Goal: Task Accomplishment & Management: Manage account settings

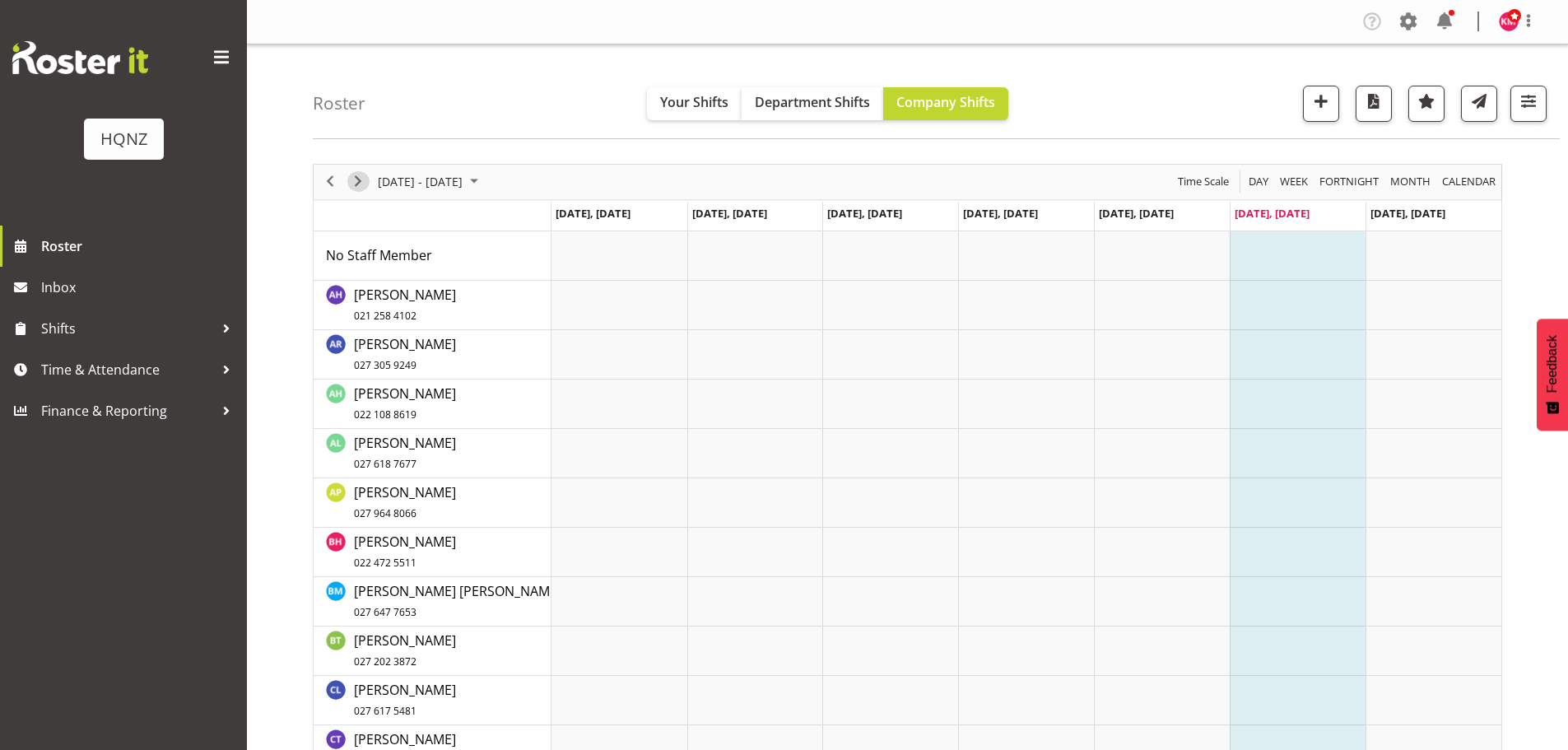
click at [355, 183] on span "Next" at bounding box center [357, 182] width 20 height 21
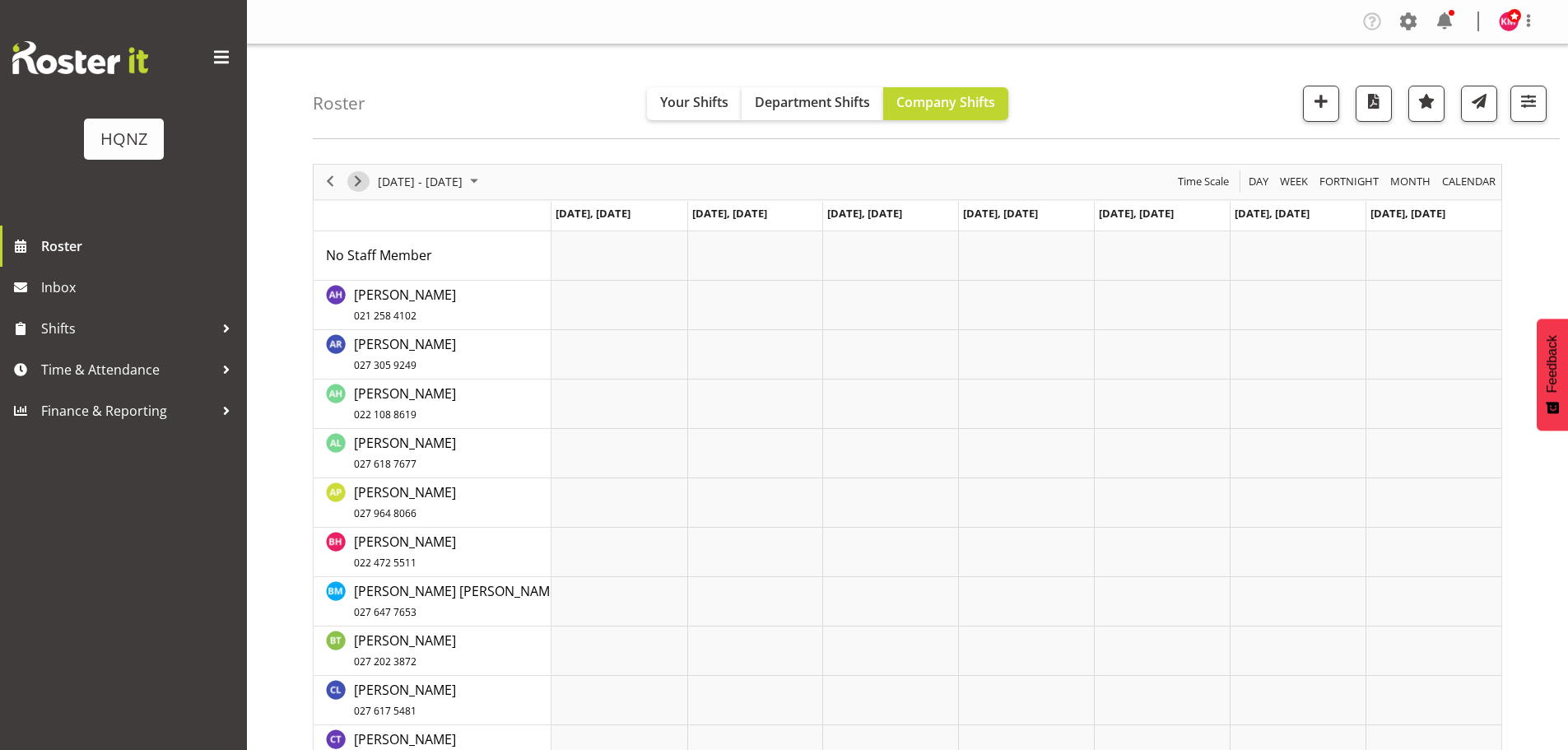
click at [355, 183] on span "Next" at bounding box center [357, 182] width 20 height 21
click at [1300, 116] on div "All Locations Clear HQNZ Head Office Select All Deselect All All Departments Cl…" at bounding box center [1418, 104] width 257 height 36
click at [1321, 107] on span "button" at bounding box center [1321, 101] width 21 height 21
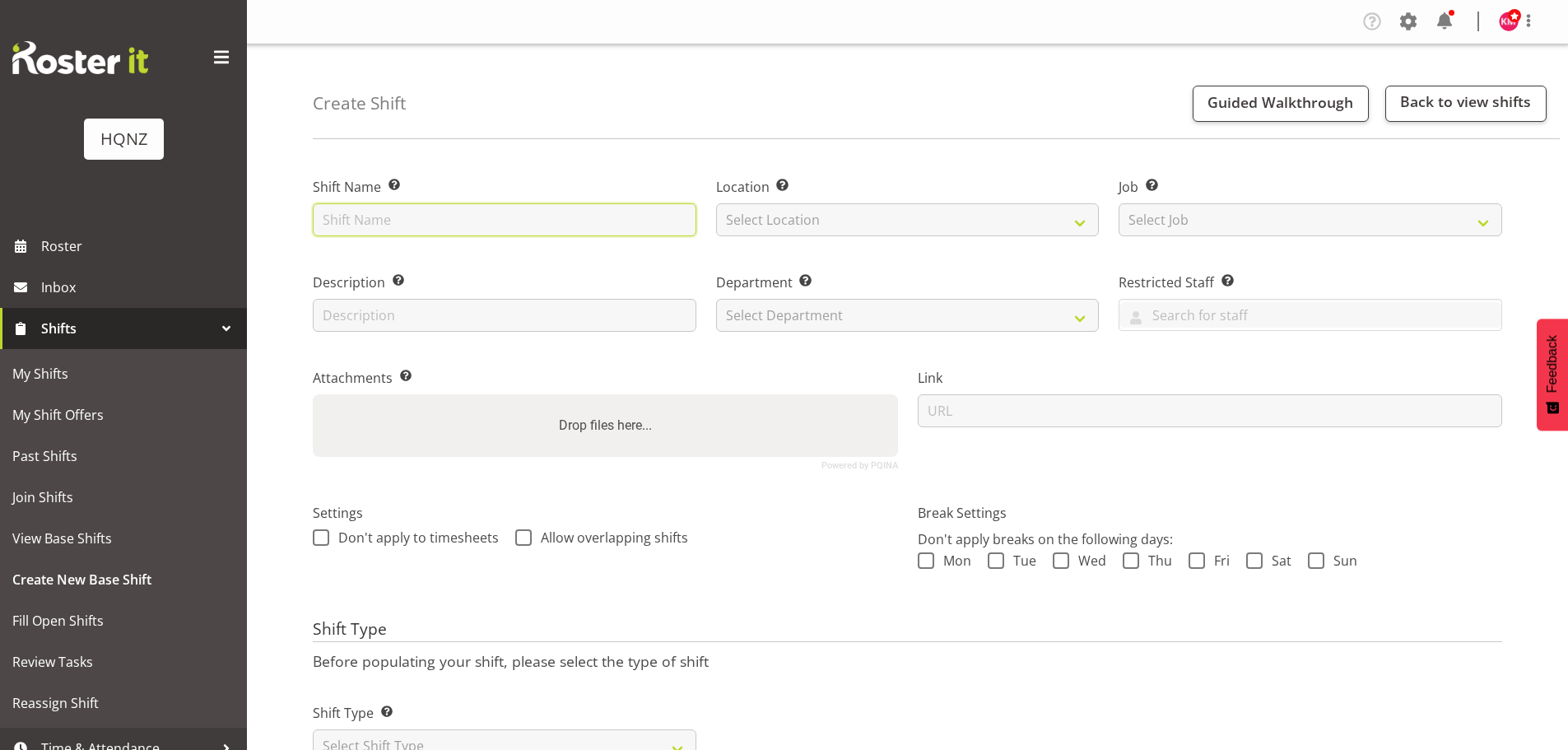
click at [376, 222] on input "text" at bounding box center [504, 220] width 383 height 32
click at [524, 217] on input "Imagine - team building" at bounding box center [504, 220] width 383 height 32
type input "Imagine - team building 6036"
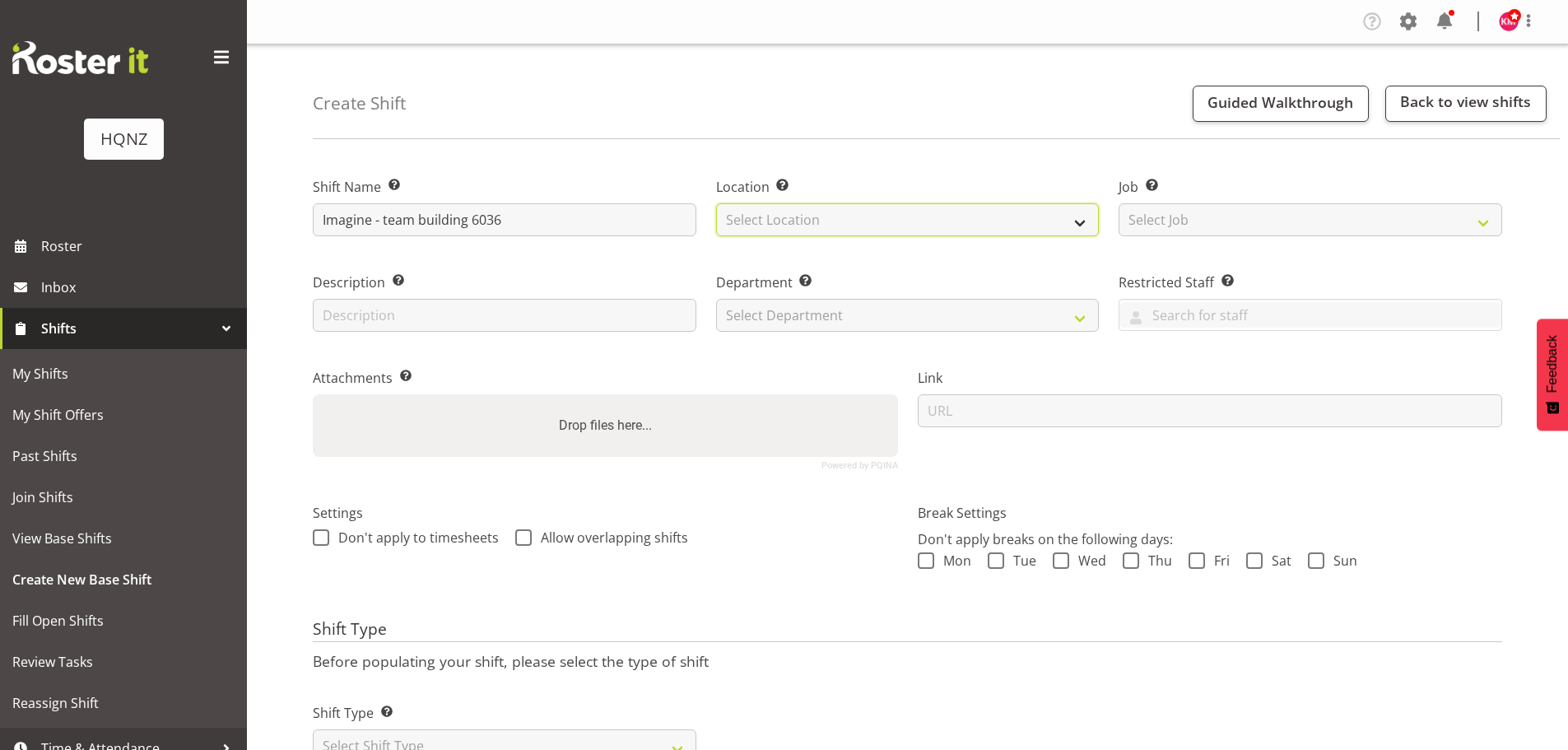
click at [807, 223] on select "Select Location HQNZ Head Office" at bounding box center [907, 220] width 383 height 32
select select "129"
click at [716, 204] on select "Select Location HQNZ Head Office" at bounding box center [907, 220] width 383 height 32
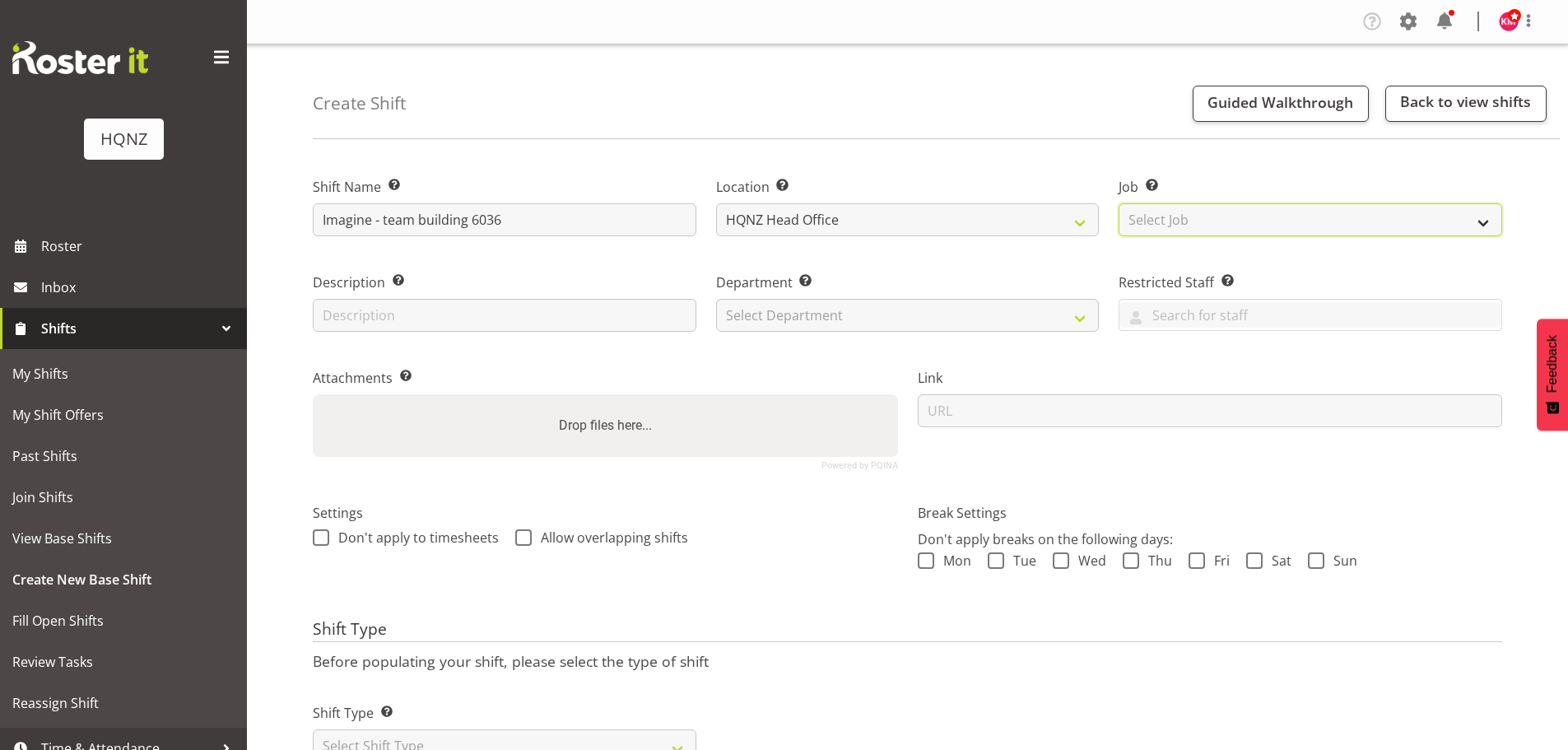
click at [1156, 223] on select "Select Job Create new job Auto Super Shoppes Buddle Findlay Carsales Crowne Pla…" at bounding box center [1310, 220] width 383 height 32
drag, startPoint x: 1156, startPoint y: 223, endPoint x: 1109, endPoint y: 225, distance: 47.0
click at [1156, 223] on select "Select Job Create new job Auto Super Shoppes Buddle Findlay Carsales Crowne Pla…" at bounding box center [1310, 220] width 383 height 32
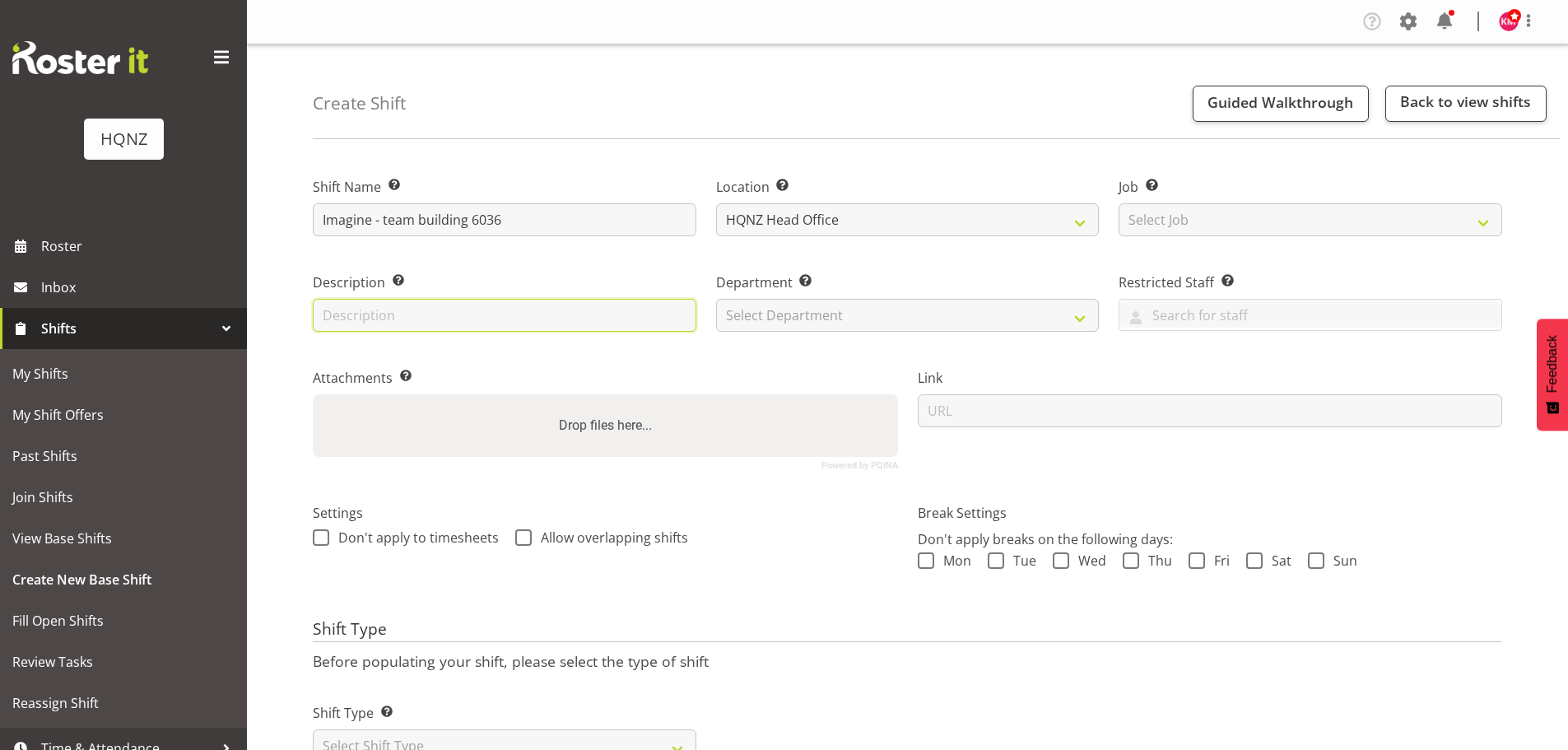
click at [562, 317] on input "text" at bounding box center [504, 315] width 383 height 32
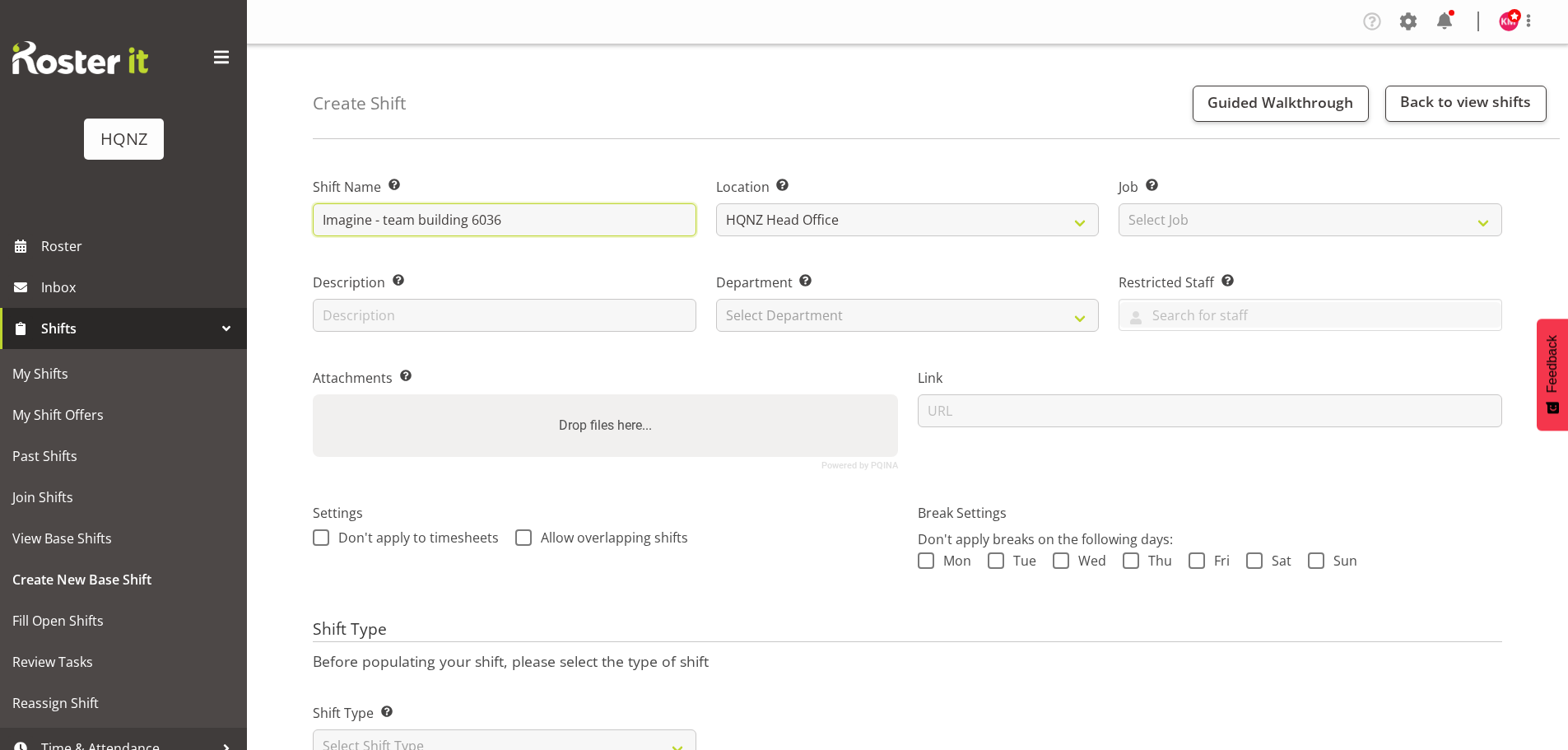
click at [386, 221] on input "Imagine - team building 6036" at bounding box center [504, 220] width 383 height 32
click at [557, 227] on input "Imagine - Team building 6036" at bounding box center [504, 220] width 383 height 32
type input "Imagine - Team building 6036 - $40/hour"
click at [939, 298] on div "Department Set the department that the shift relates to. Select Department HQ C…" at bounding box center [907, 302] width 383 height 59
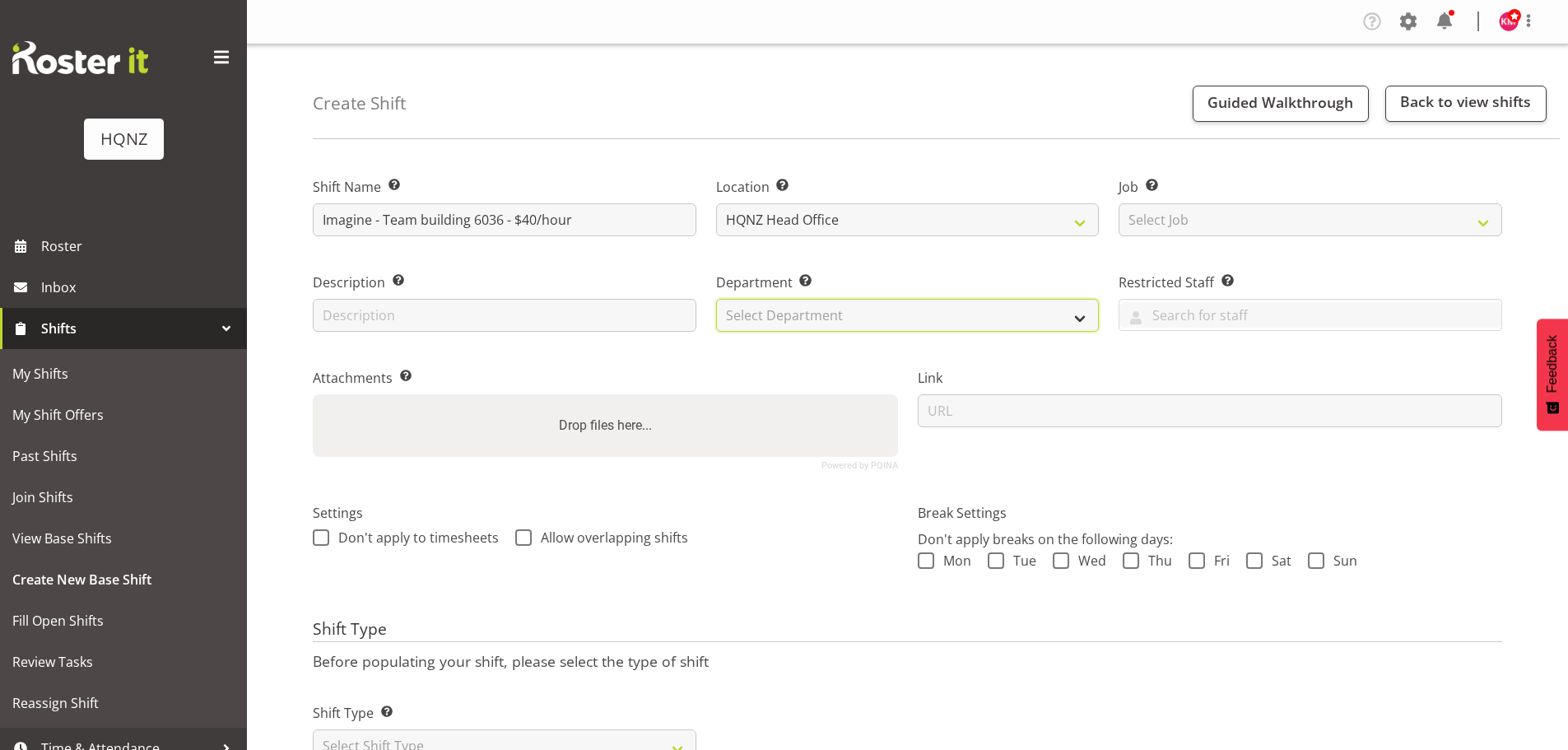
click at [935, 313] on select "Select Department HQ Casual Staff" at bounding box center [907, 315] width 383 height 32
drag, startPoint x: 934, startPoint y: 314, endPoint x: 891, endPoint y: 317, distance: 43.1
click at [934, 314] on select "Select Department HQ Casual Staff" at bounding box center [907, 315] width 383 height 32
drag, startPoint x: 810, startPoint y: 320, endPoint x: 810, endPoint y: 330, distance: 10.0
click at [810, 320] on select "Select Department HQ Casual Staff" at bounding box center [907, 315] width 383 height 32
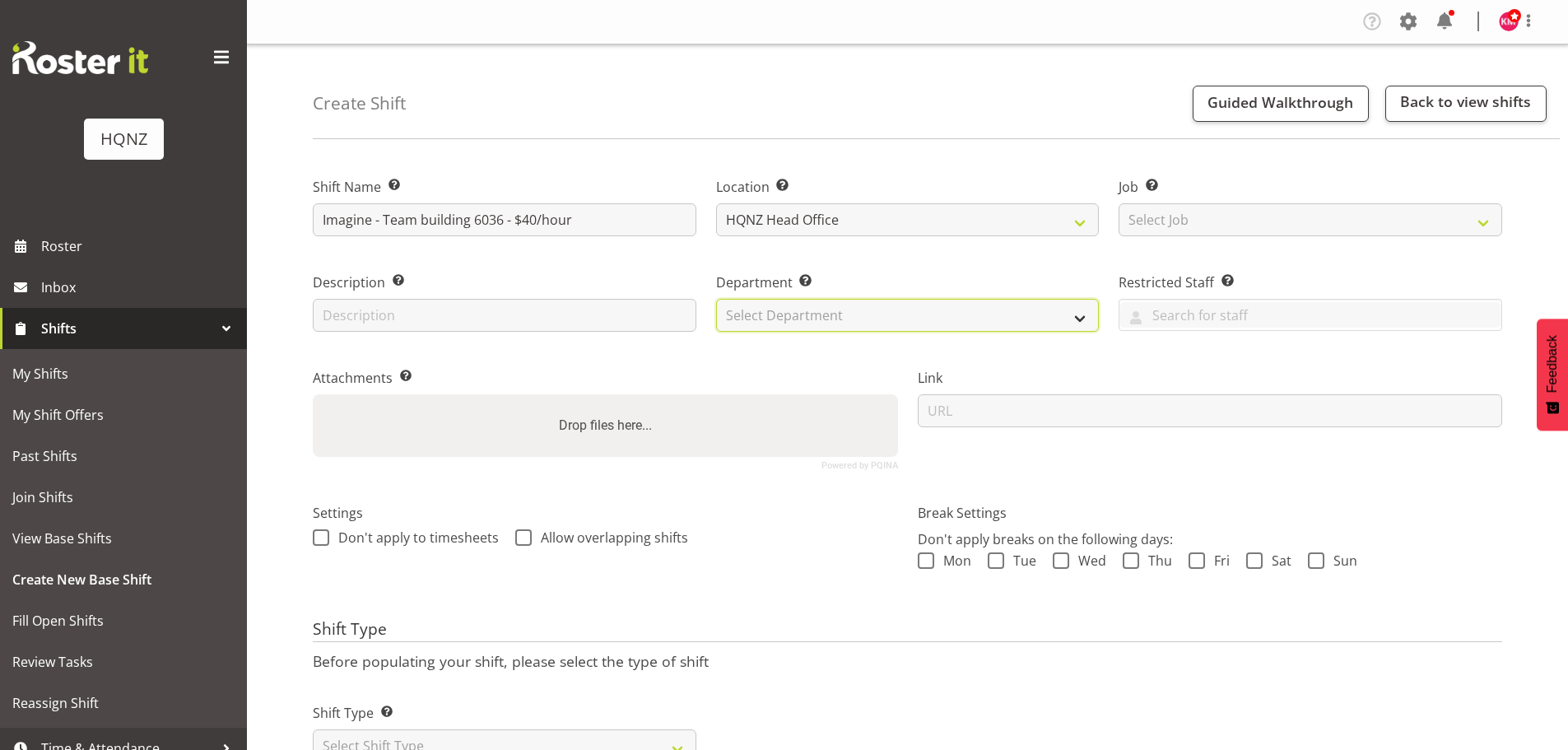
select select "127"
click at [716, 299] on select "Select Department HQ Casual Staff" at bounding box center [907, 315] width 383 height 32
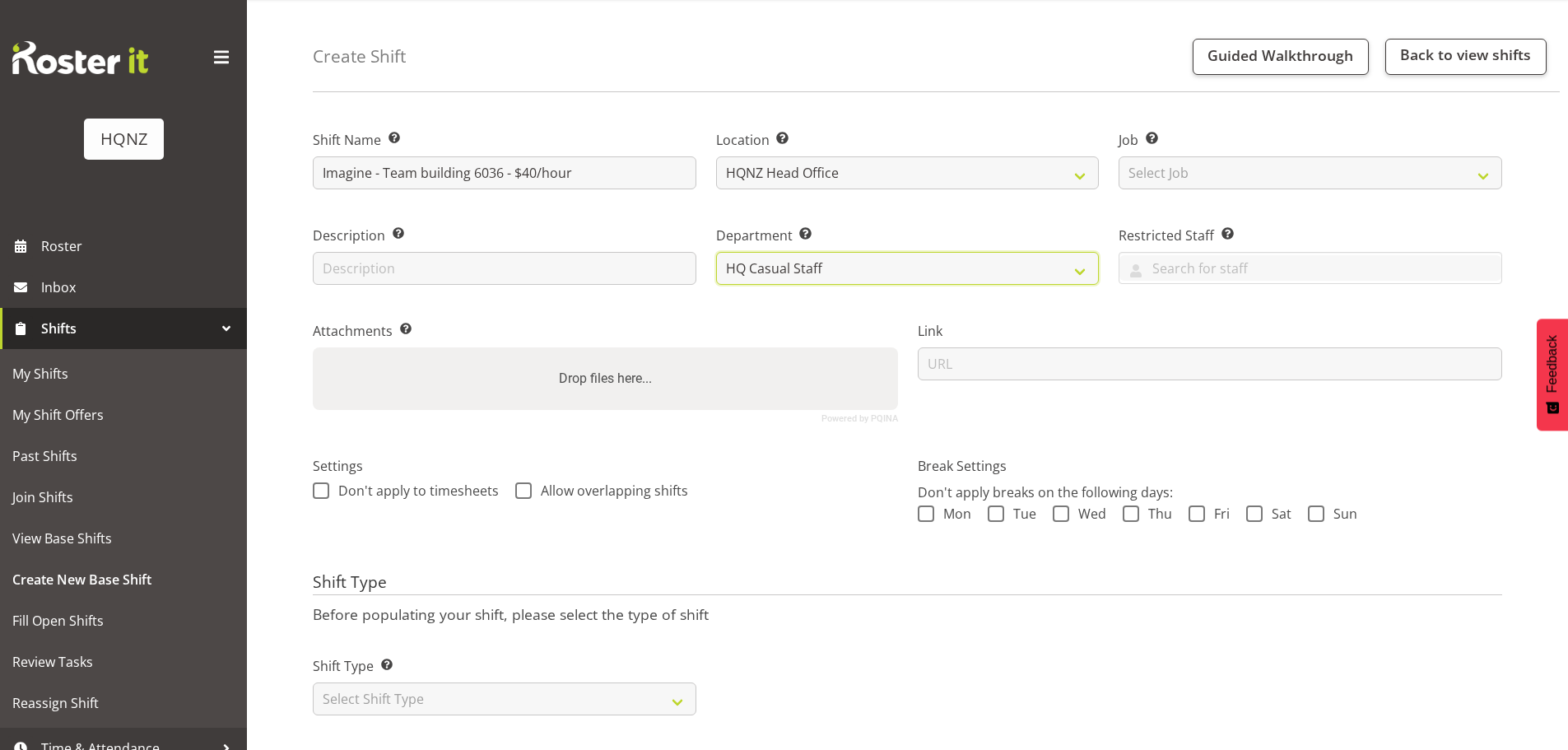
scroll to position [73, 0]
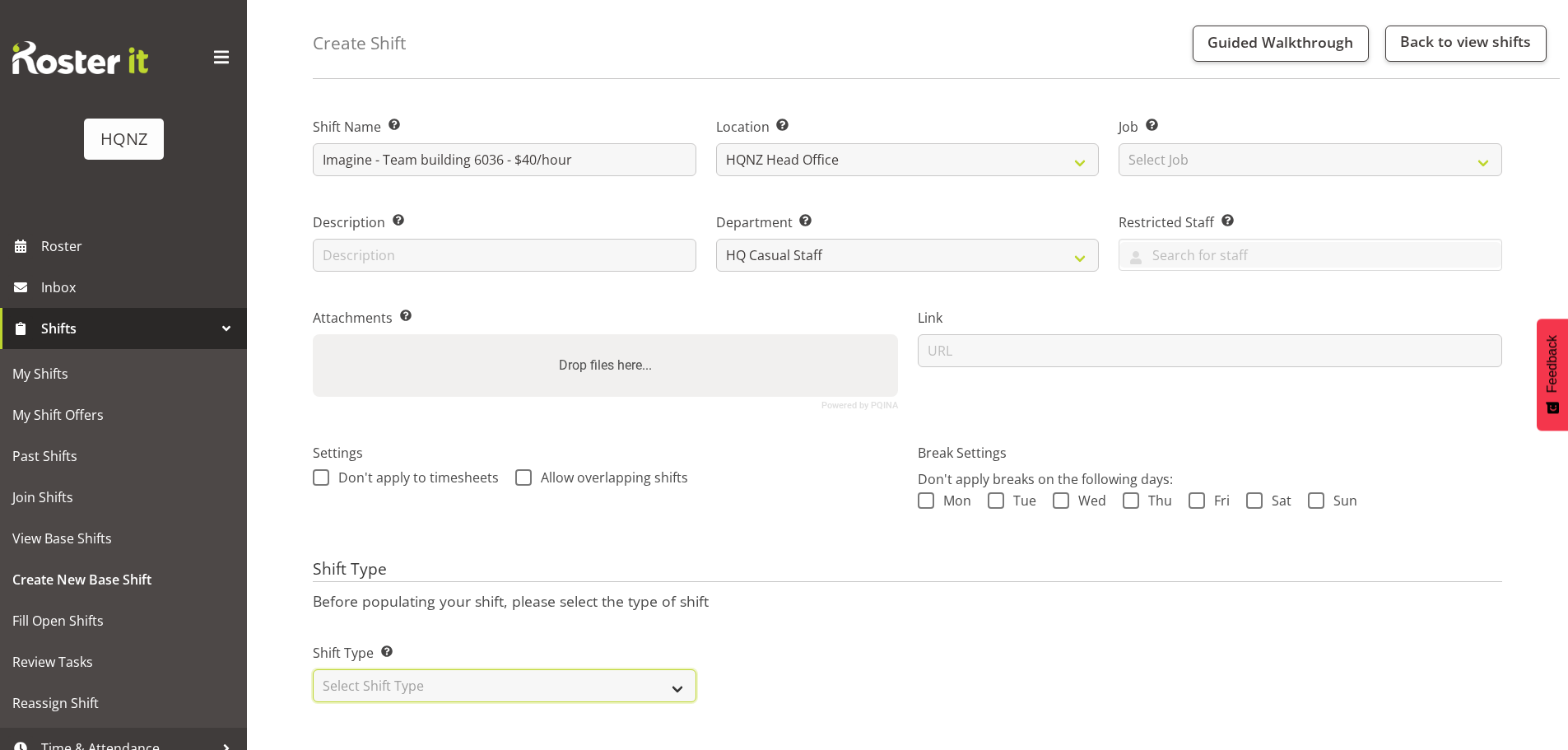
click at [532, 680] on select "Select Shift Type One Off Shift Recurring Shift Rotating Shift" at bounding box center [504, 685] width 383 height 32
select select "one_off"
click at [312, 669] on select "Select Shift Type One Off Shift Recurring Shift Rotating Shift" at bounding box center [504, 685] width 383 height 32
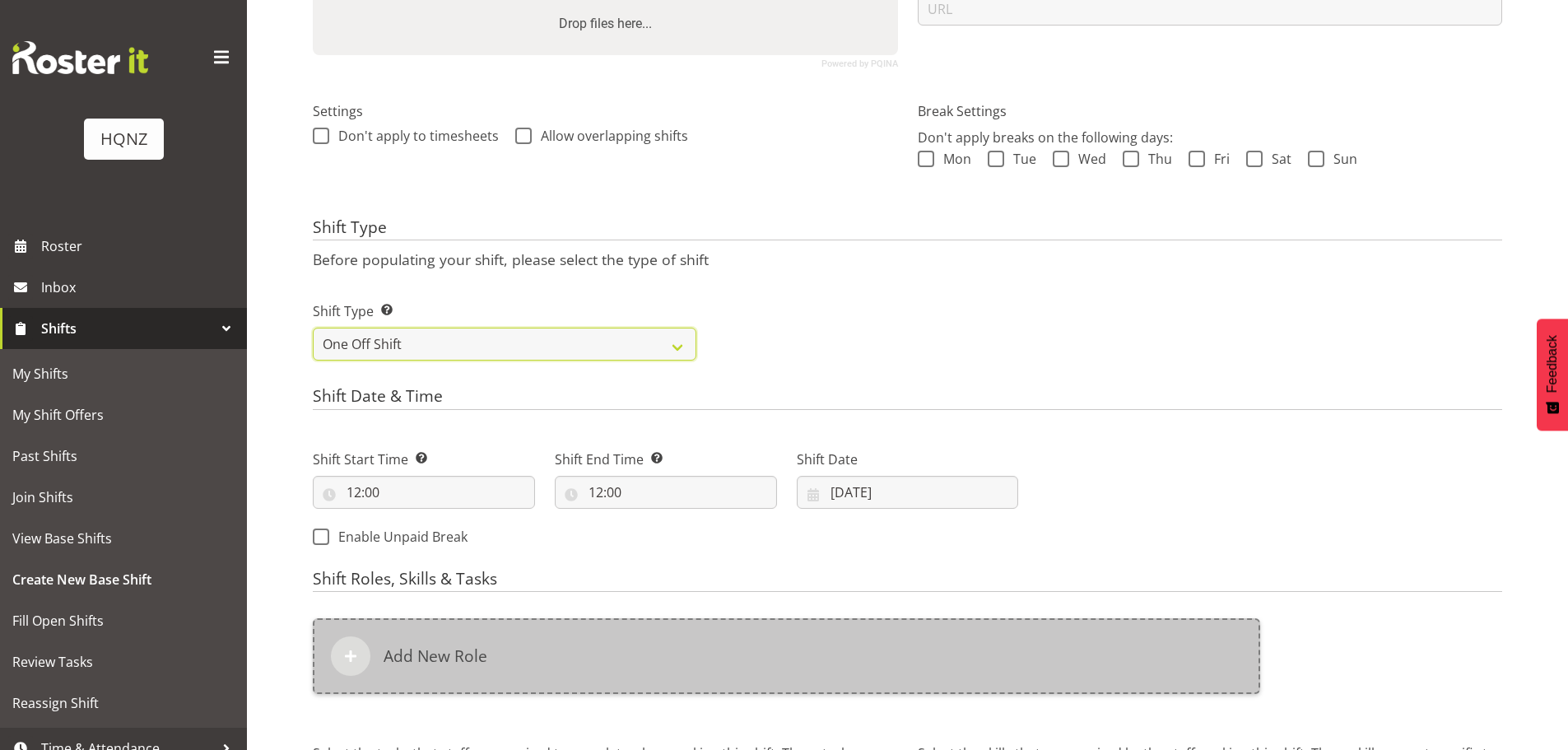
scroll to position [567, 0]
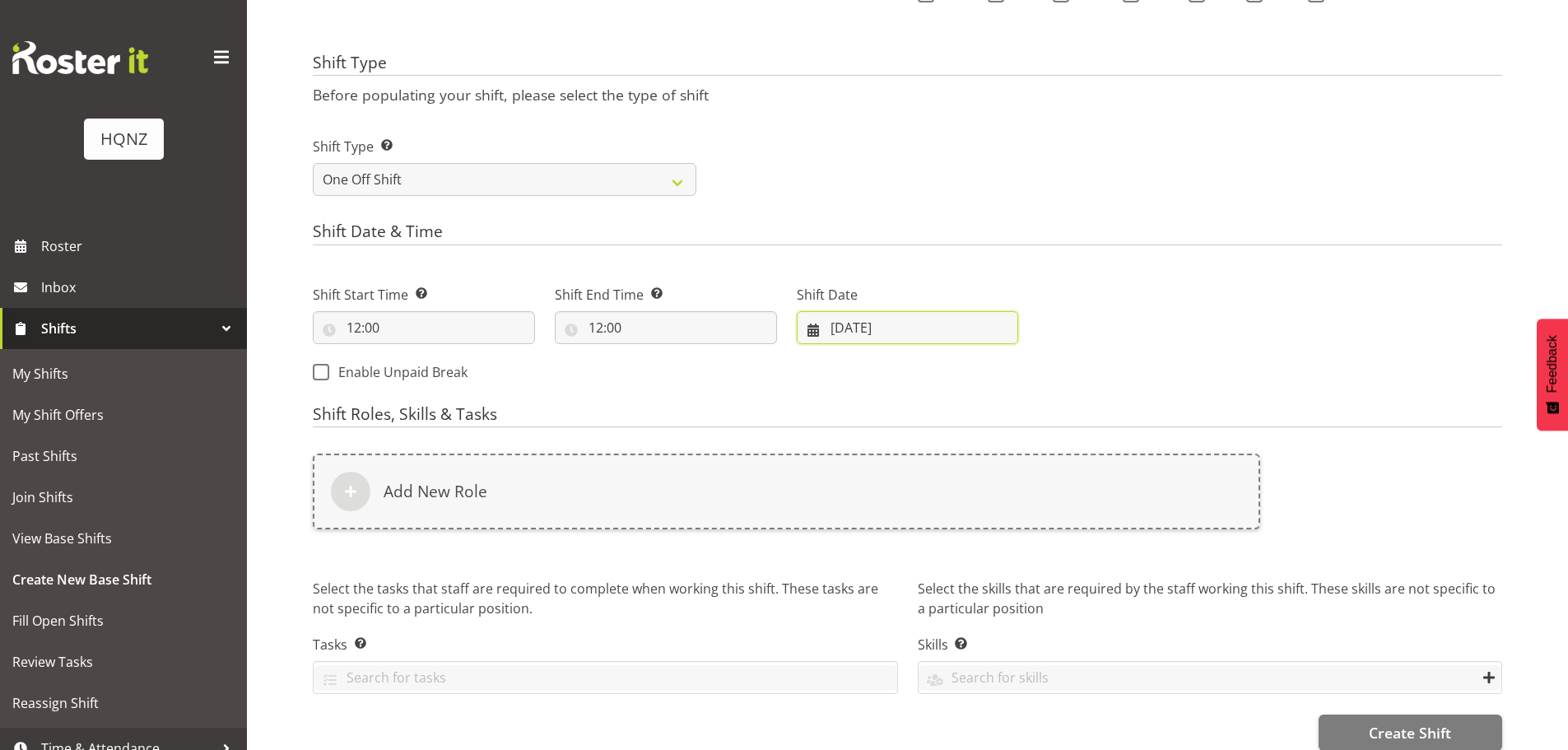
click at [889, 320] on input "19/08/2025" at bounding box center [908, 328] width 223 height 32
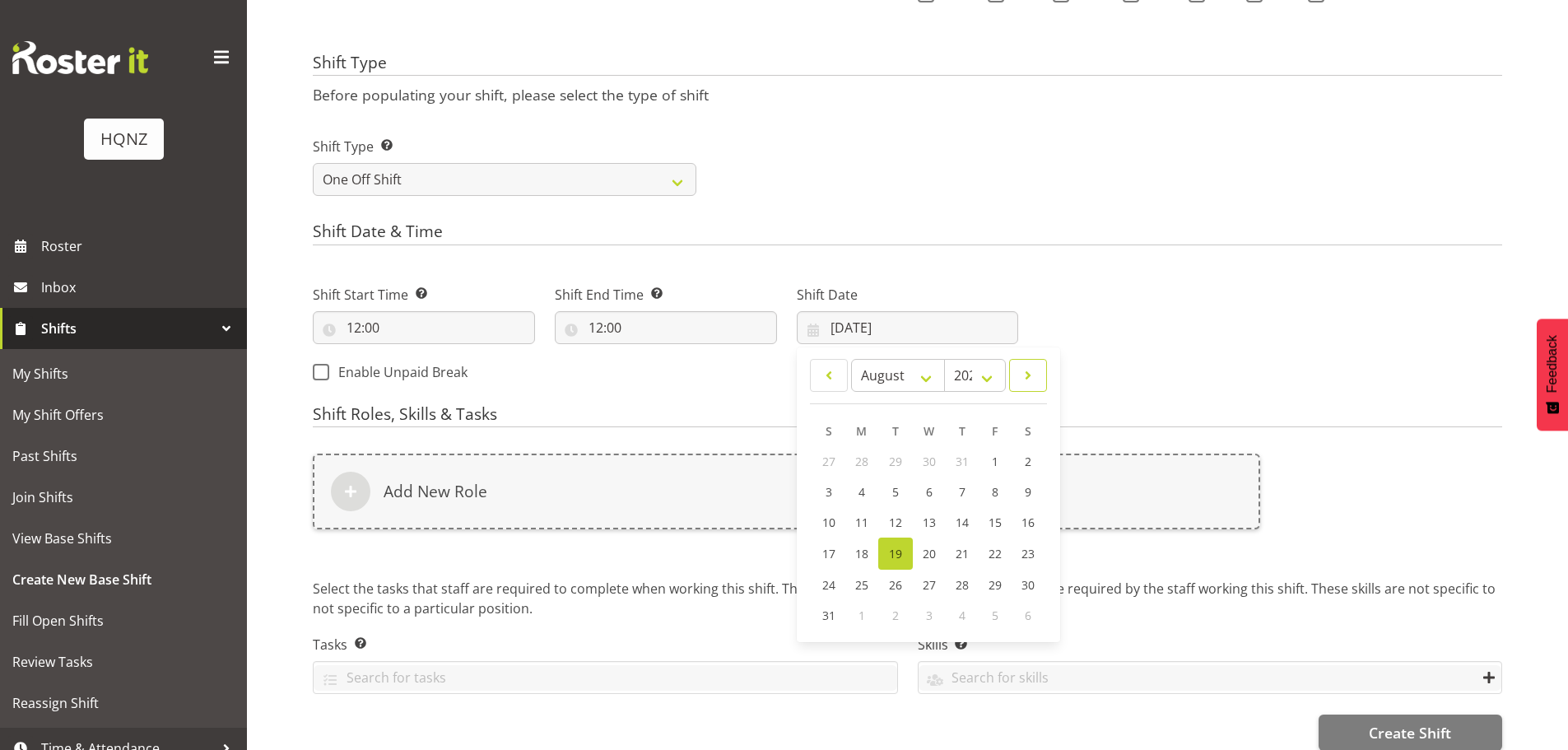
click at [1023, 377] on span at bounding box center [1027, 375] width 16 height 20
select select "8"
click at [959, 455] on span "4" at bounding box center [961, 461] width 7 height 15
type input "04/09/2025"
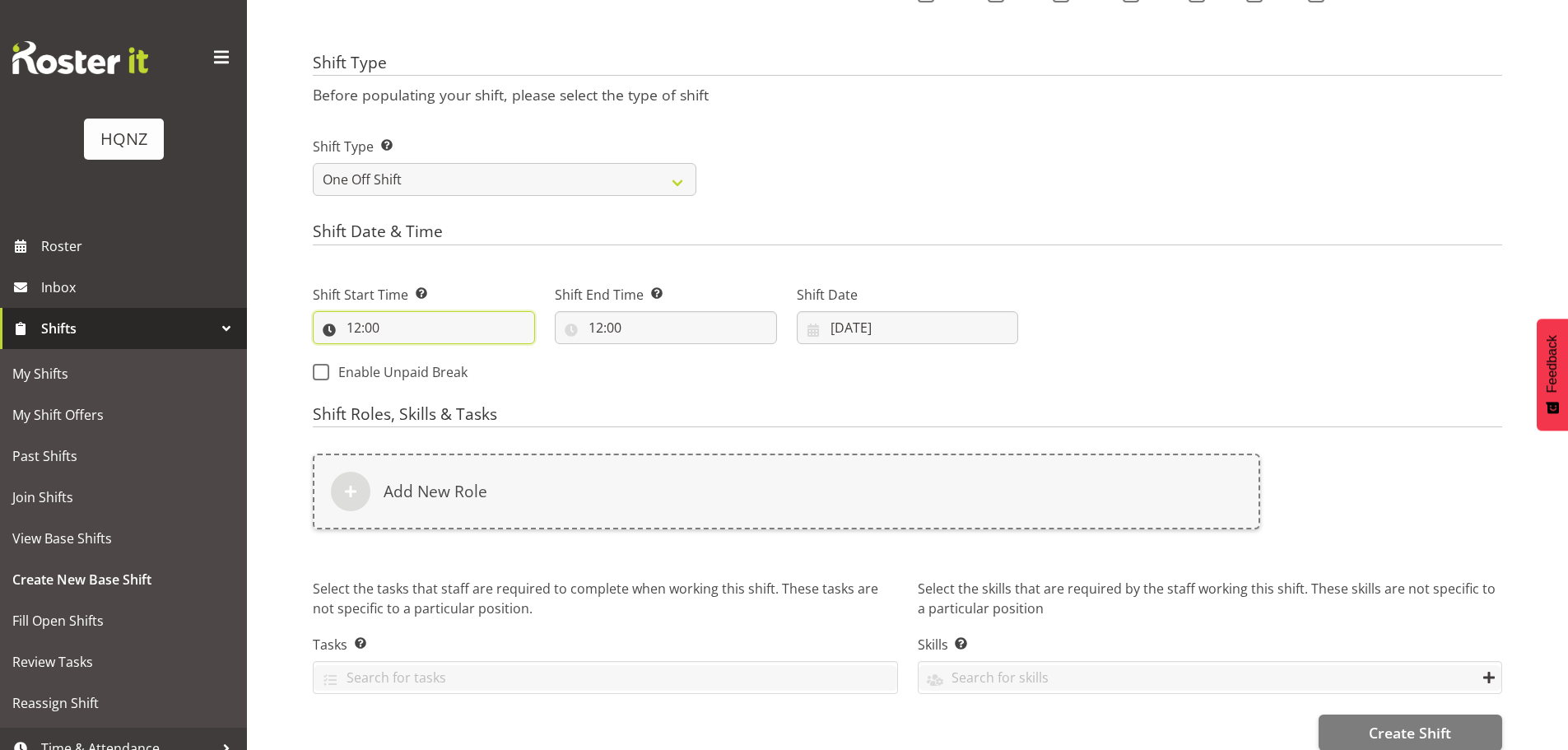
click at [465, 330] on input "12:00" at bounding box center [423, 328] width 223 height 32
click at [584, 327] on input "12:00" at bounding box center [666, 328] width 223 height 32
click at [657, 374] on select "00 01 02 03 04 05 06 07 08 09 10 11 12 13 14 15 16 17 18 19 20 21 22 23" at bounding box center [667, 370] width 37 height 32
select select "18"
click at [649, 354] on select "00 01 02 03 04 05 06 07 08 09 10 11 12 13 14 15 16 17 18 19 20 21 22 23" at bounding box center [667, 370] width 37 height 32
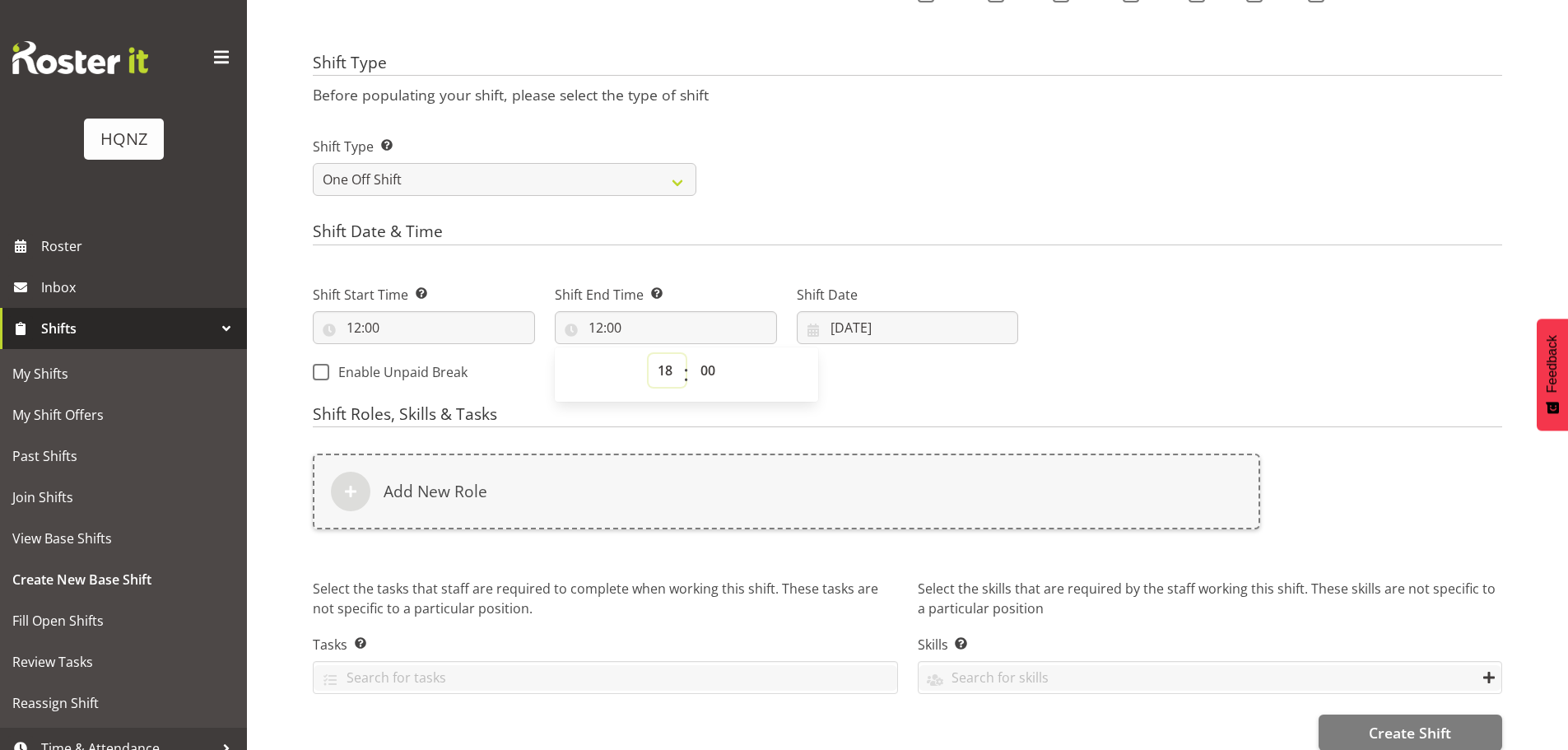
type input "18:00"
click at [509, 389] on div "Shift Start Time Set the time of the day you wish this shift to start 12:00 00 …" at bounding box center [665, 329] width 725 height 134
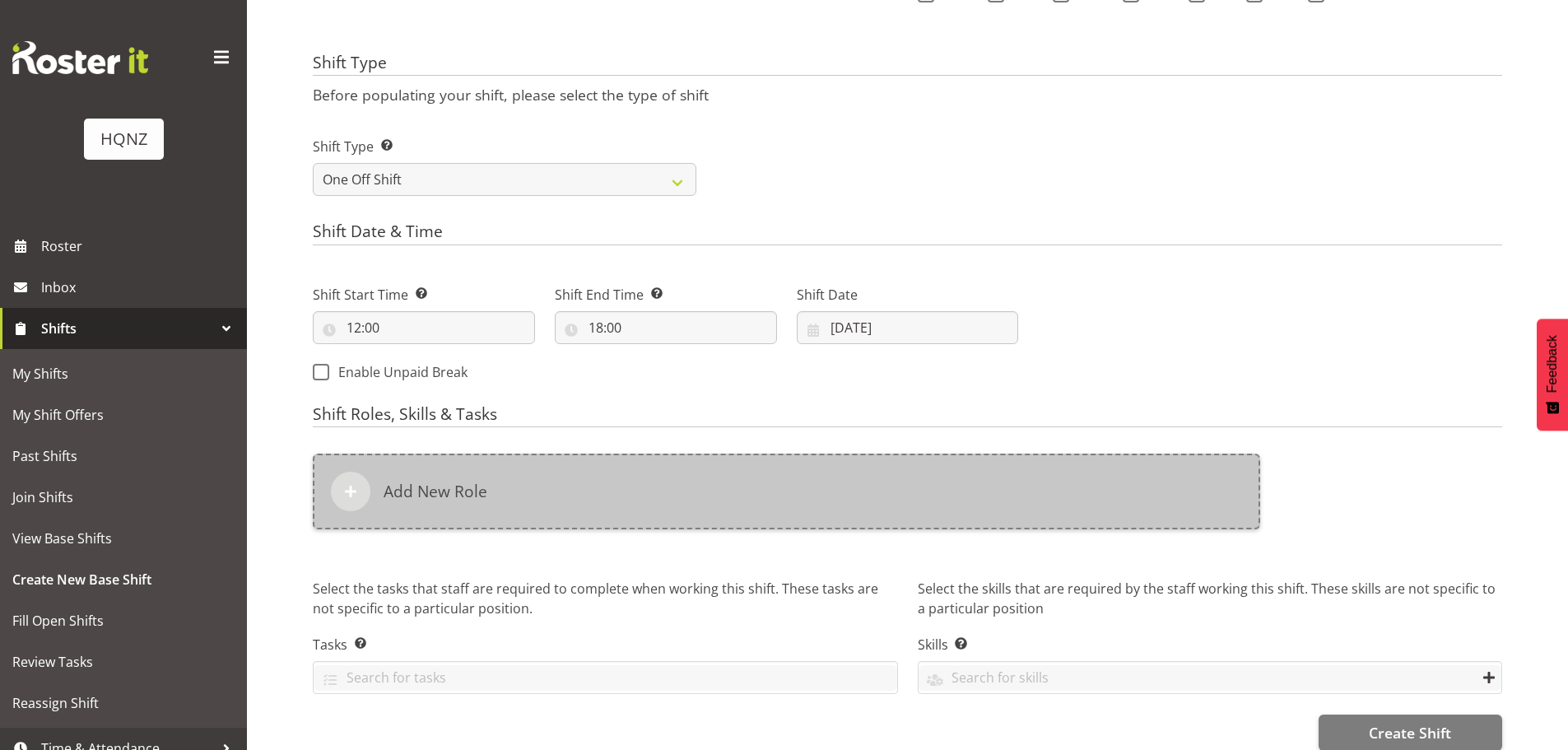
click at [438, 490] on h6 "Add New Role" at bounding box center [435, 491] width 104 height 20
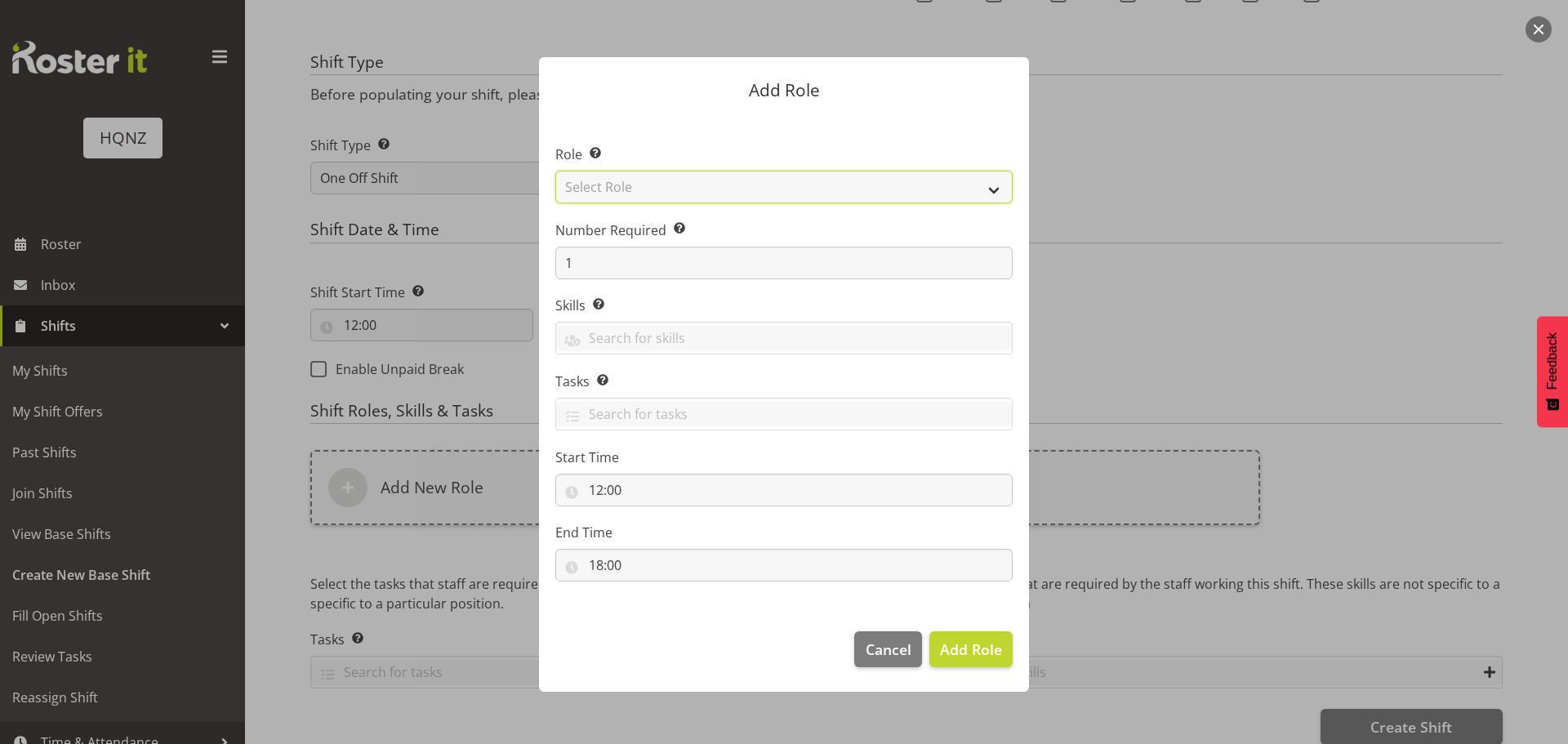
click at [639, 191] on select "Select Role Activity host Airport arrivals/departures Cleaning Event support Te…" at bounding box center [784, 187] width 457 height 32
select select "253"
click at [556, 171] on select "Select Role Activity host Airport arrivals/departures Cleaning Event support Te…" at bounding box center [784, 187] width 457 height 32
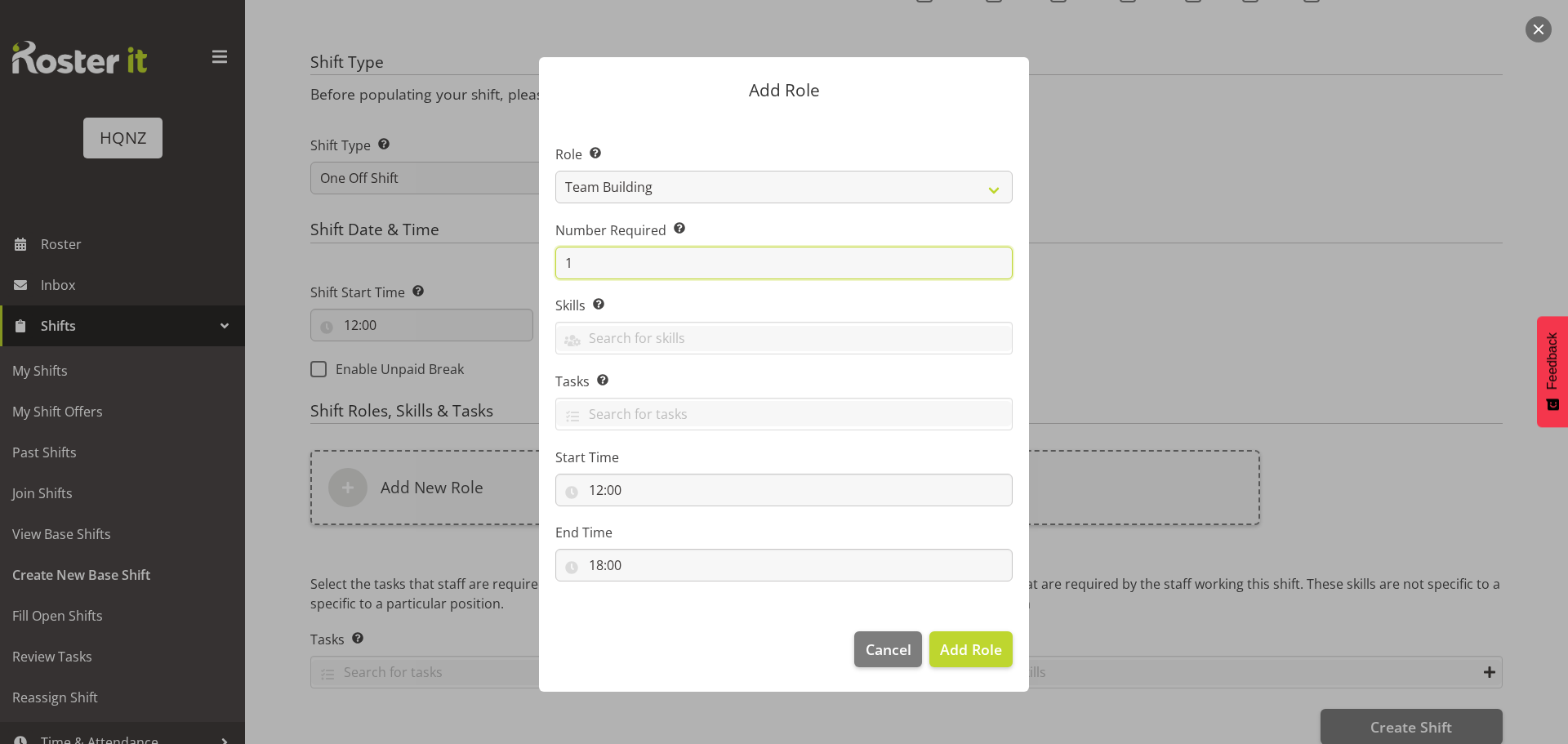
click at [645, 273] on input "1" at bounding box center [784, 263] width 457 height 32
type input "6"
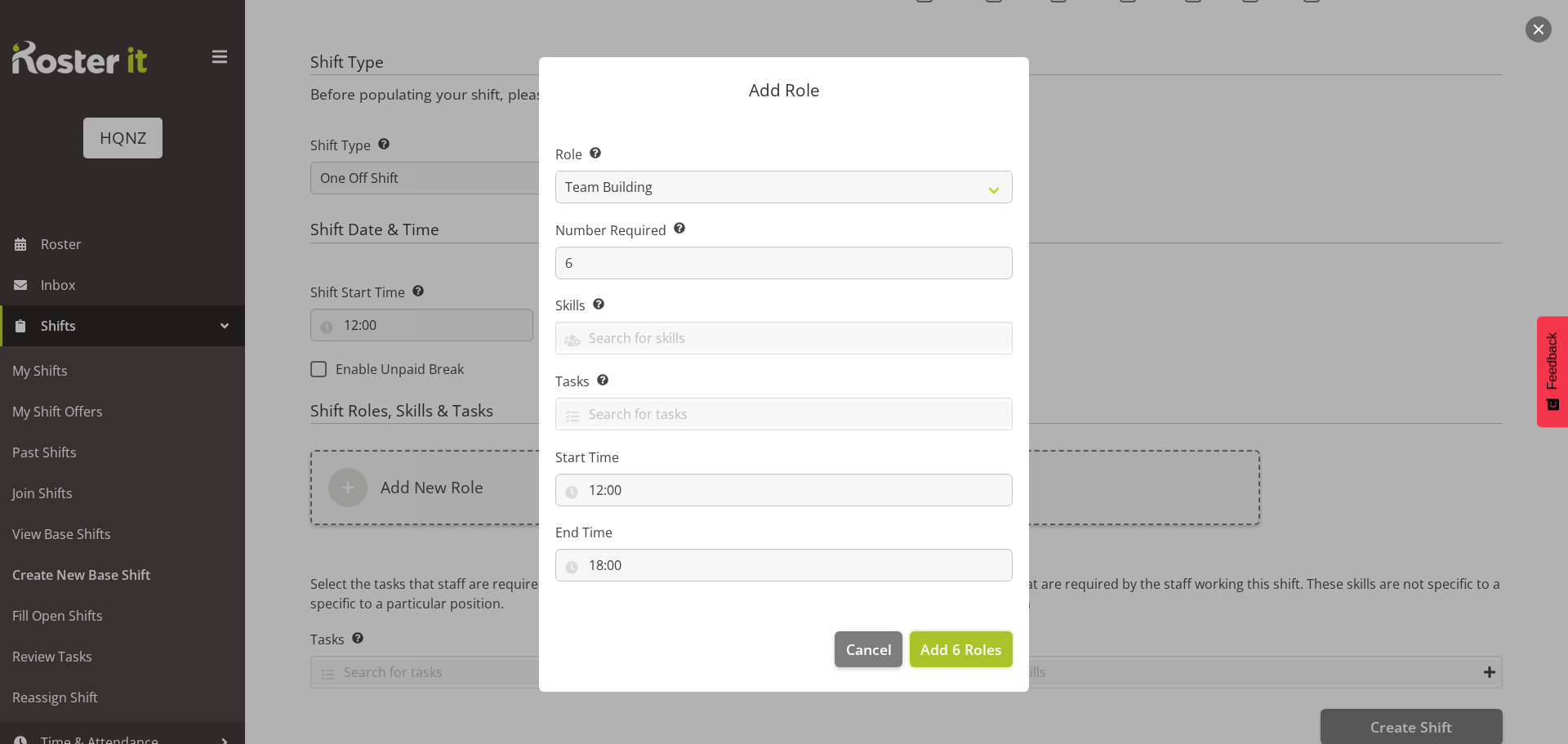
click at [955, 647] on span "Add 6 Roles" at bounding box center [961, 648] width 82 height 20
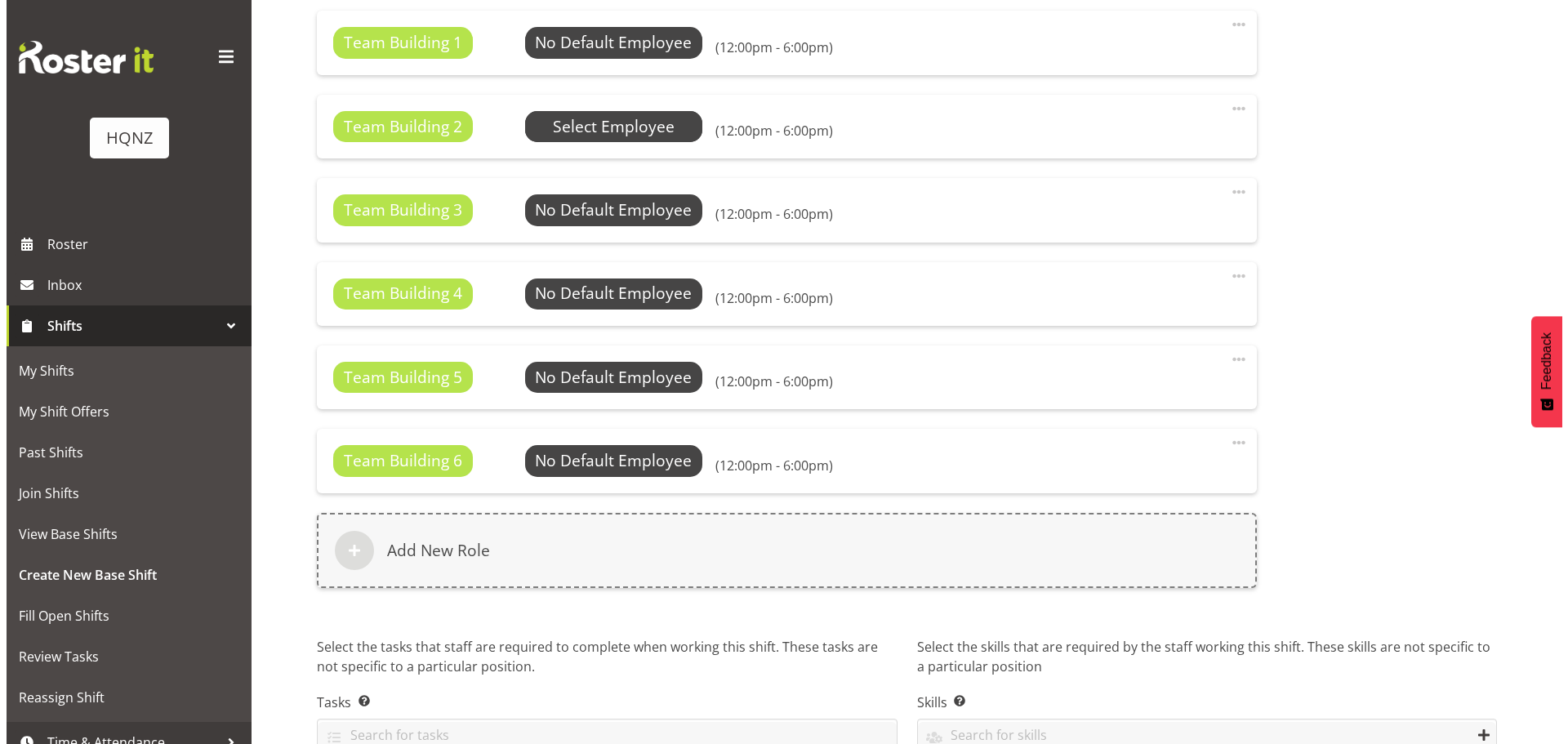
scroll to position [925, 0]
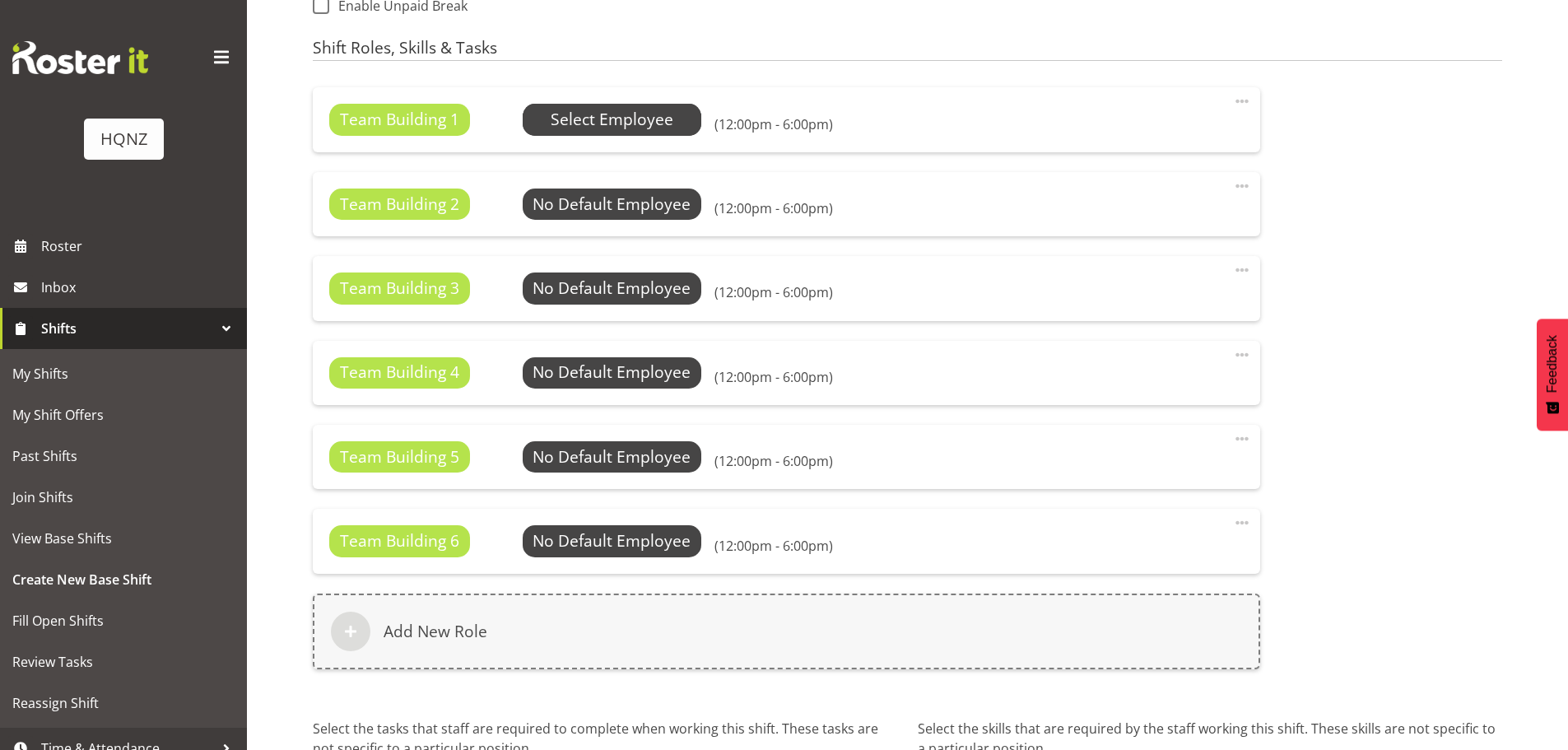
click at [603, 121] on span "Select Employee" at bounding box center [612, 119] width 122 height 24
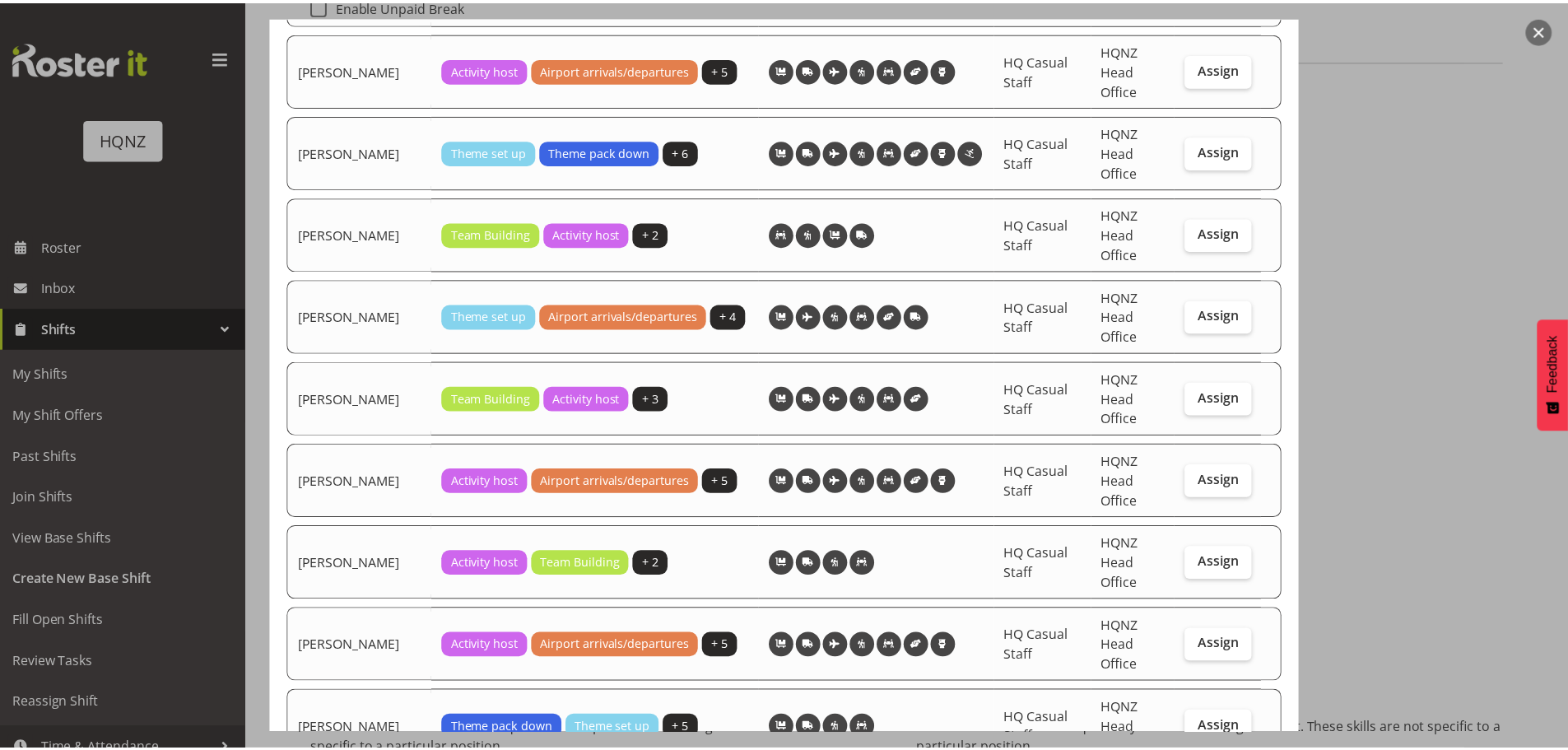
scroll to position [2838, 0]
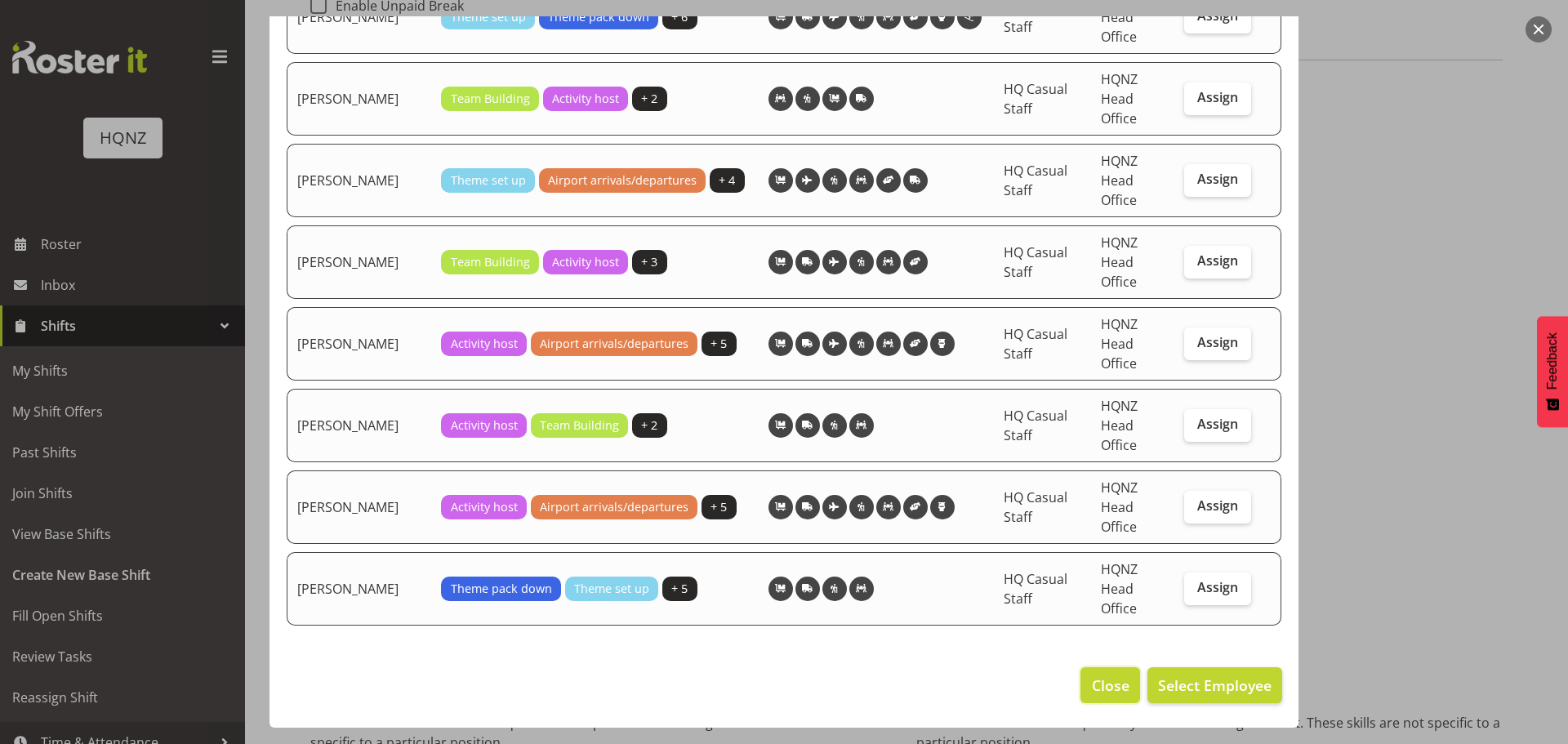
click at [1092, 684] on span "Close" at bounding box center [1111, 684] width 38 height 21
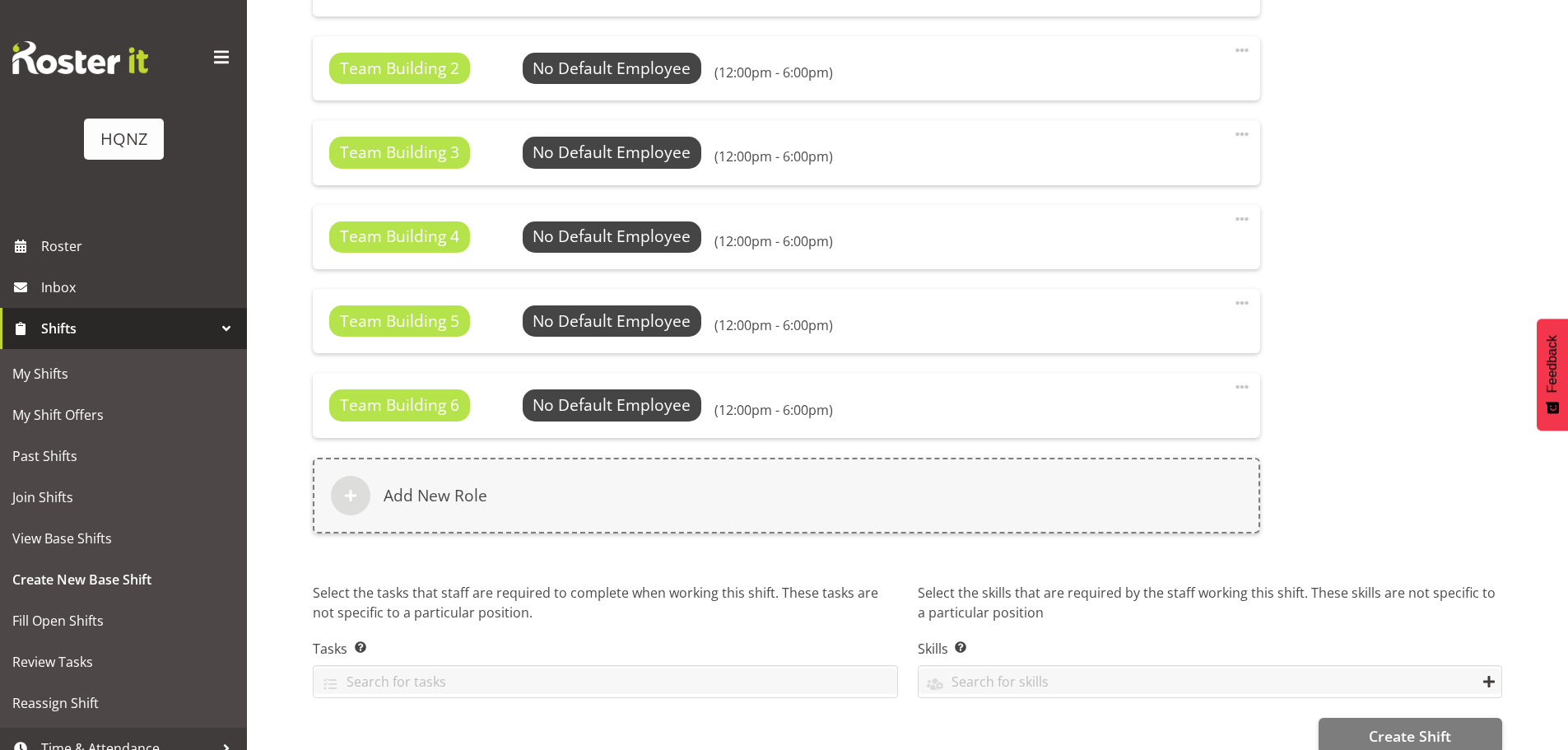
scroll to position [1097, 0]
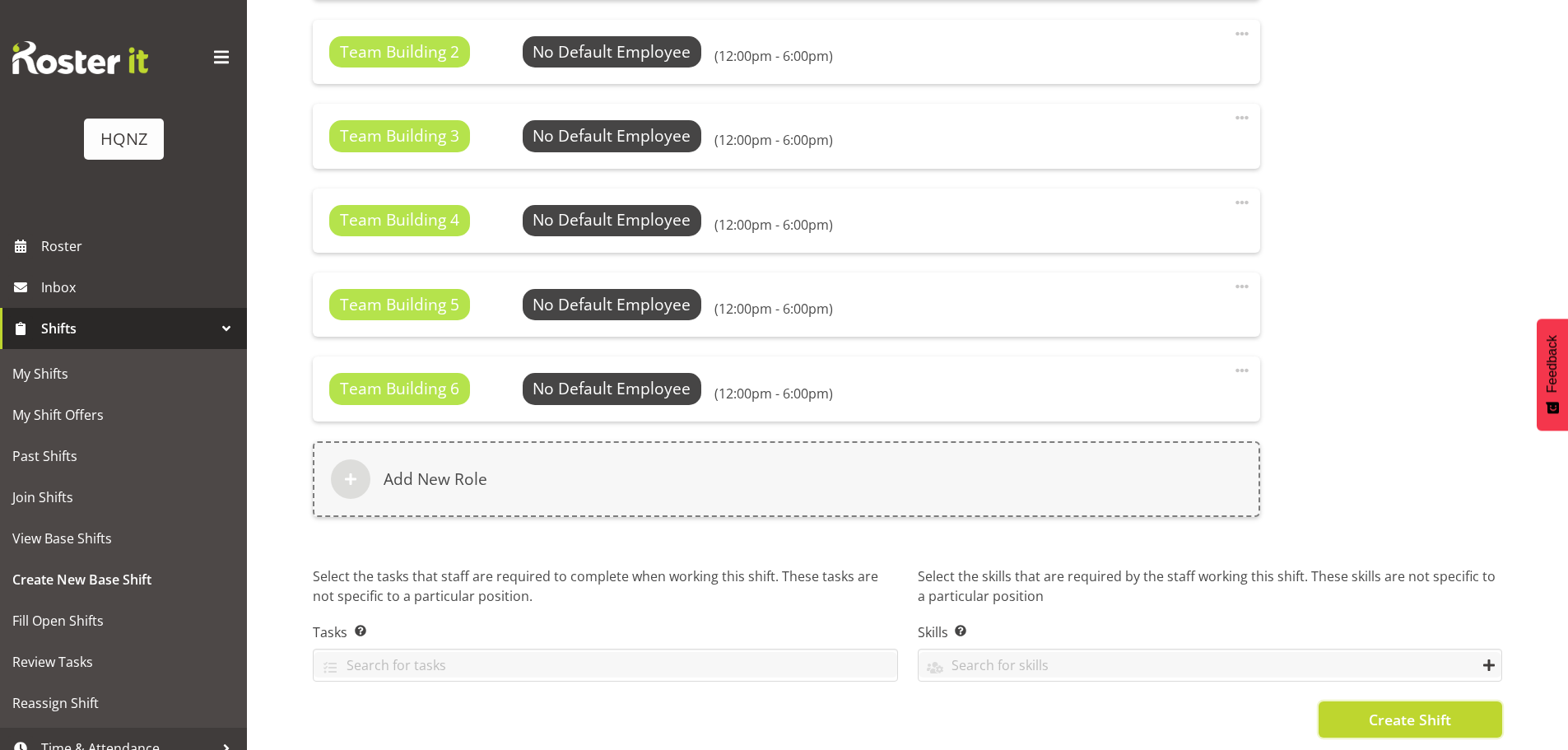
click at [1369, 709] on span "Create Shift" at bounding box center [1409, 719] width 82 height 21
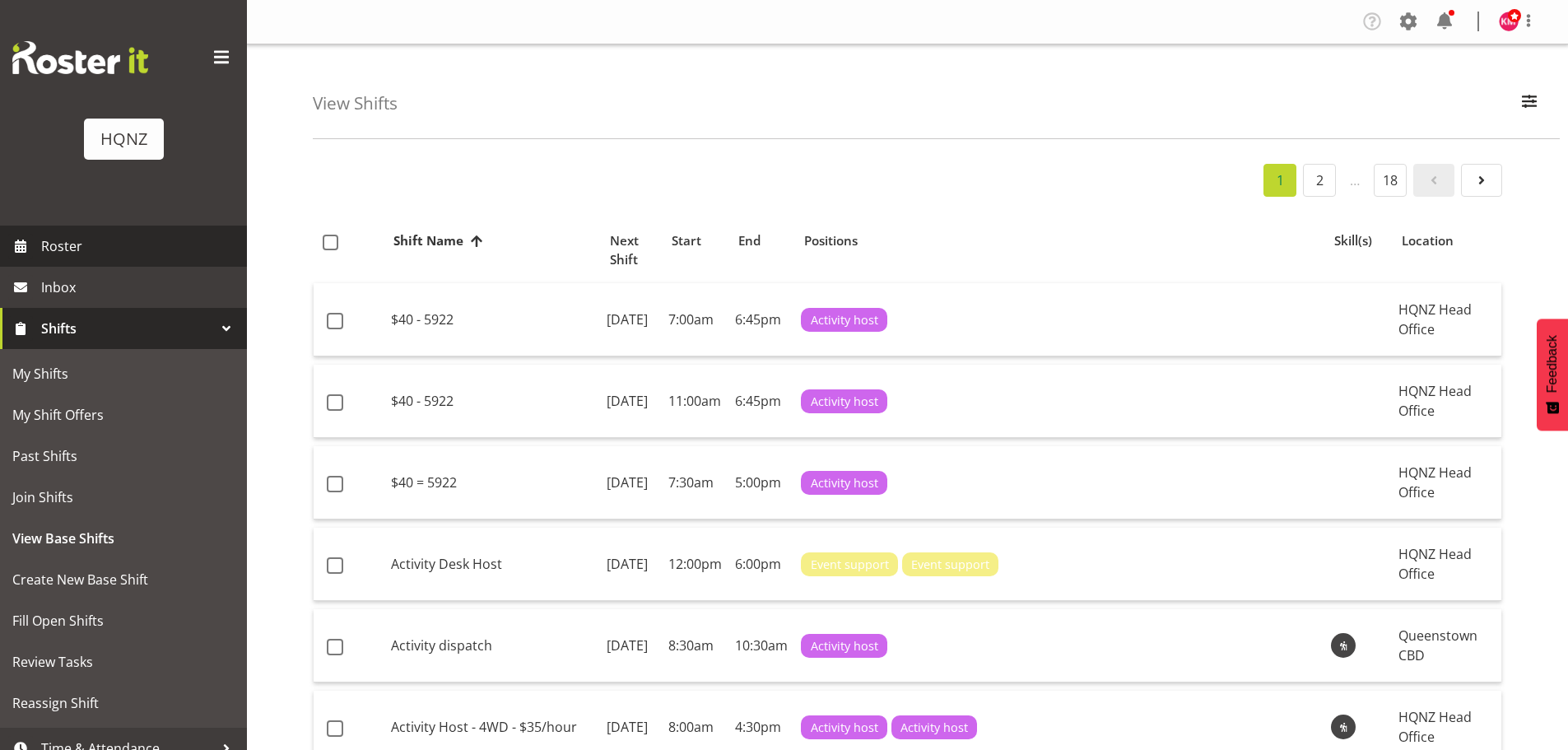
click at [69, 246] on span "Roster" at bounding box center [140, 246] width 198 height 25
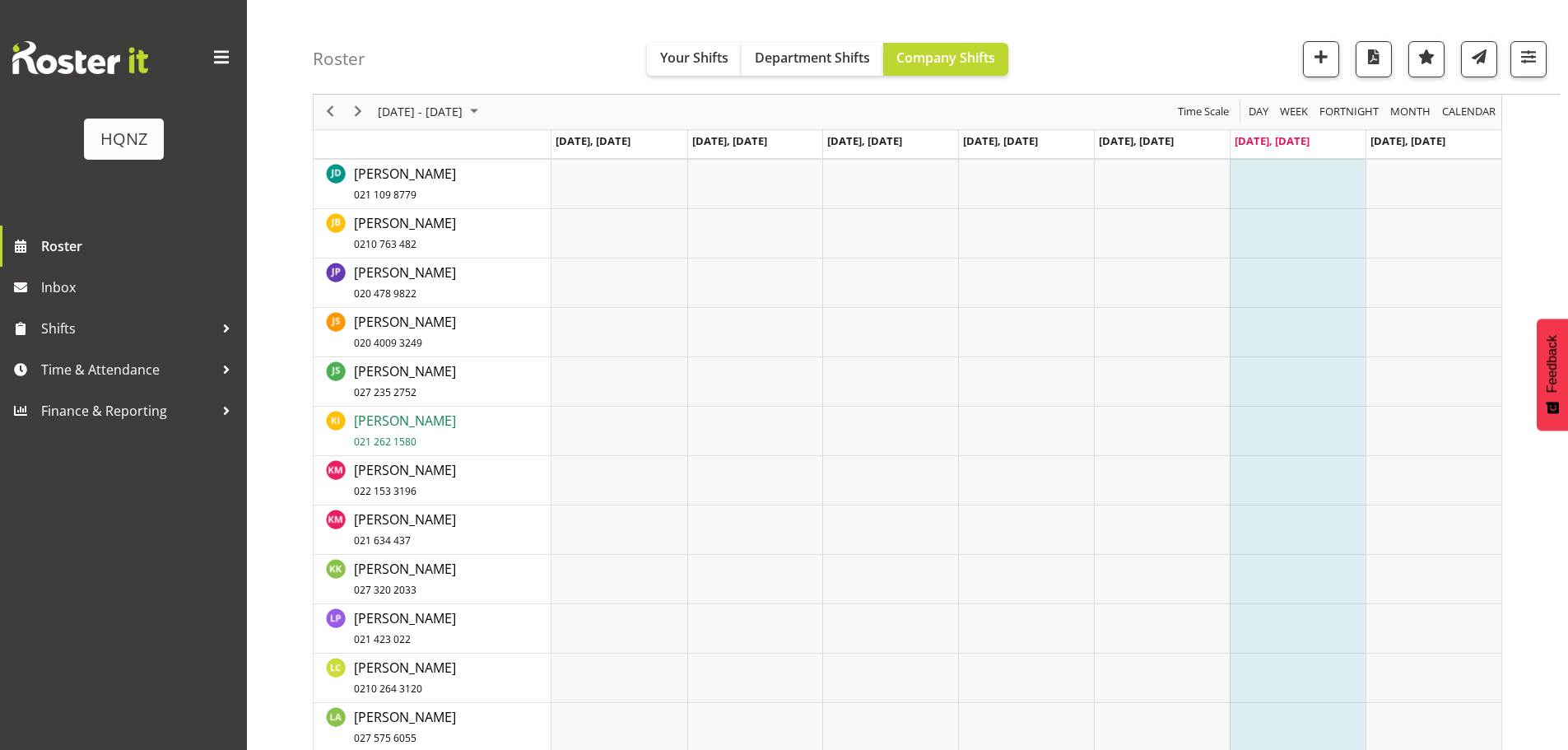
scroll to position [1070, 0]
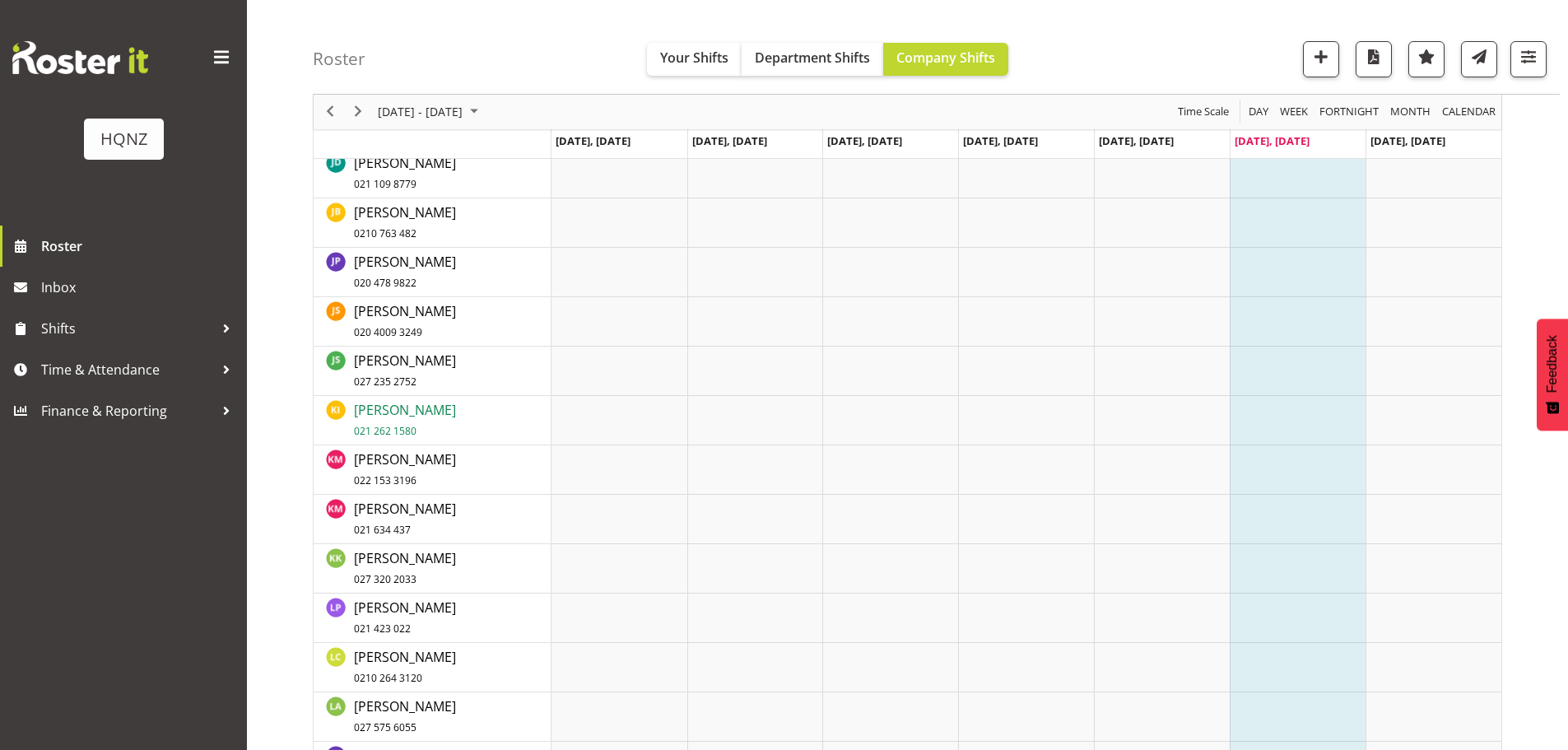
click at [398, 413] on span "Kate Irwin 021 262 1580" at bounding box center [404, 419] width 102 height 38
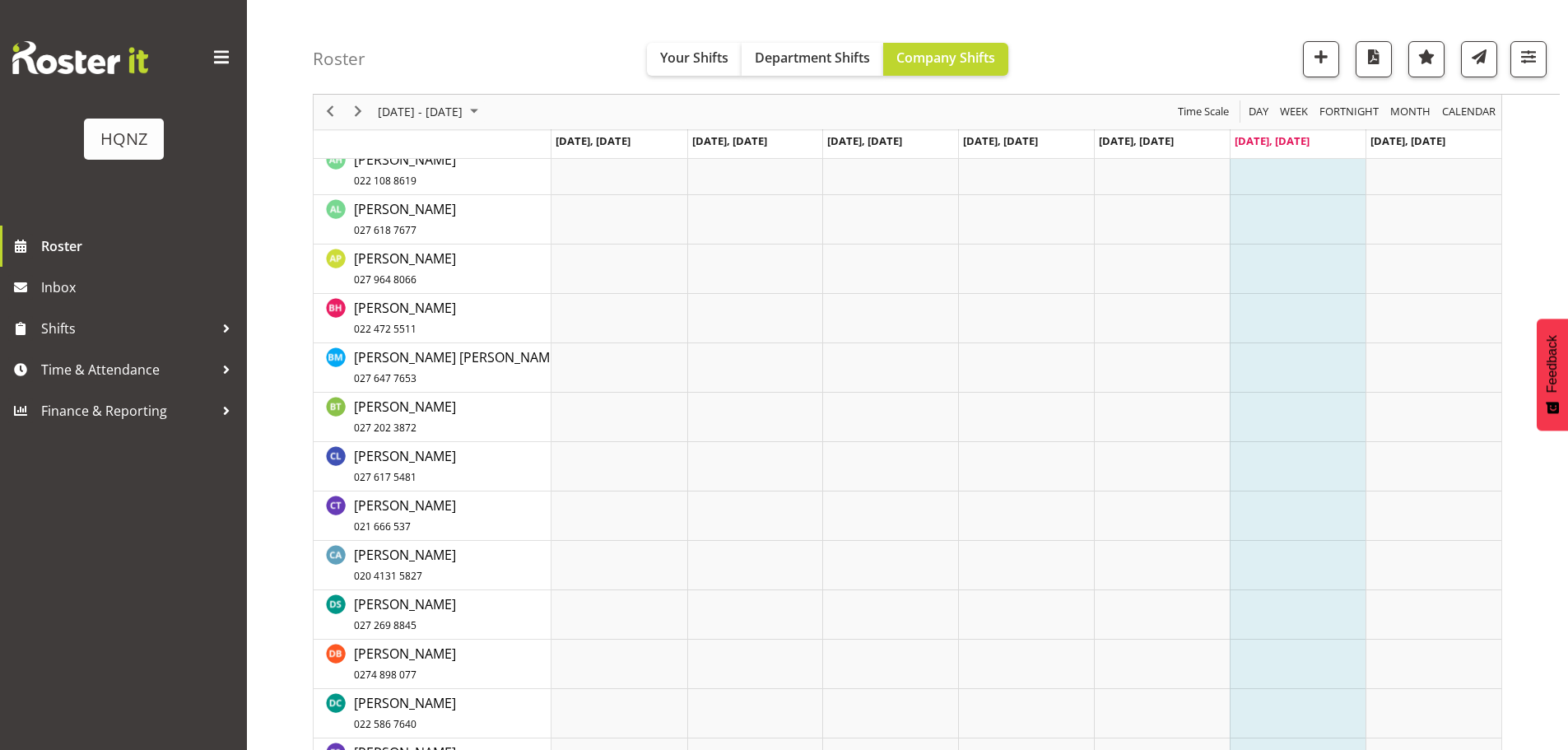
scroll to position [164, 0]
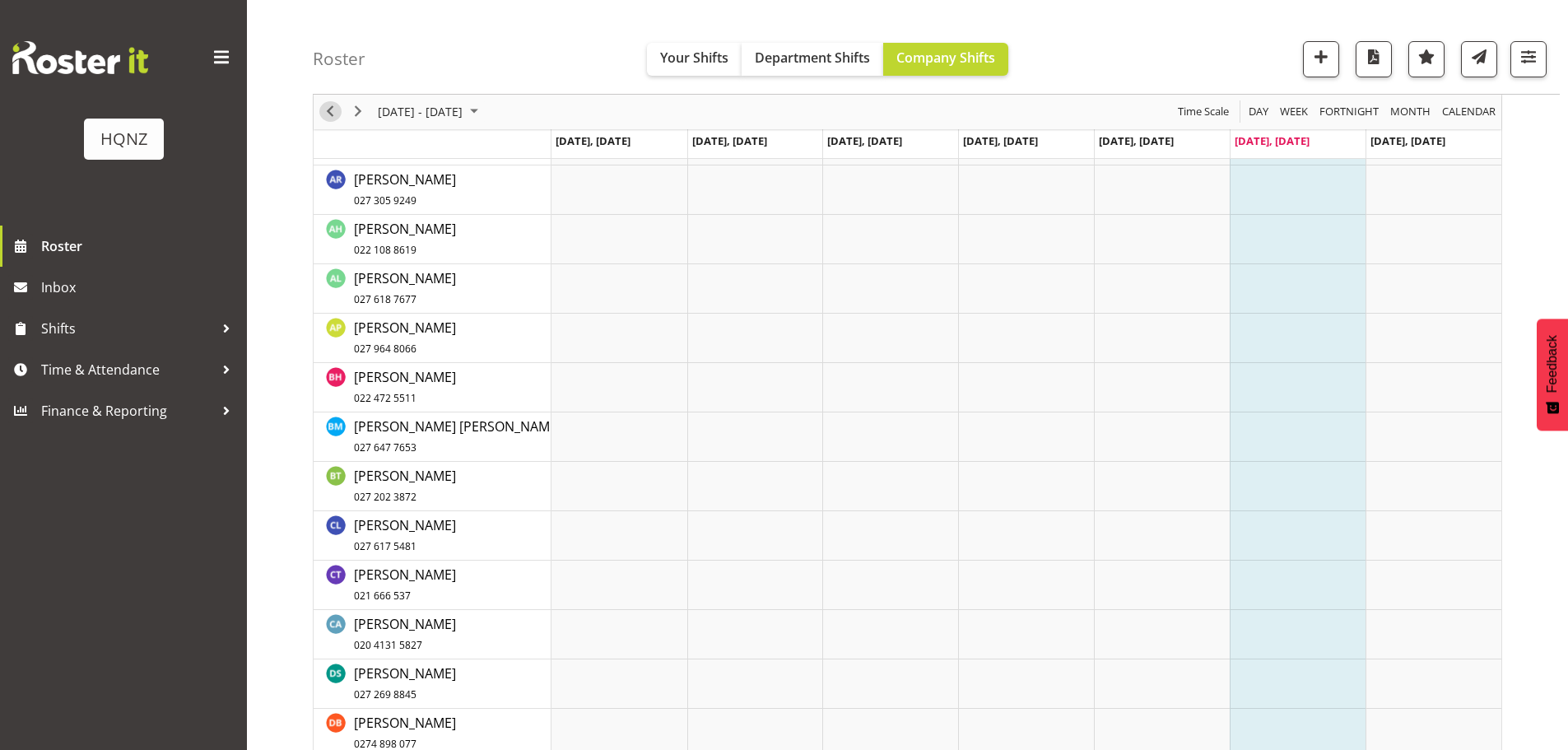
click at [336, 116] on span "Previous" at bounding box center [330, 113] width 20 height 21
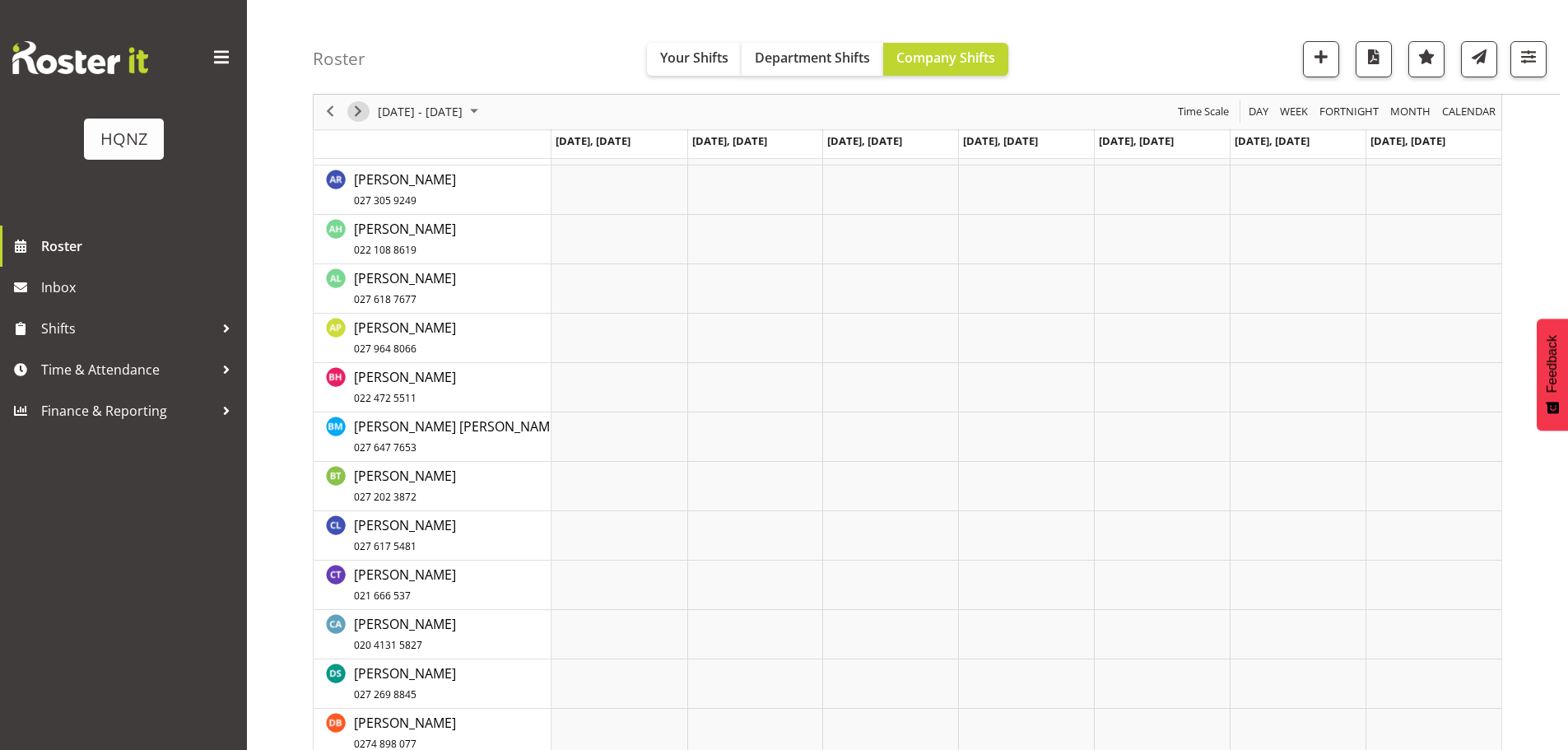
click at [354, 120] on span "Next" at bounding box center [357, 113] width 20 height 21
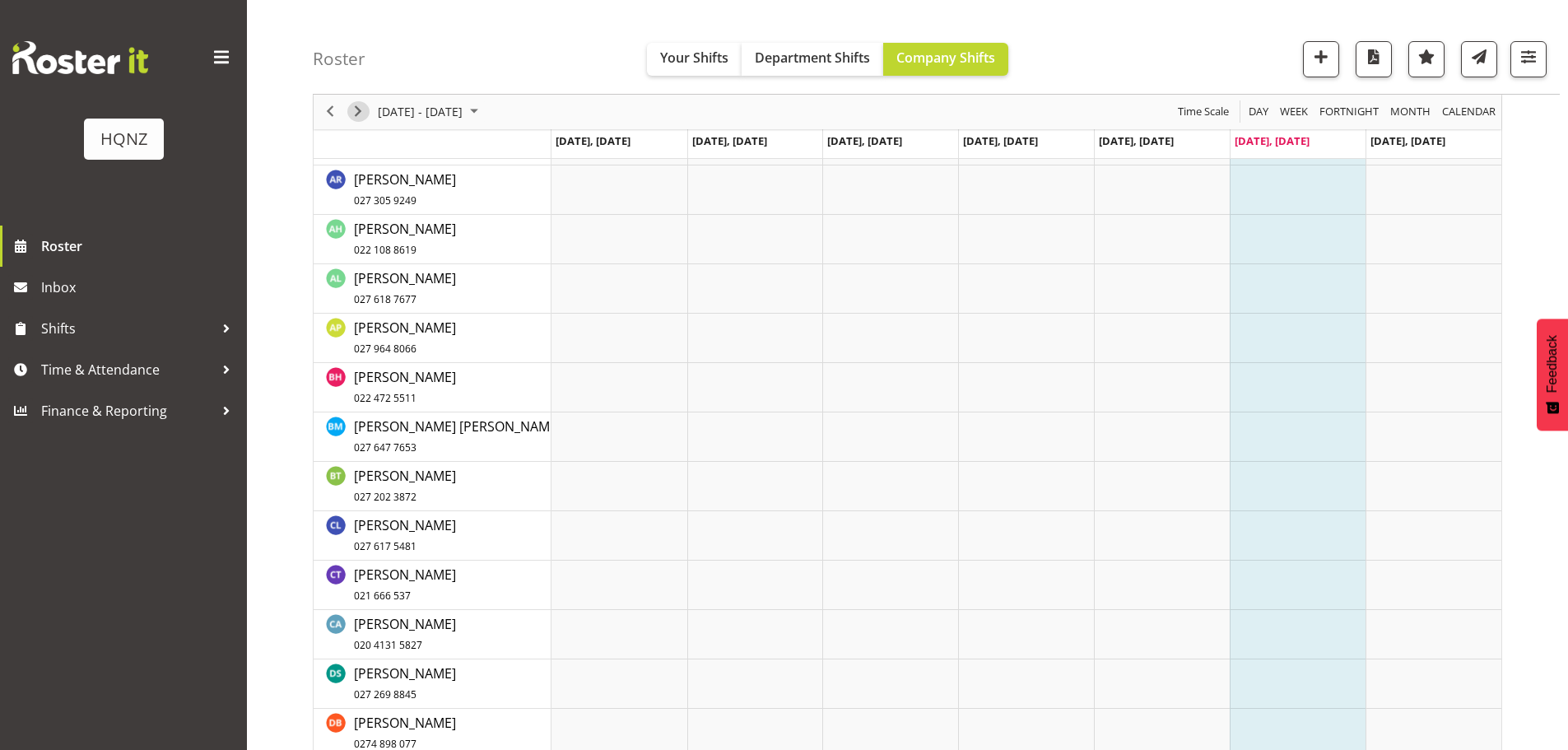
click at [354, 120] on span "Next" at bounding box center [357, 113] width 20 height 21
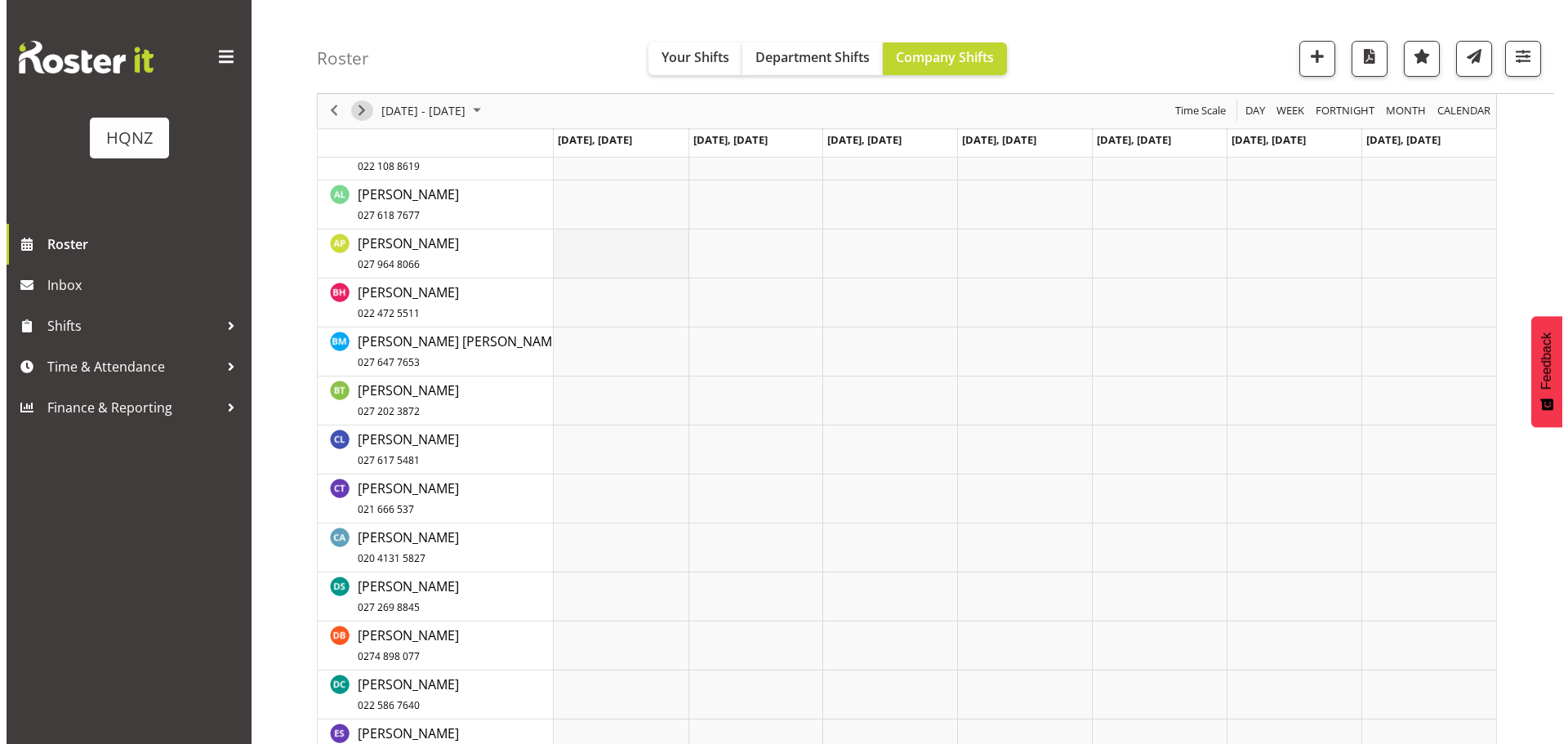
scroll to position [82, 0]
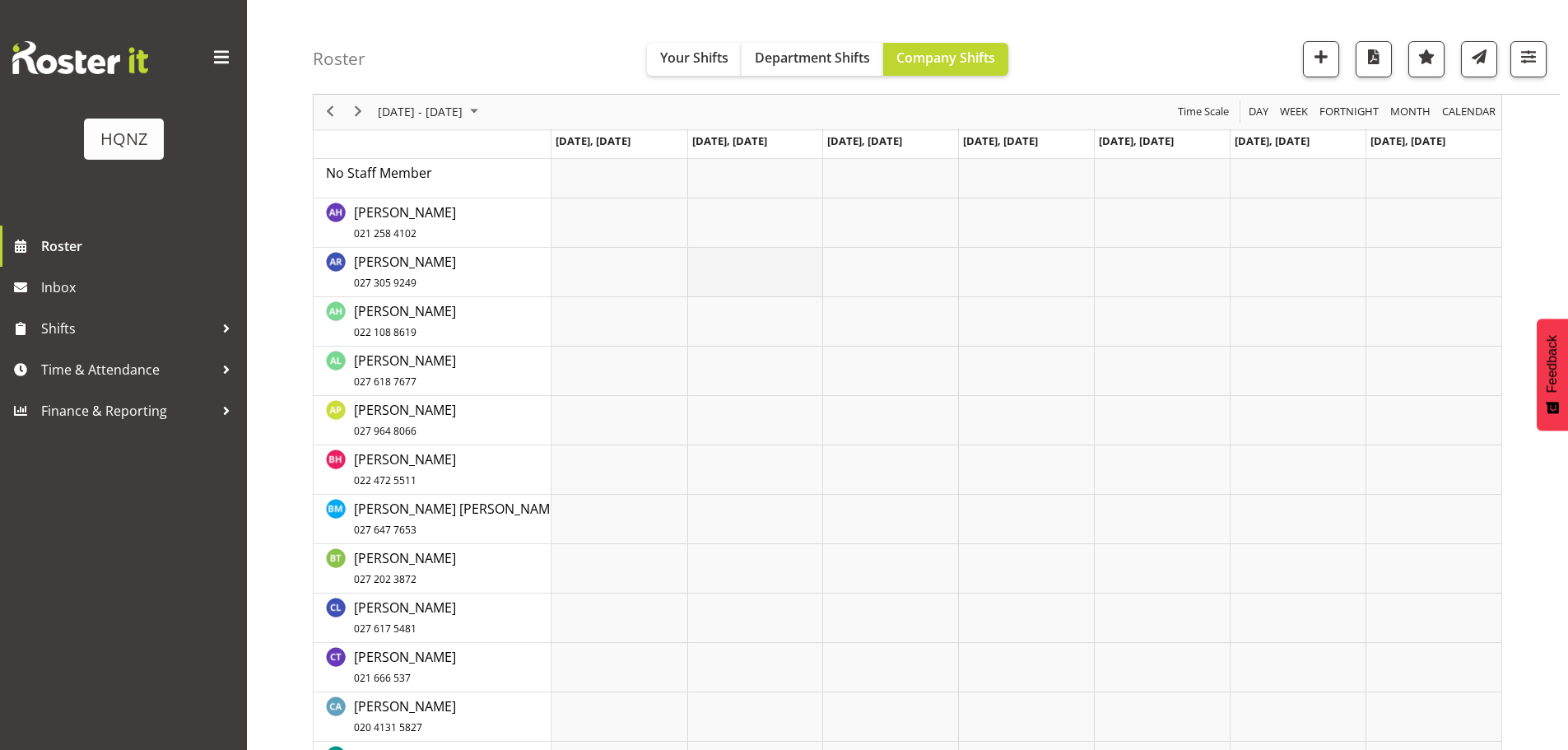
click at [745, 272] on td "Timeline Week of August 26, 2025" at bounding box center [755, 272] width 136 height 50
select select "12"
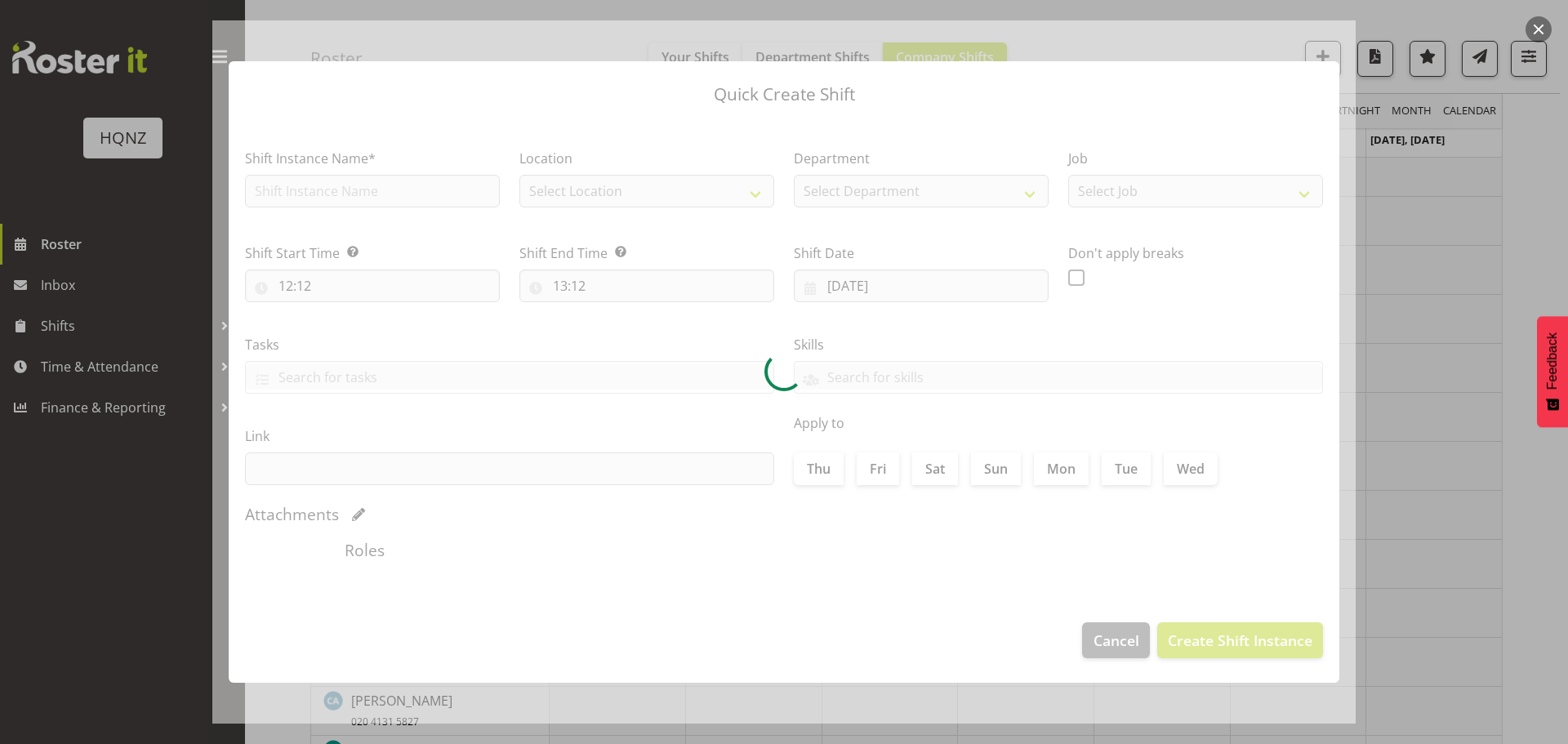
type input "22/08/2025"
checkbox input "true"
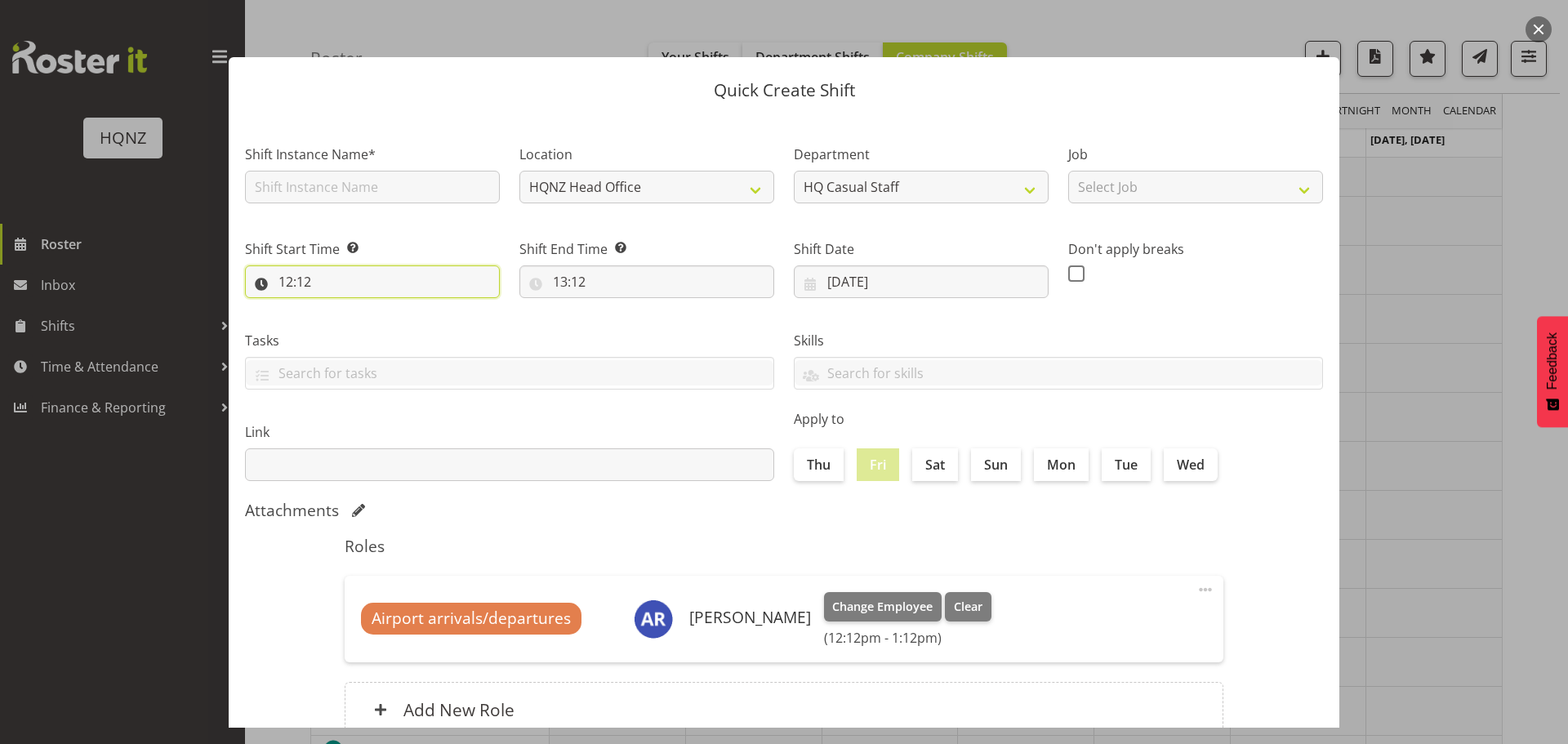
click at [344, 291] on input "12:12" at bounding box center [372, 281] width 255 height 32
click at [351, 331] on select "00 01 02 03 04 05 06 07 08 09 10 11 12 13 14 15 16 17 18 19 20 21 22 23" at bounding box center [356, 324] width 37 height 32
select select "22"
click at [338, 308] on select "00 01 02 03 04 05 06 07 08 09 10 11 12 13 14 15 16 17 18 19 20 21 22 23" at bounding box center [356, 324] width 37 height 32
type input "22:12"
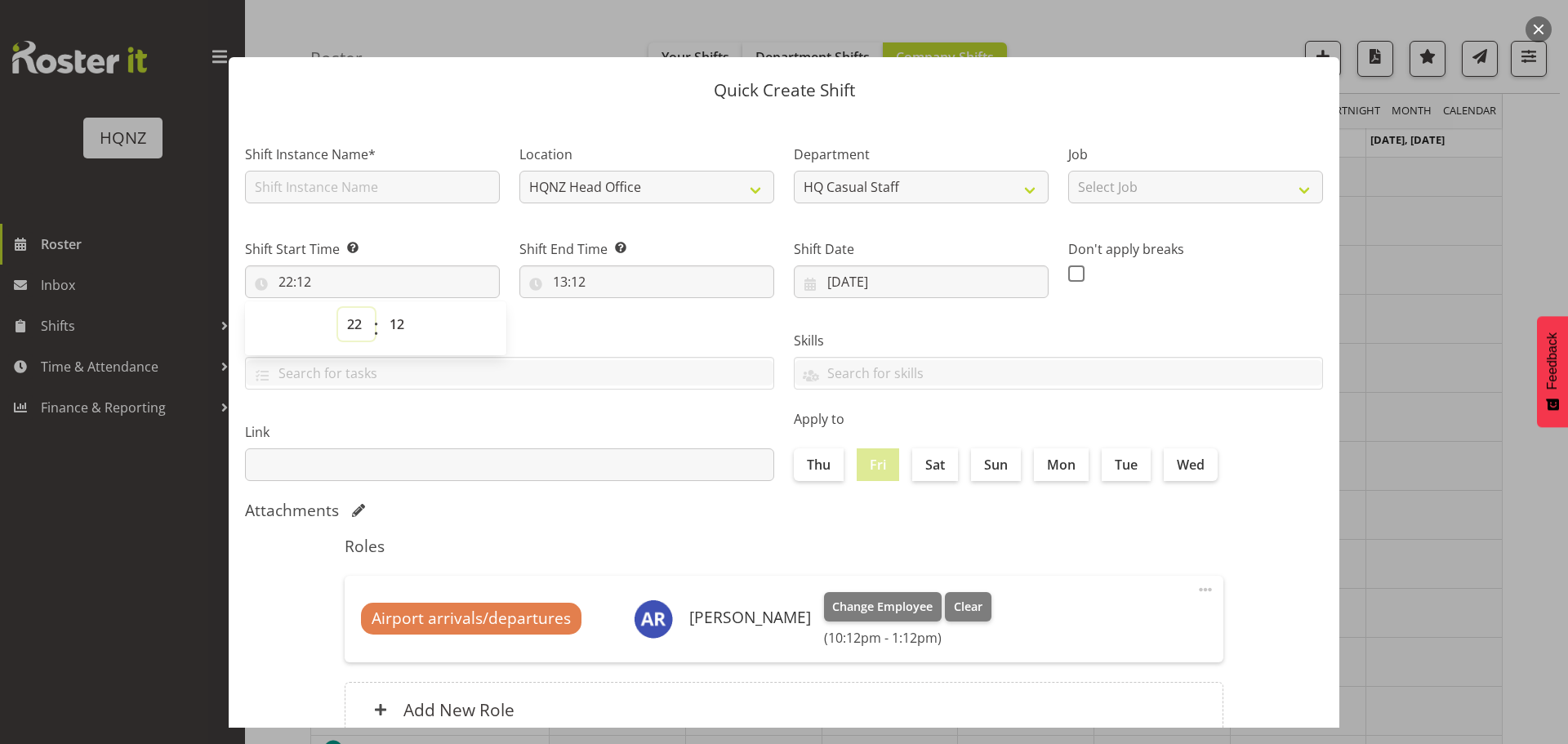
click at [356, 331] on select "00 01 02 03 04 05 06 07 08 09 10 11 12 13 14 15 16 17 18 19 20 21 22 23" at bounding box center [356, 324] width 37 height 32
select select "21"
click at [338, 308] on select "00 01 02 03 04 05 06 07 08 09 10 11 12 13 14 15 16 17 18 19 20 21 22 23" at bounding box center [356, 324] width 37 height 32
type input "21:12"
click at [399, 321] on select "00 01 02 03 04 05 06 07 08 09 10 11 12 13 14 15 16 17 18 19 20 21 22 23 24 25 2…" at bounding box center [398, 324] width 37 height 32
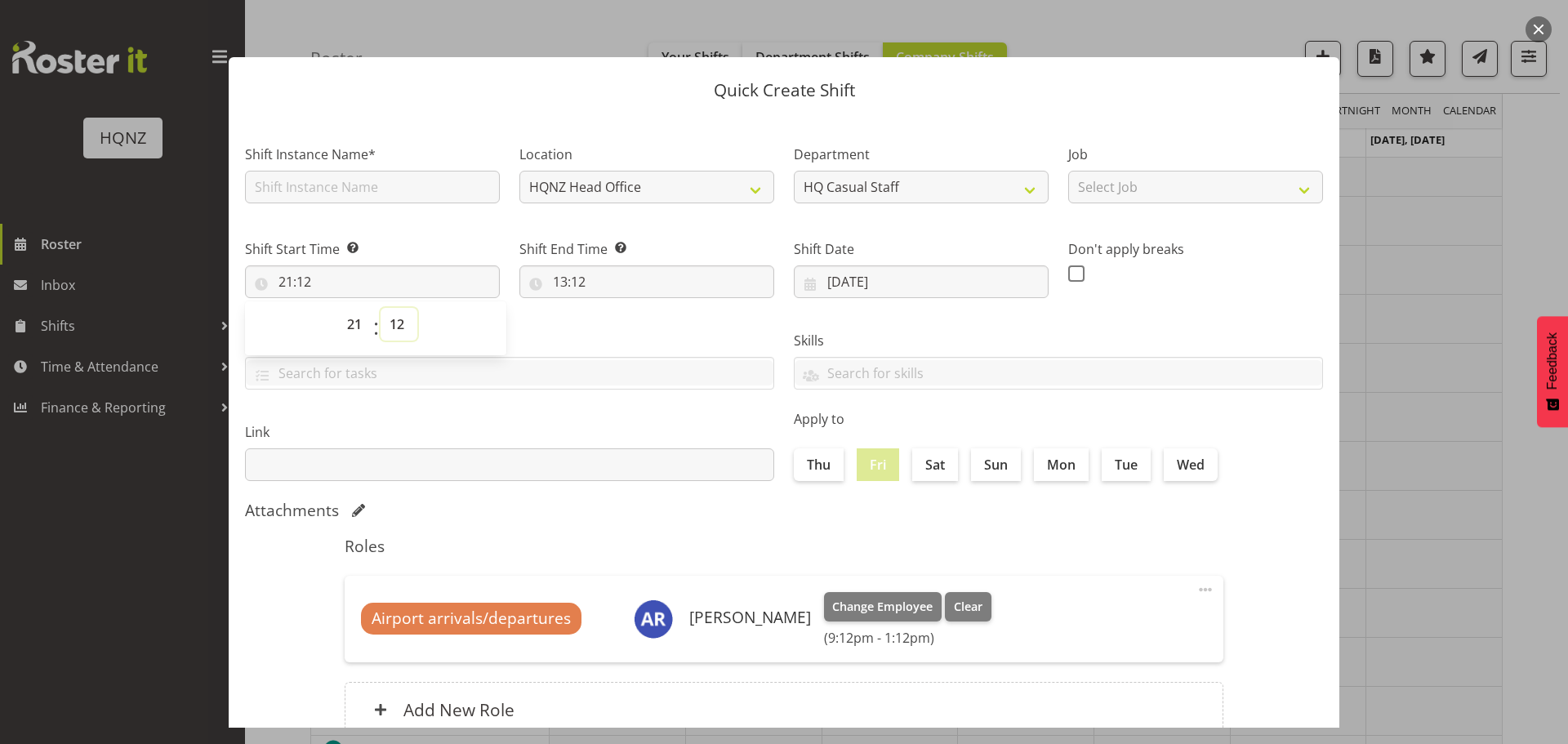
select select "45"
click at [380, 308] on select "00 01 02 03 04 05 06 07 08 09 10 11 12 13 14 15 16 17 18 19 20 21 22 23 24 25 2…" at bounding box center [398, 324] width 37 height 32
type input "21:45"
click at [559, 288] on input "13:12" at bounding box center [647, 281] width 255 height 32
click at [628, 328] on select "00 01 02 03 04 05 06 07 08 09 10 11 12 13 14 15 16 17 18 19 20 21 22 23" at bounding box center [630, 324] width 37 height 32
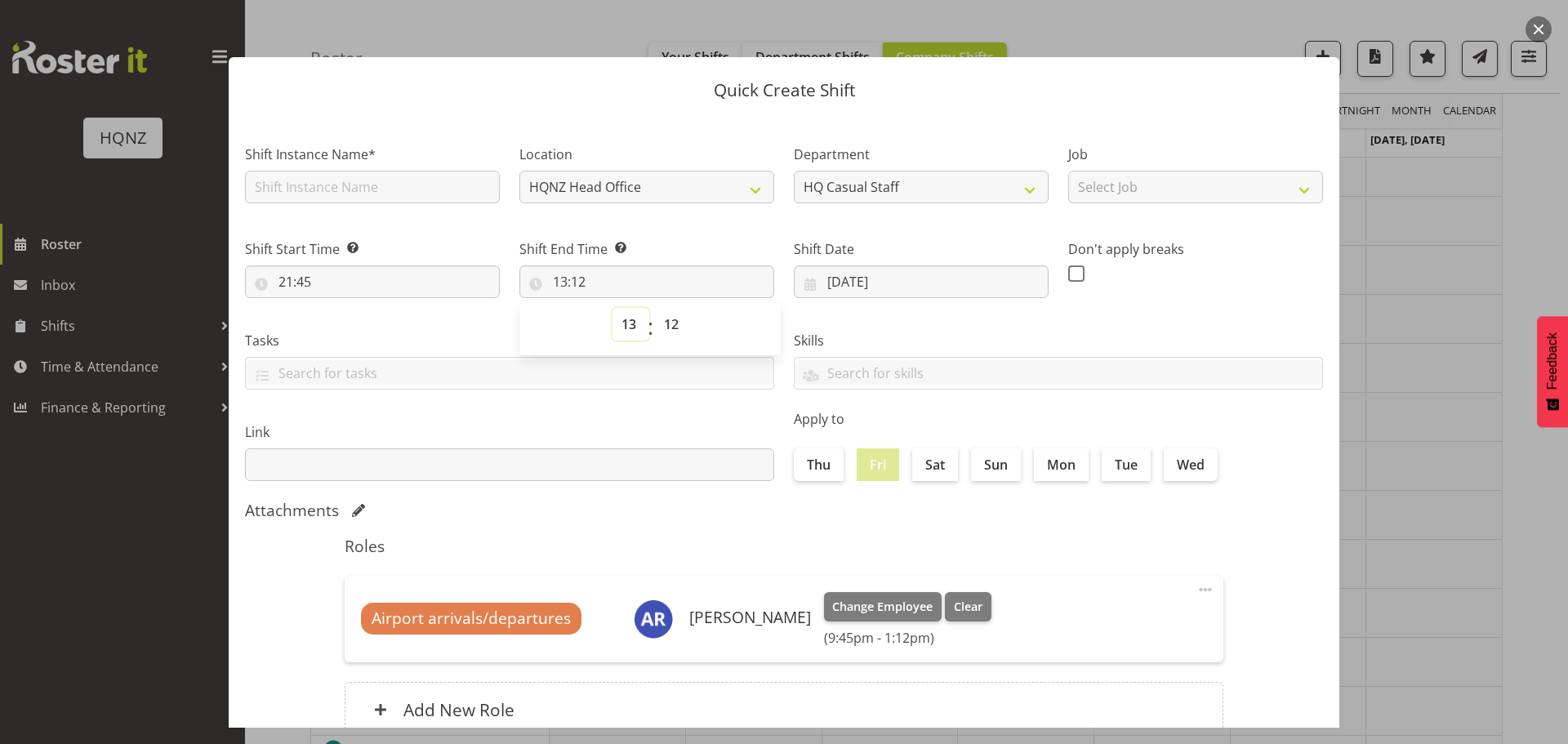
select select "23"
click at [612, 308] on select "00 01 02 03 04 05 06 07 08 09 10 11 12 13 14 15 16 17 18 19 20 21 22 23" at bounding box center [630, 324] width 37 height 32
type input "23:12"
click at [673, 329] on select "00 01 02 03 04 05 06 07 08 09 10 11 12 13 14 15 16 17 18 19 20 21 22 23 24 25 2…" at bounding box center [673, 324] width 37 height 32
select select "45"
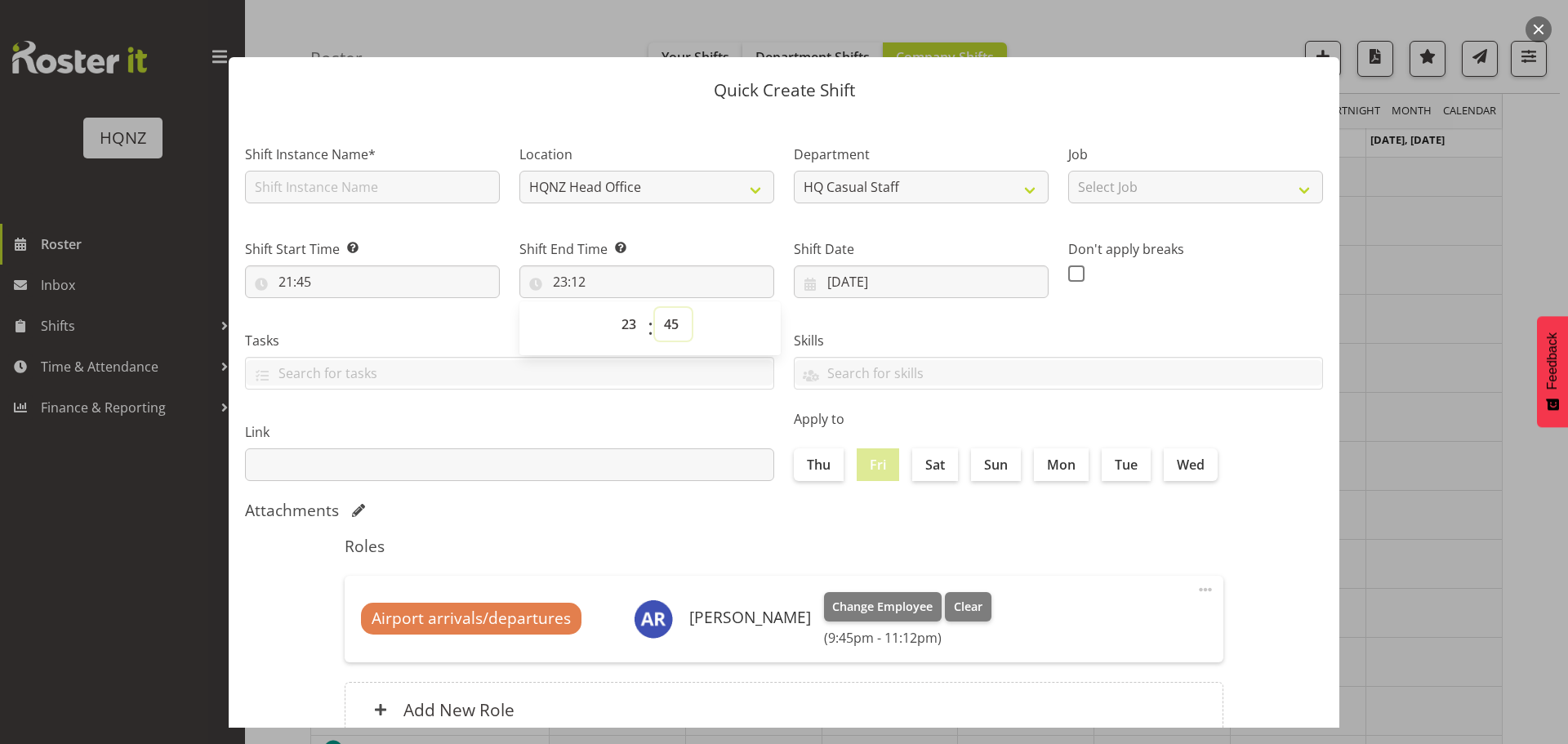
click at [655, 308] on select "00 01 02 03 04 05 06 07 08 09 10 11 12 13 14 15 16 17 18 19 20 21 22 23 24 25 2…" at bounding box center [673, 324] width 37 height 32
type input "23:45"
click at [403, 195] on input "text" at bounding box center [372, 187] width 255 height 32
type input "z"
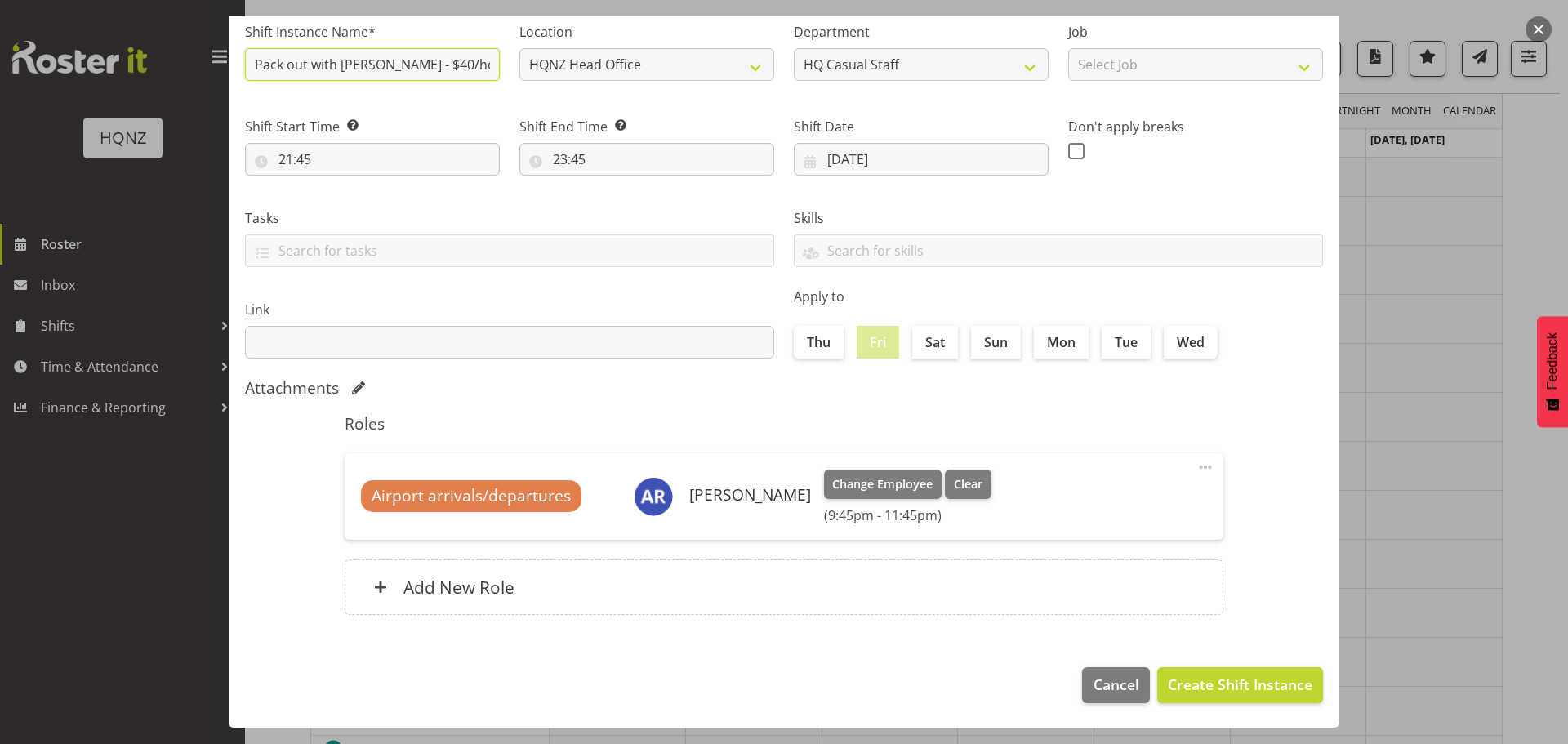
type input "Pack out with Kate - $40/hour"
click at [399, 267] on div "Tasks meet at HQ Meet at HQNZ office Load truck and drive to Hilton Set up them…" at bounding box center [509, 231] width 549 height 91
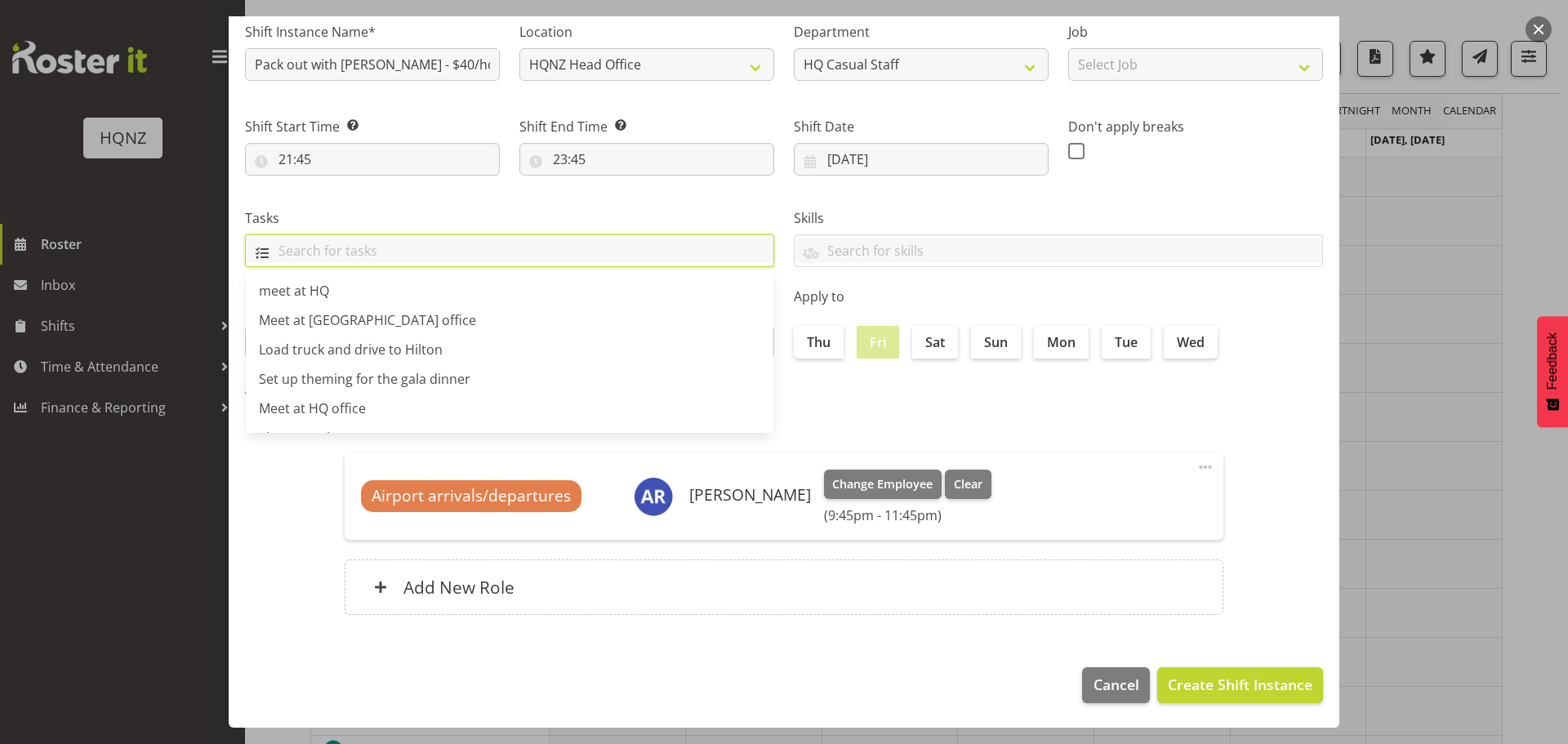
click at [397, 260] on input "text" at bounding box center [509, 250] width 527 height 26
click at [395, 259] on input "text" at bounding box center [509, 250] width 527 height 26
click at [277, 491] on section "Shift Instance Name* Pack out with Kate - $40/hour Location HQNZ Head Office HQ…" at bounding box center [783, 321] width 1110 height 658
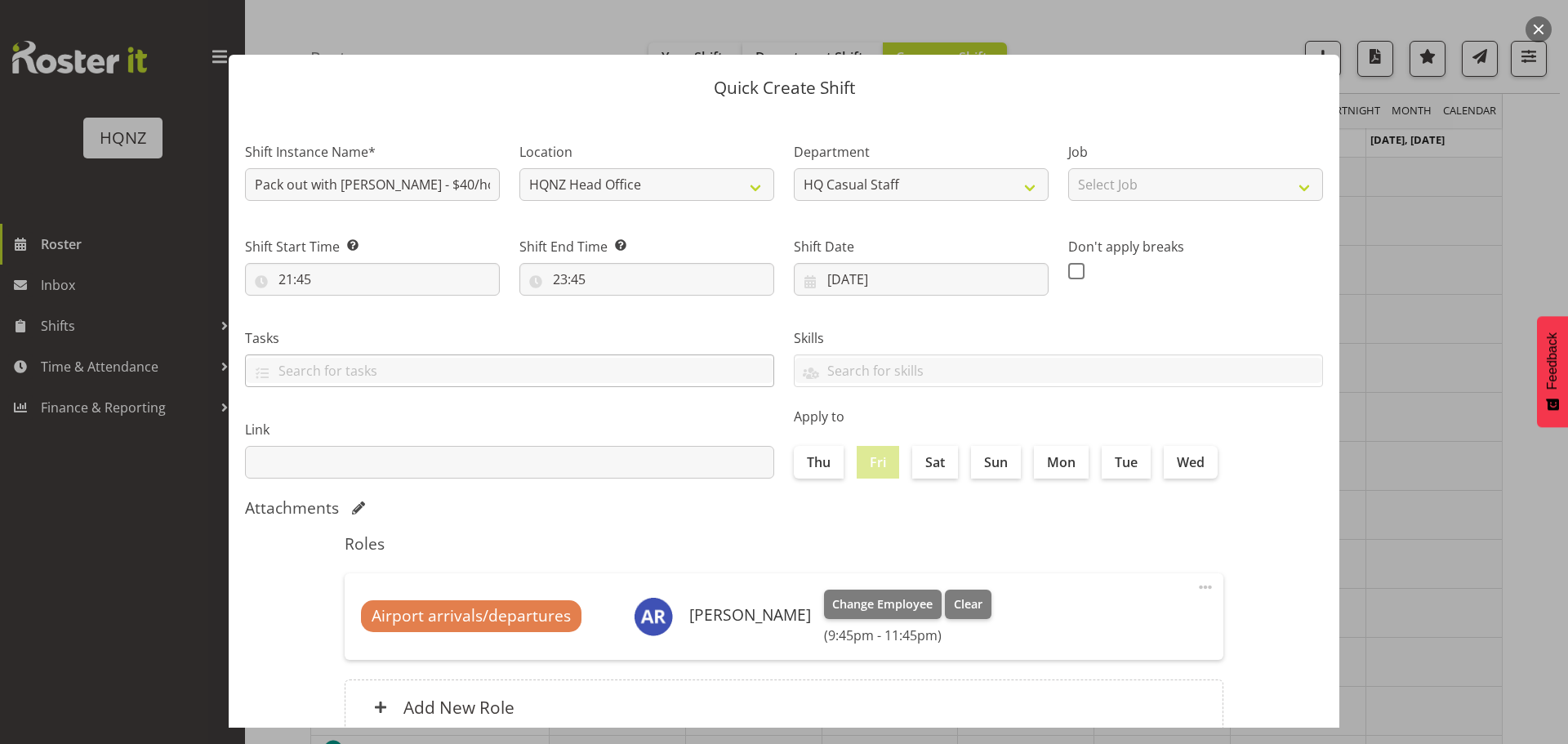
scroll to position [0, 0]
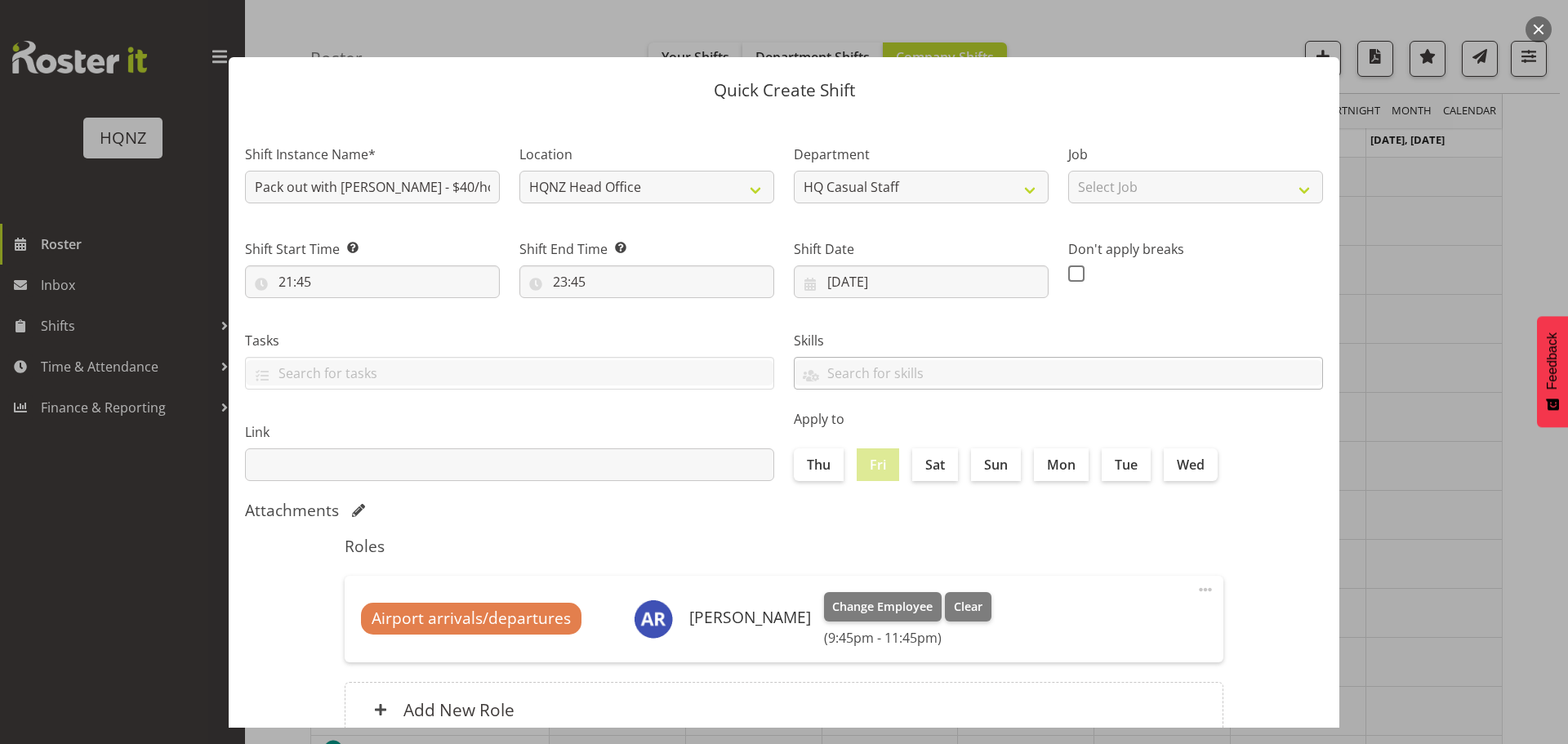
click at [864, 386] on div at bounding box center [1058, 373] width 527 height 27
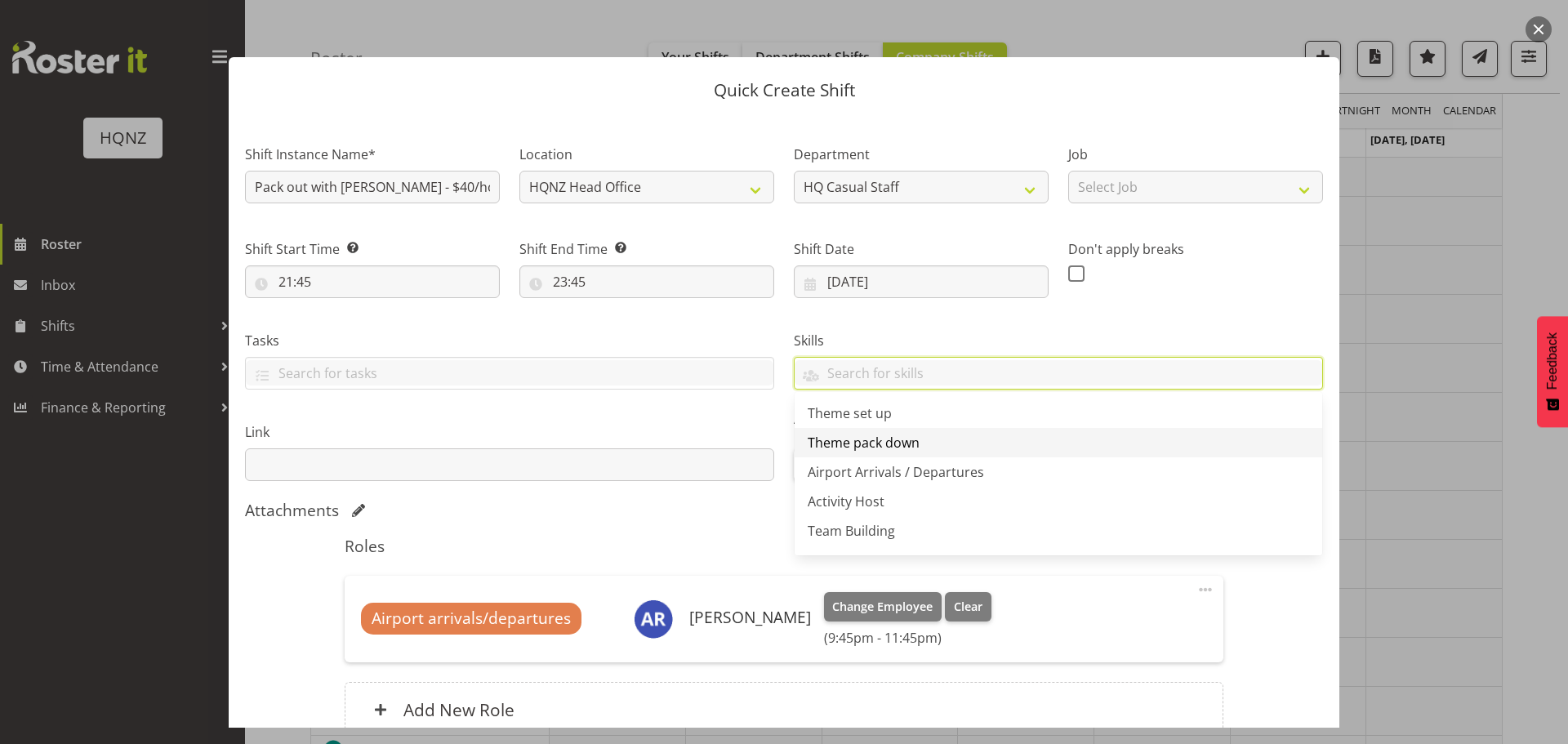
click at [881, 442] on span "Theme pack down" at bounding box center [864, 442] width 112 height 18
click at [676, 529] on div "Roles Airport arrivals/departures Alex Romanytchev Change Employee Clear (9:45p…" at bounding box center [784, 642] width 899 height 230
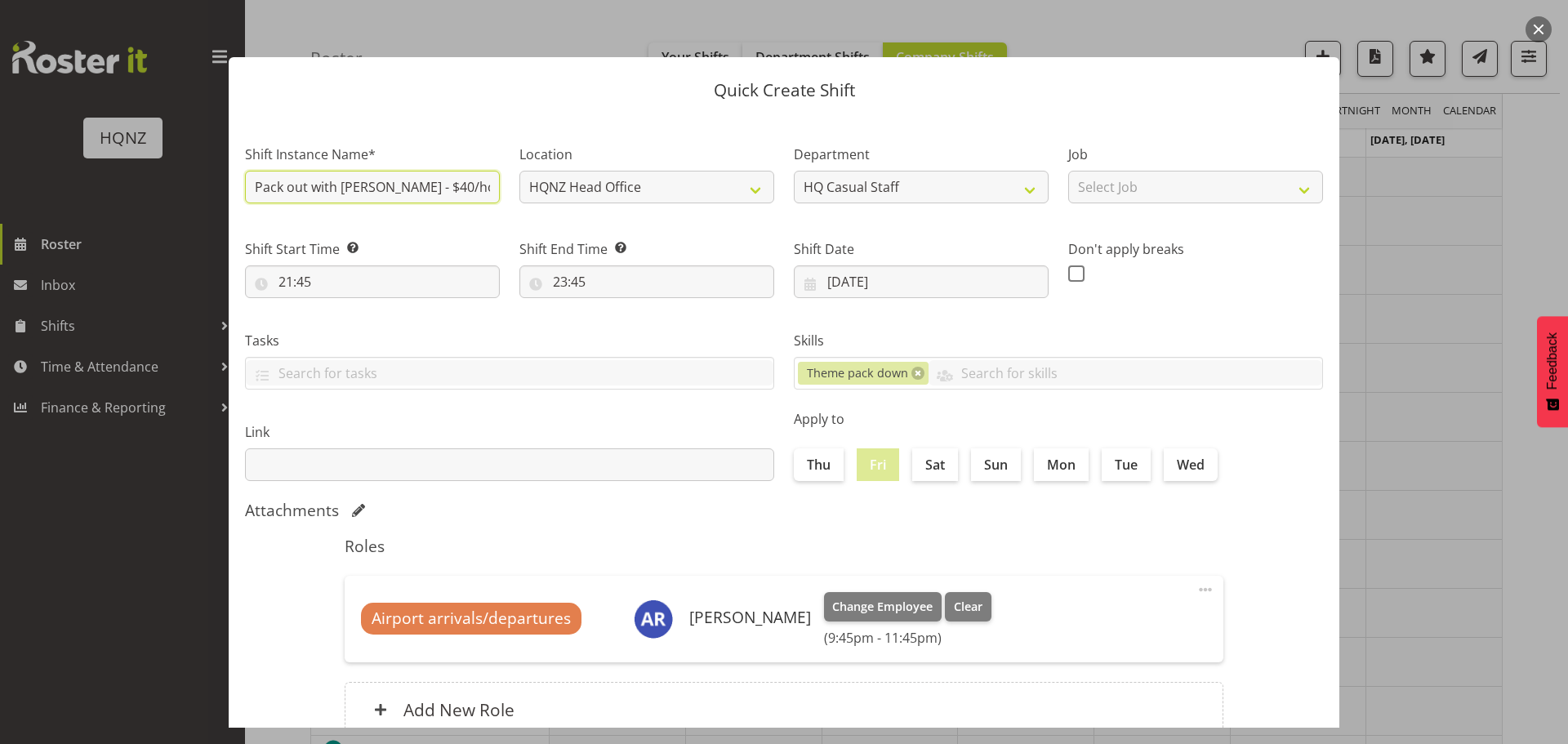
click at [462, 180] on input "Pack out with Kate - $40/hour" at bounding box center [372, 187] width 255 height 32
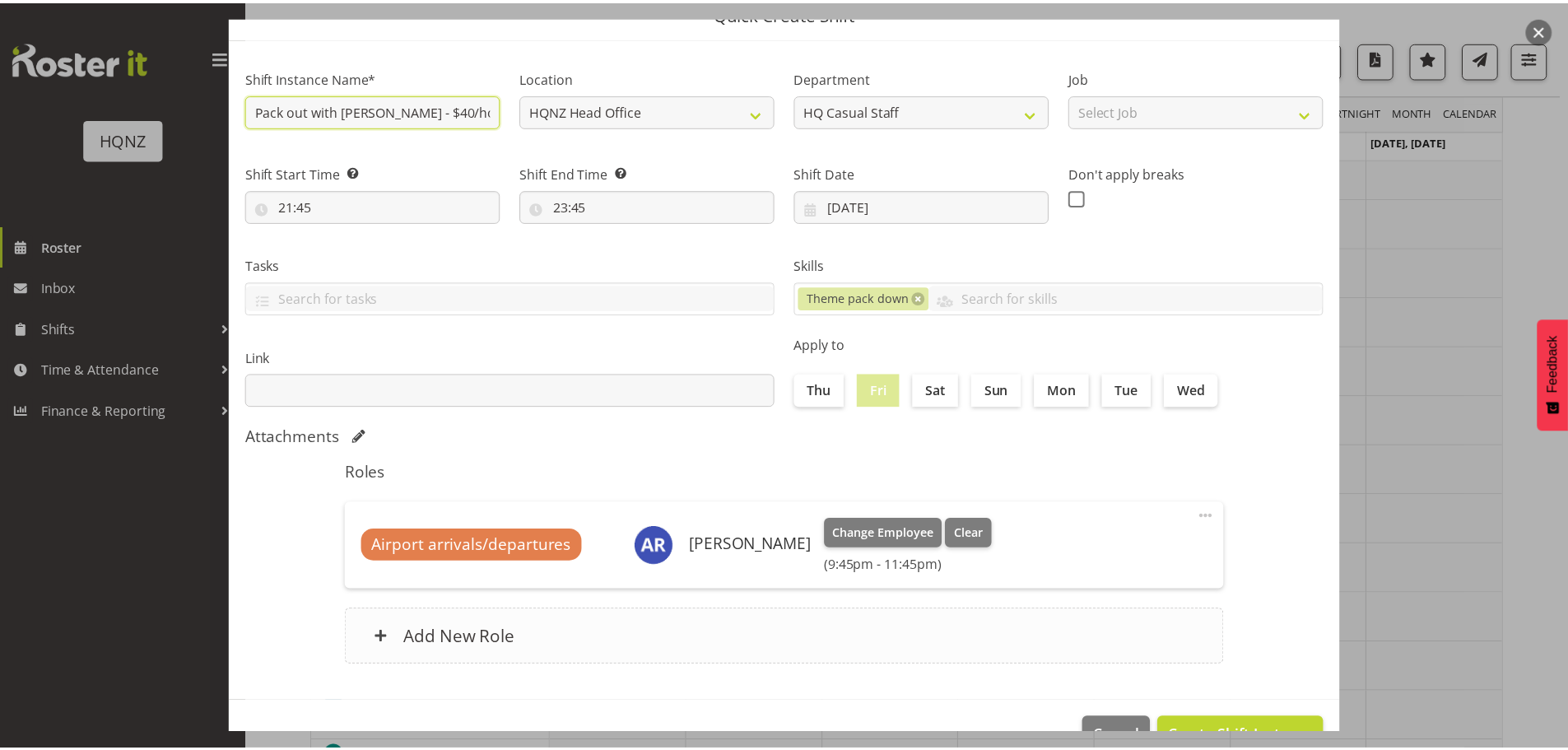
scroll to position [123, 0]
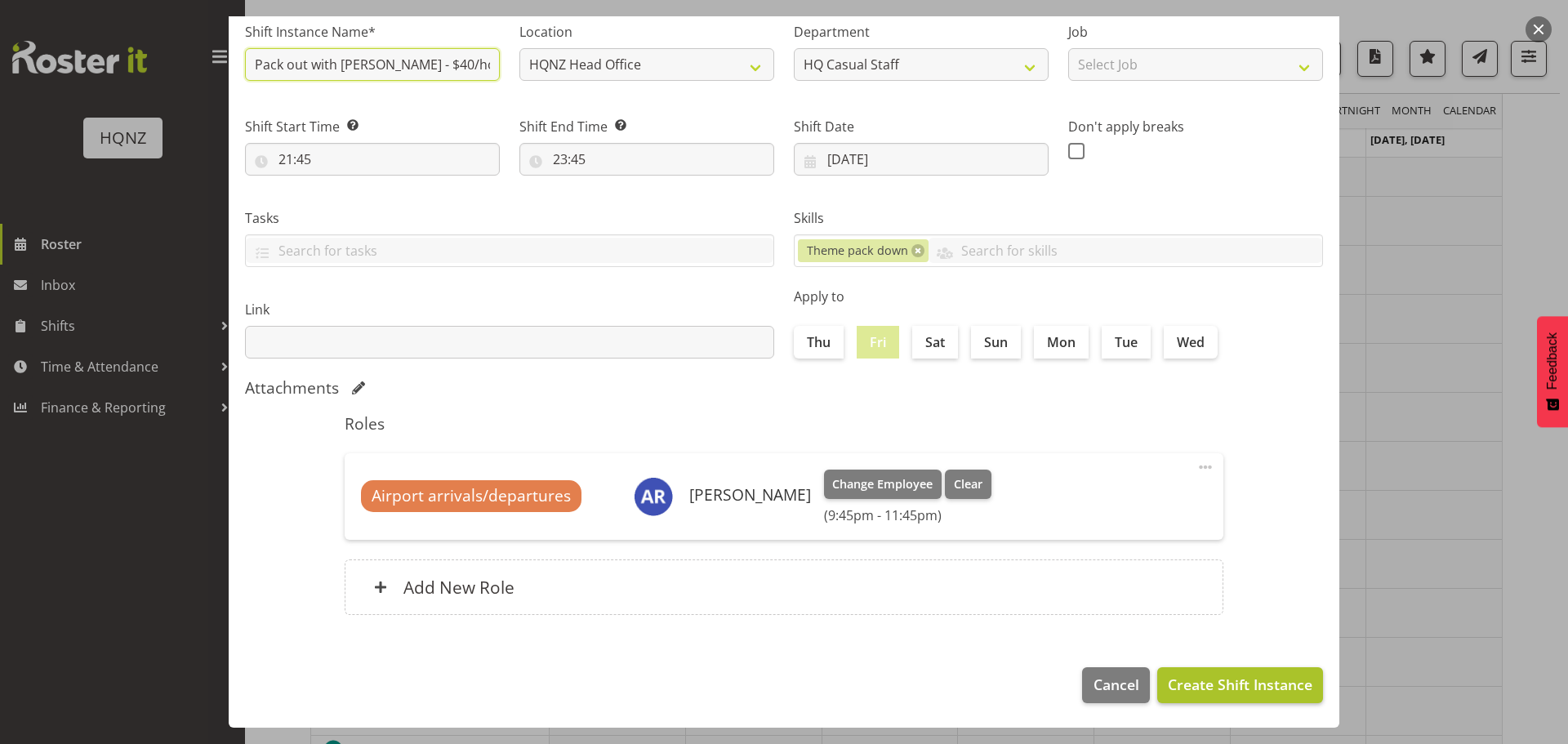
type input "Pack out with Kate - $40/hour - 6079"
click at [1222, 694] on span "Create Shift Instance" at bounding box center [1240, 684] width 144 height 21
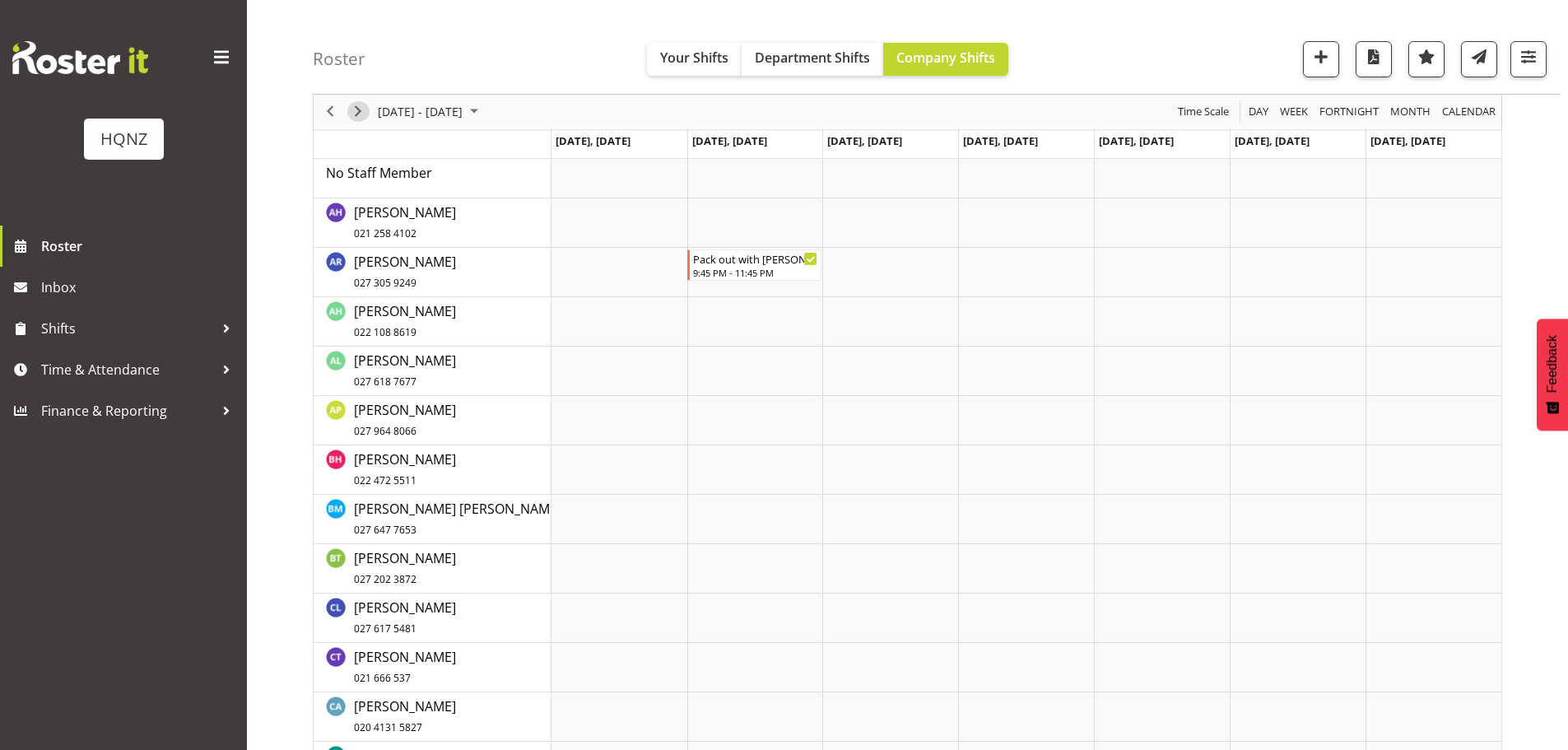
click at [354, 110] on span "Next" at bounding box center [357, 113] width 20 height 21
click at [327, 112] on span "Previous" at bounding box center [330, 113] width 20 height 21
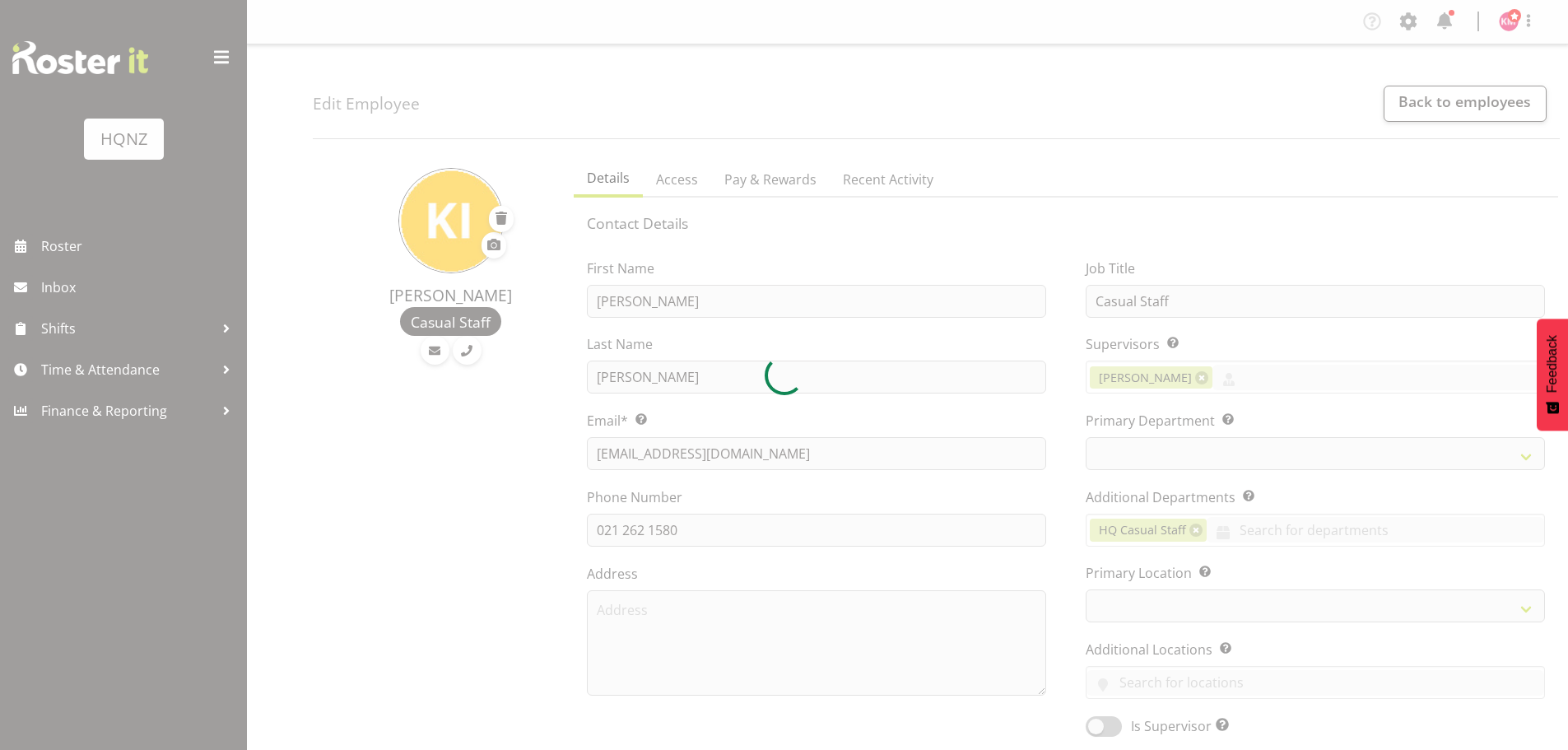
select select "TimelineWeek"
select select
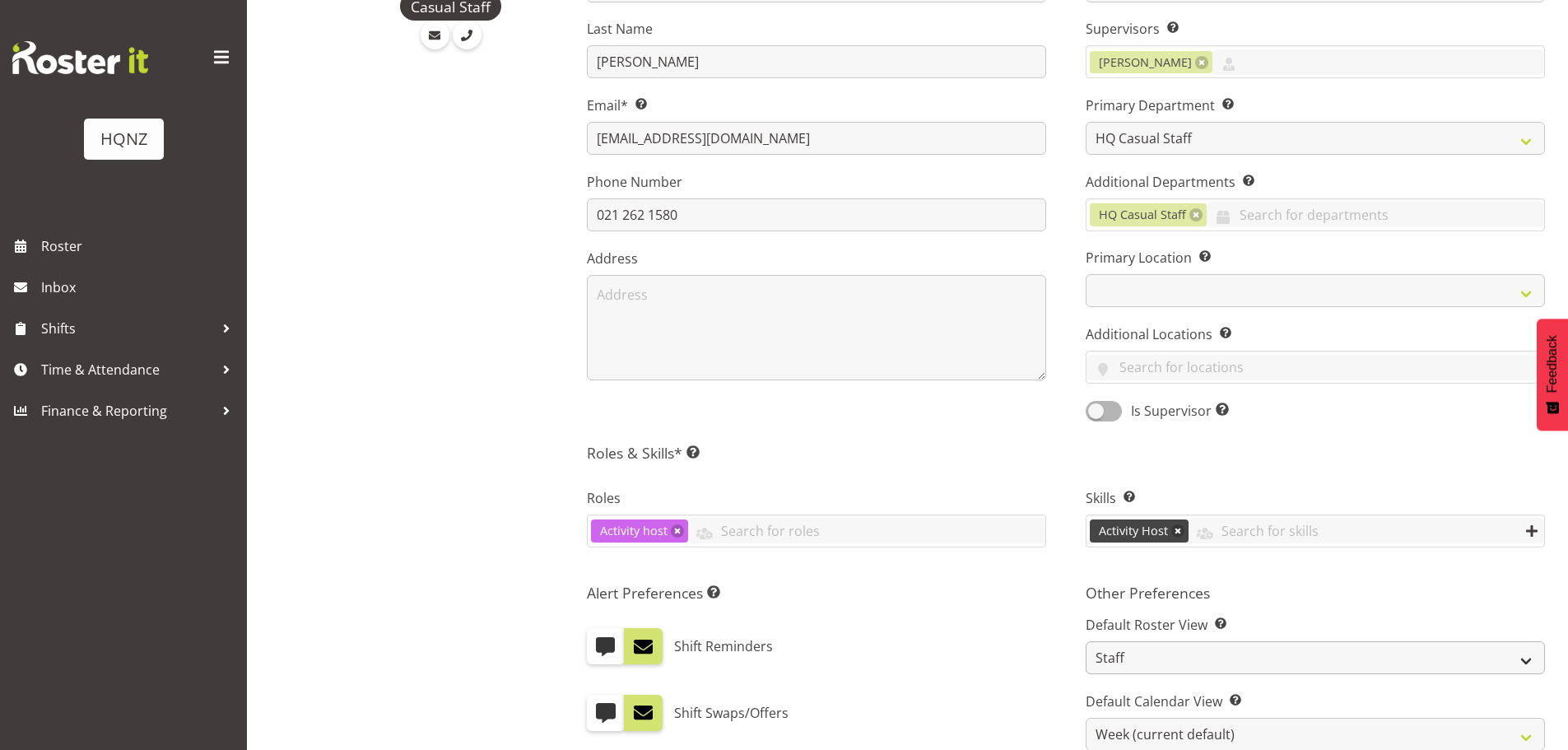
scroll to position [412, 0]
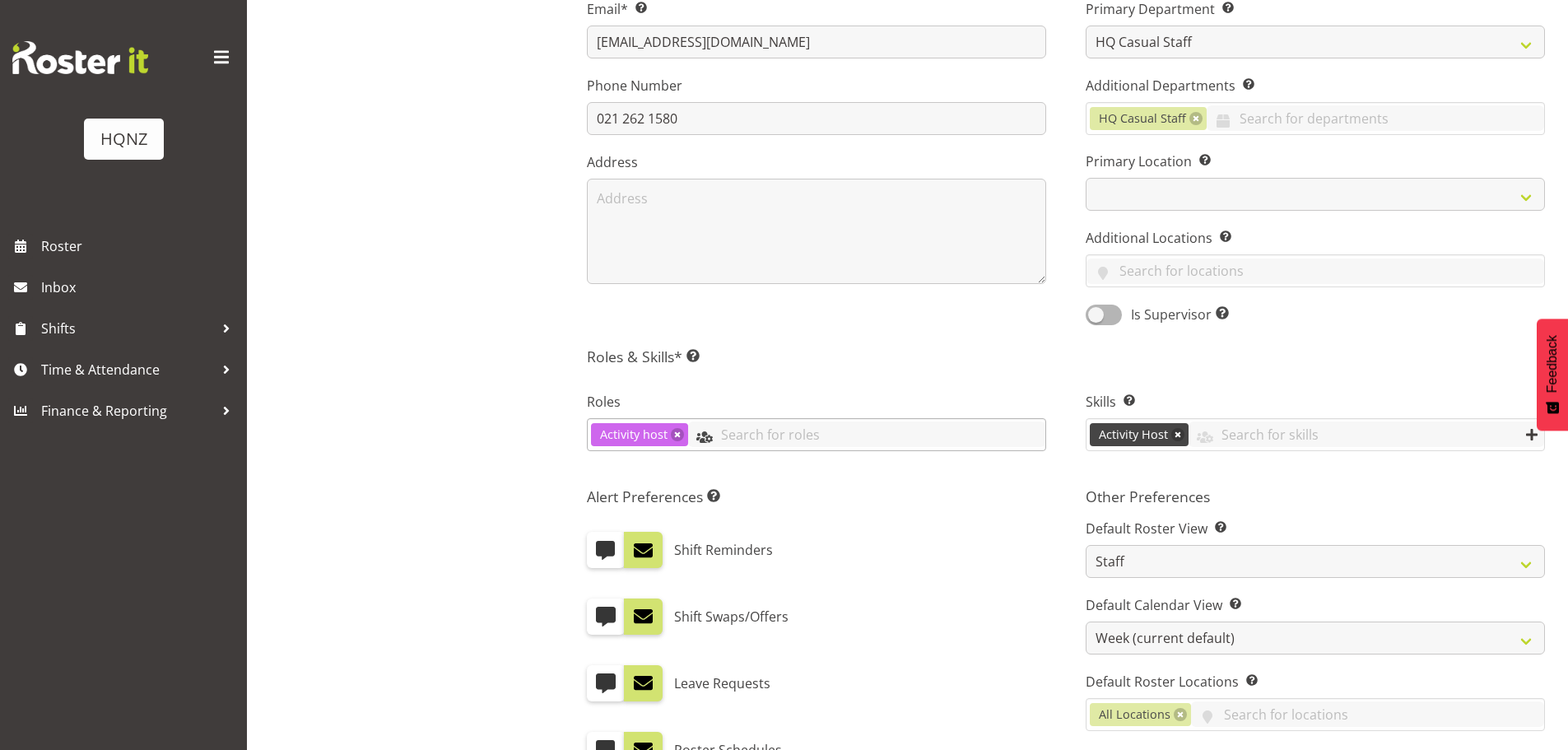
click at [774, 441] on input "text" at bounding box center [867, 434] width 357 height 26
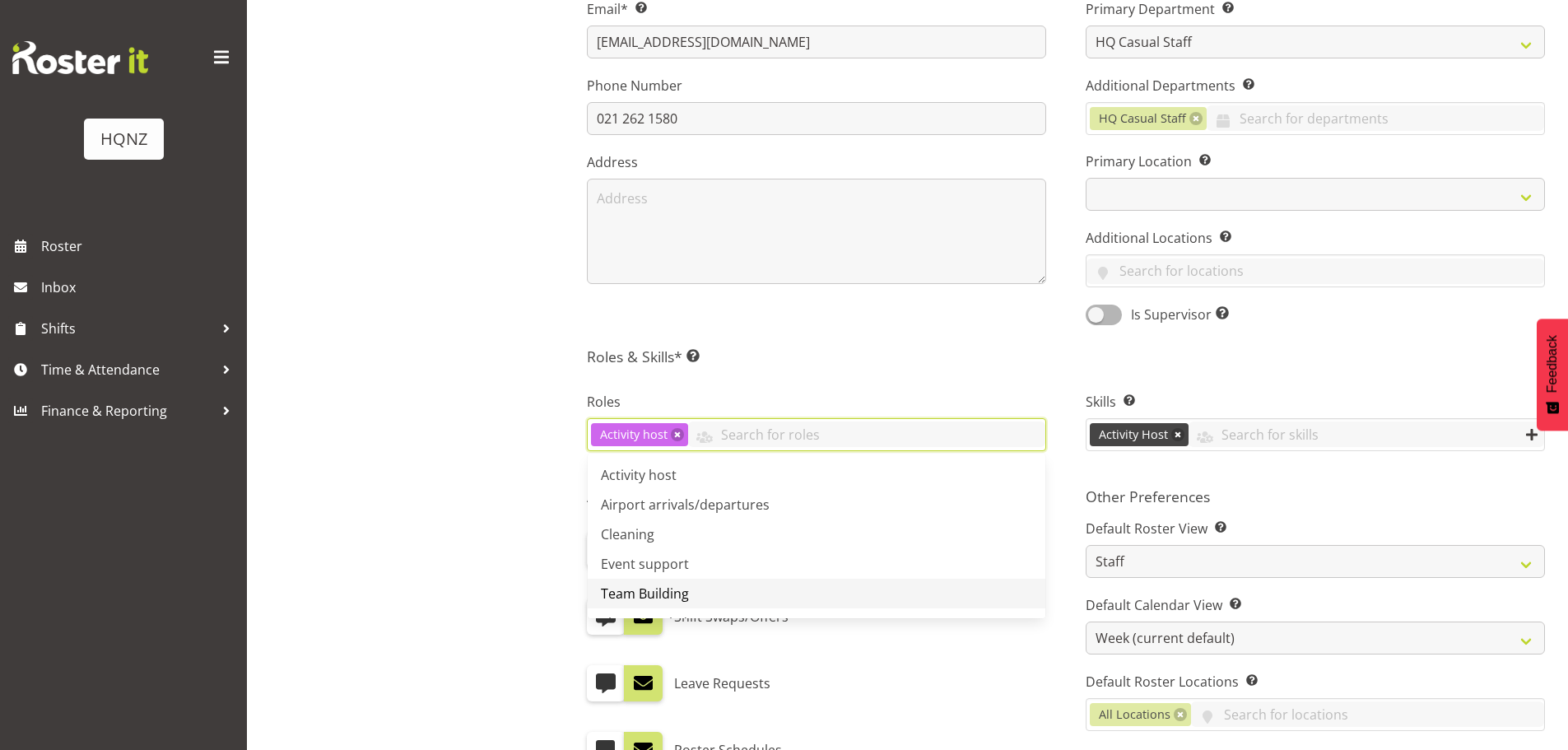
click at [647, 603] on link "Team Building" at bounding box center [816, 593] width 458 height 30
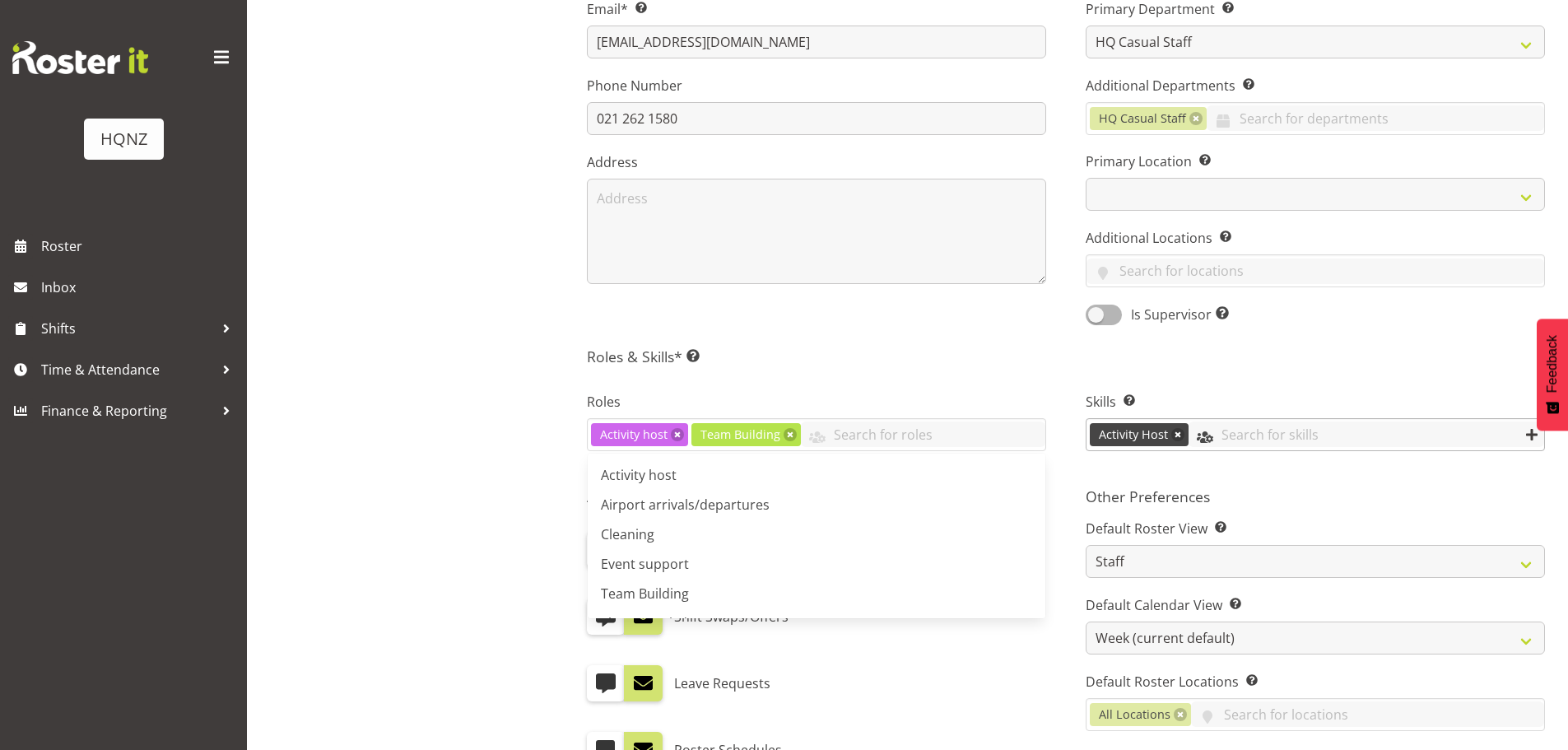
click at [1230, 442] on input "text" at bounding box center [1366, 434] width 355 height 26
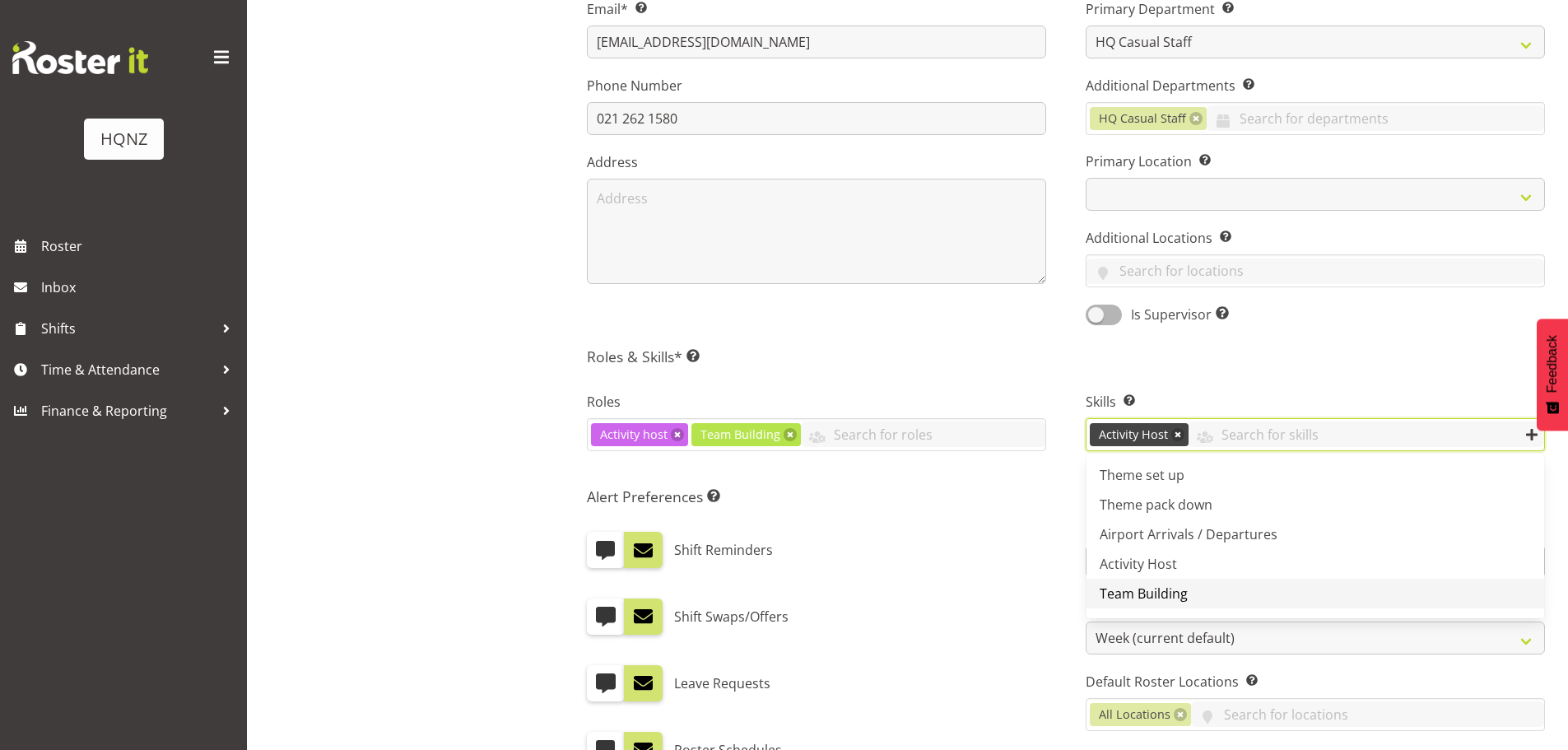
drag, startPoint x: 1157, startPoint y: 590, endPoint x: 1050, endPoint y: 573, distance: 108.3
click at [1156, 590] on span "Team Building" at bounding box center [1144, 593] width 88 height 18
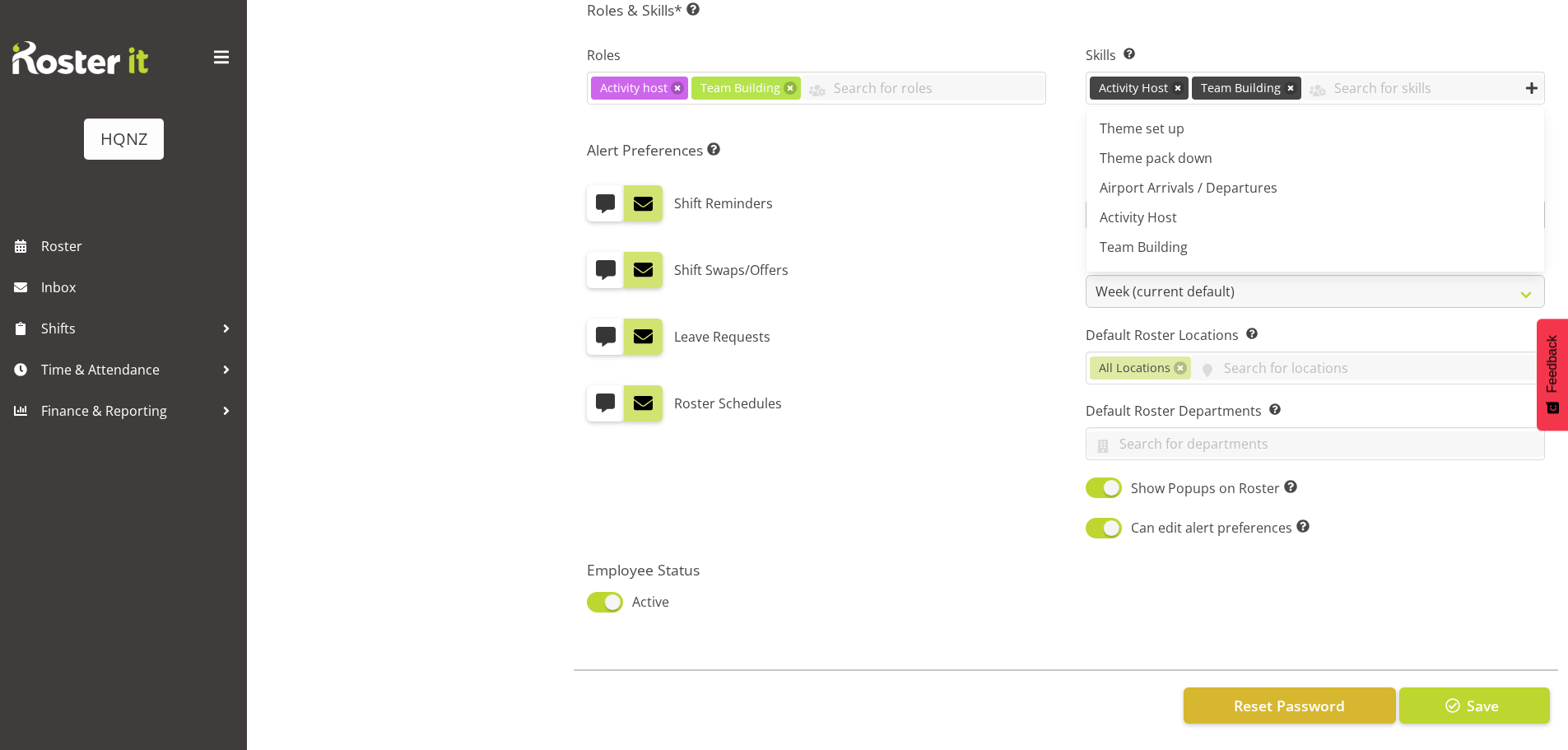
scroll to position [770, 0]
click at [1468, 703] on button "Save" at bounding box center [1474, 705] width 151 height 36
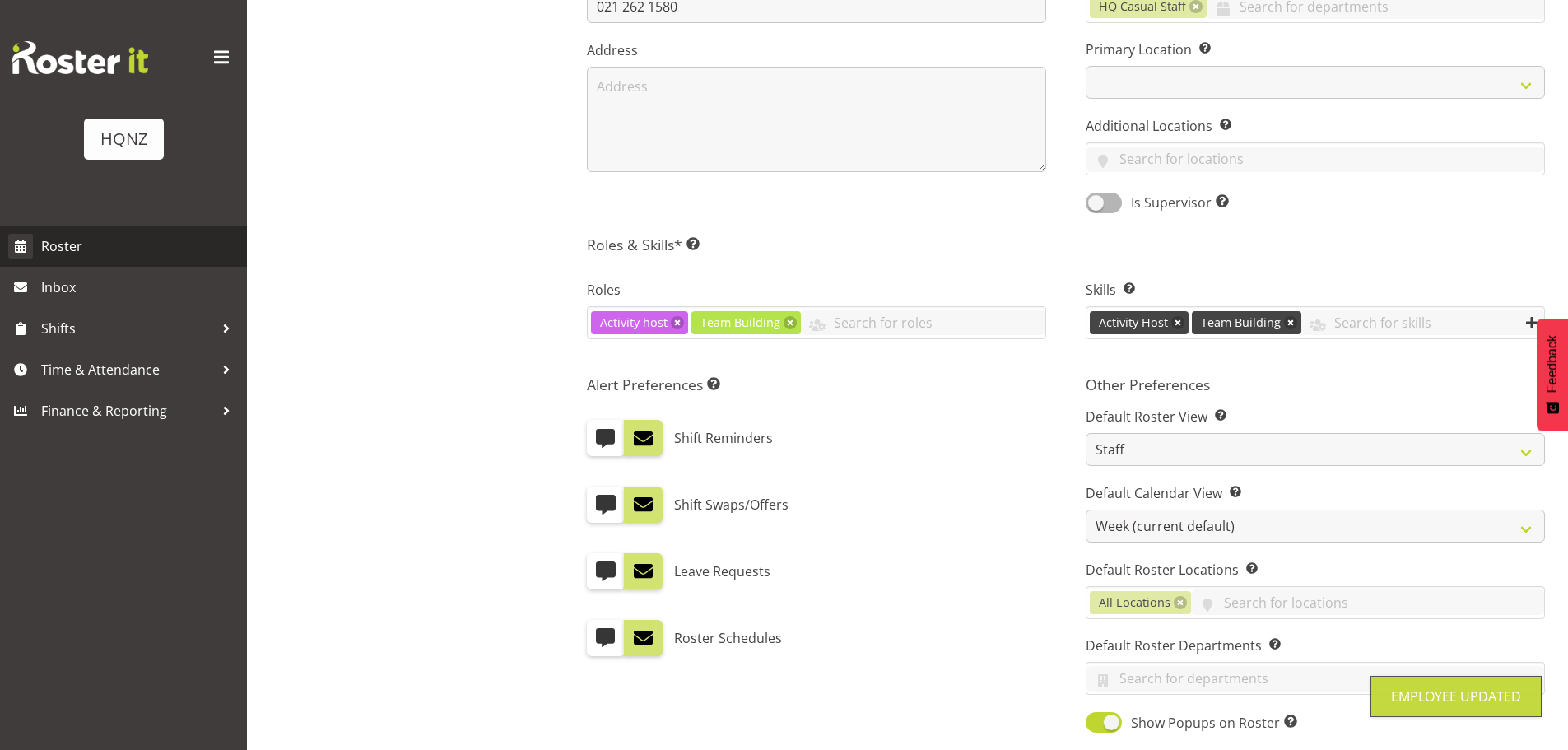
scroll to position [365, 0]
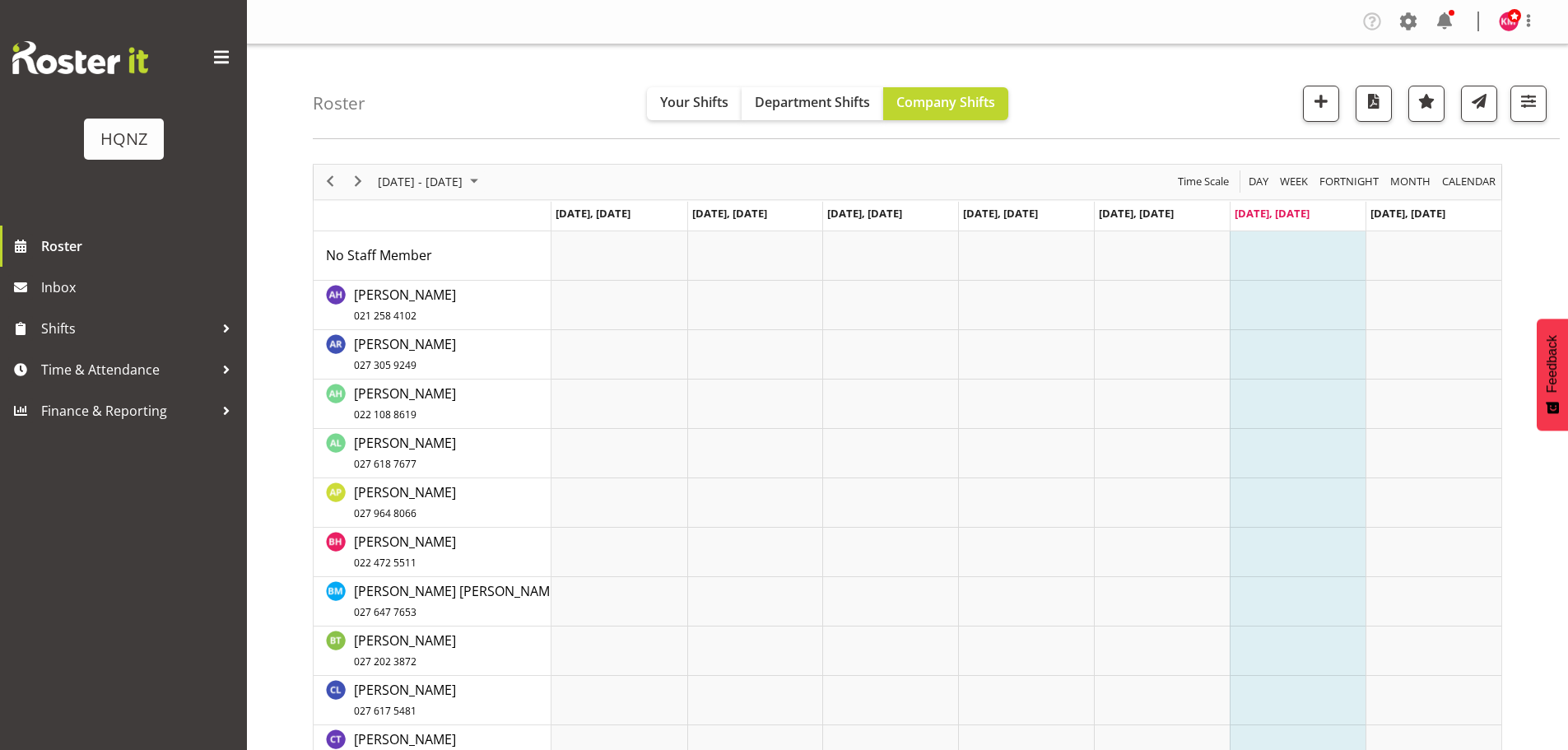
click at [355, 185] on span "Next" at bounding box center [357, 182] width 20 height 21
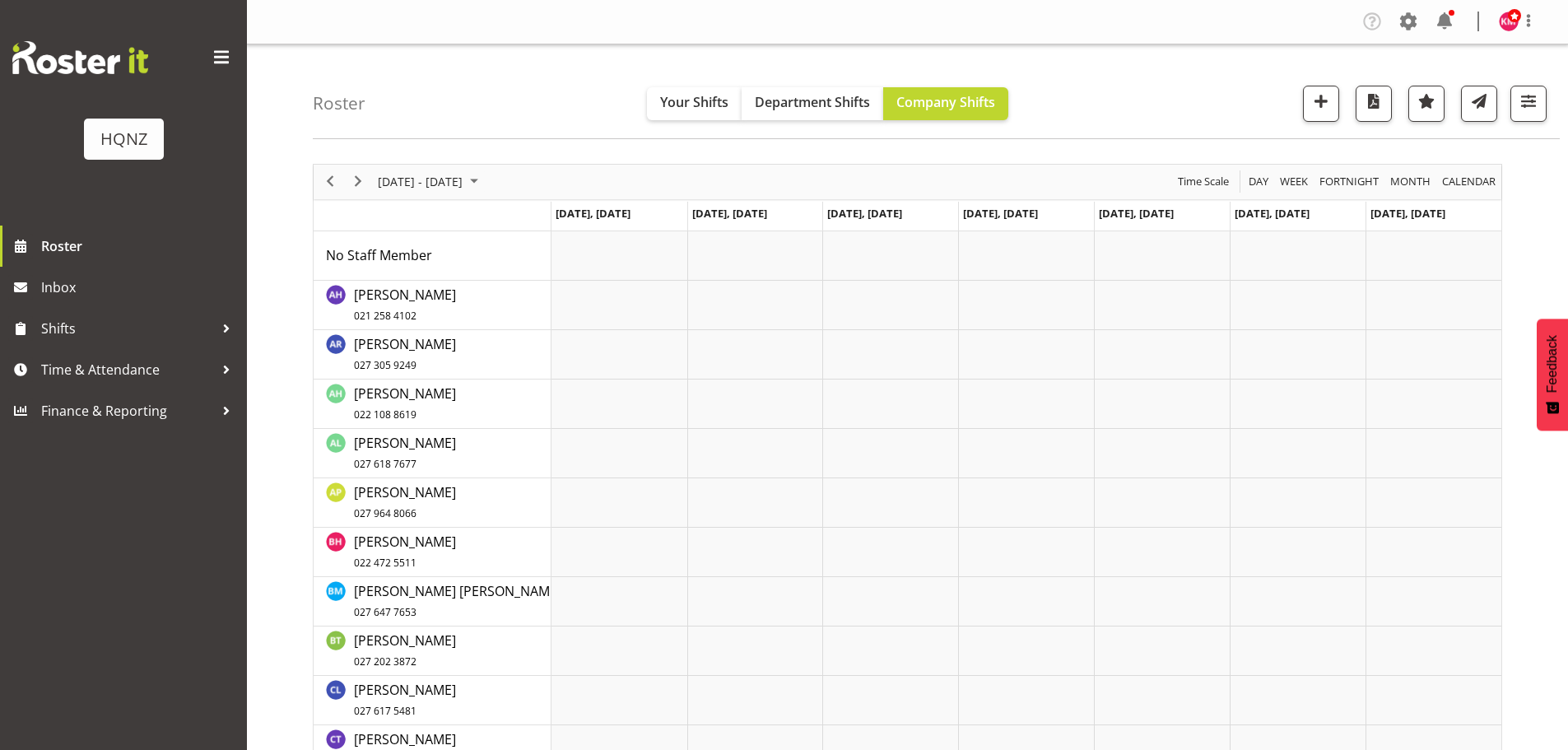
click at [355, 185] on span "Next" at bounding box center [357, 182] width 20 height 21
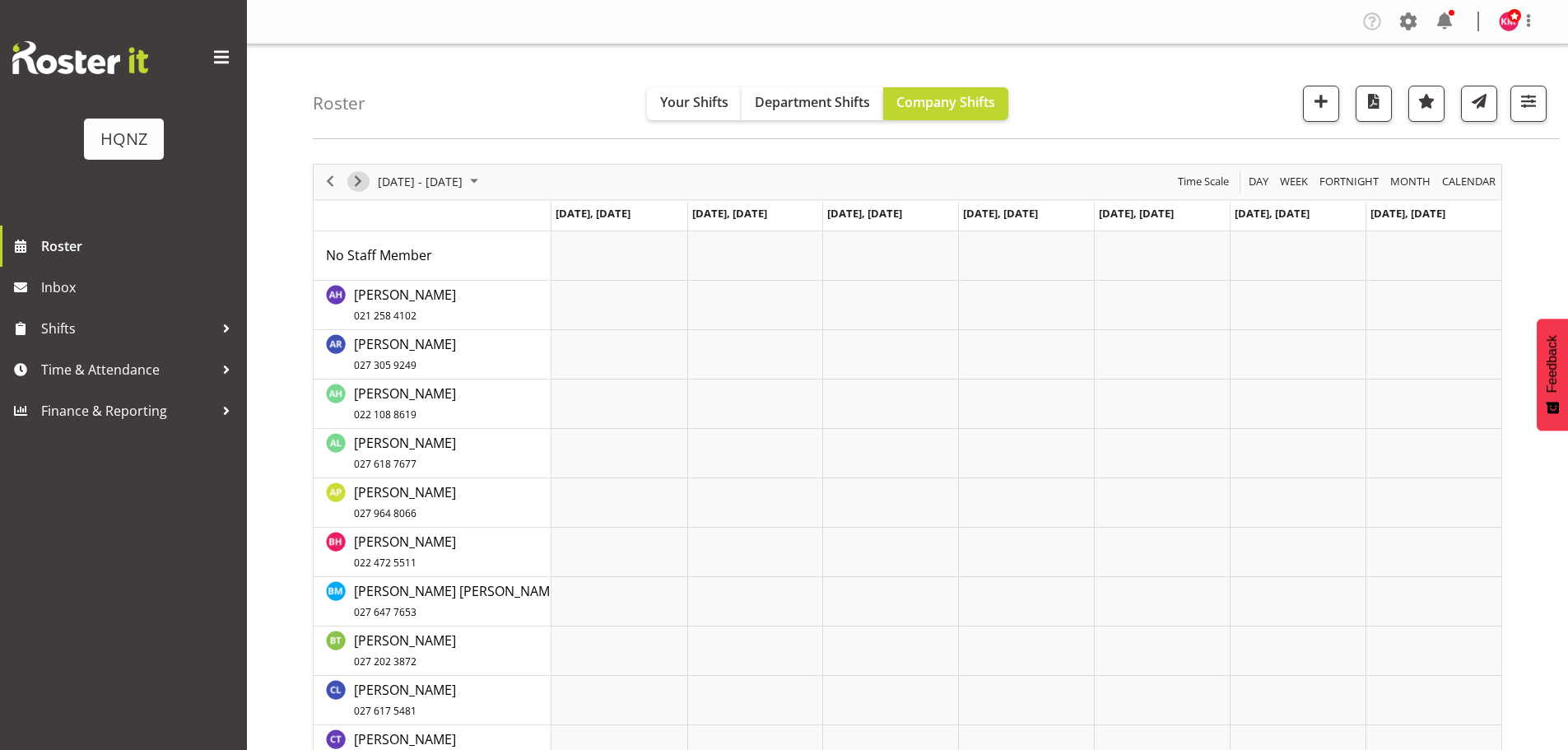
click at [355, 185] on span "Next" at bounding box center [357, 182] width 20 height 21
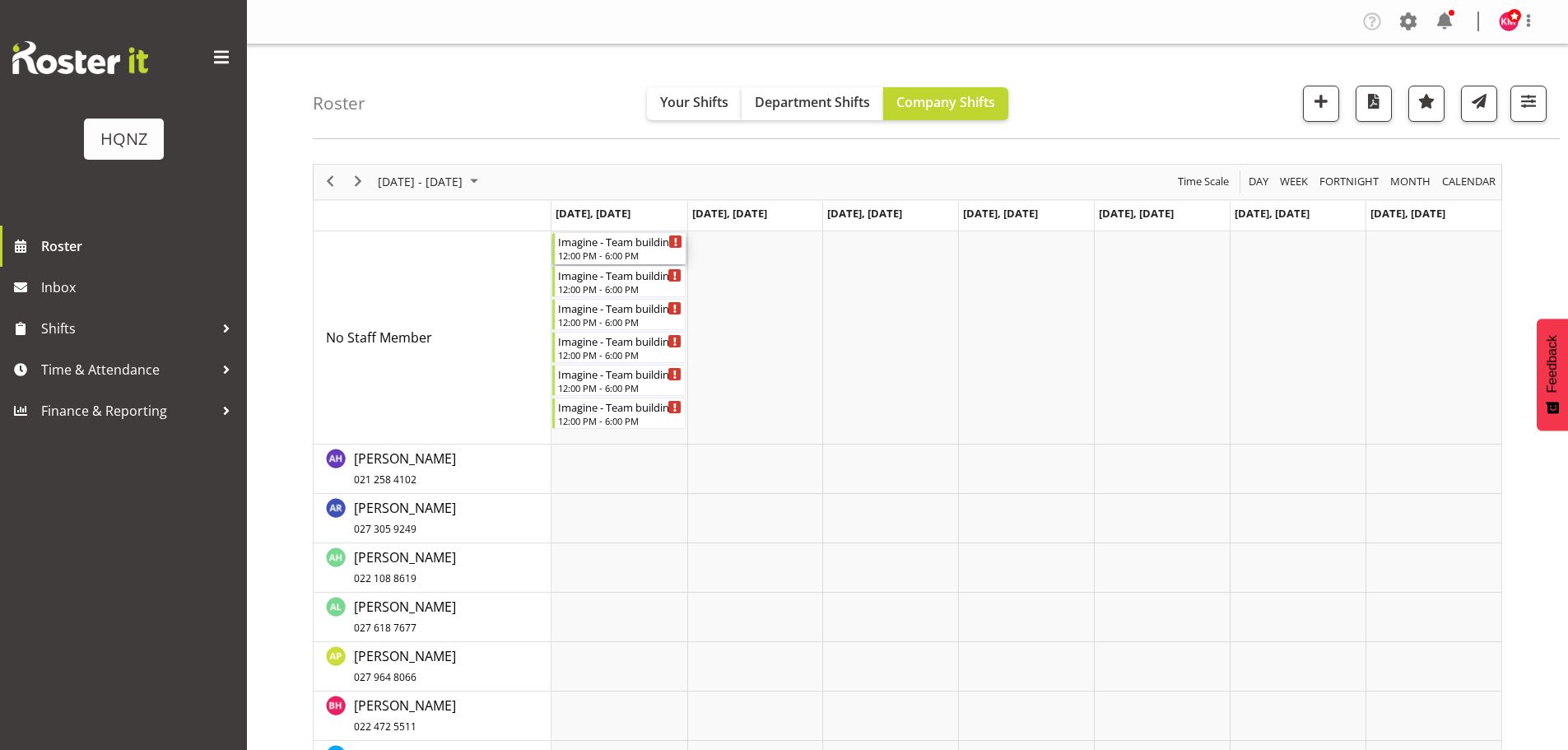
click at [644, 250] on div "12:00 PM - 6:00 PM" at bounding box center [620, 255] width 125 height 13
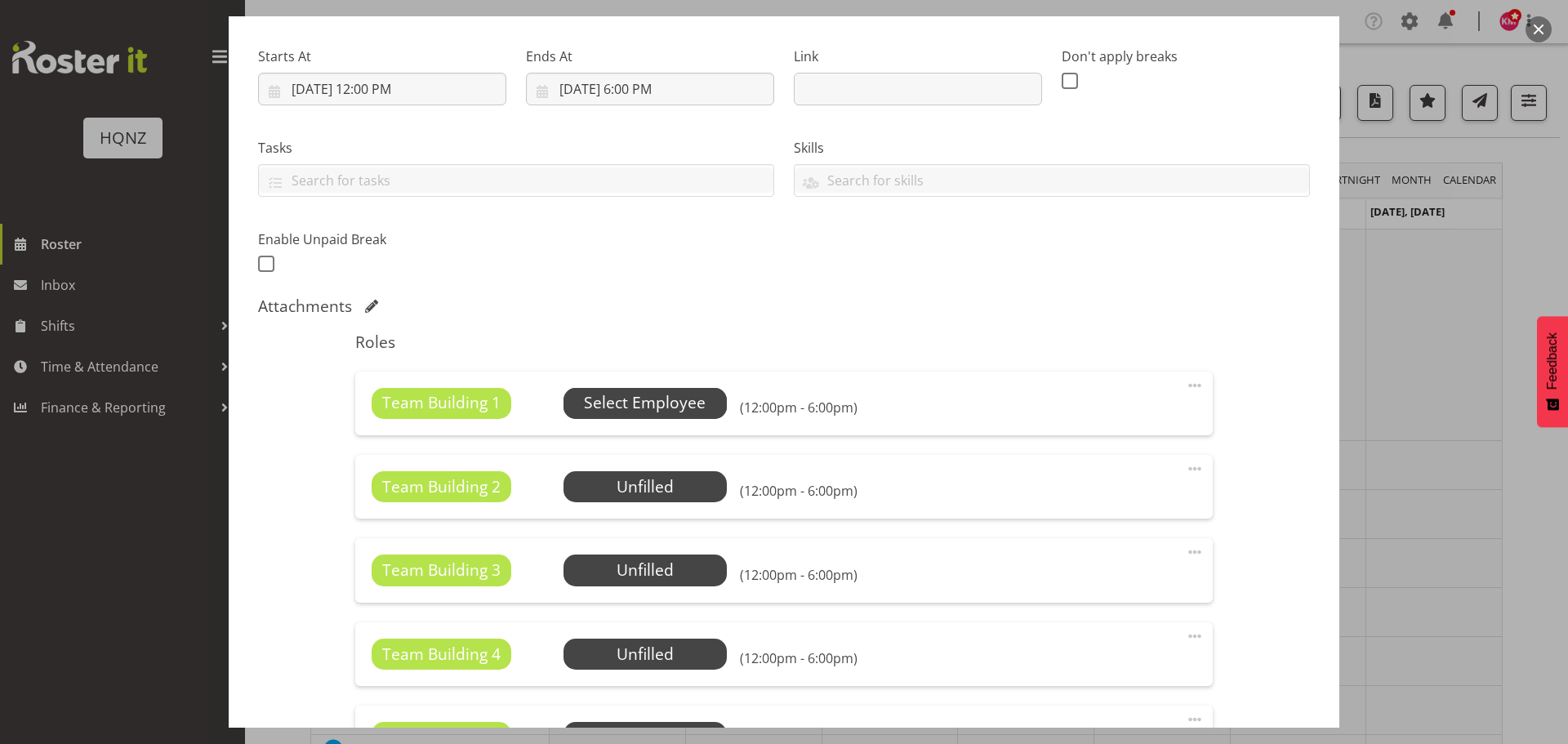
scroll to position [245, 0]
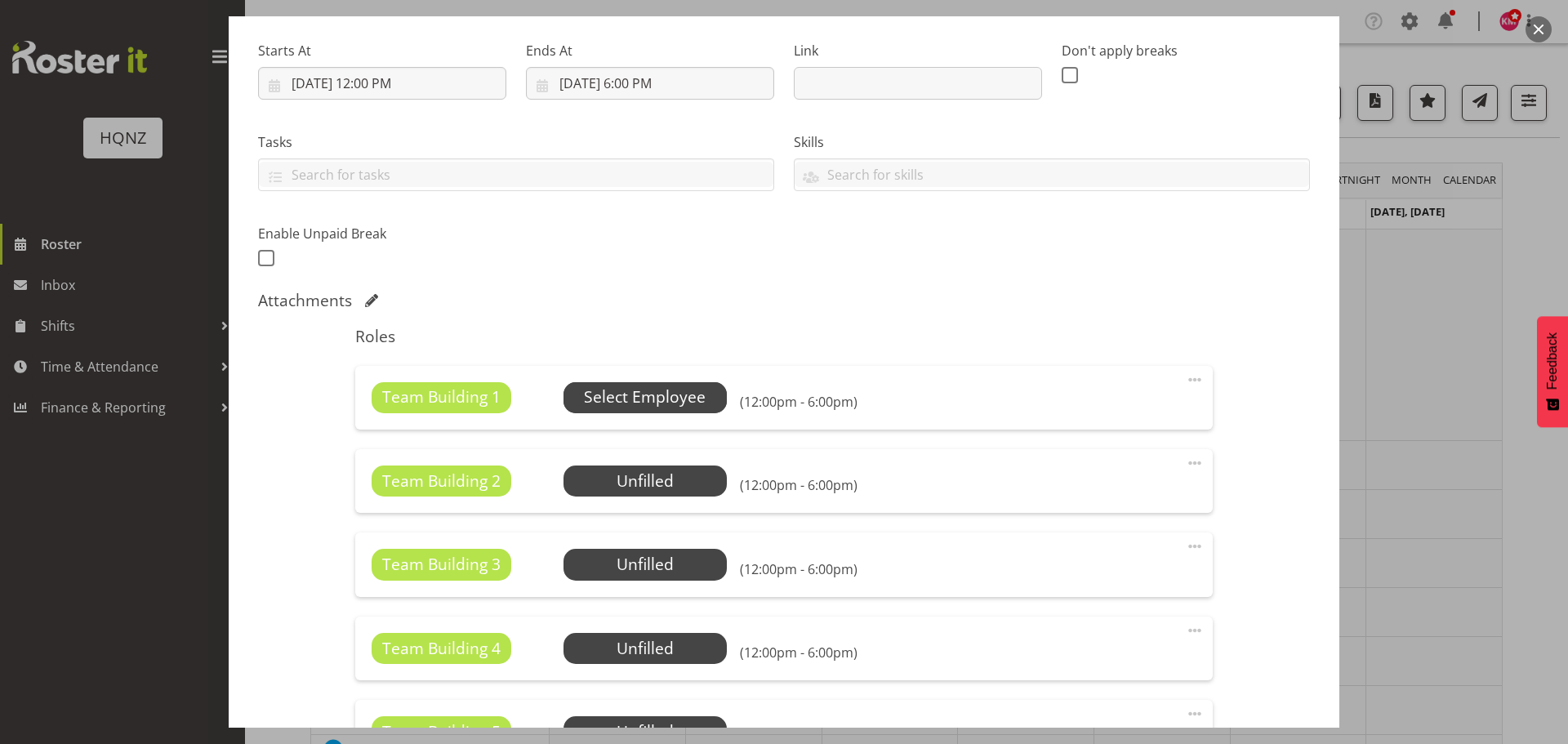
click at [585, 404] on span "Select Employee" at bounding box center [645, 397] width 121 height 24
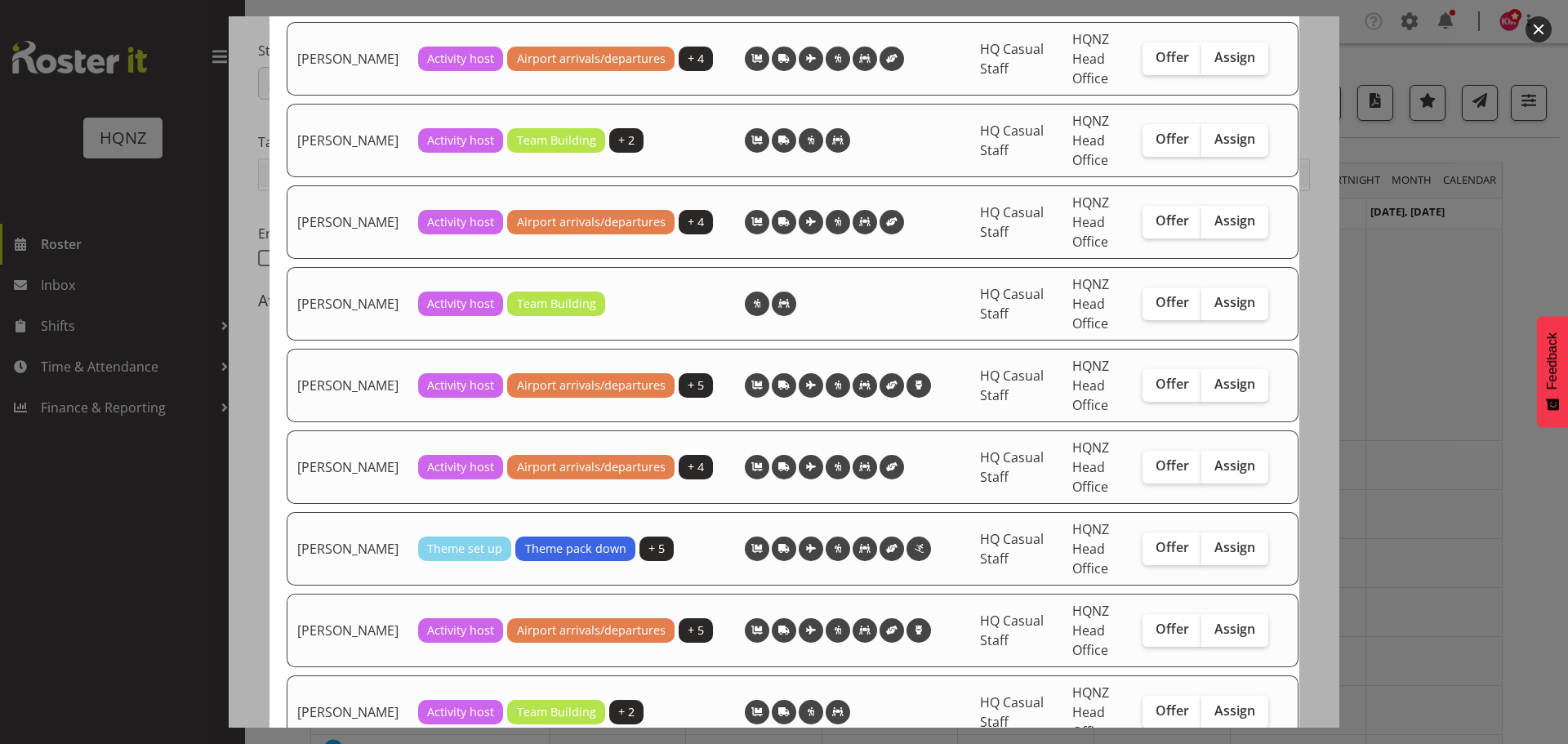
scroll to position [1633, 0]
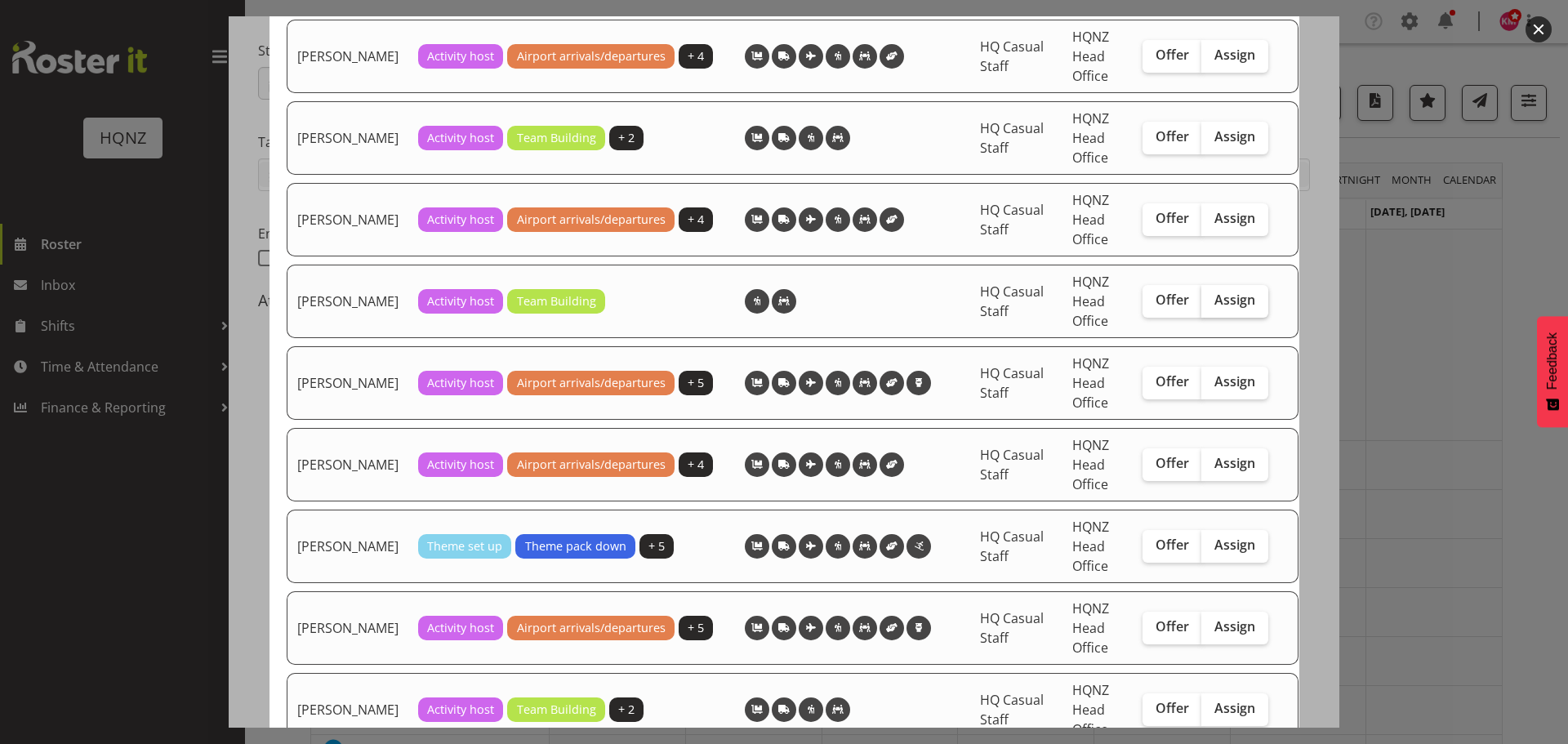
click at [1214, 308] on span "Assign" at bounding box center [1234, 299] width 41 height 16
click at [1211, 305] on input "Assign" at bounding box center [1206, 299] width 10 height 10
checkbox input "true"
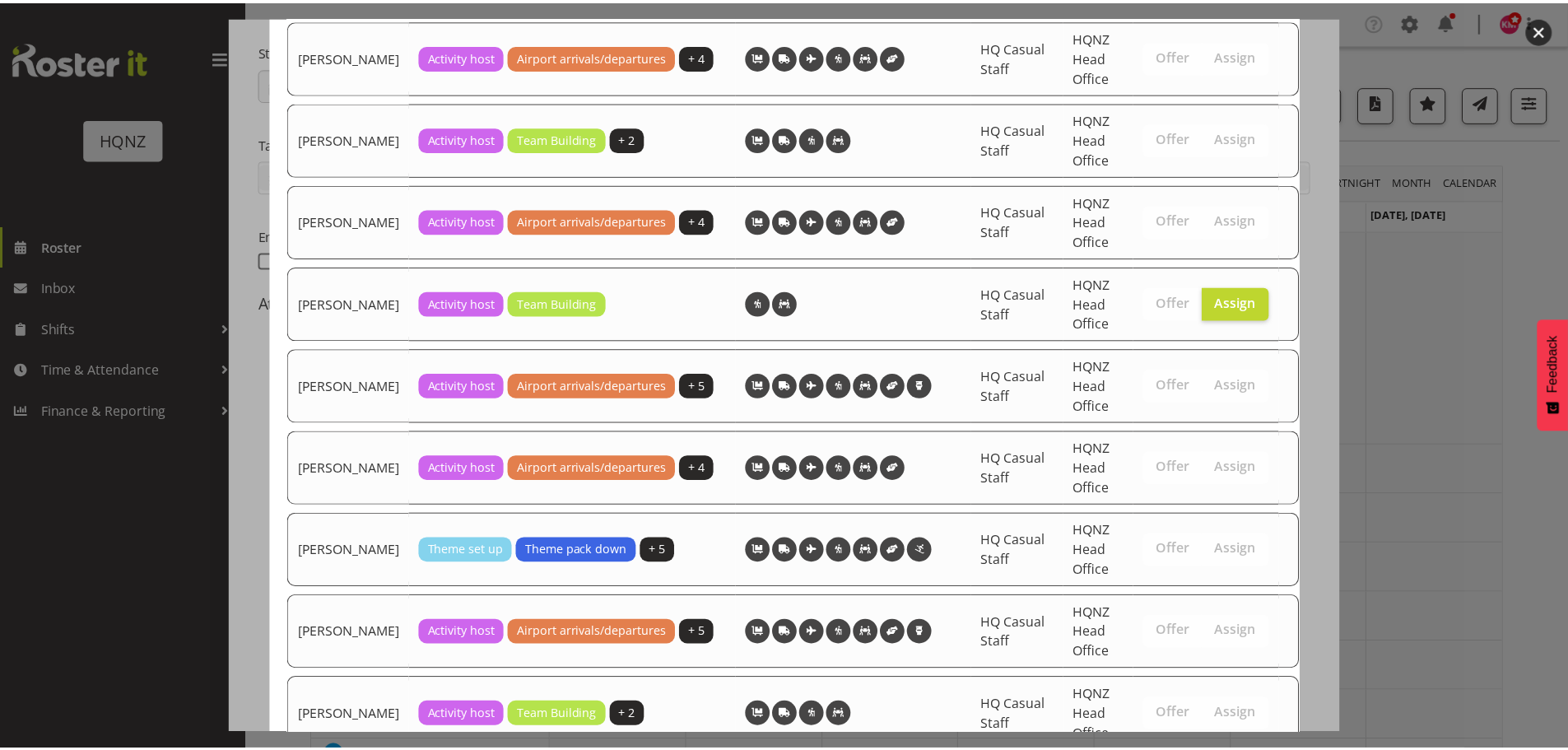
scroll to position [2939, 0]
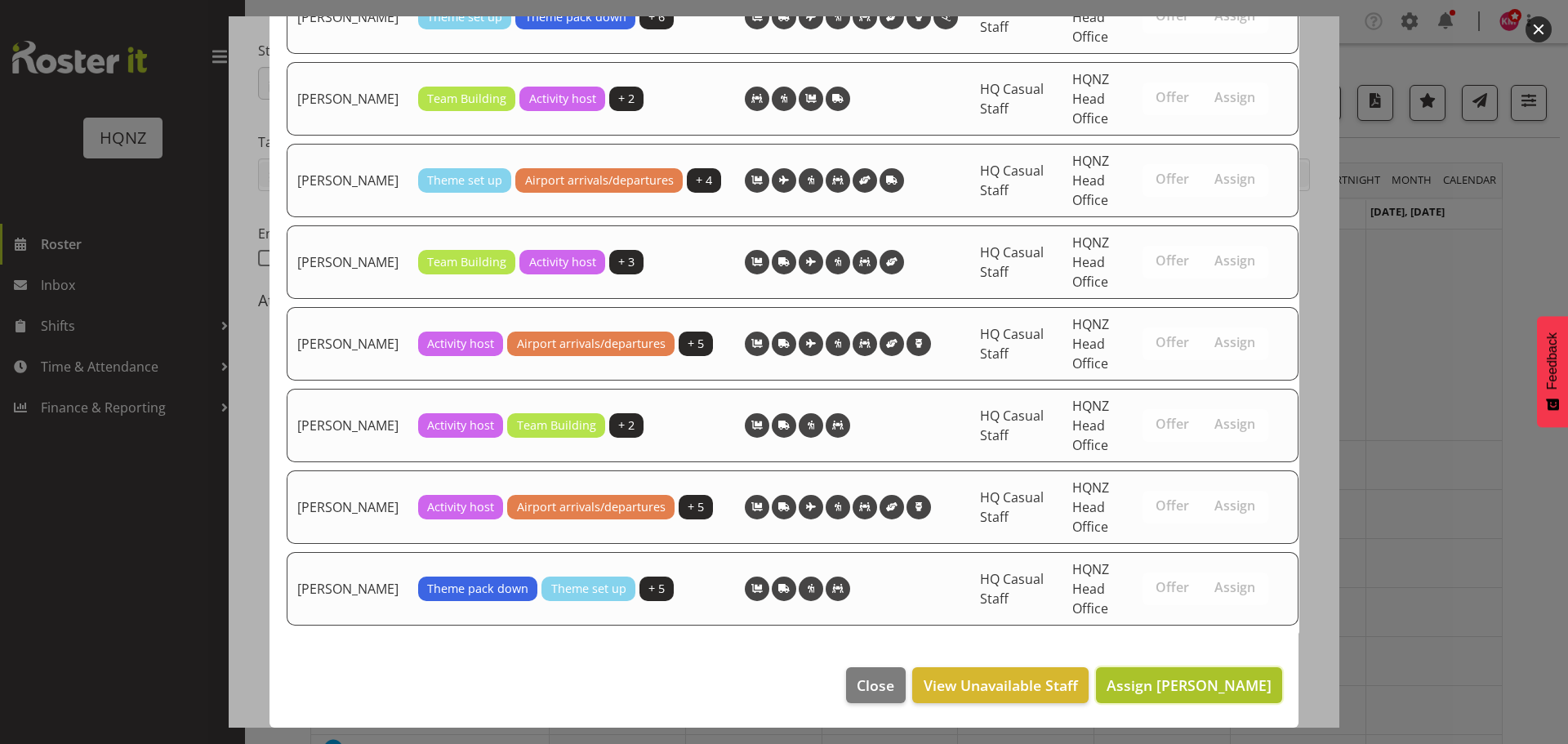
click at [1222, 693] on span "Assign Kate Irwin" at bounding box center [1189, 684] width 165 height 20
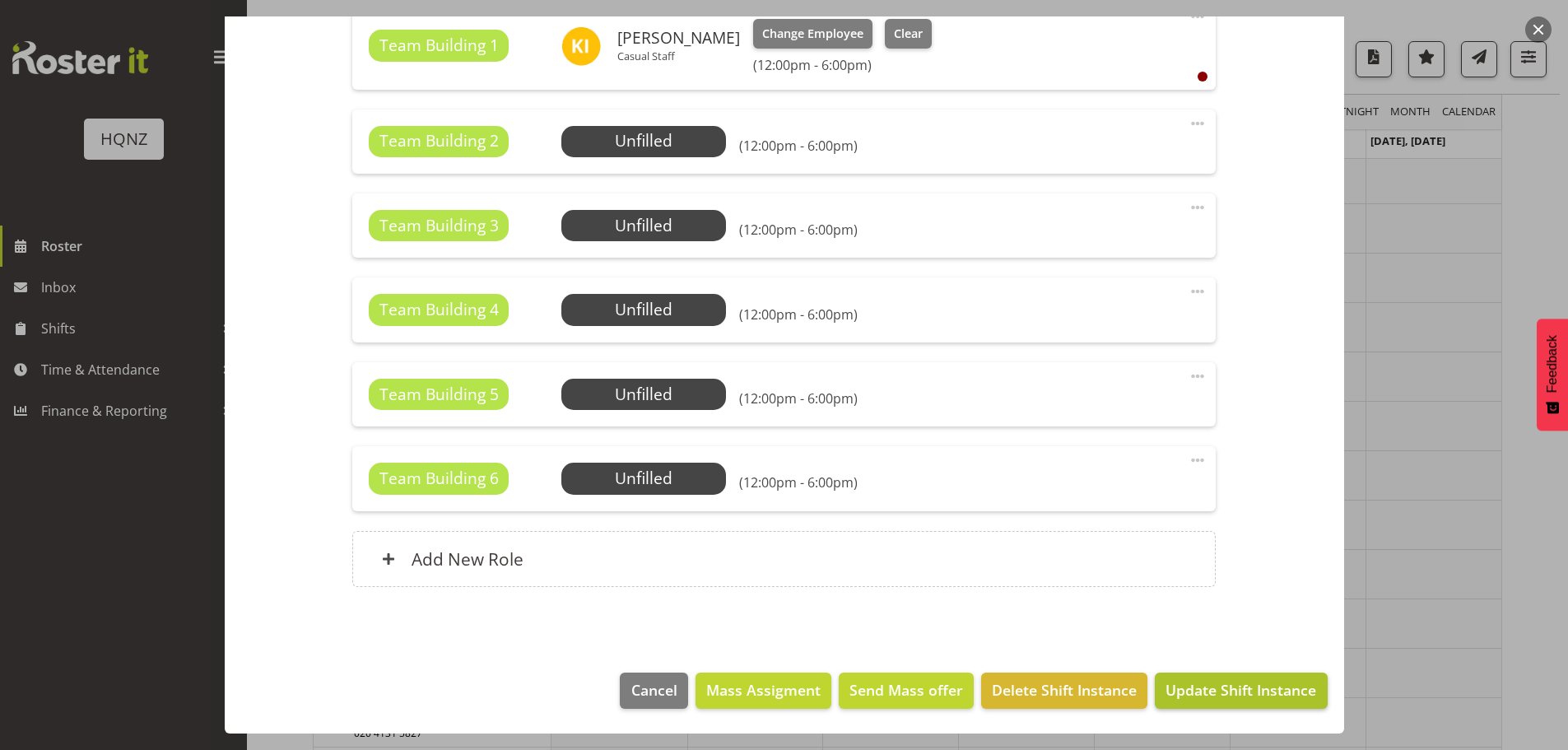
scroll to position [246, 0]
click at [1199, 700] on span "Update Shift Instance" at bounding box center [1241, 690] width 151 height 21
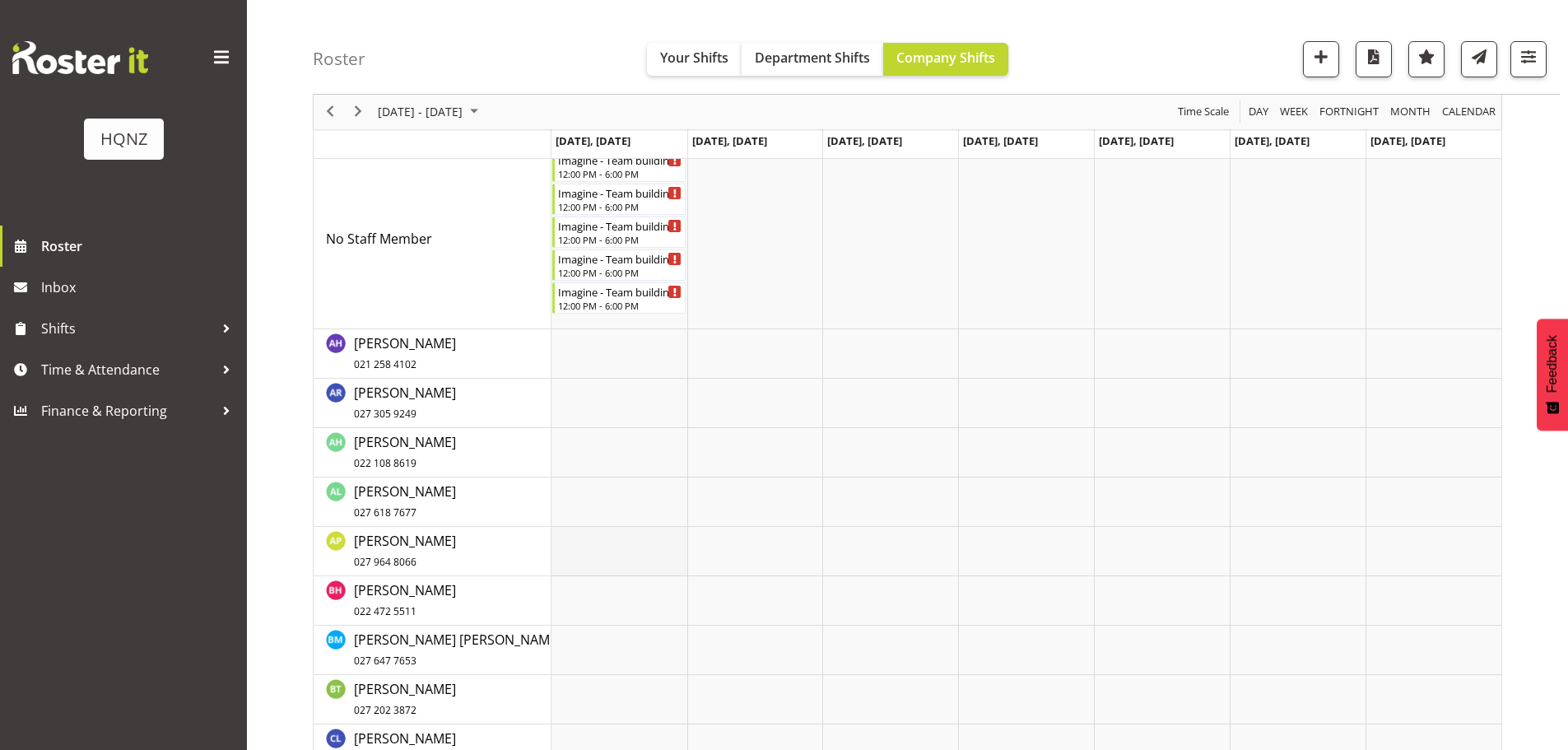
scroll to position [0, 0]
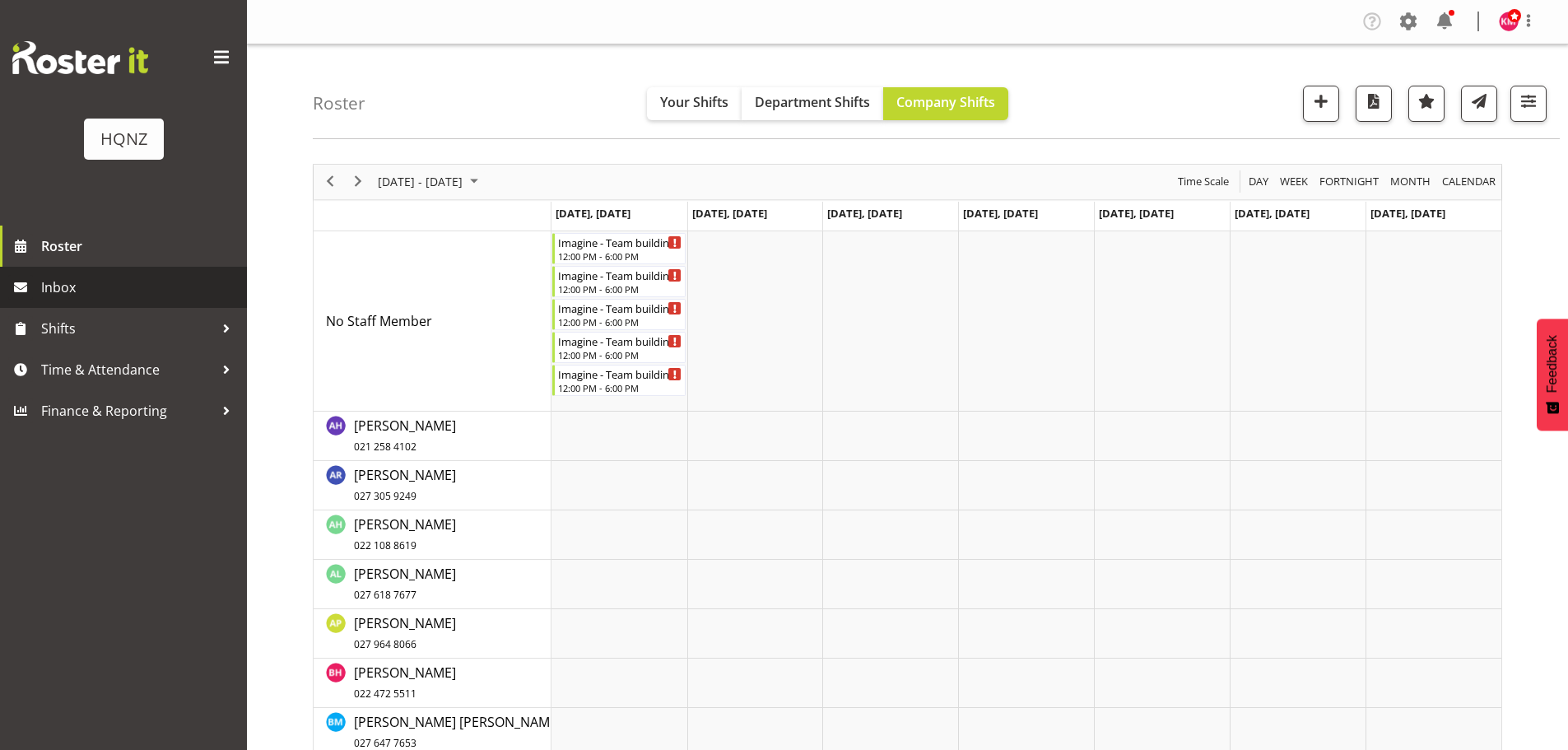
click at [108, 278] on span "Inbox" at bounding box center [140, 288] width 198 height 25
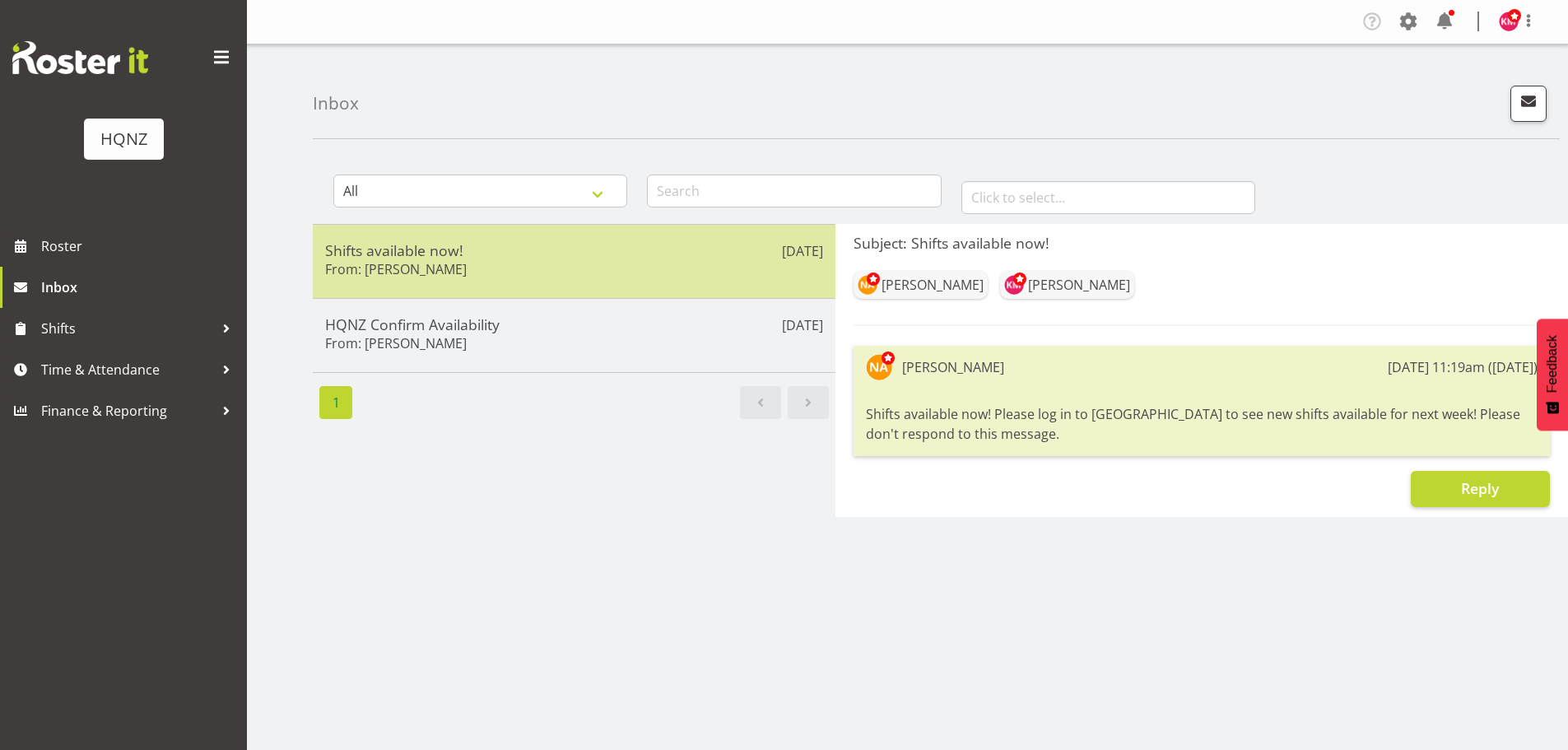
click at [552, 267] on div "Shifts available now! From: [PERSON_NAME]" at bounding box center [573, 261] width 498 height 40
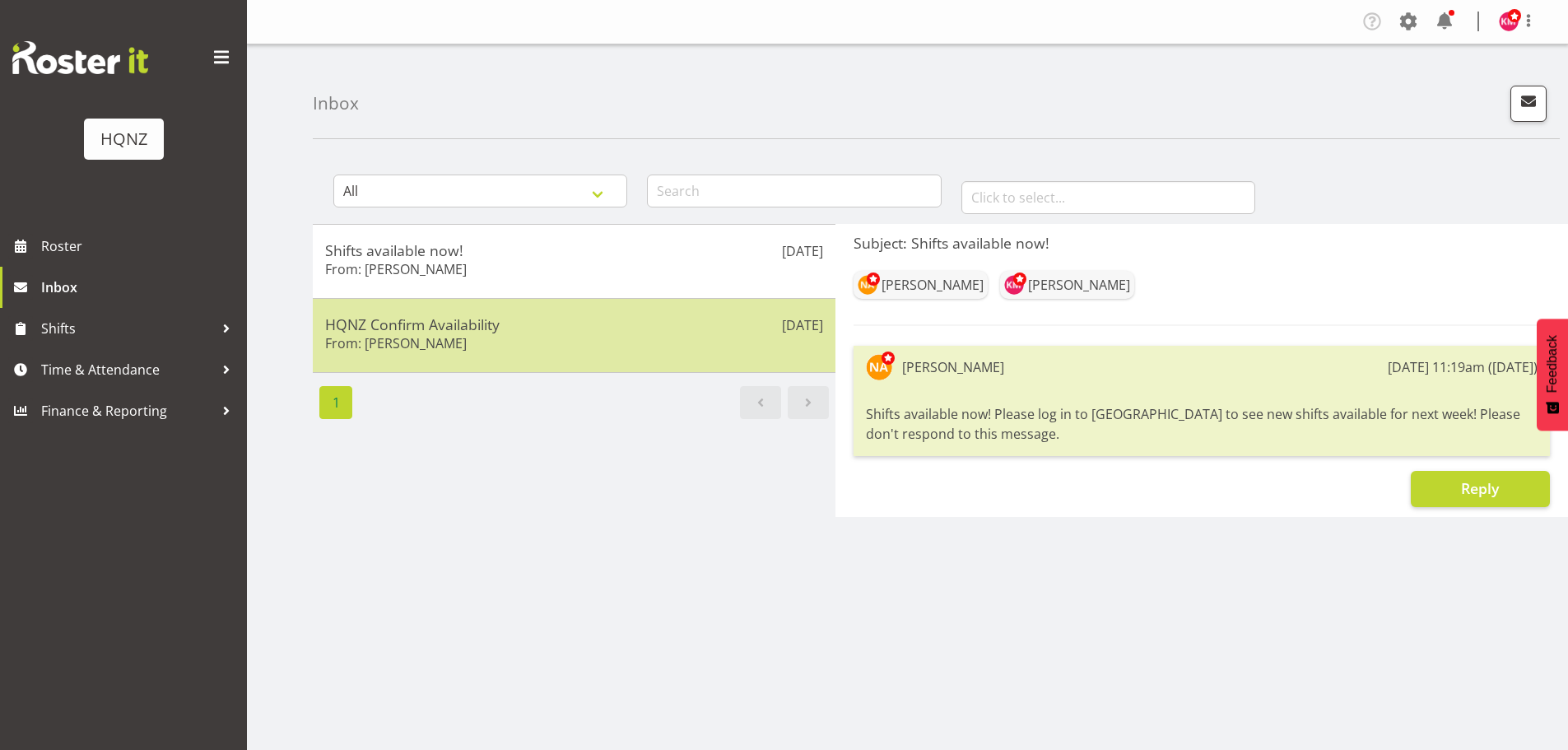
click at [563, 323] on h5 "HQNZ Confirm Availability" at bounding box center [573, 324] width 498 height 18
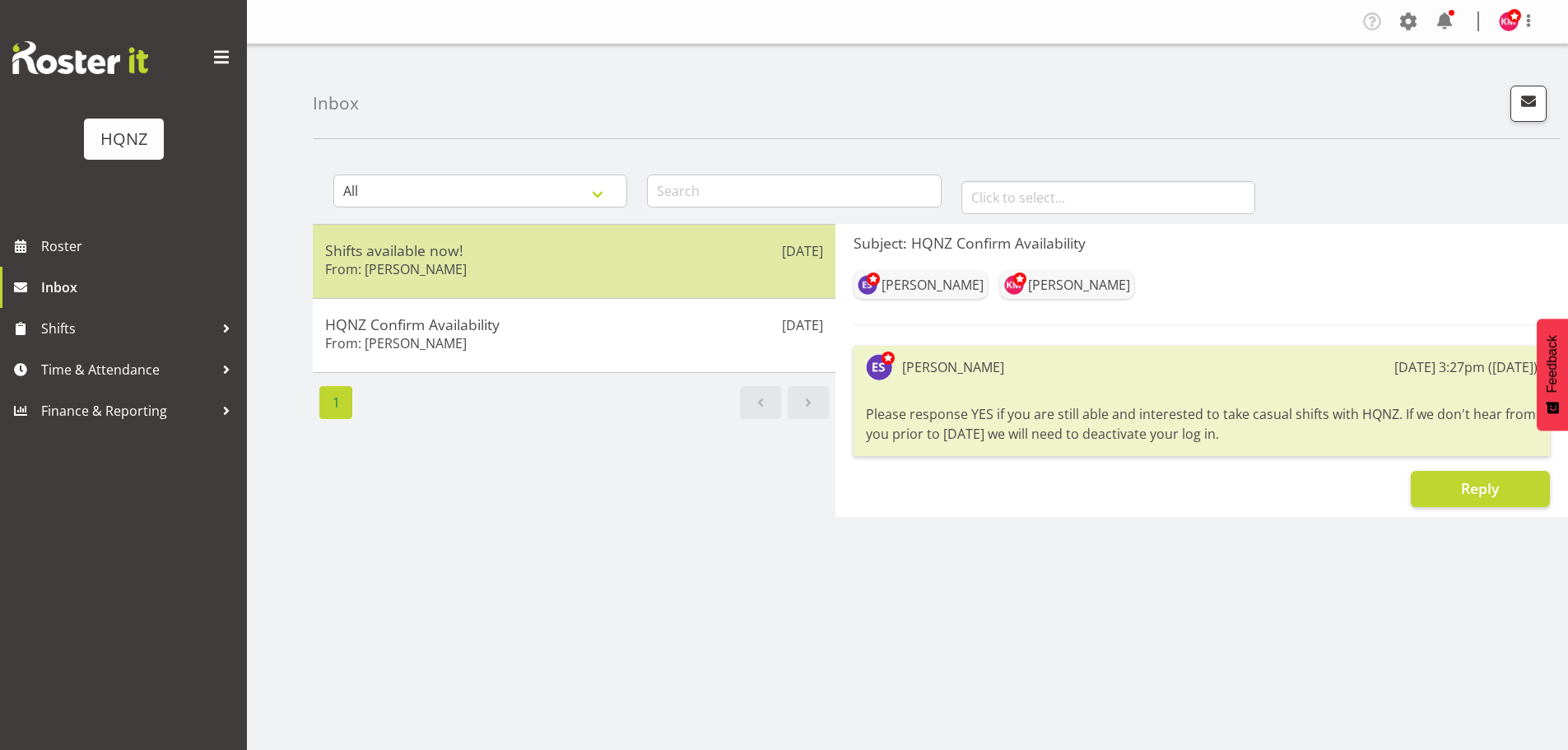
click at [552, 265] on div "Shifts available now! From: Nickylee Anderson" at bounding box center [573, 261] width 498 height 40
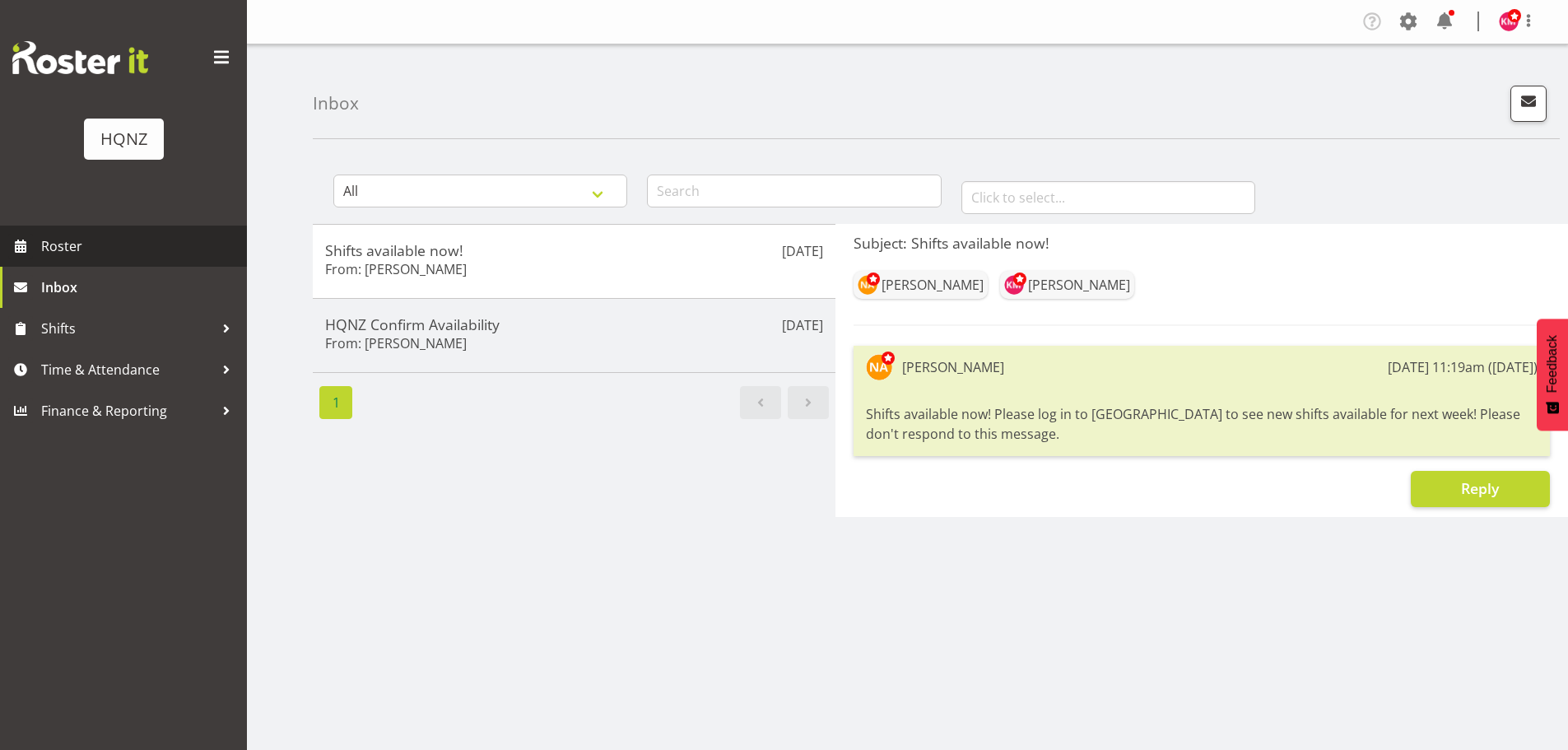
click at [102, 245] on span "Roster" at bounding box center [140, 246] width 198 height 25
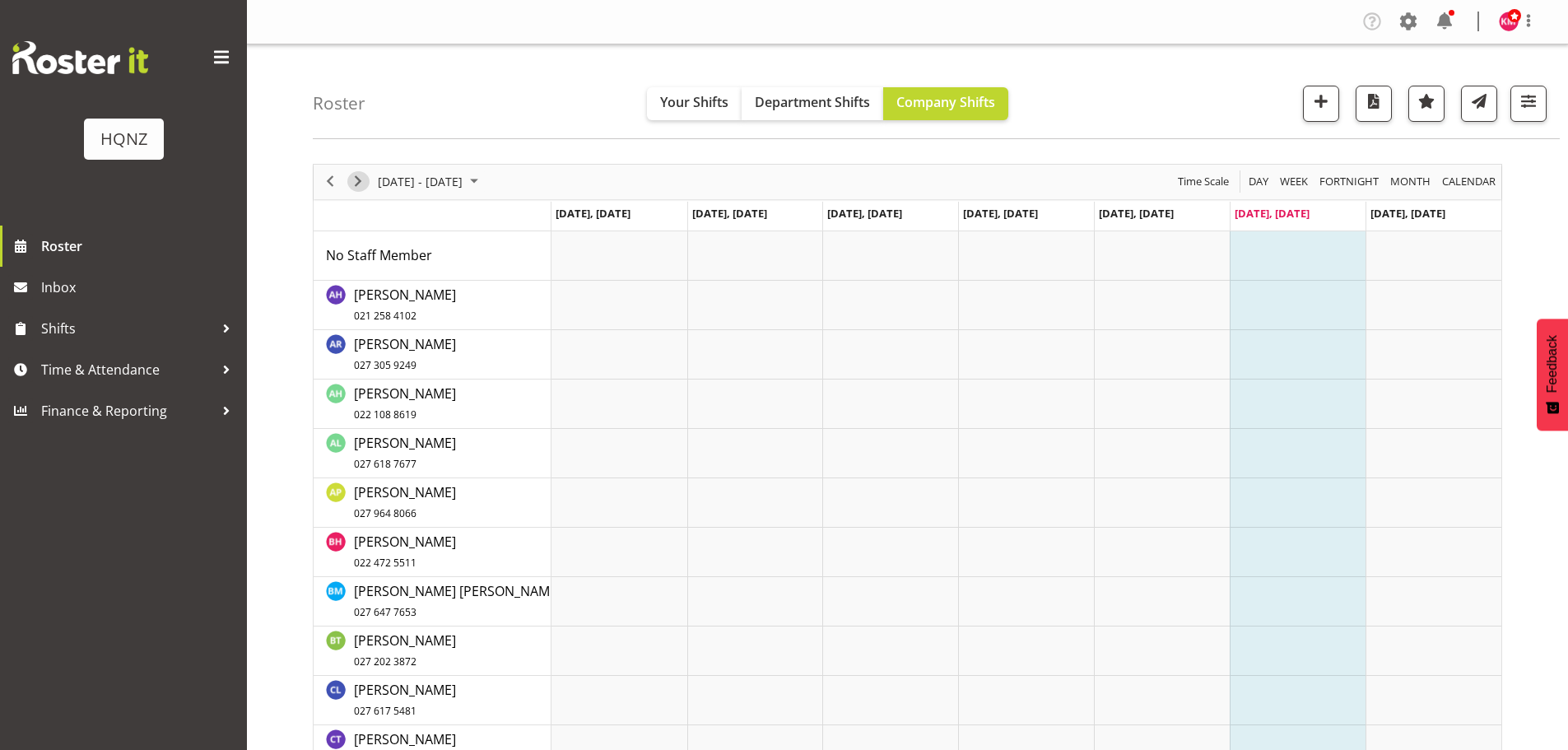
click at [362, 182] on span "Next" at bounding box center [357, 182] width 20 height 21
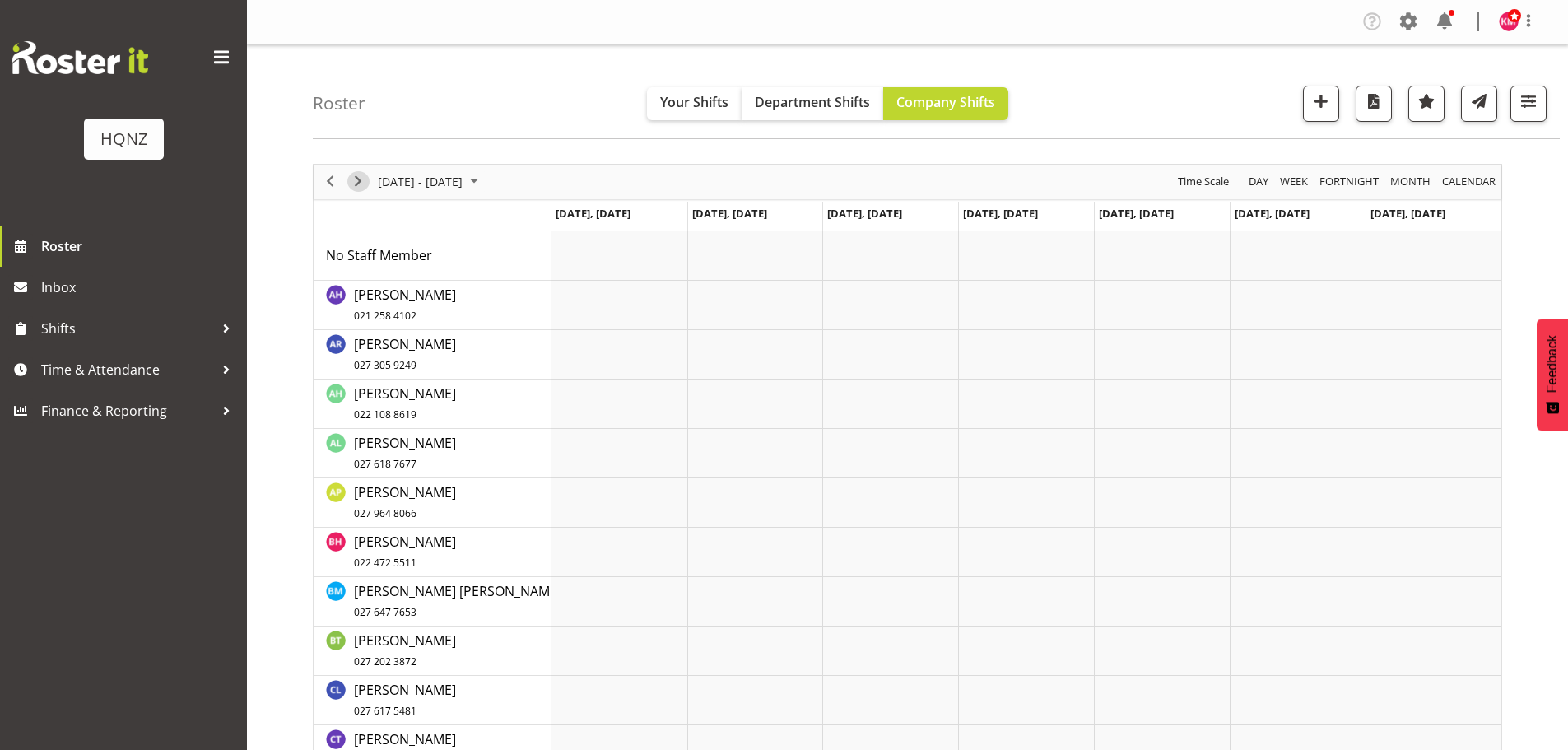
click at [362, 182] on span "Next" at bounding box center [357, 182] width 20 height 21
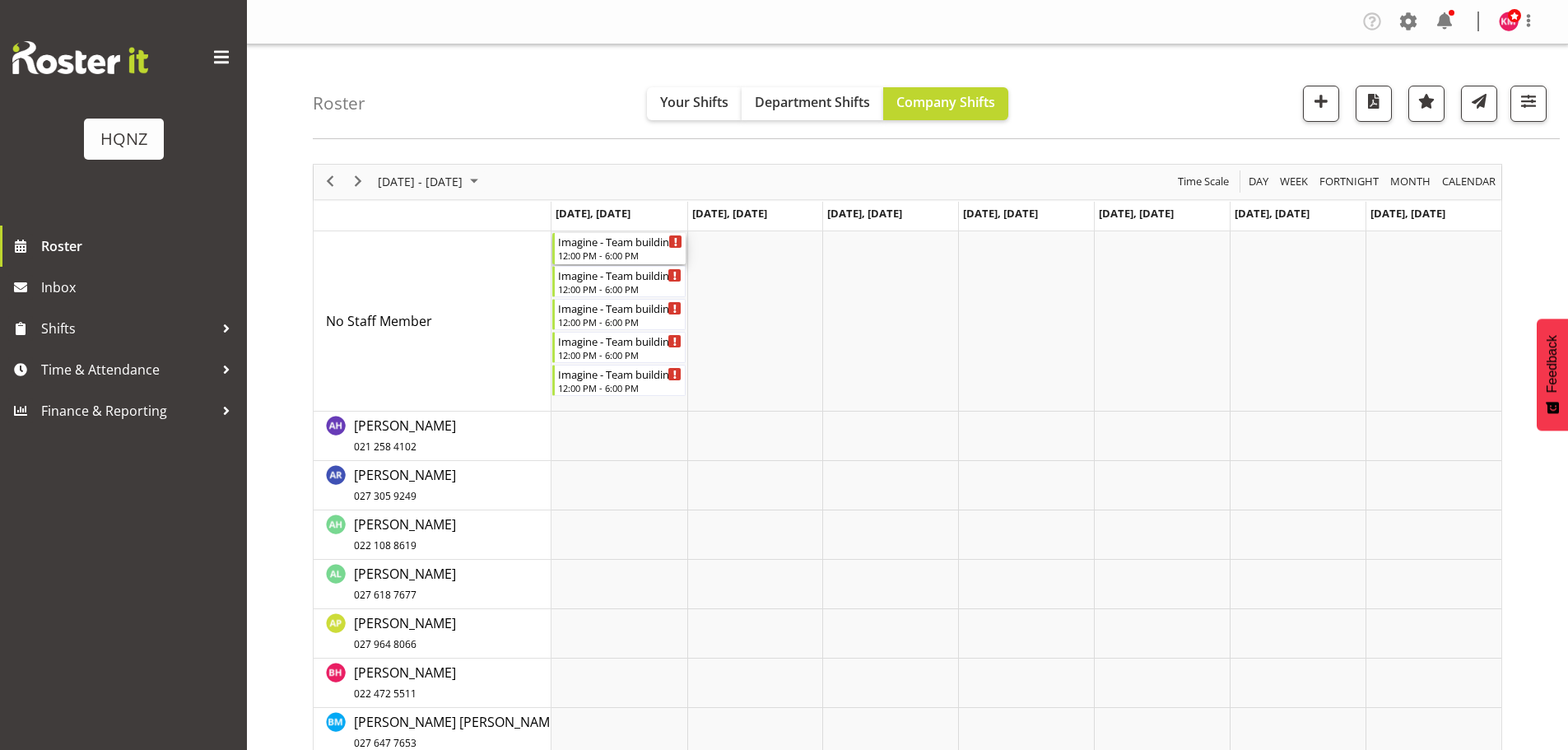
click at [650, 251] on div "12:00 PM - 6:00 PM" at bounding box center [620, 255] width 125 height 13
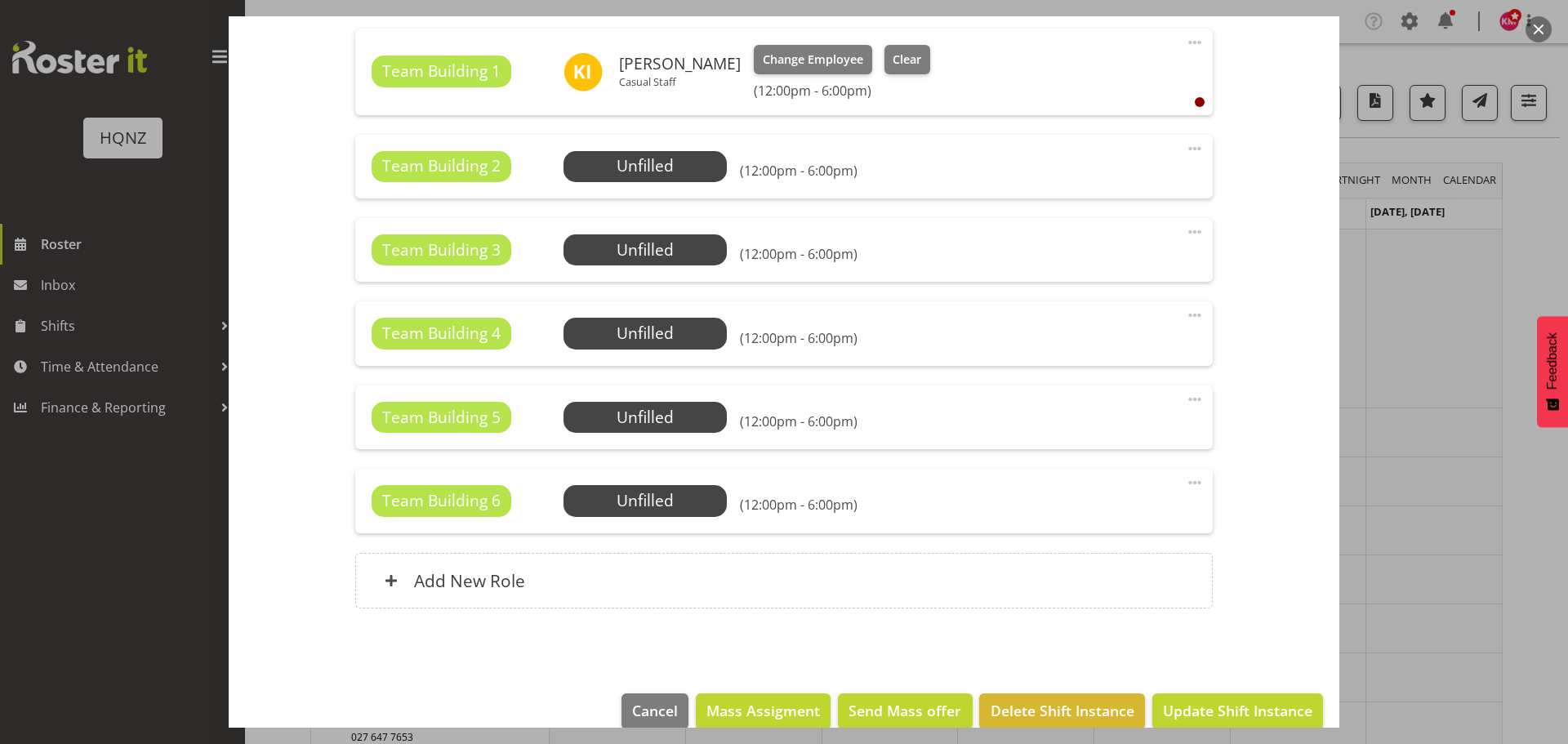
scroll to position [608, 0]
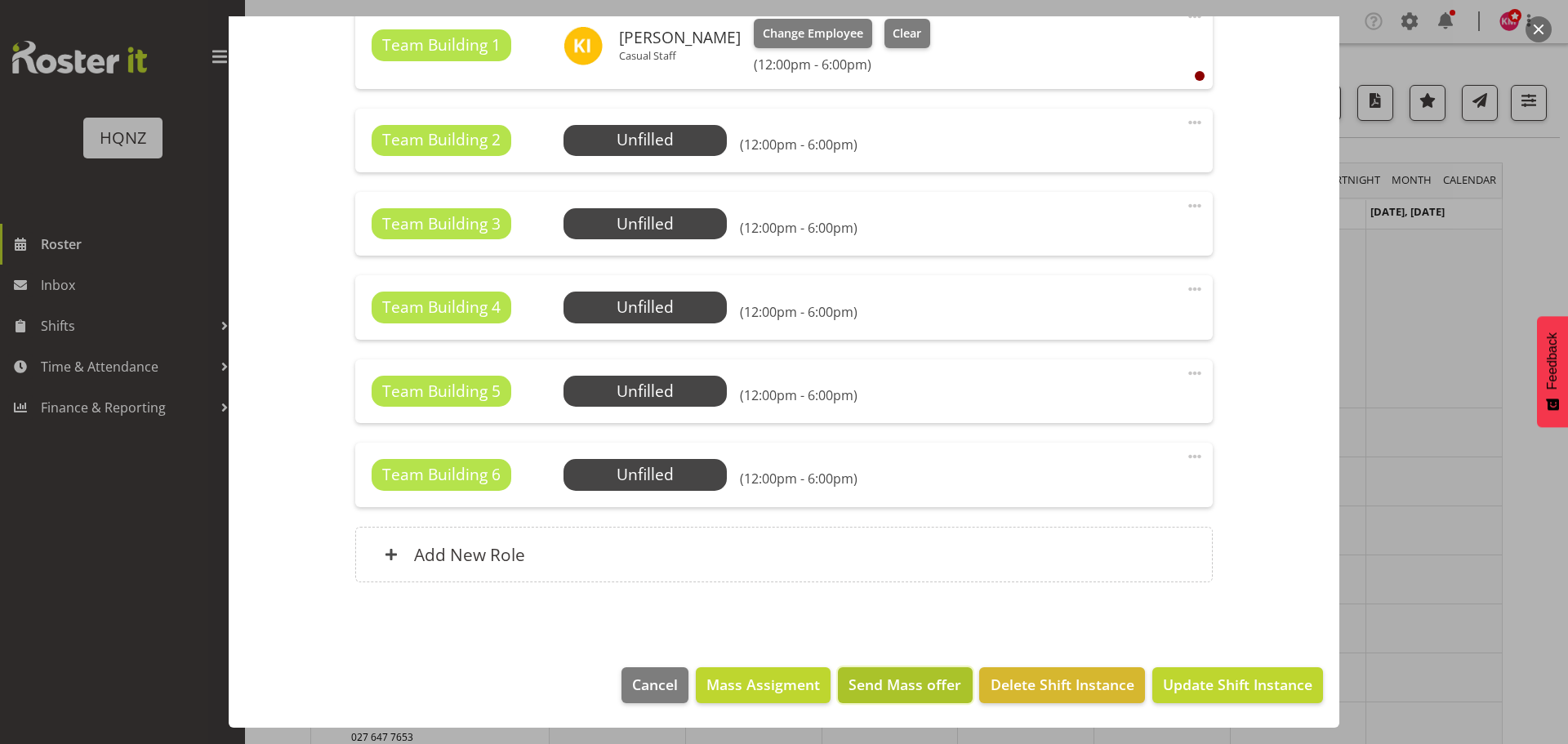
click at [861, 691] on span "Send Mass offer" at bounding box center [904, 684] width 113 height 21
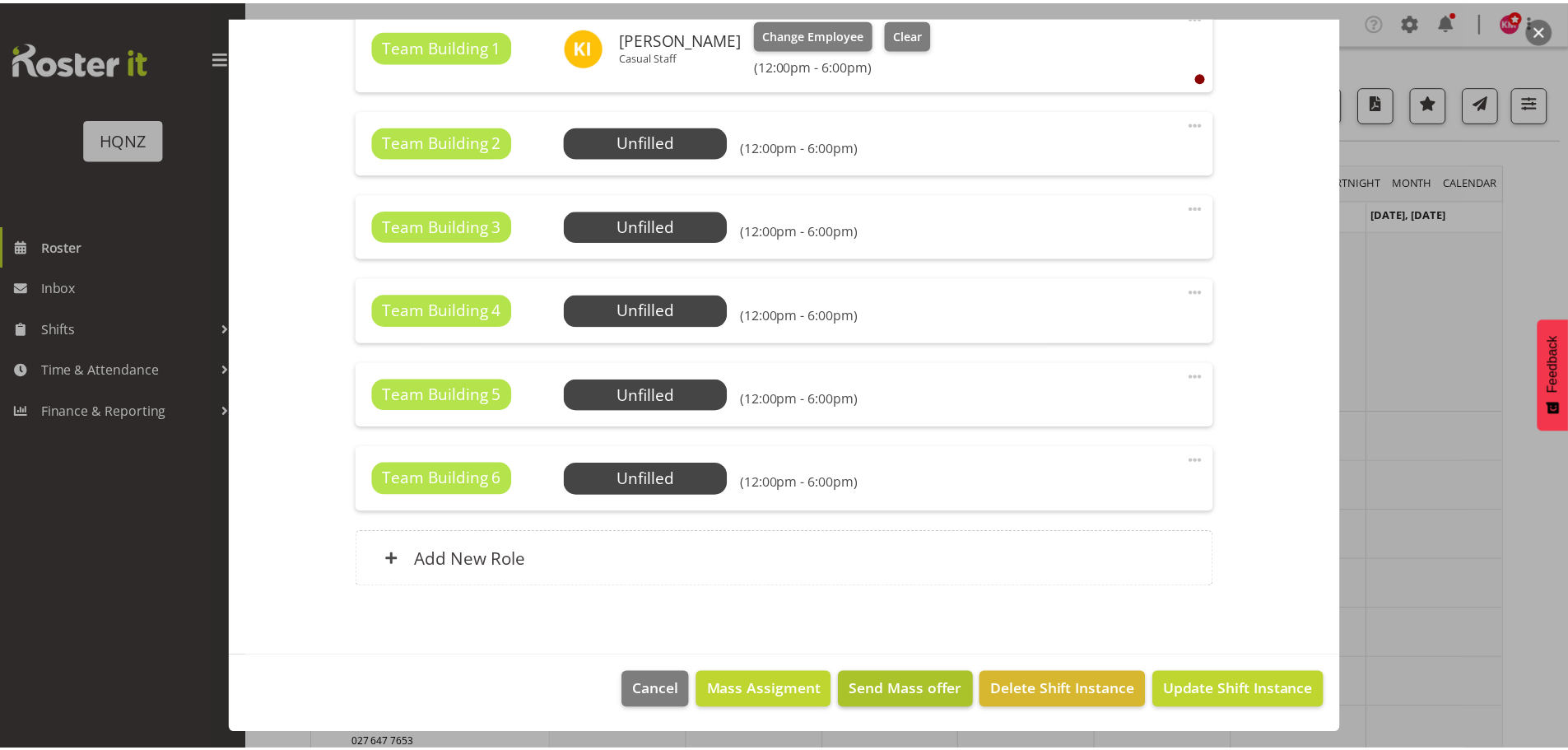
scroll to position [547, 0]
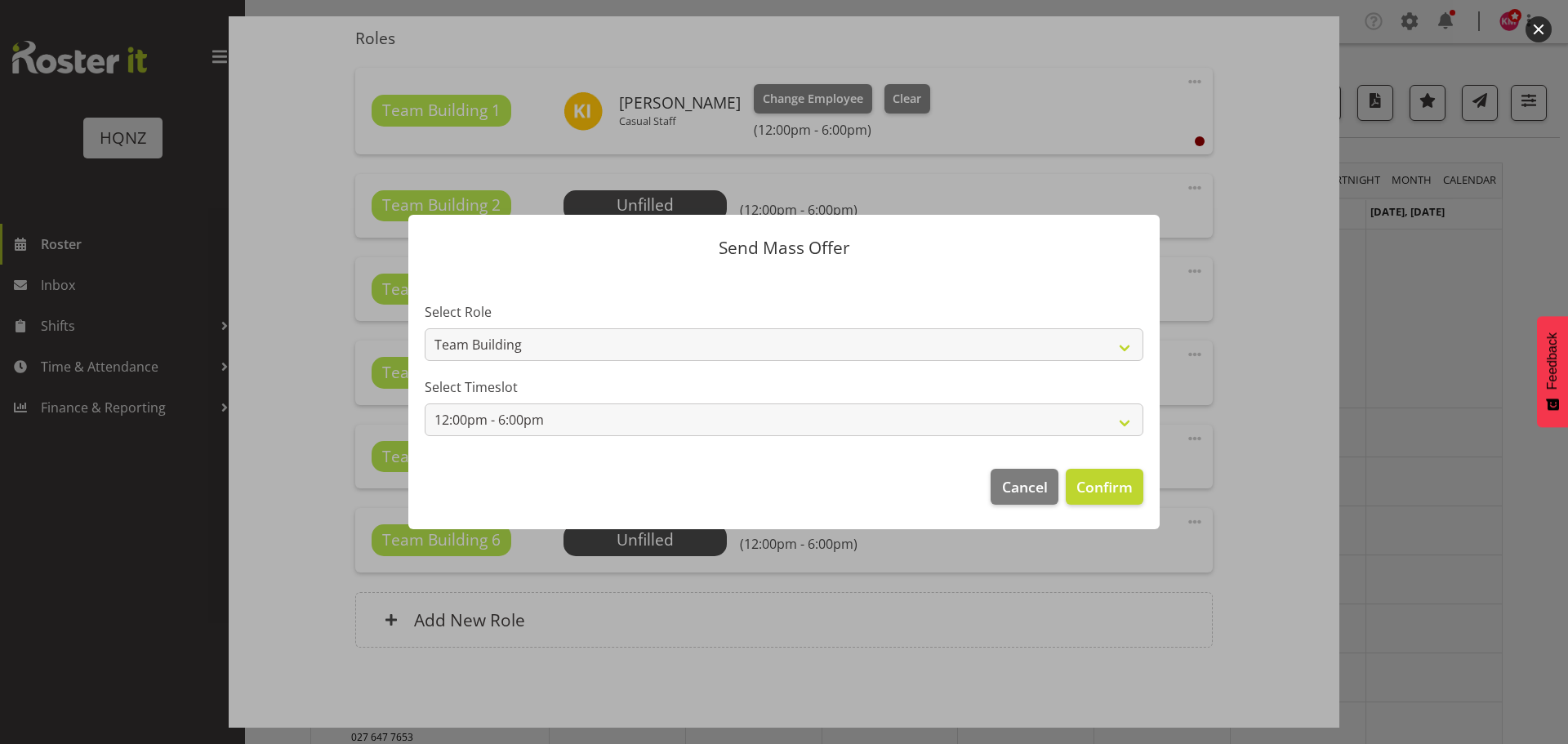
click at [737, 708] on div at bounding box center [784, 372] width 1568 height 744
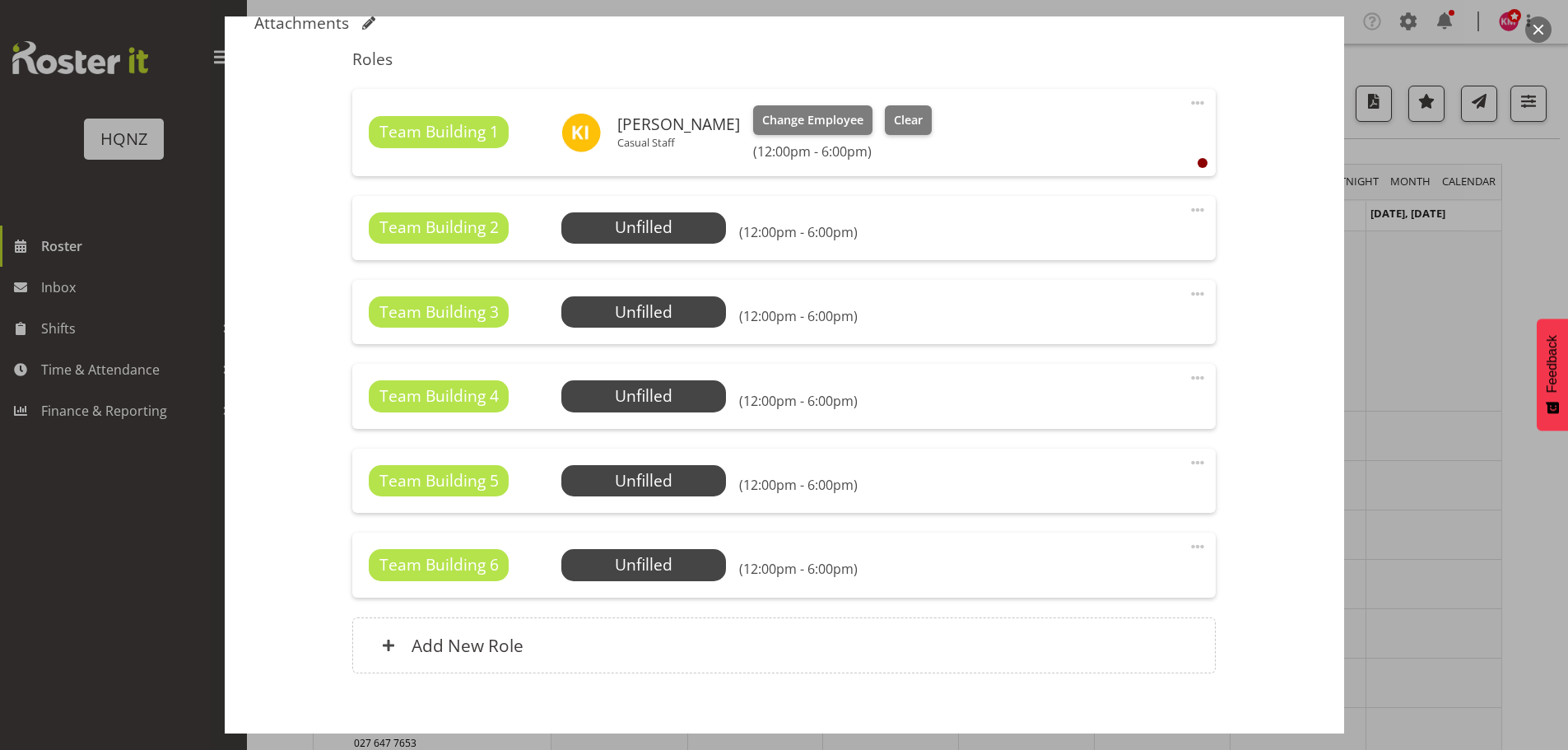
scroll to position [448, 0]
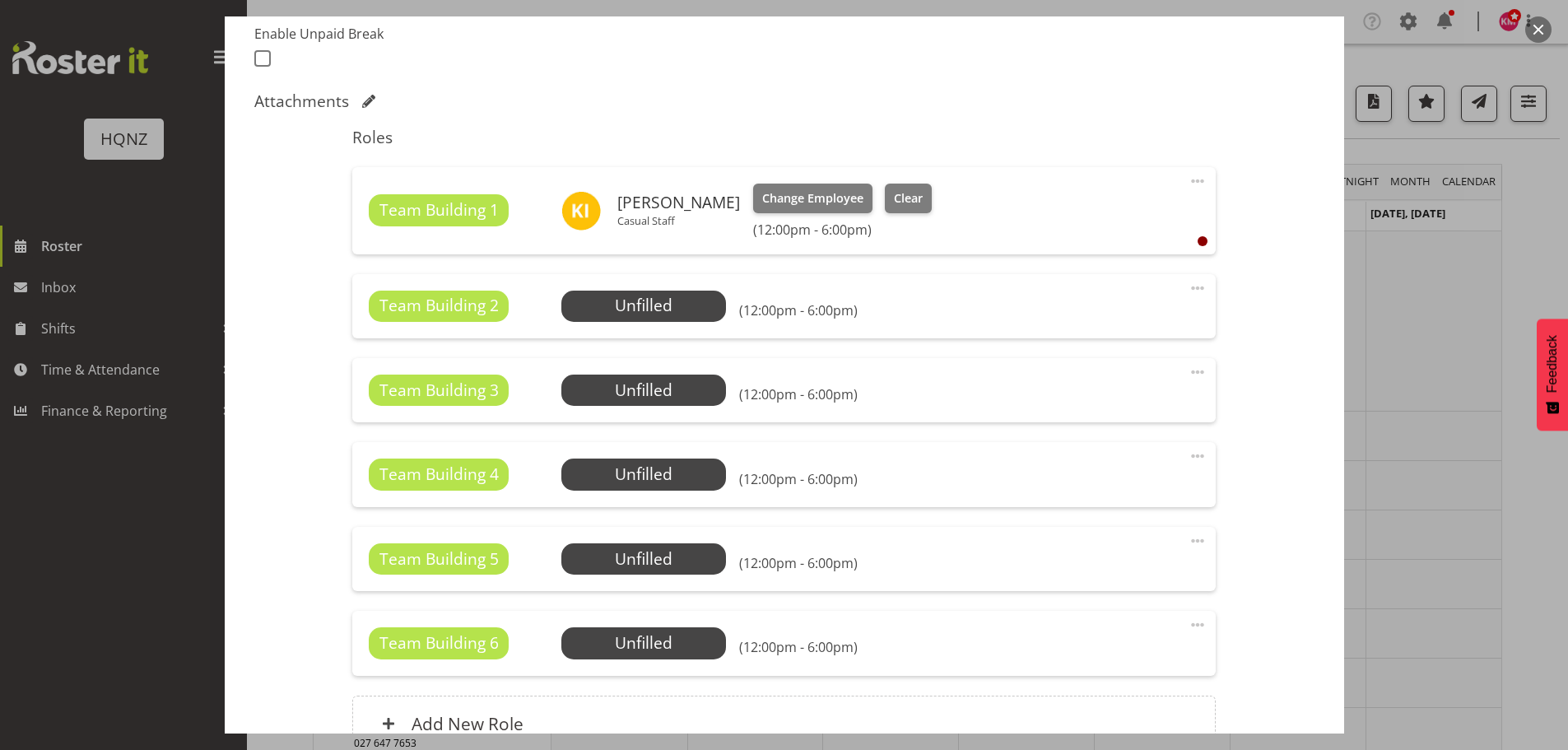
click at [526, 289] on div "Team Building 2 Unfilled Select Employee (12:00pm - 6:00pm) Edit Cover Role Del…" at bounding box center [784, 306] width 864 height 64
click at [482, 308] on span "Team Building 2" at bounding box center [439, 306] width 119 height 24
click at [1188, 289] on span at bounding box center [1197, 288] width 20 height 20
click at [1121, 314] on link "Edit" at bounding box center [1128, 324] width 158 height 30
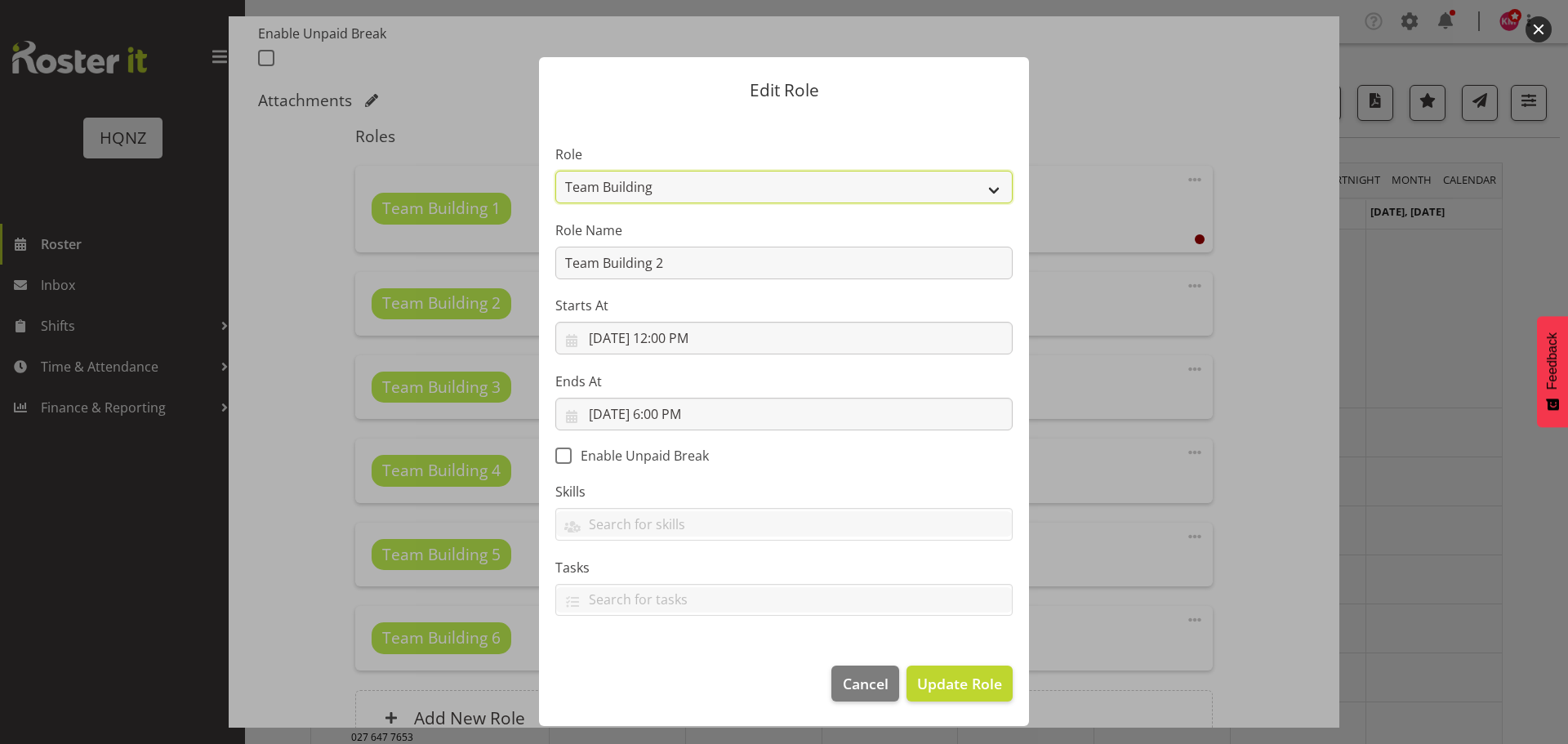
click at [668, 191] on select "Activity host Airport arrivals/departures Cleaning Event support Team Building …" at bounding box center [784, 187] width 457 height 32
select select "252"
click at [556, 171] on select "Activity host Airport arrivals/departures Cleaning Event support Team Building …" at bounding box center [784, 187] width 457 height 32
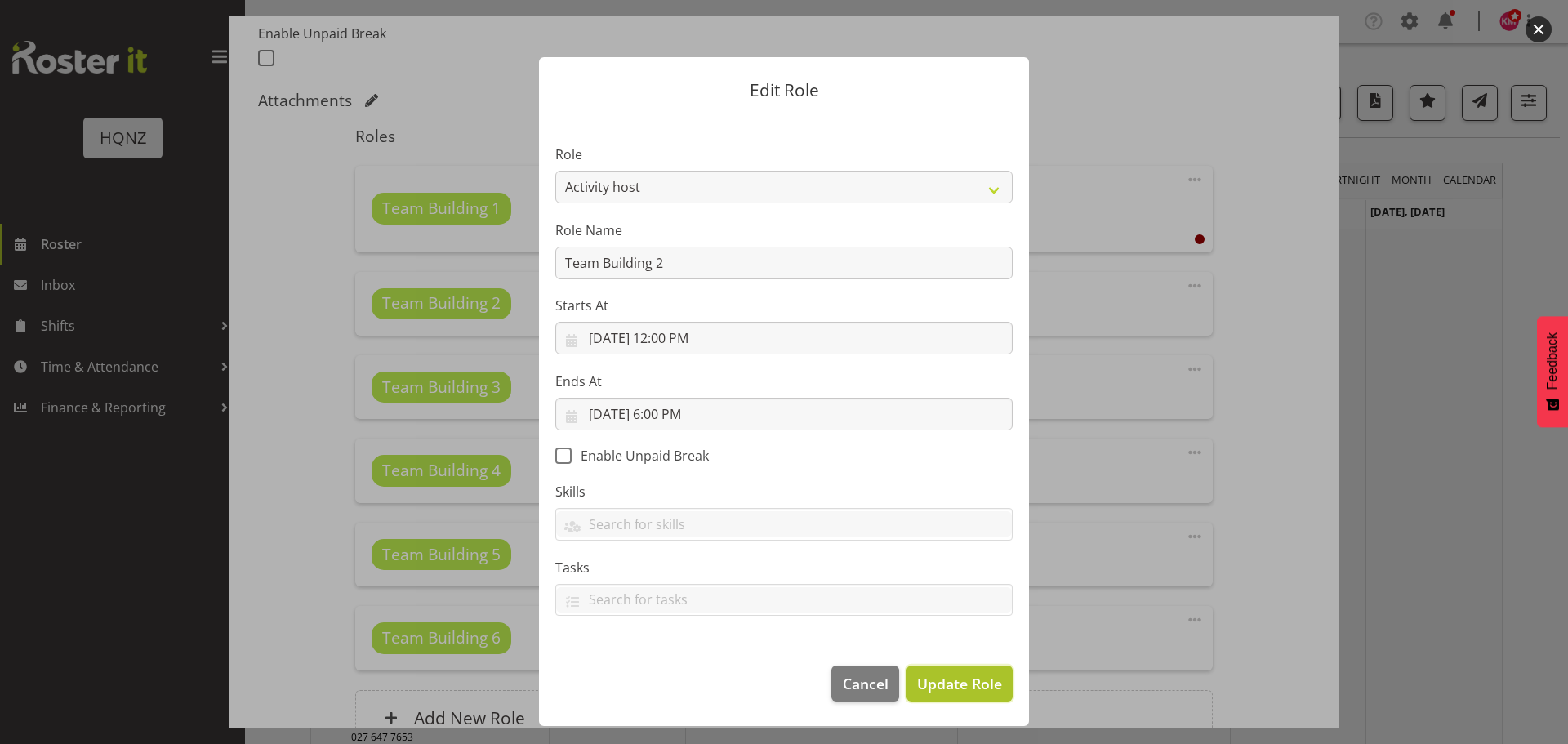
click at [963, 688] on span "Update Role" at bounding box center [959, 683] width 85 height 21
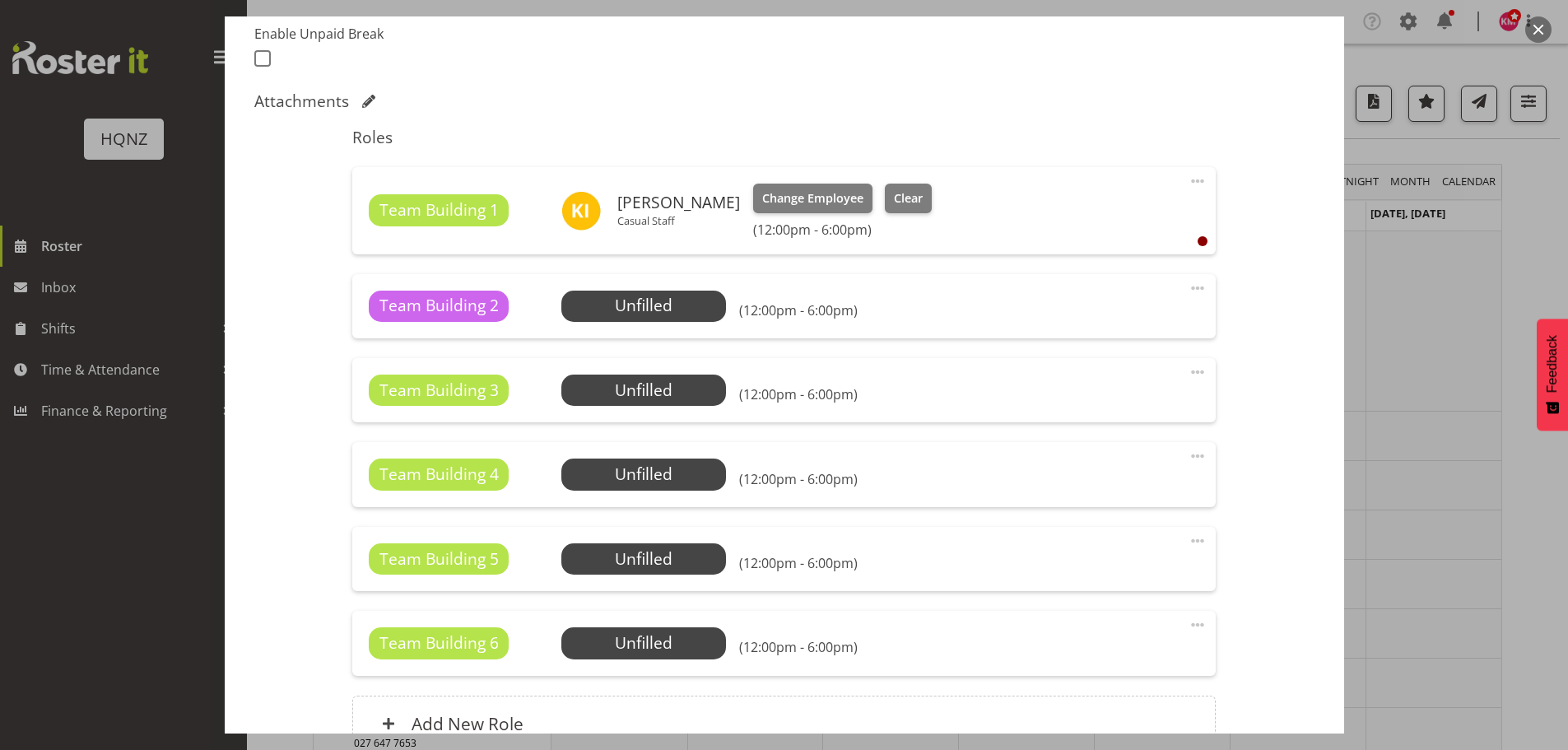
click at [1189, 291] on span at bounding box center [1197, 288] width 20 height 20
click at [1131, 328] on link "Edit" at bounding box center [1128, 324] width 158 height 30
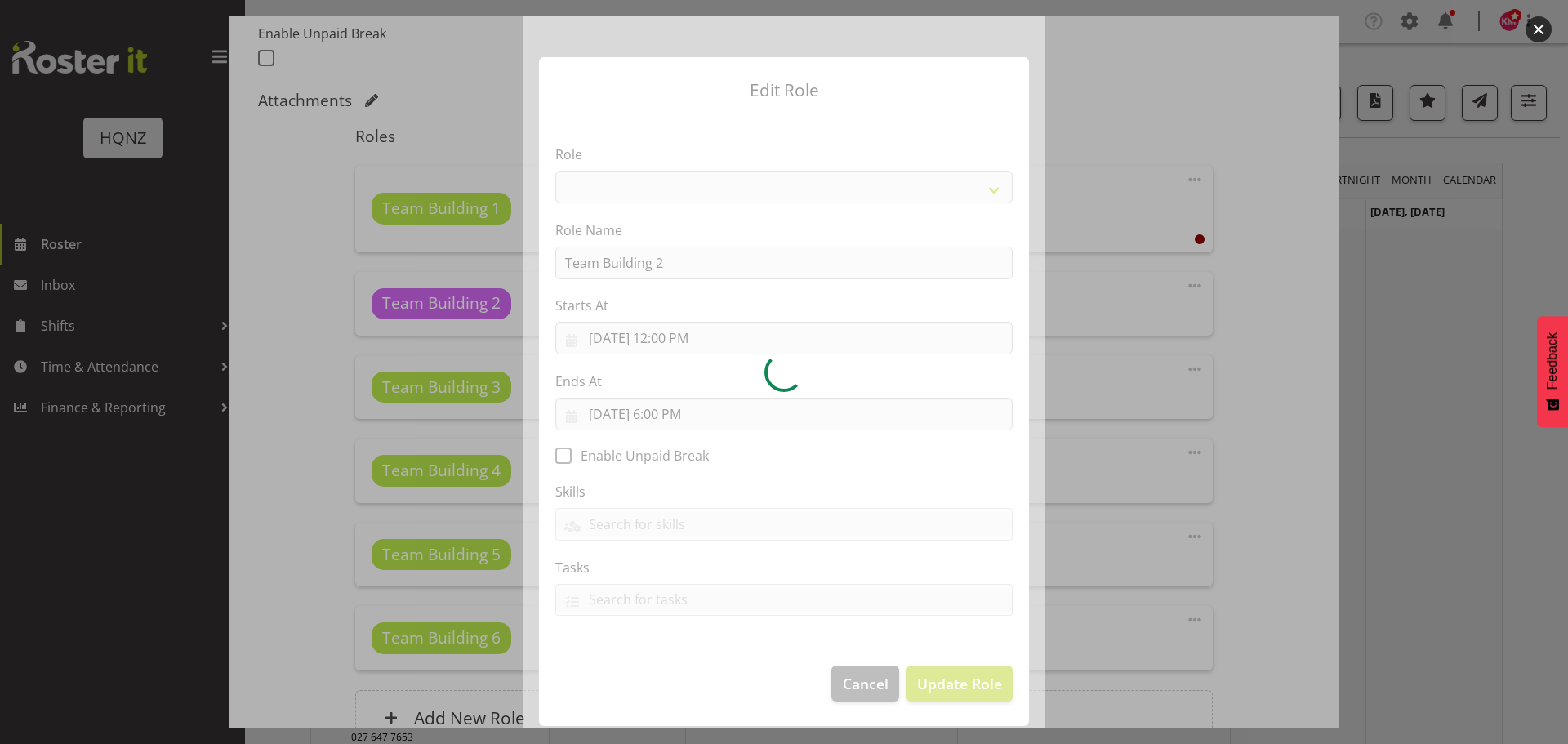
select select
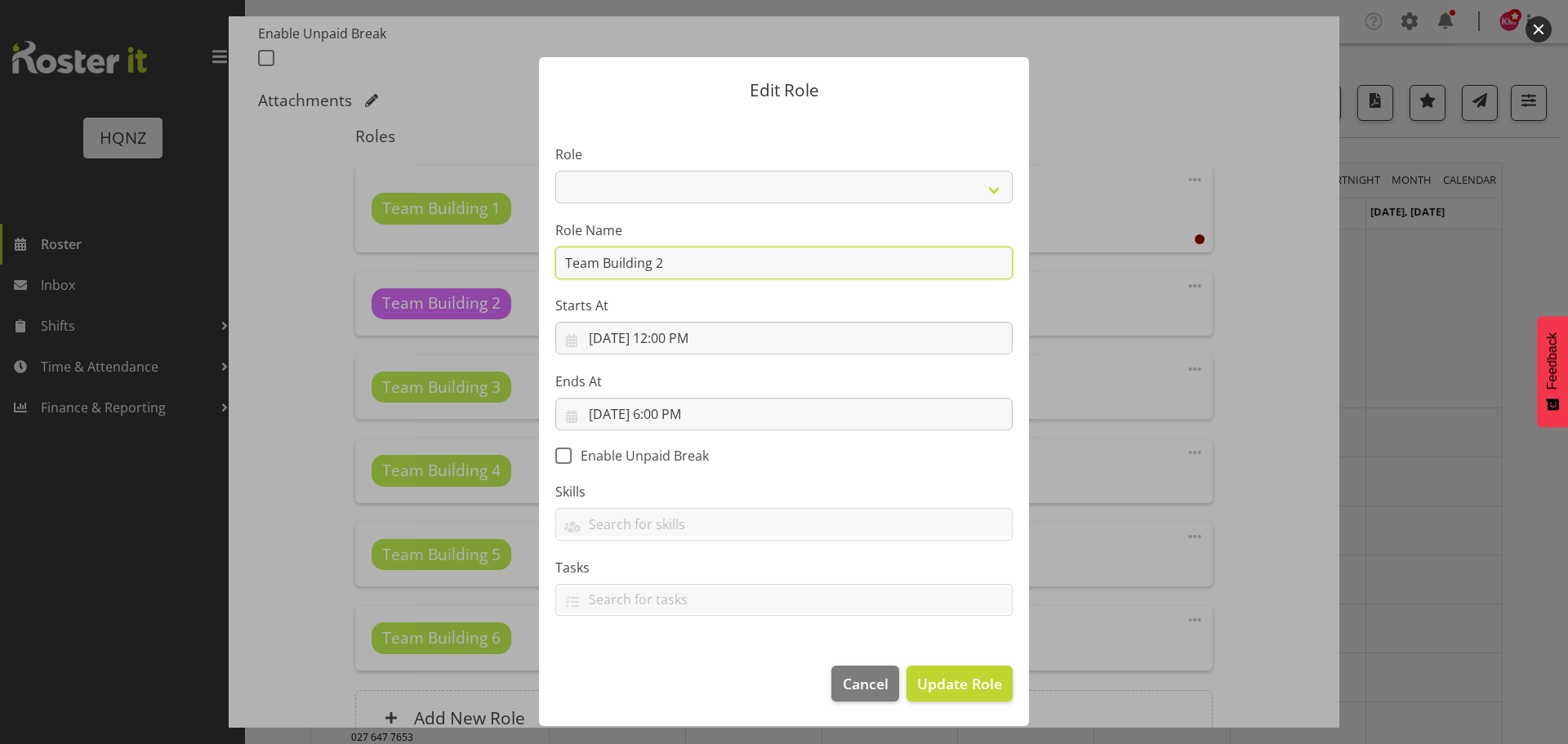
click at [678, 259] on input "Team Building 2" at bounding box center [784, 263] width 457 height 32
drag, startPoint x: 692, startPoint y: 266, endPoint x: 554, endPoint y: 264, distance: 138.0
click at [554, 264] on section "Role Activity host Airport arrivals/departures Cleaning Event support Team Buil…" at bounding box center [784, 381] width 490 height 534
type input "team host"
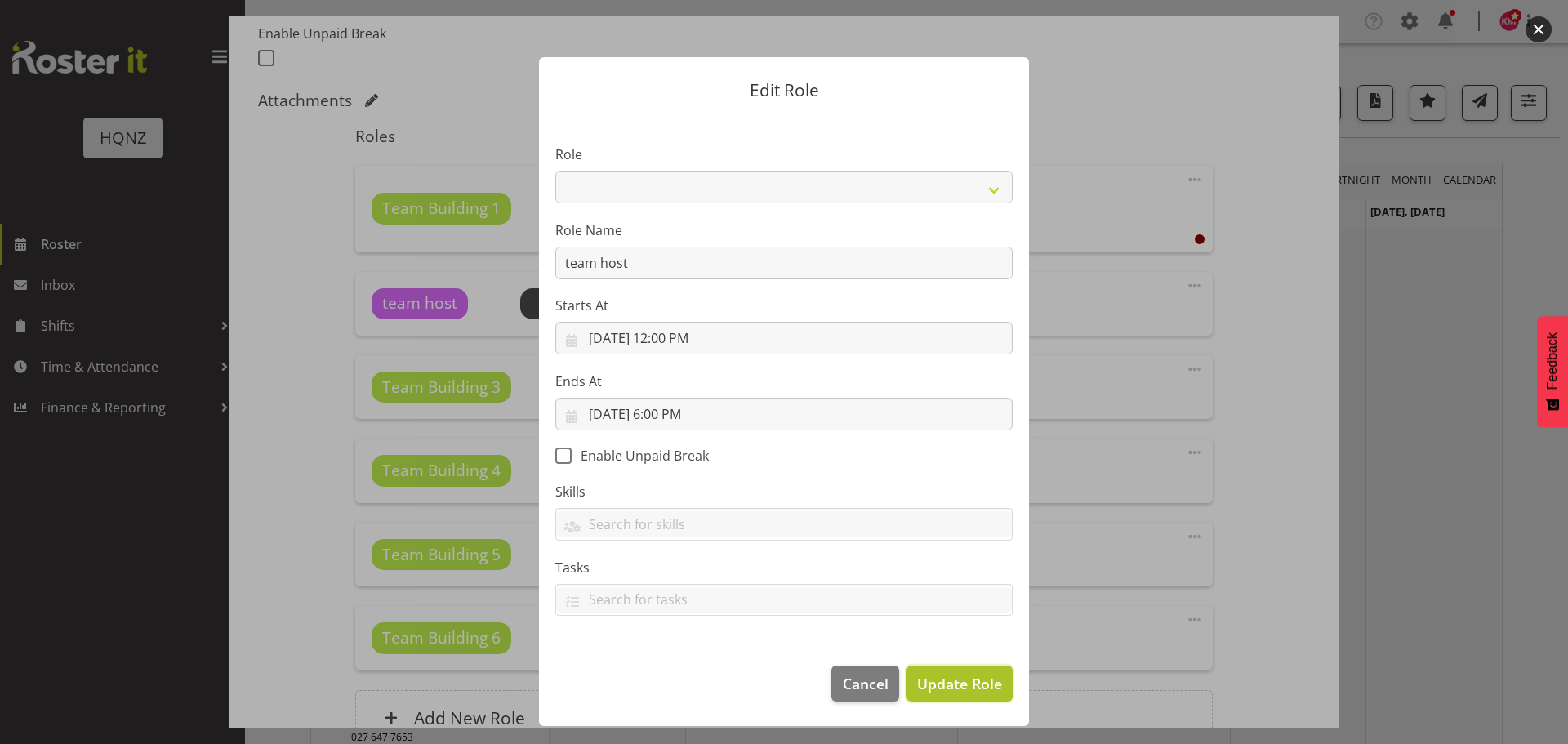
click at [960, 686] on span "Update Role" at bounding box center [959, 683] width 85 height 21
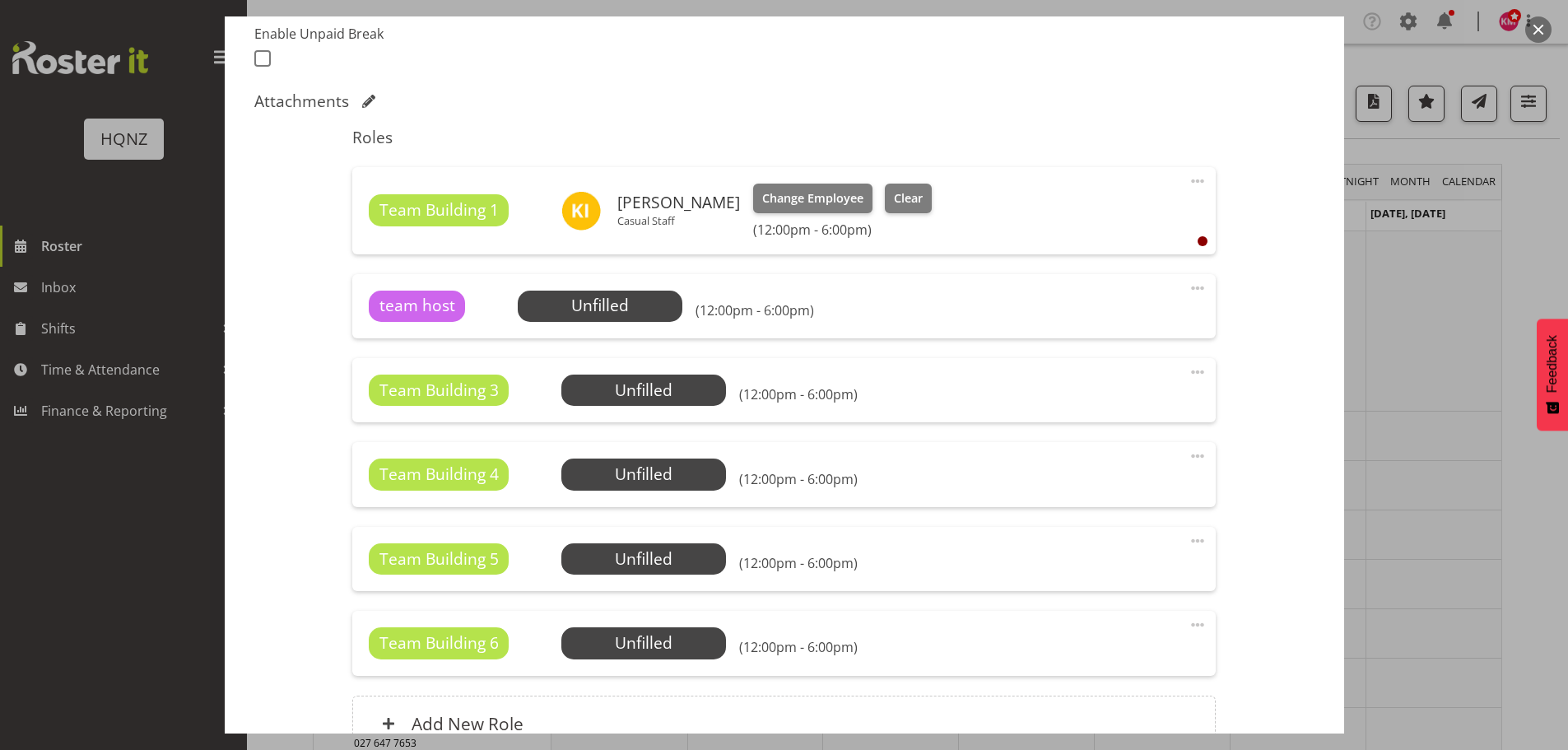
click at [1188, 373] on span at bounding box center [1197, 372] width 20 height 20
click at [1145, 407] on link "Edit" at bounding box center [1128, 408] width 158 height 30
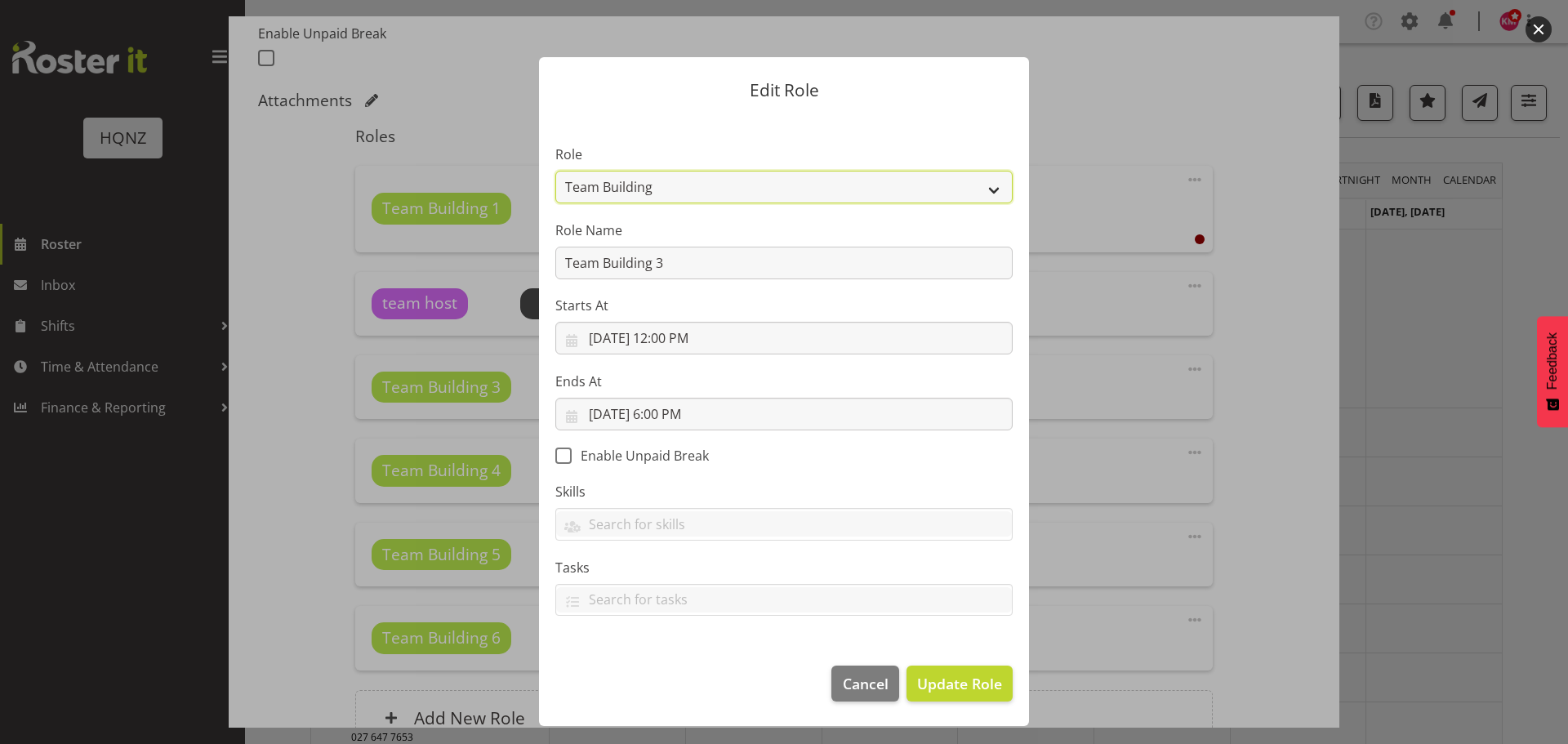
click at [659, 175] on select "Activity host Airport arrivals/departures Cleaning Event support Team Building …" at bounding box center [784, 187] width 457 height 32
select select "252"
click at [556, 171] on select "Activity host Airport arrivals/departures Cleaning Event support Team Building …" at bounding box center [784, 187] width 457 height 32
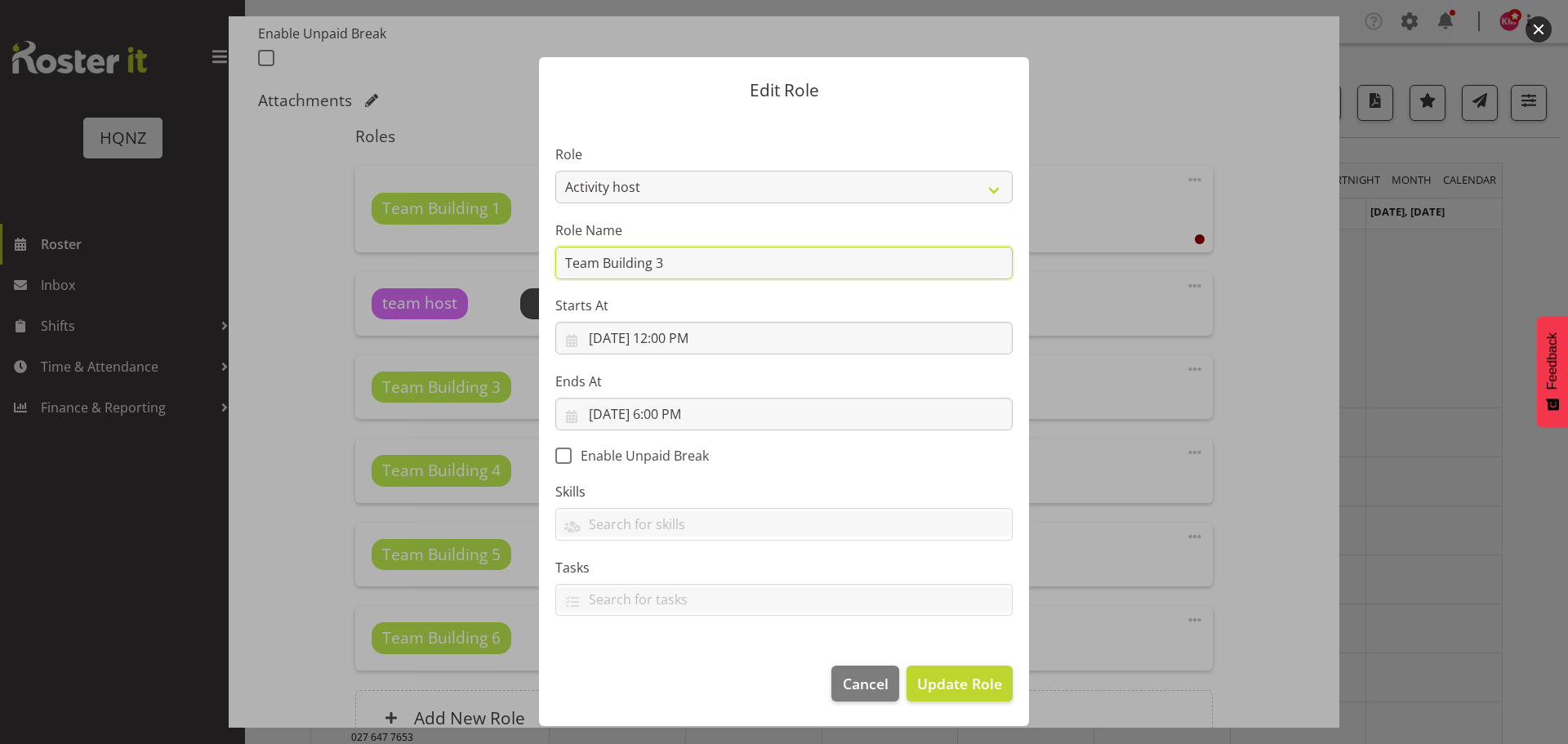
click at [674, 265] on input "Team Building 3" at bounding box center [784, 263] width 457 height 32
drag, startPoint x: 645, startPoint y: 262, endPoint x: 602, endPoint y: 263, distance: 43.0
click at [602, 263] on input "Team Building 3" at bounding box center [784, 263] width 457 height 32
type input "Team host 2"
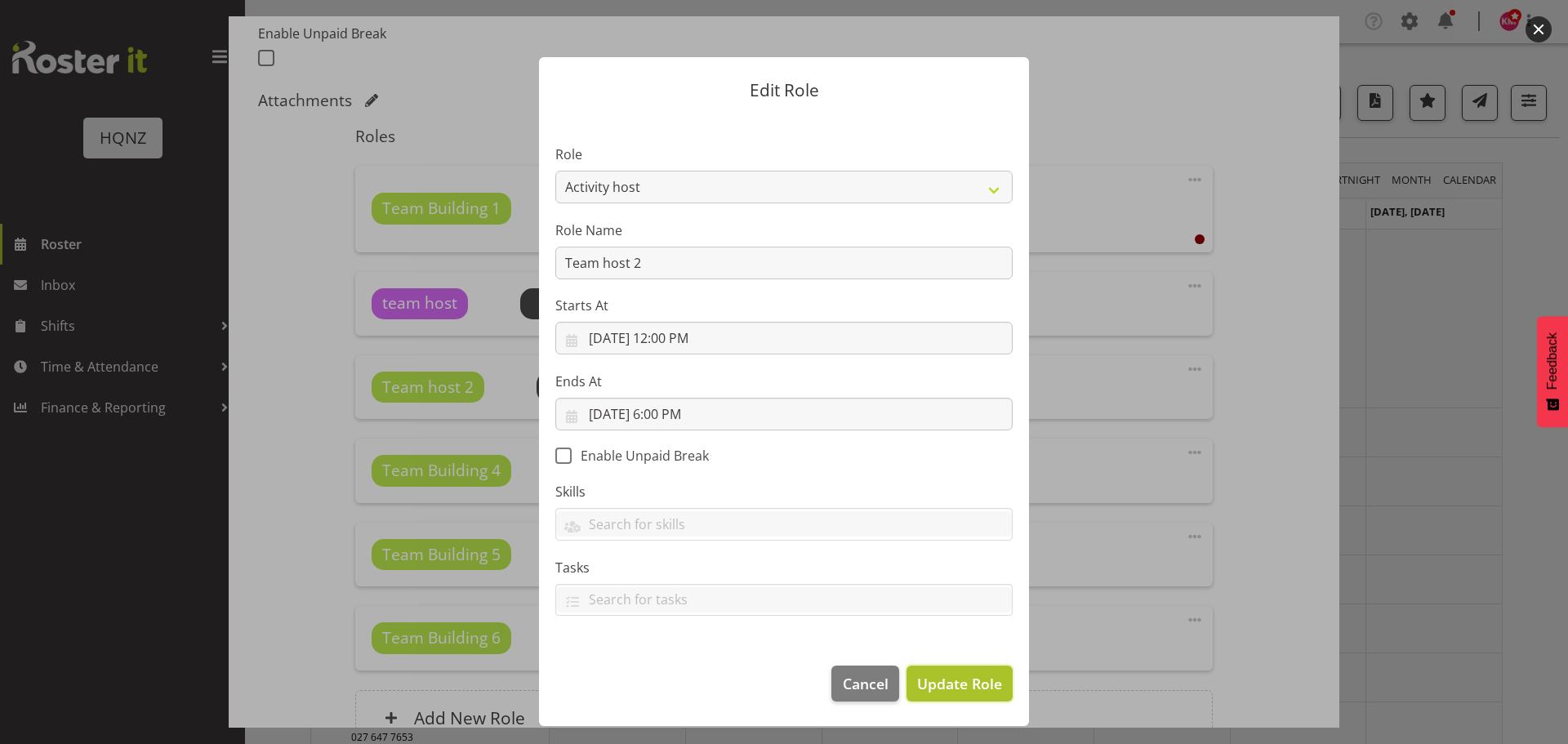
click at [967, 688] on span "Update Role" at bounding box center [959, 683] width 85 height 21
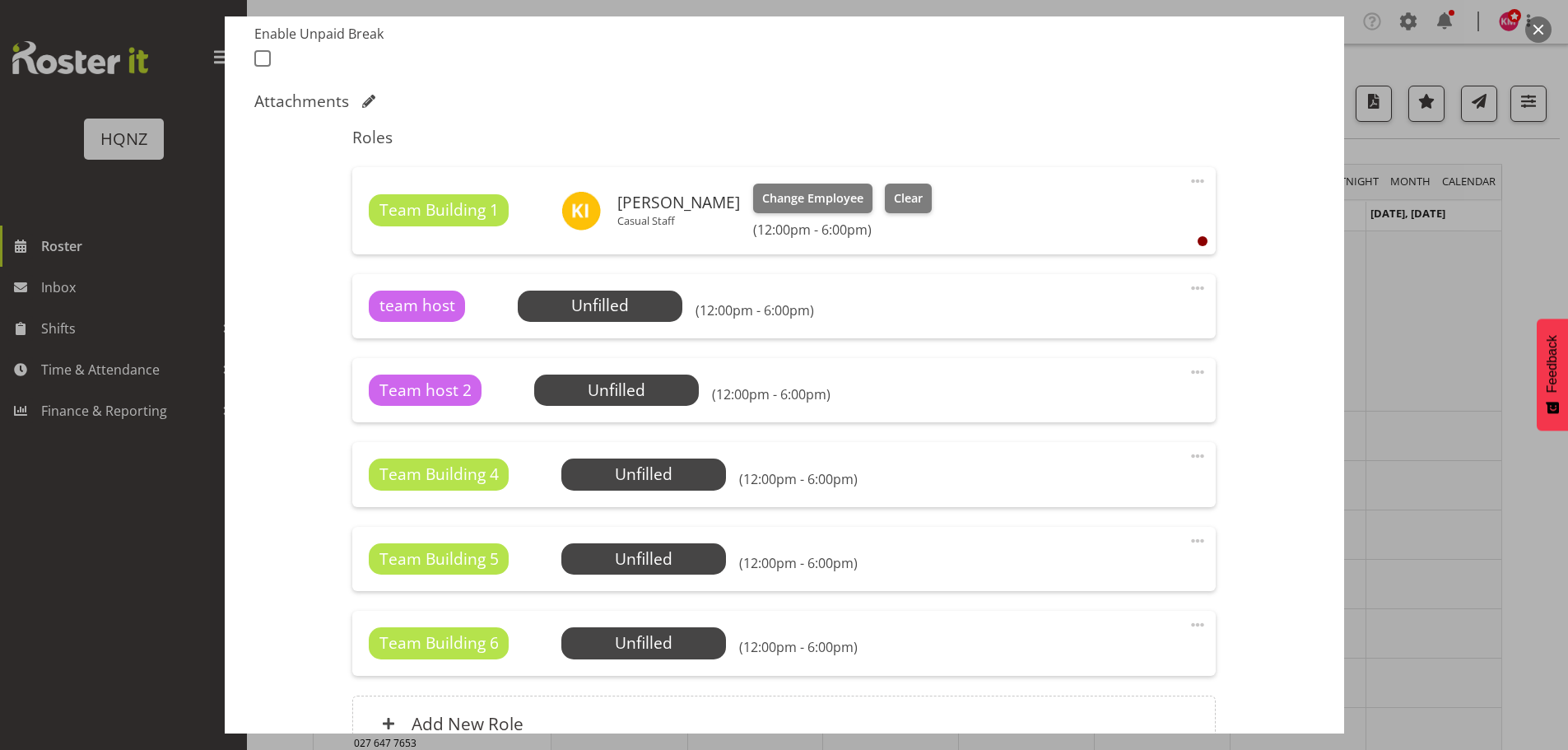
click at [1191, 452] on span at bounding box center [1197, 456] width 20 height 20
click at [1188, 456] on span at bounding box center [1197, 456] width 20 height 20
click at [1188, 454] on span at bounding box center [1197, 456] width 20 height 20
click at [1093, 501] on link "Edit" at bounding box center [1128, 492] width 158 height 30
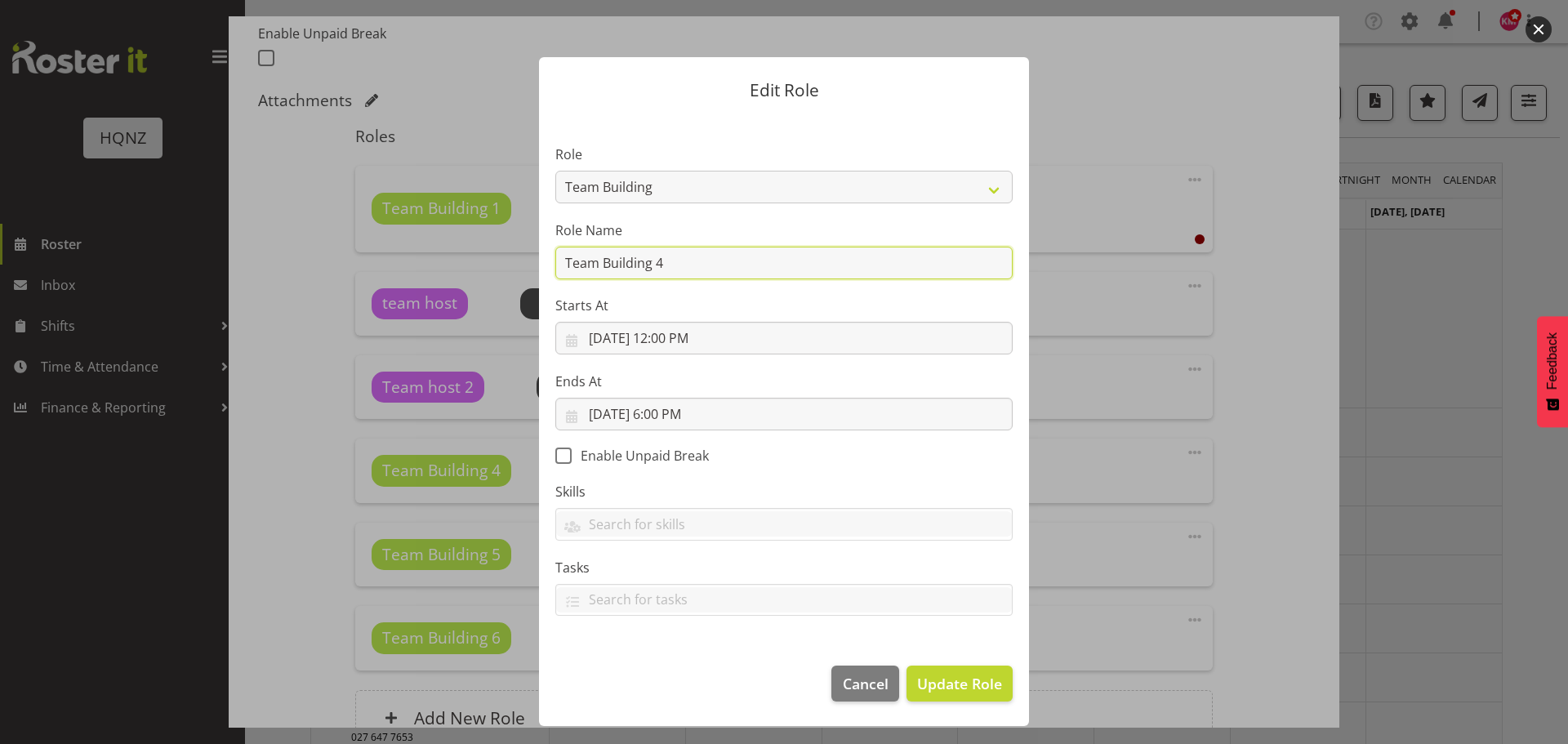
click at [681, 268] on input "Team Building 4" at bounding box center [784, 263] width 457 height 32
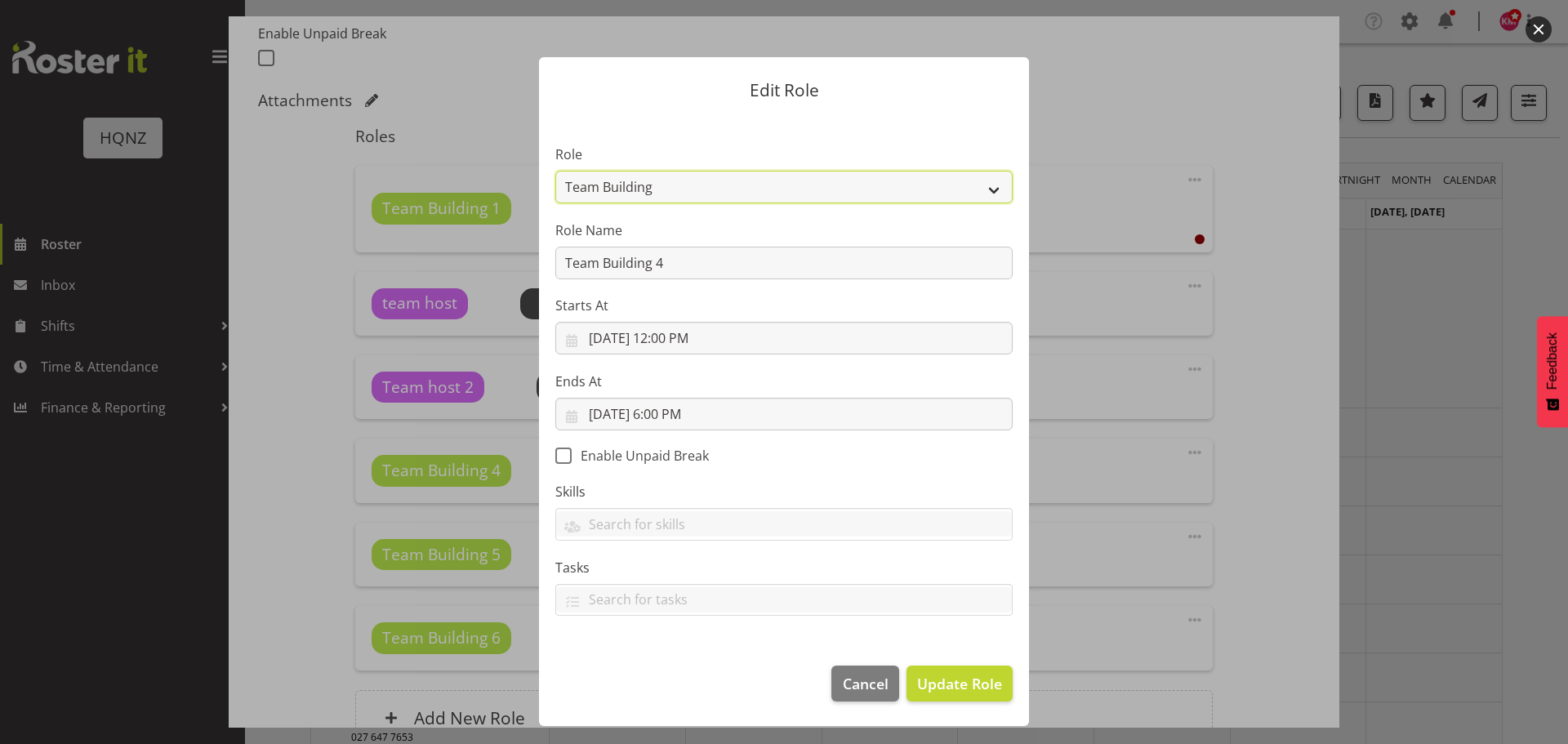
click at [701, 181] on select "Activity host Airport arrivals/departures Cleaning Event support Team Building …" at bounding box center [784, 187] width 457 height 32
select select "252"
click at [556, 171] on select "Activity host Airport arrivals/departures Cleaning Event support Team Building …" at bounding box center [784, 187] width 457 height 32
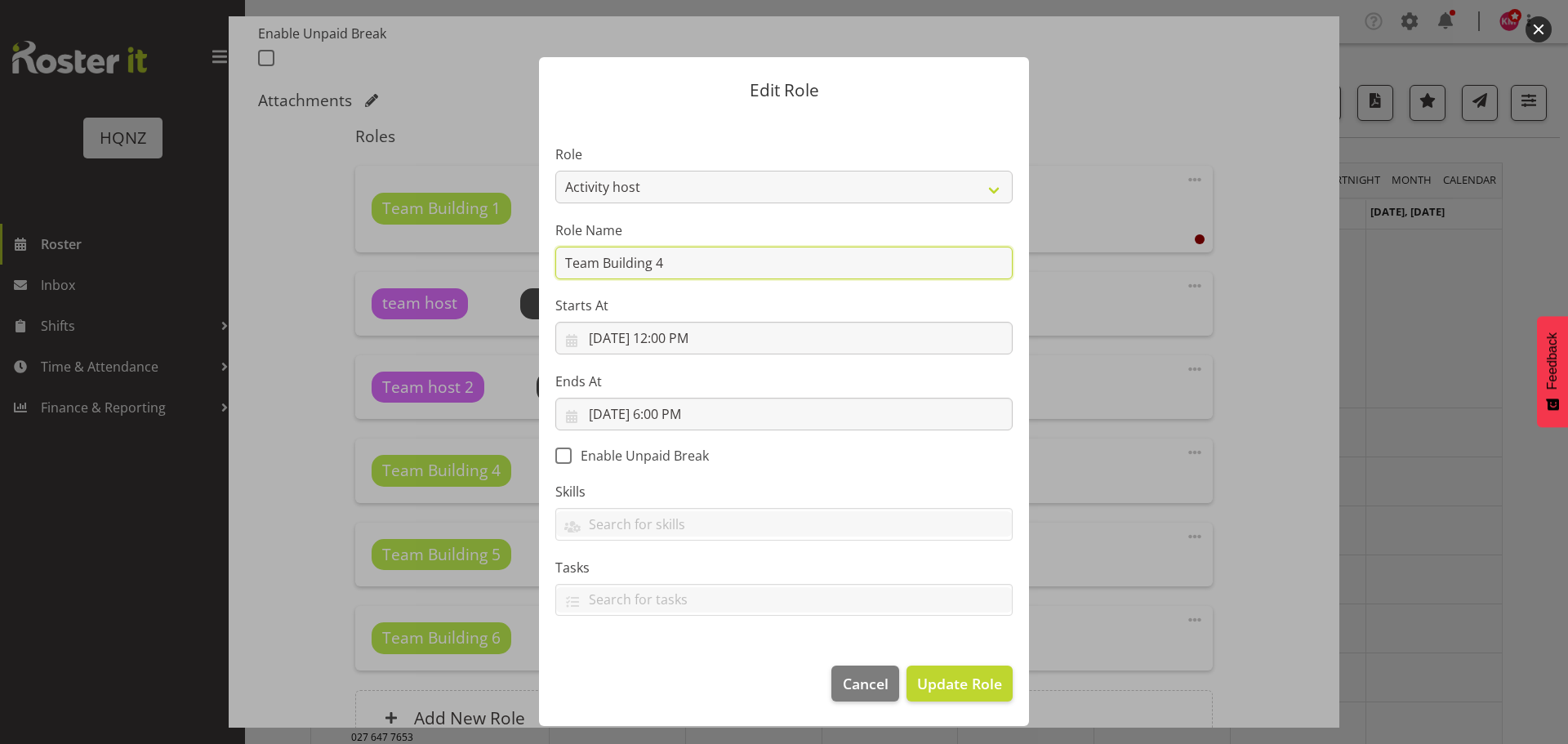
click at [678, 267] on input "Team Building 4" at bounding box center [784, 263] width 457 height 32
drag, startPoint x: 676, startPoint y: 264, endPoint x: 615, endPoint y: 272, distance: 61.5
click at [608, 267] on input "Team Building 4" at bounding box center [784, 263] width 457 height 32
click at [612, 260] on input "Team Bhost 3" at bounding box center [784, 263] width 457 height 32
type input "Team host 3"
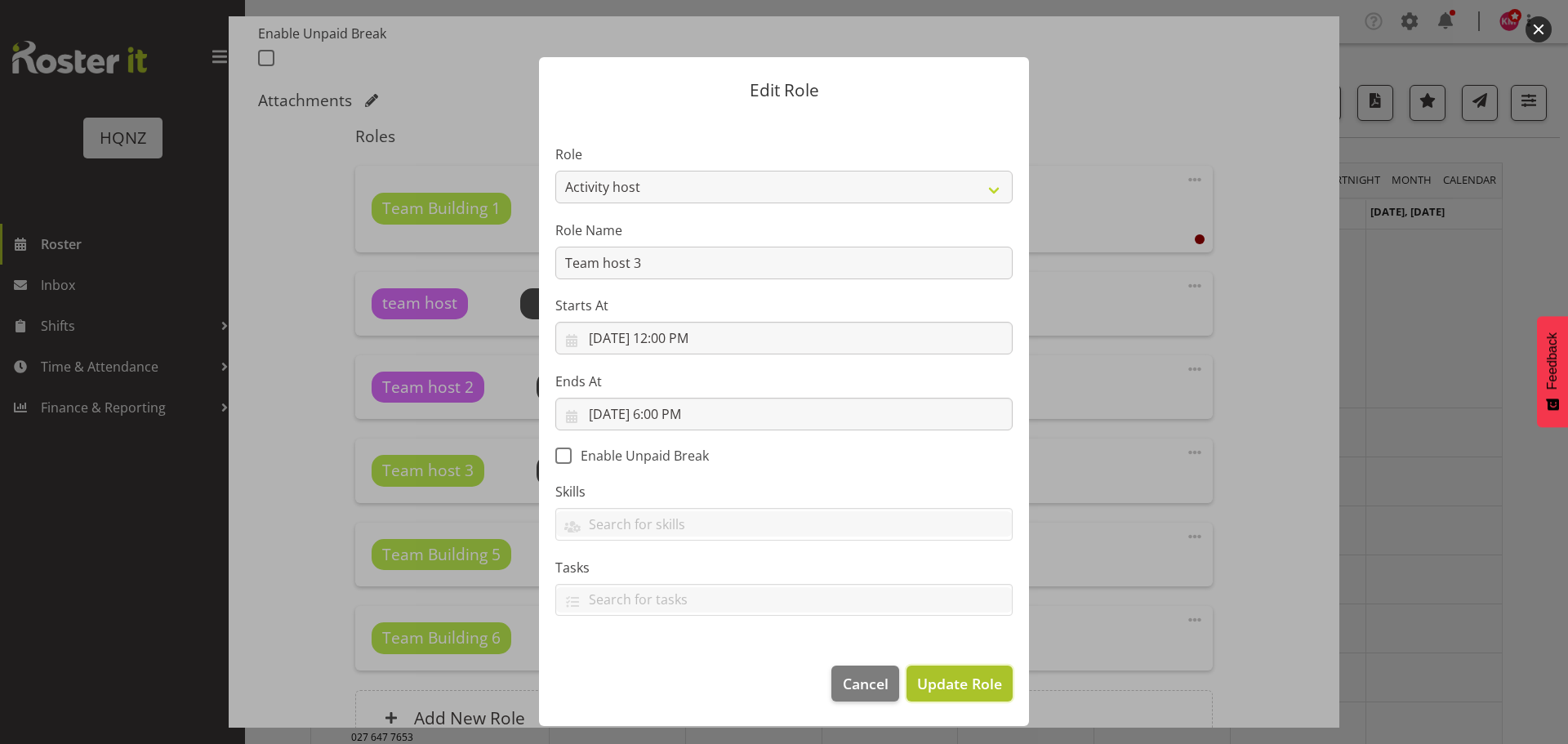
click at [976, 692] on span "Update Role" at bounding box center [959, 683] width 85 height 21
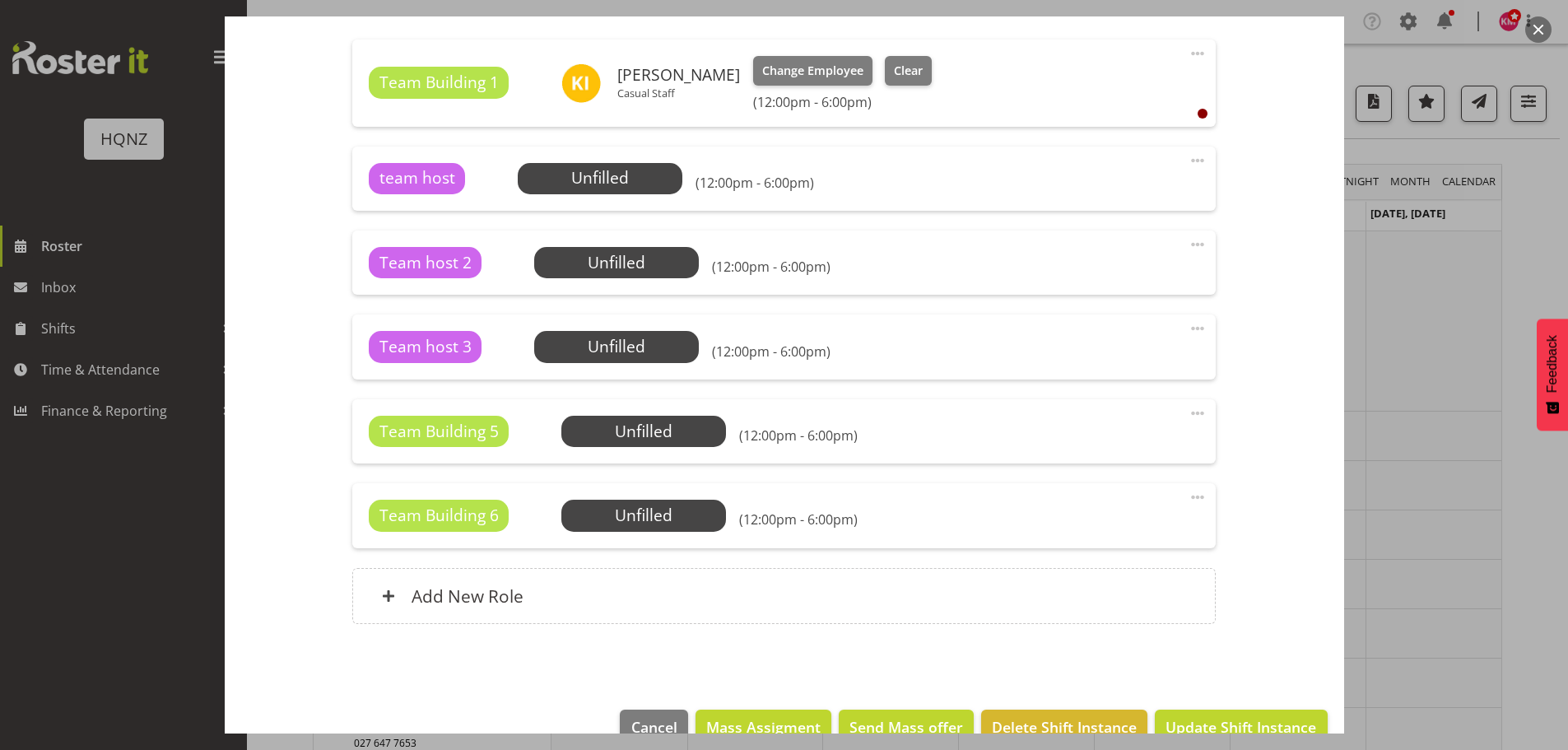
scroll to position [613, 0]
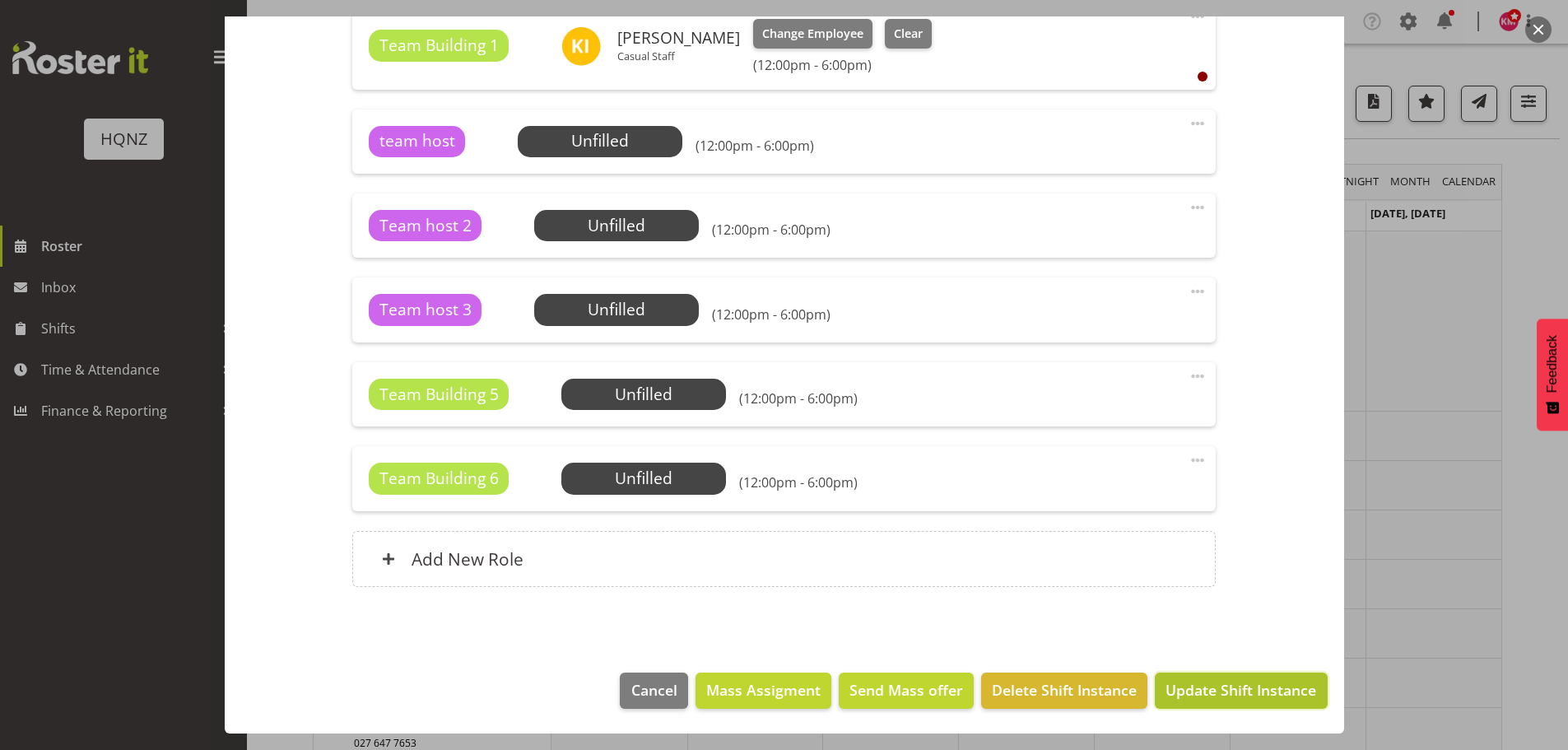
click at [1276, 696] on span "Update Shift Instance" at bounding box center [1241, 690] width 151 height 21
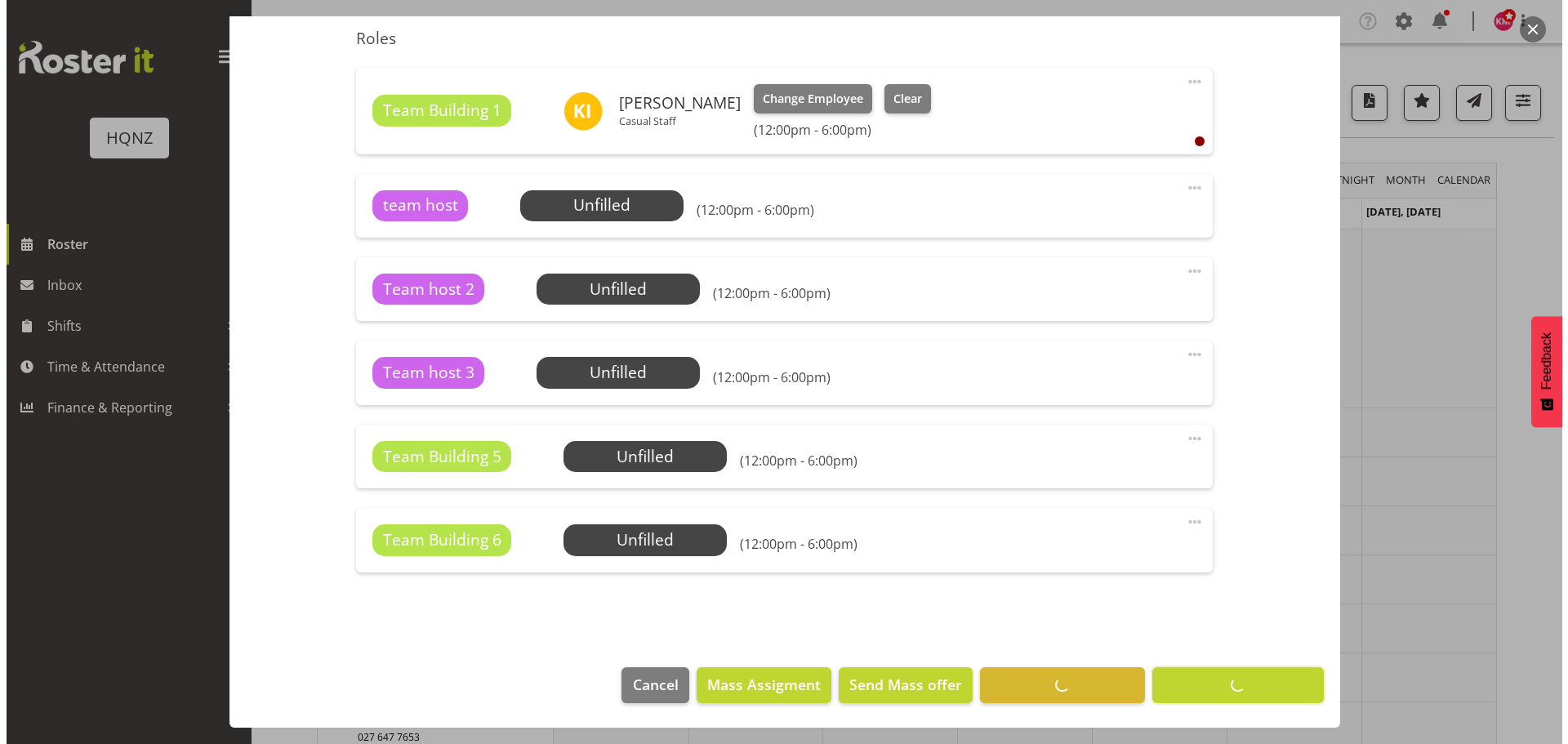
scroll to position [543, 0]
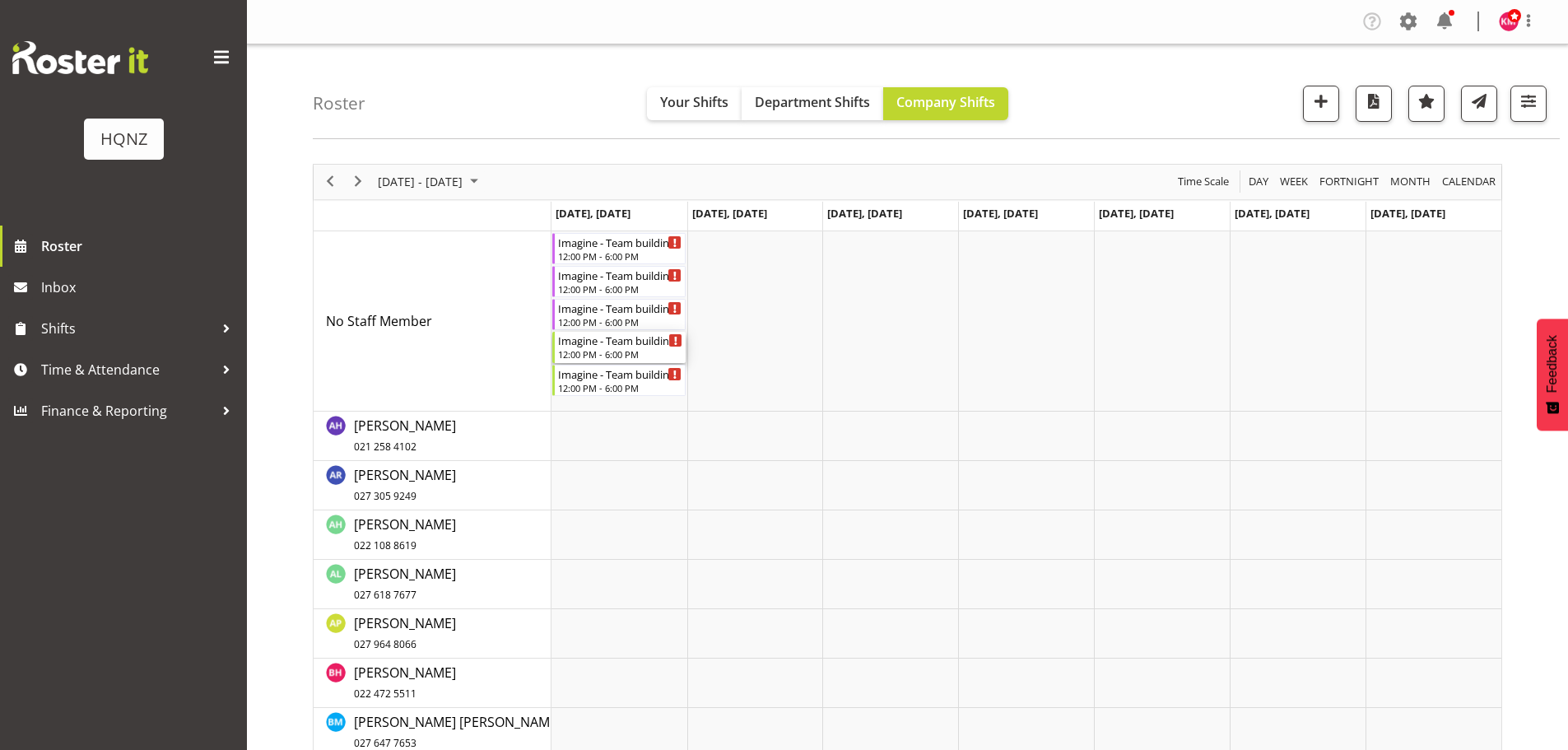
click at [650, 352] on div "12:00 PM - 6:00 PM" at bounding box center [620, 354] width 125 height 13
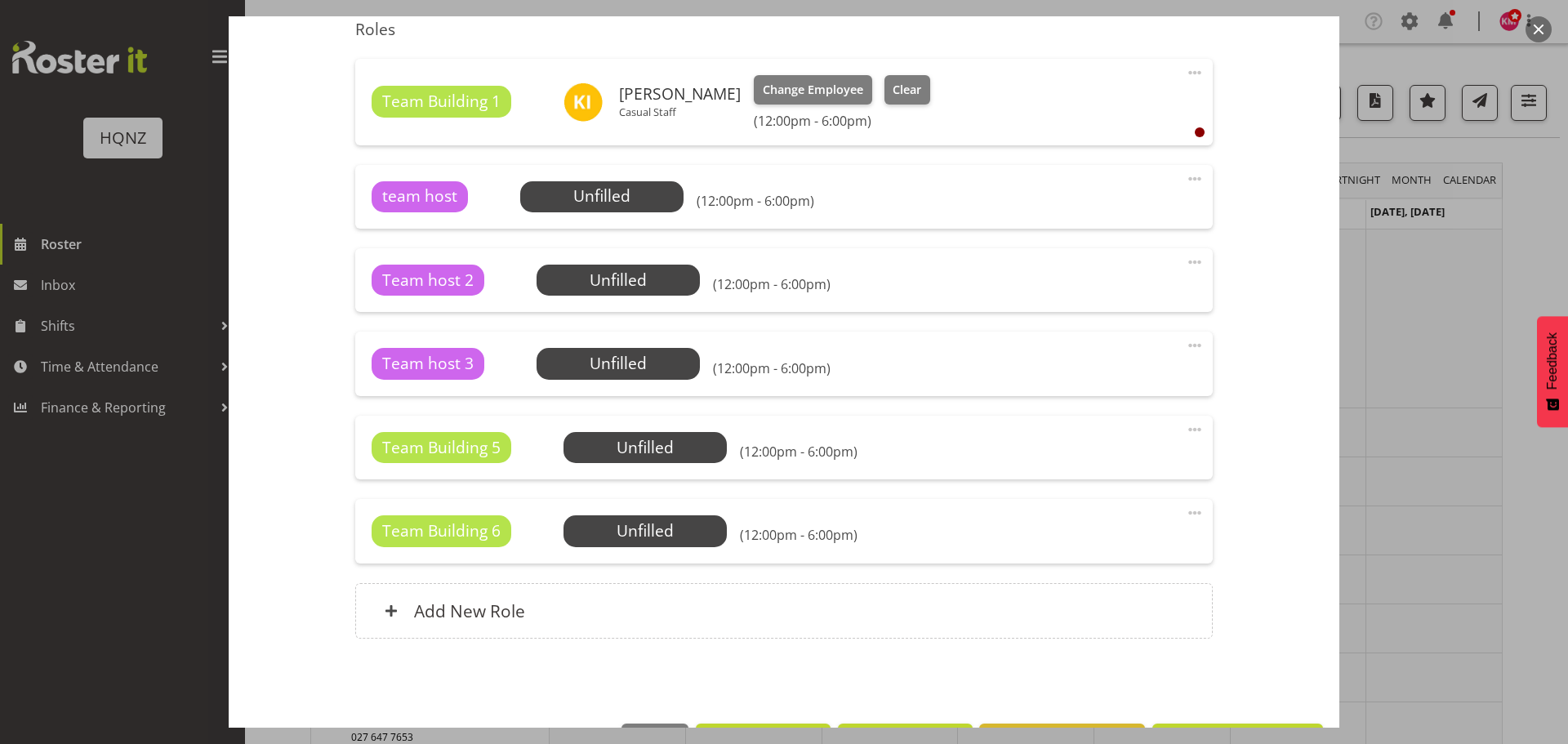
scroll to position [608, 0]
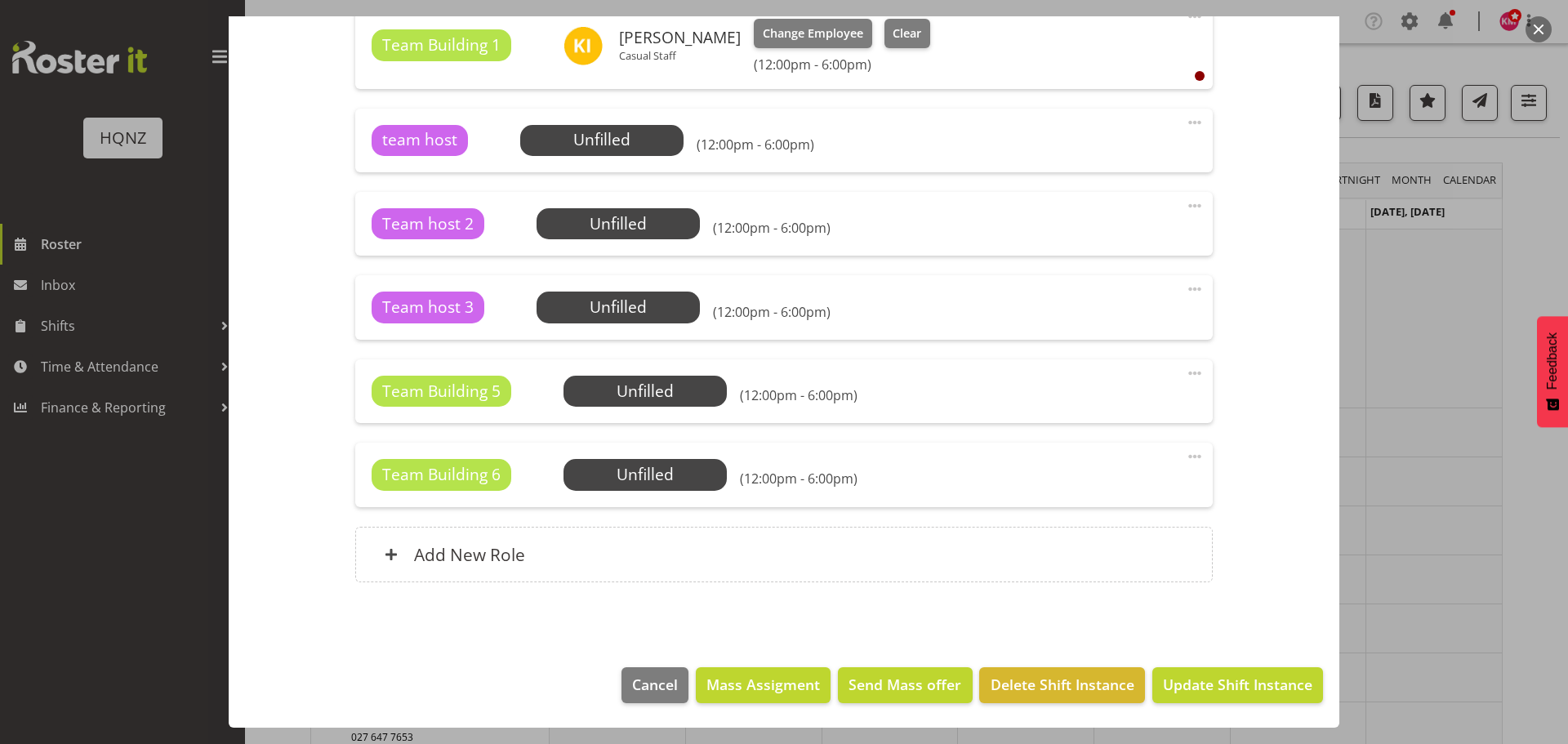
click at [1189, 373] on span at bounding box center [1194, 372] width 20 height 20
click at [1256, 389] on div "Shift Instance Name Imagine - Team building 6036 - $40/hour Location [GEOGRAPHI…" at bounding box center [783, 85] width 1051 height 1032
click at [0, 0] on span "Select Employee" at bounding box center [0, 0] width 0 height 0
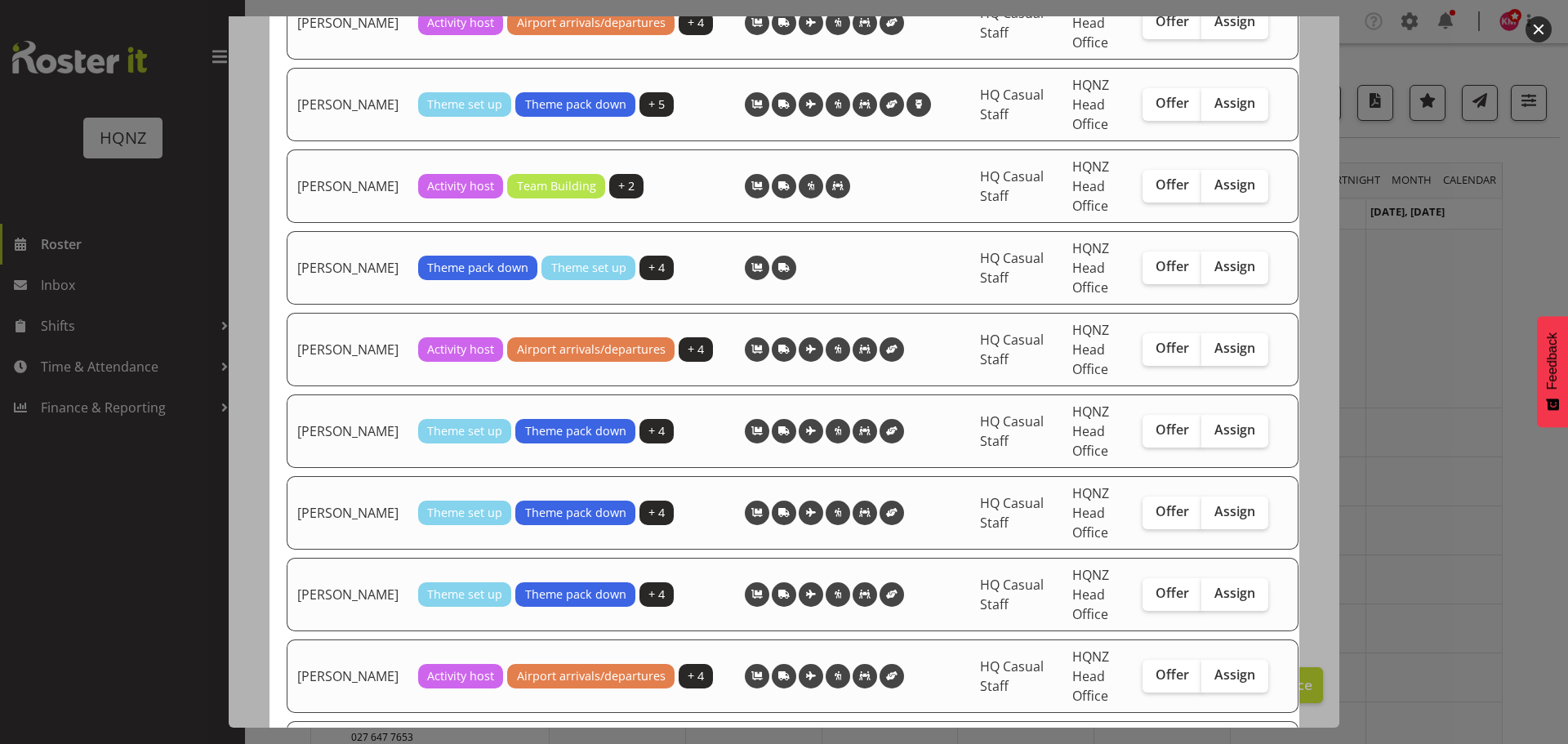
scroll to position [898, 0]
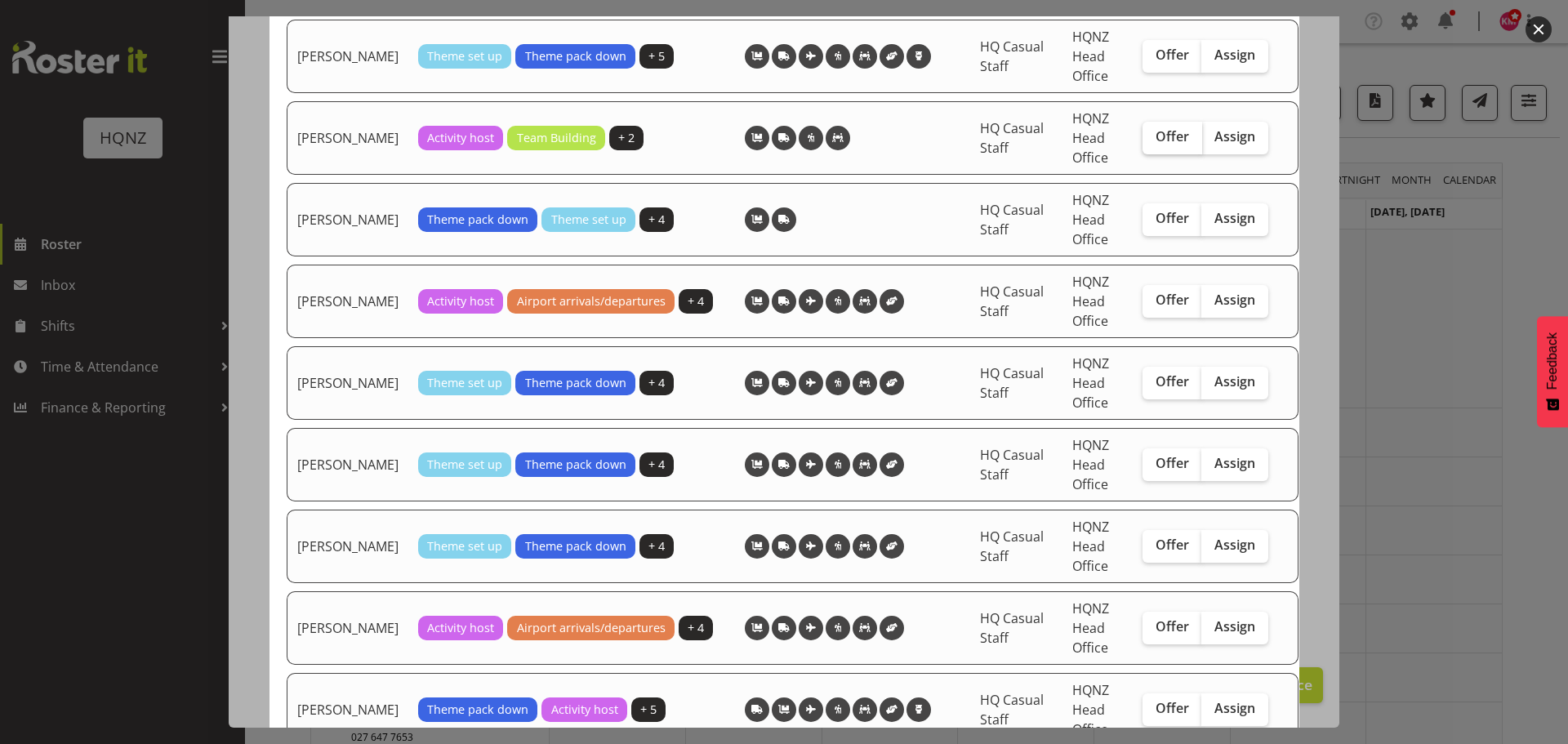
click at [1162, 154] on label "Offer" at bounding box center [1172, 137] width 60 height 32
click at [1153, 142] on input "Offer" at bounding box center [1147, 136] width 10 height 10
checkbox input "true"
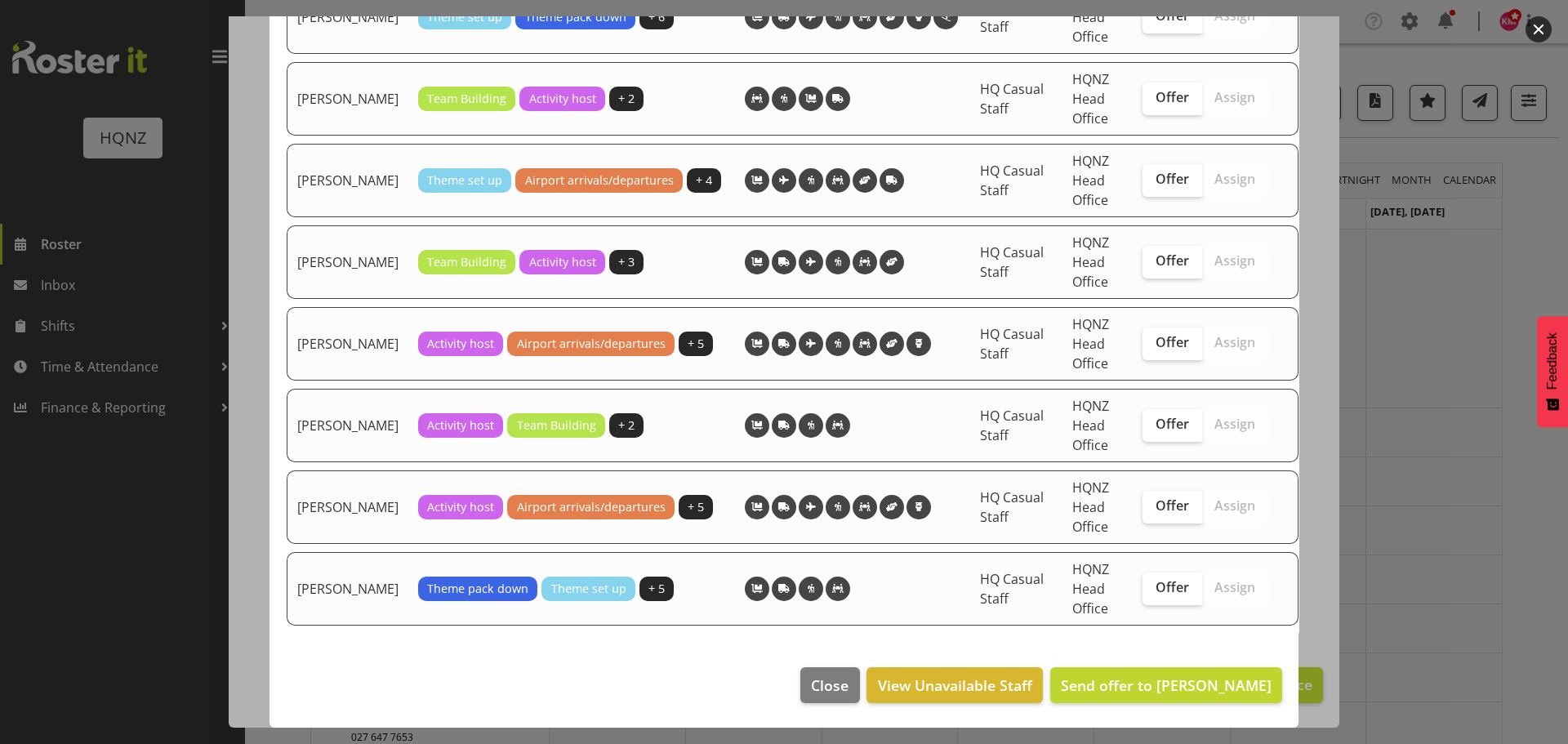
scroll to position [2834, 0]
click at [1116, 690] on span "Send offer to [PERSON_NAME]" at bounding box center [1166, 684] width 210 height 20
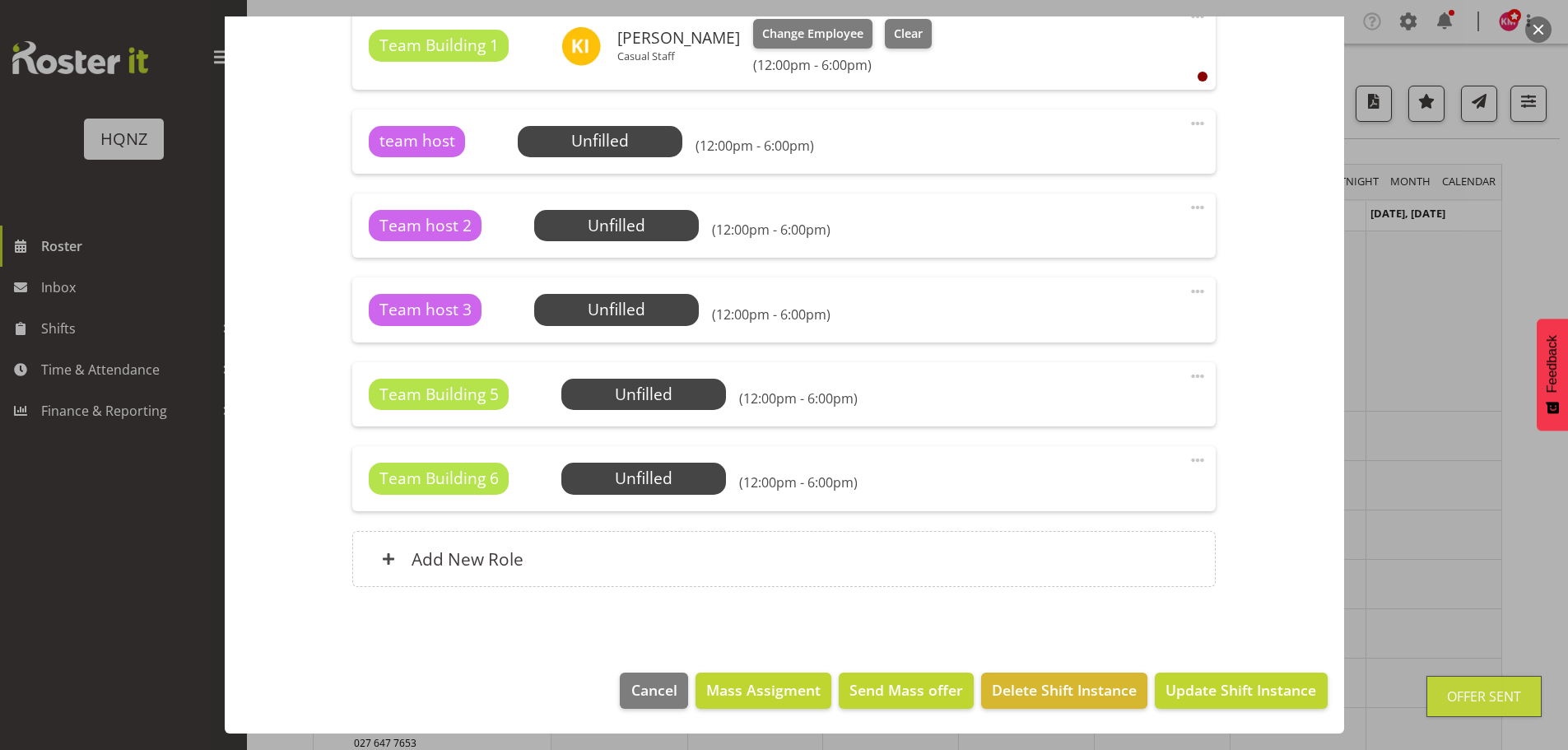
click at [887, 462] on div "Team Building 6 Unfilled Select Employee (12:00pm - 6:00pm)" at bounding box center [784, 478] width 830 height 32
click at [1190, 461] on span at bounding box center [1197, 460] width 20 height 20
click at [895, 478] on div "Team Building 6 Unfilled Select Employee (12:00pm - 6:00pm)" at bounding box center [784, 478] width 830 height 32
click at [0, 0] on span "Select Employee" at bounding box center [0, 0] width 0 height 0
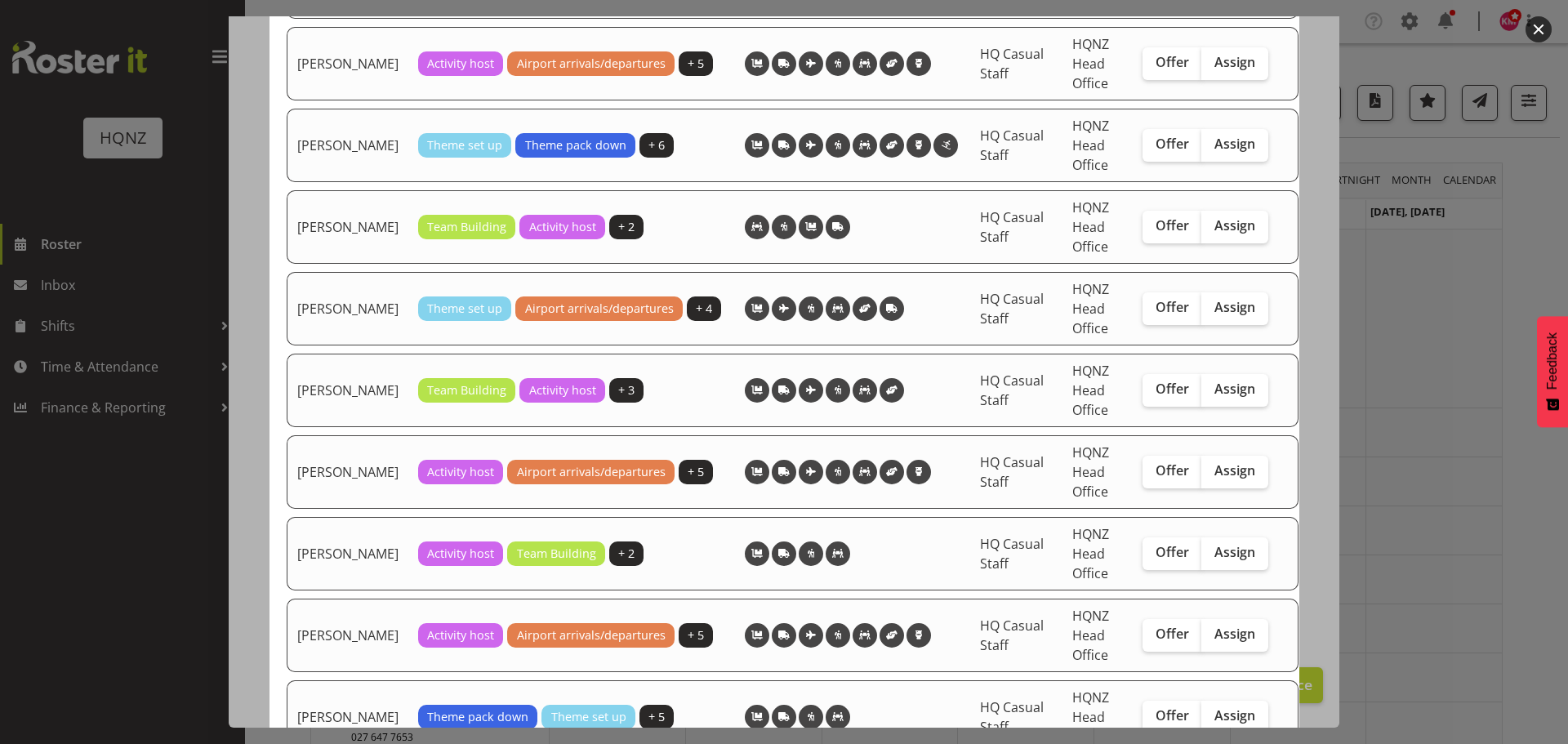
scroll to position [2695, 0]
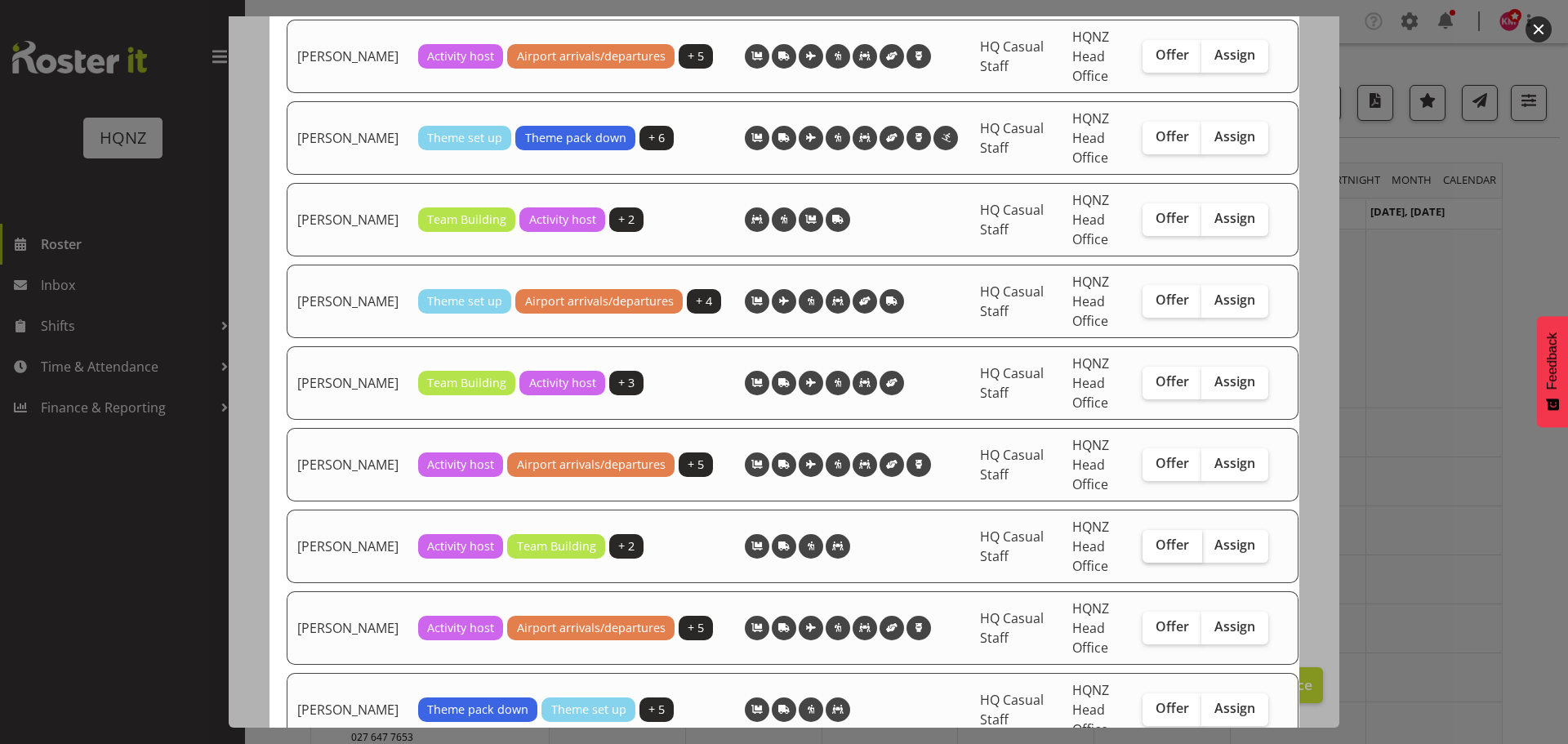
click at [1158, 553] on span "Offer" at bounding box center [1172, 544] width 33 height 16
click at [1153, 551] on input "Offer" at bounding box center [1147, 544] width 10 height 10
checkbox input "true"
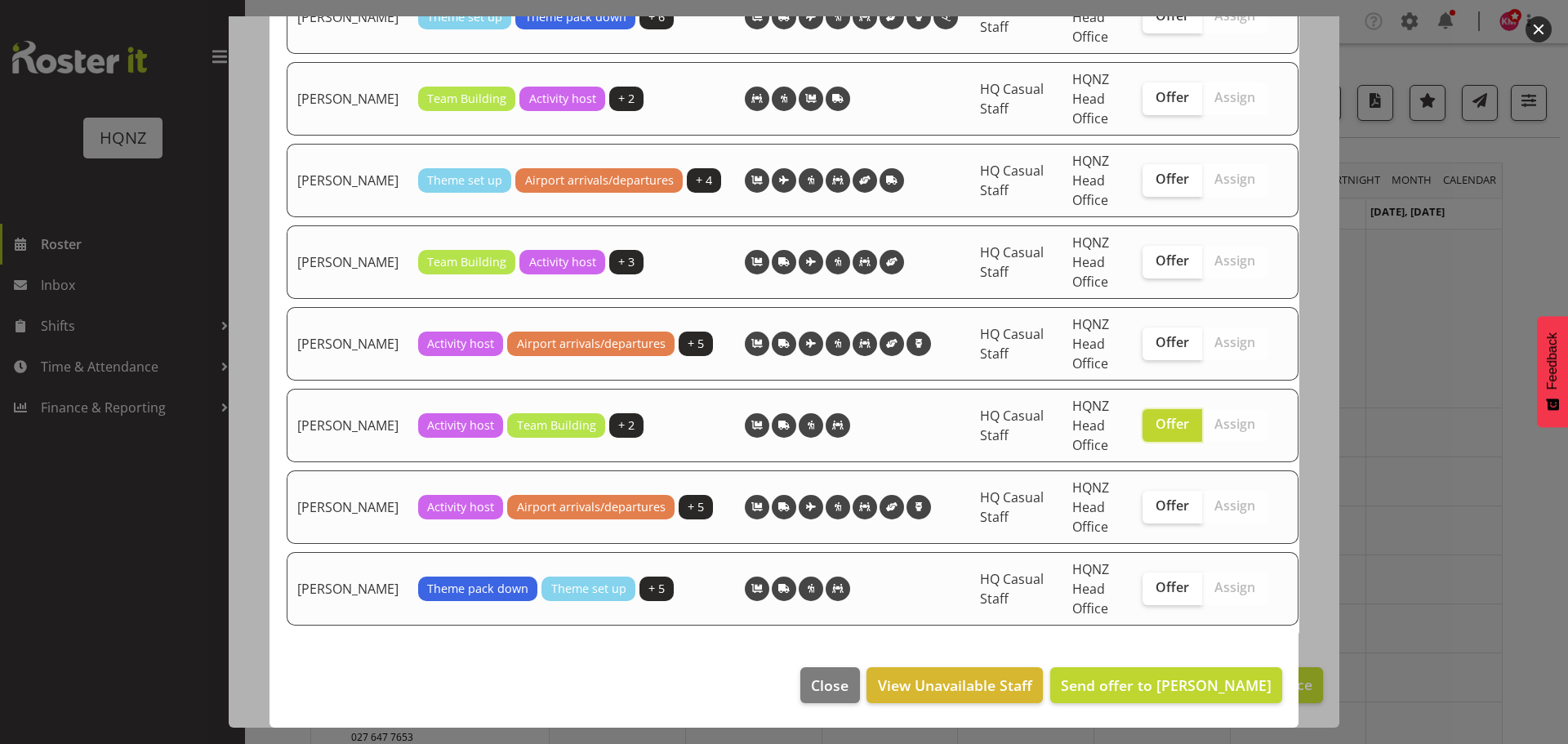
scroll to position [2834, 0]
click at [1195, 684] on span "Send offer to [PERSON_NAME]" at bounding box center [1166, 684] width 210 height 20
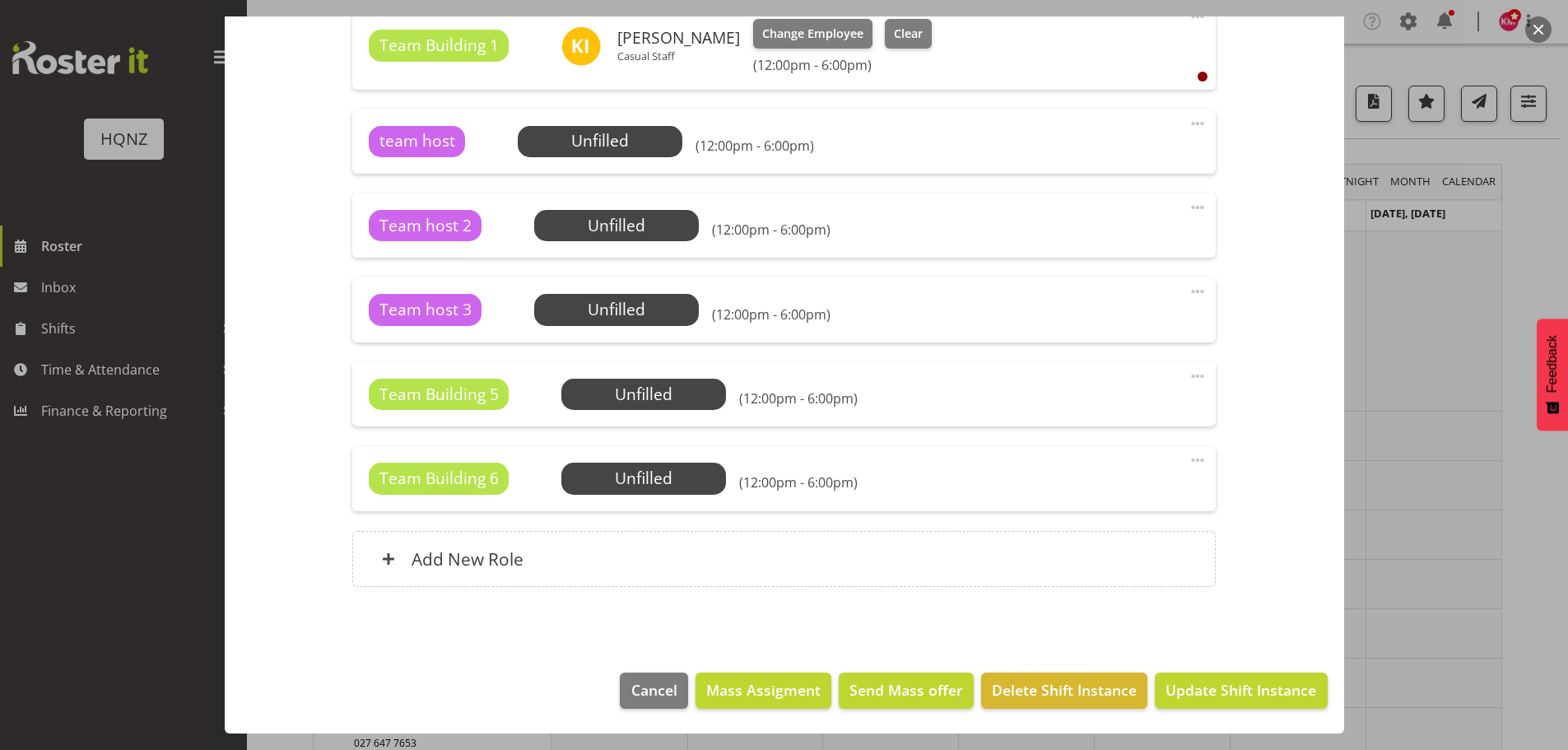
click at [1188, 287] on span at bounding box center [1197, 291] width 20 height 20
click at [897, 311] on div "Team host 3 Unfilled Select Employee (12:00pm - 6:00pm)" at bounding box center [784, 310] width 830 height 32
click at [0, 0] on span "Select Employee" at bounding box center [0, 0] width 0 height 0
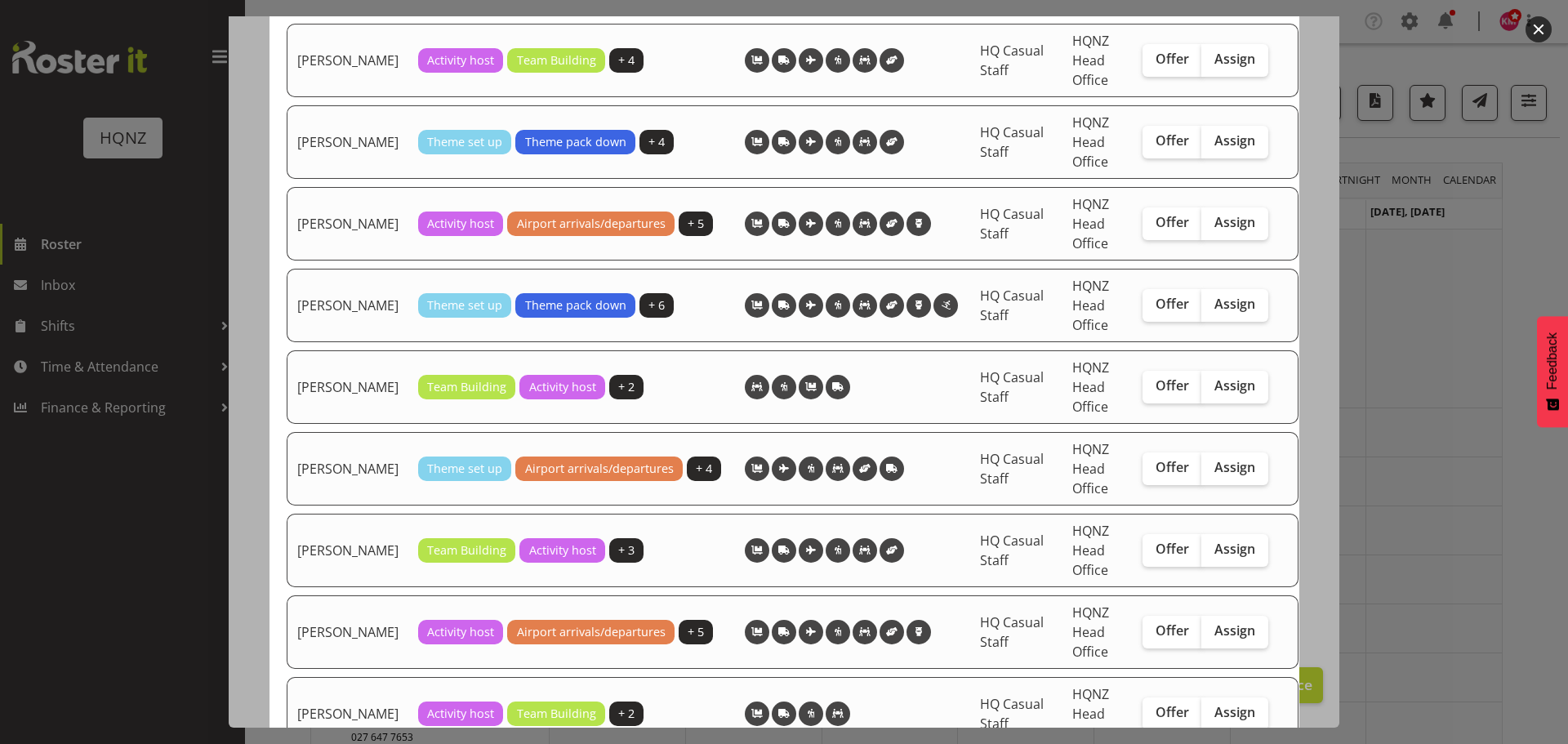
scroll to position [2612, 0]
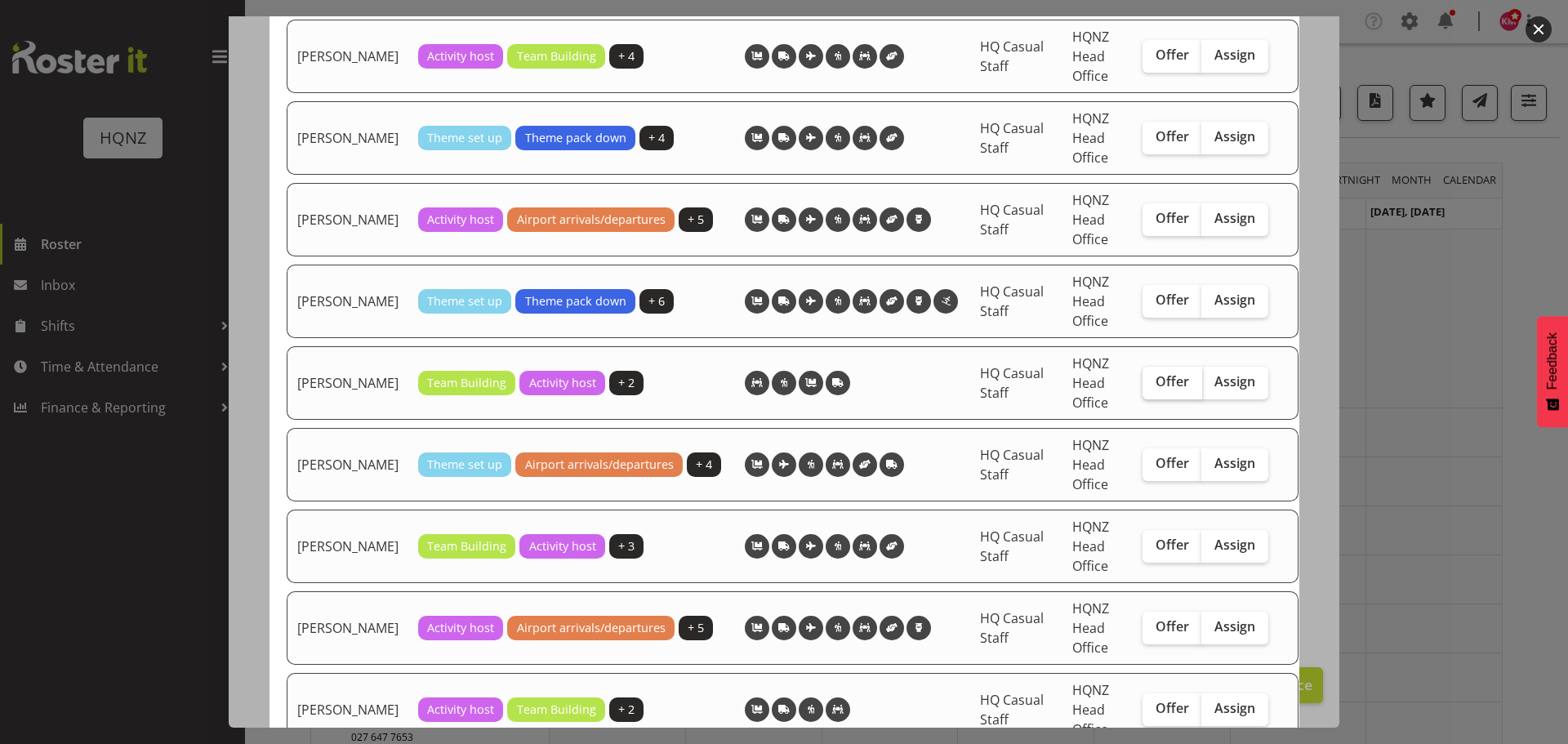
click at [1156, 390] on span "Offer" at bounding box center [1172, 381] width 33 height 16
click at [1142, 387] on input "Offer" at bounding box center [1147, 381] width 10 height 10
checkbox input "true"
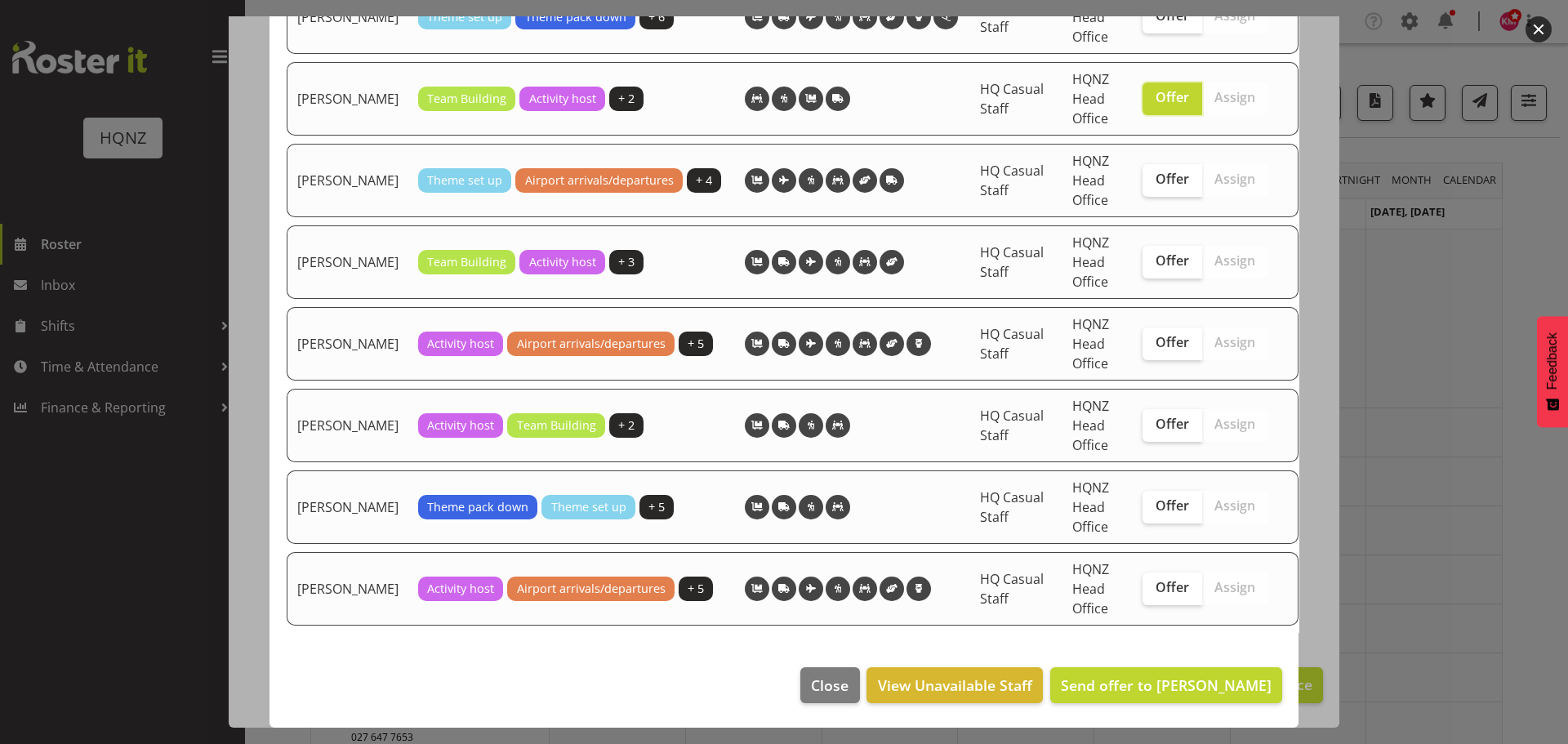
scroll to position [2915, 0]
click at [1197, 691] on span "Send offer to [PERSON_NAME]" at bounding box center [1166, 684] width 210 height 20
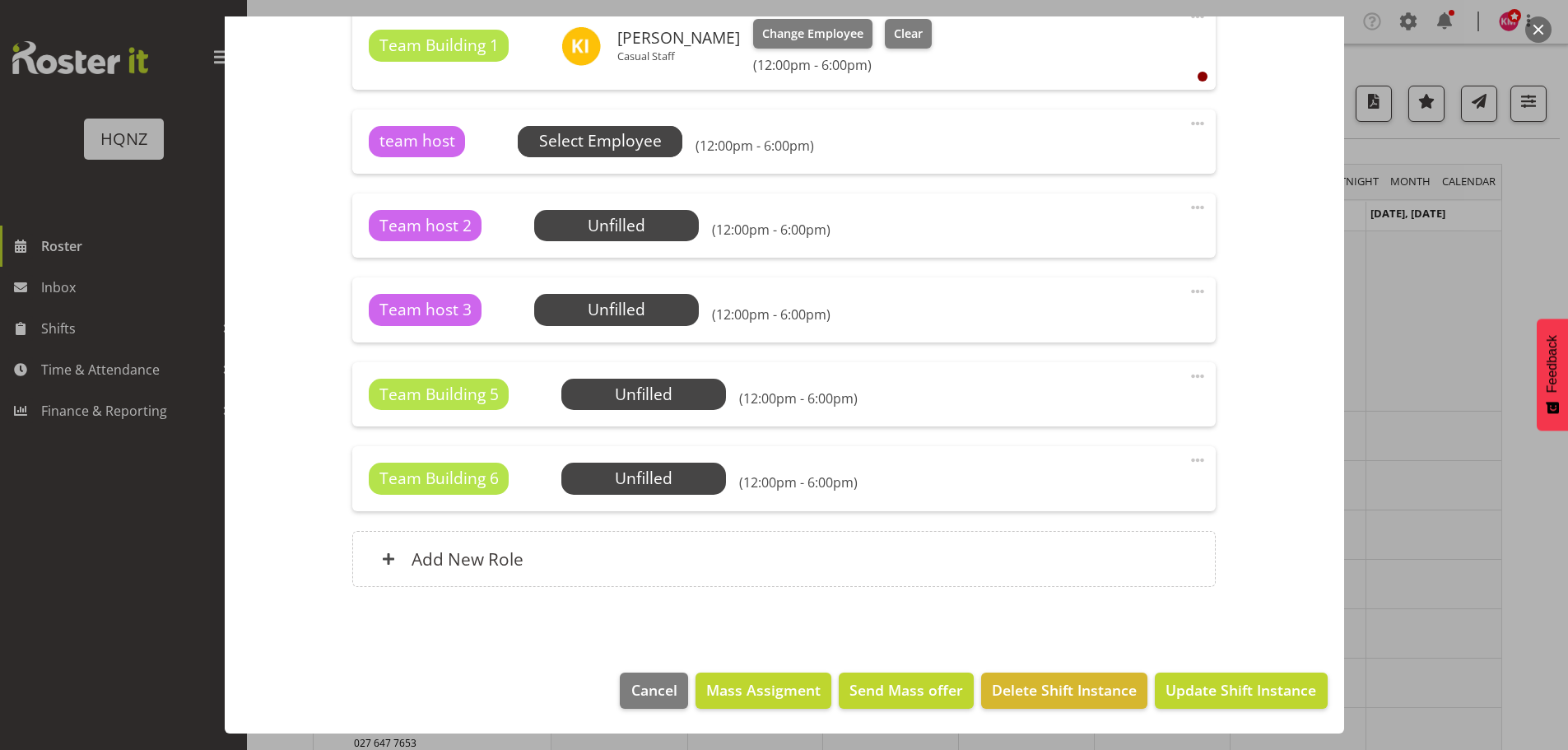
click at [657, 144] on span "Select Employee" at bounding box center [600, 140] width 122 height 24
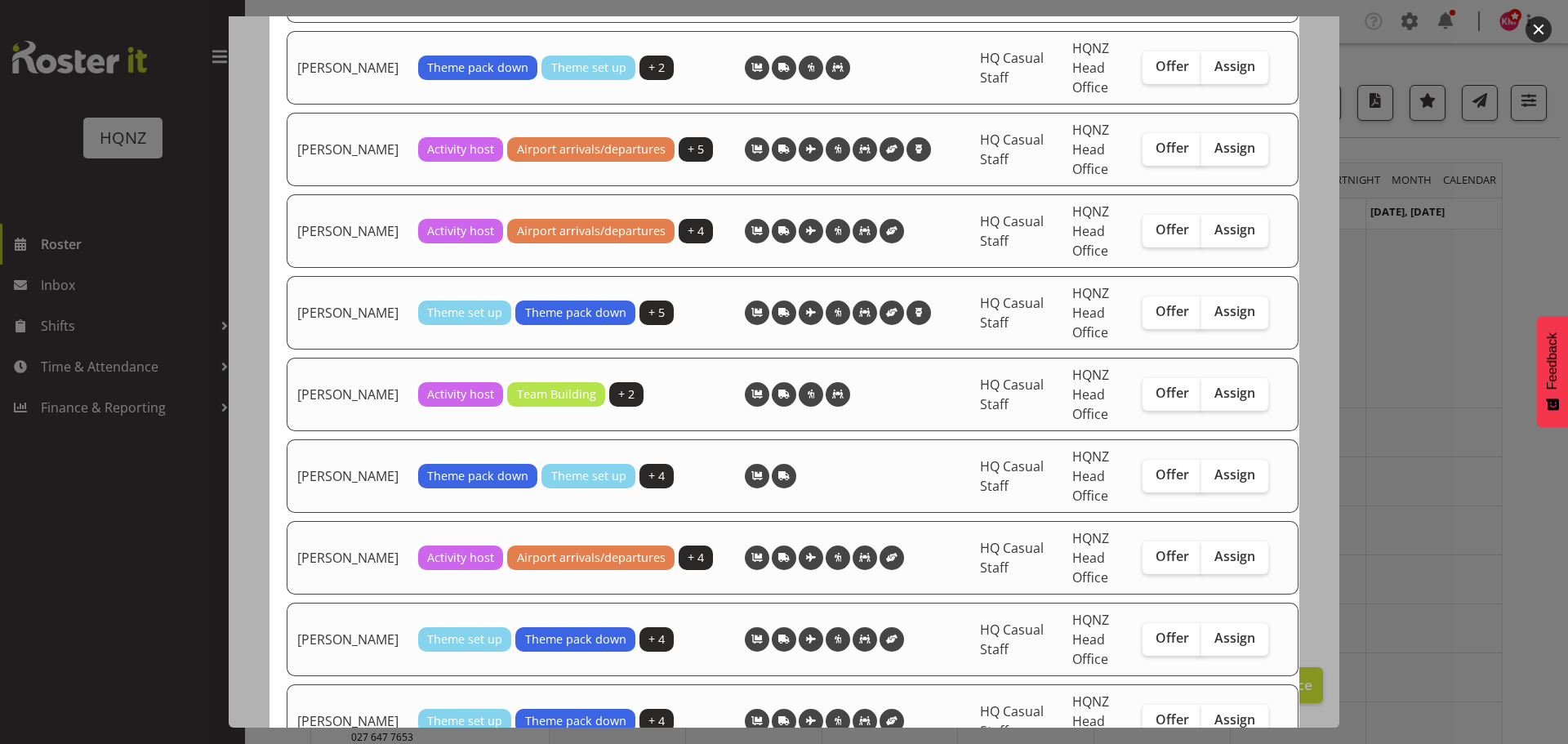
scroll to position [572, 0]
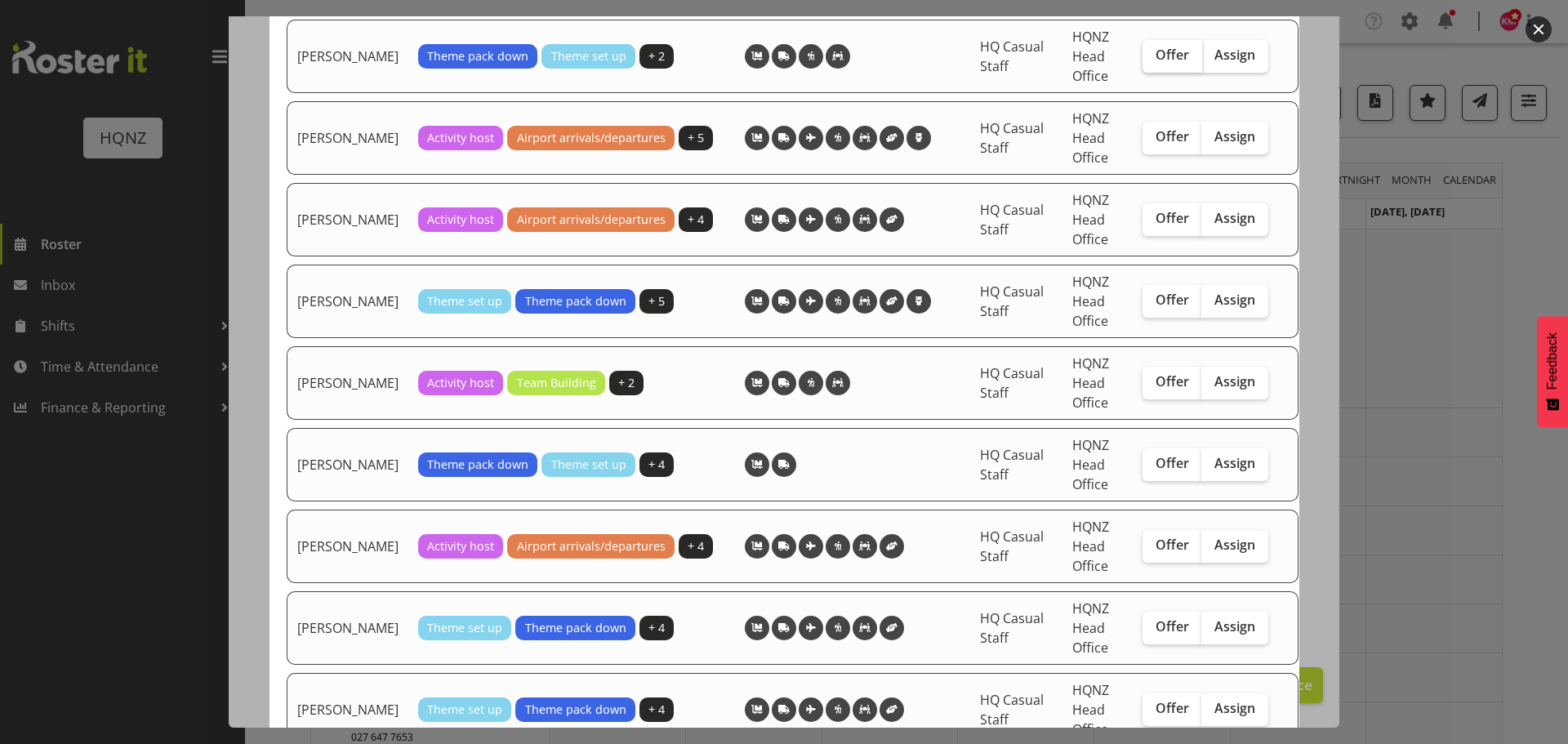
click at [1166, 63] on span "Offer" at bounding box center [1172, 54] width 33 height 16
click at [1153, 61] on input "Offer" at bounding box center [1147, 55] width 10 height 10
checkbox input "true"
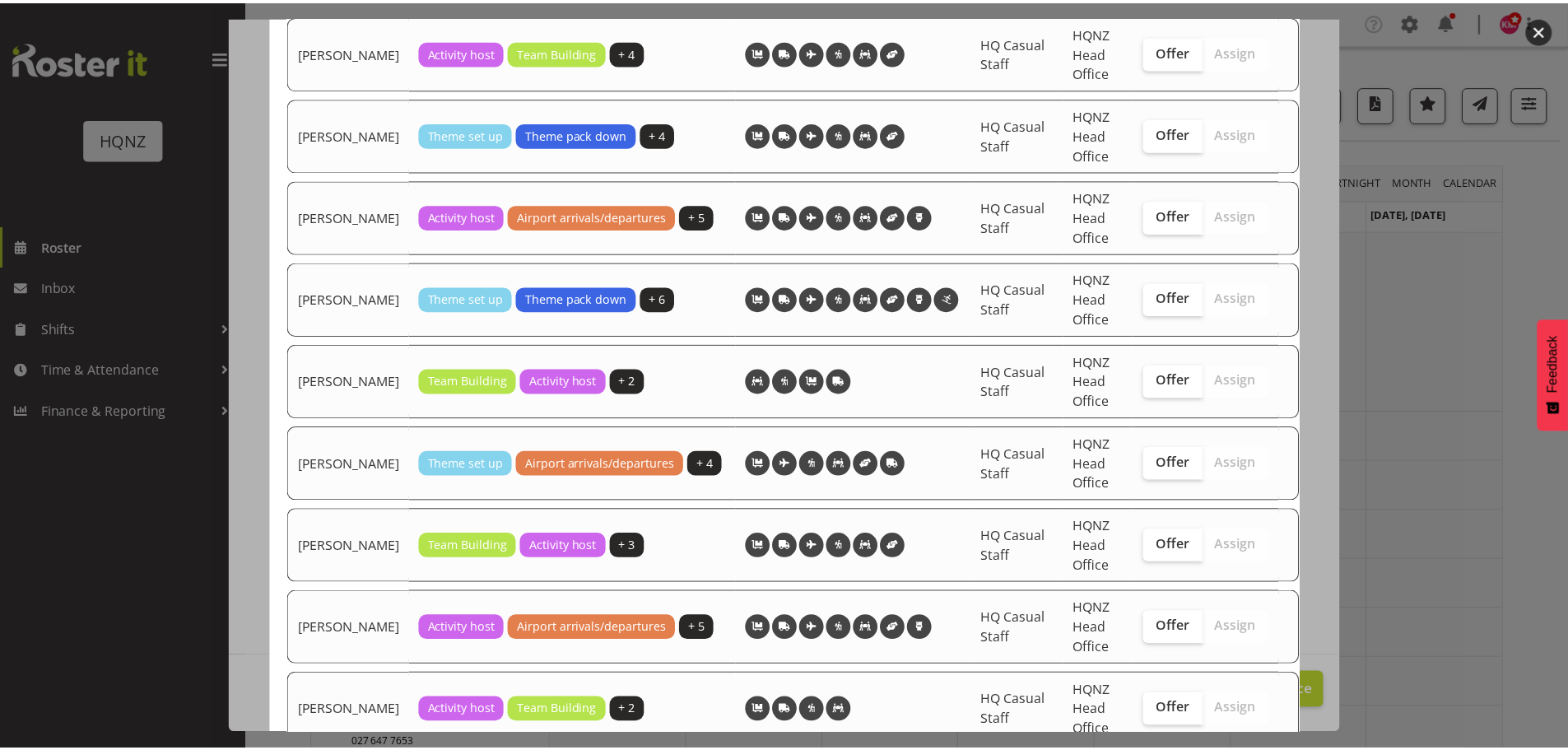
scroll to position [2939, 0]
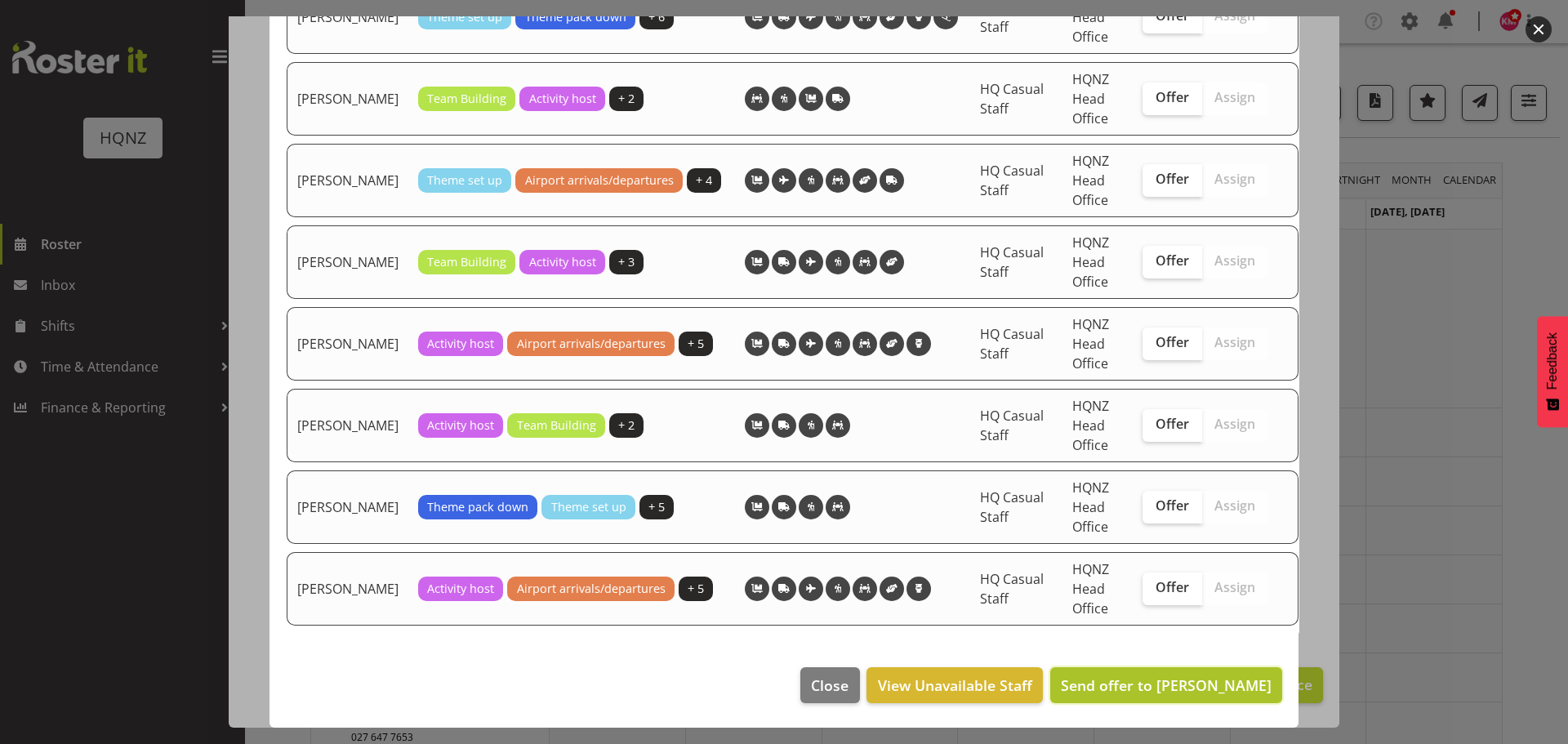
click at [1190, 686] on span "Send offer to [PERSON_NAME]" at bounding box center [1166, 684] width 210 height 20
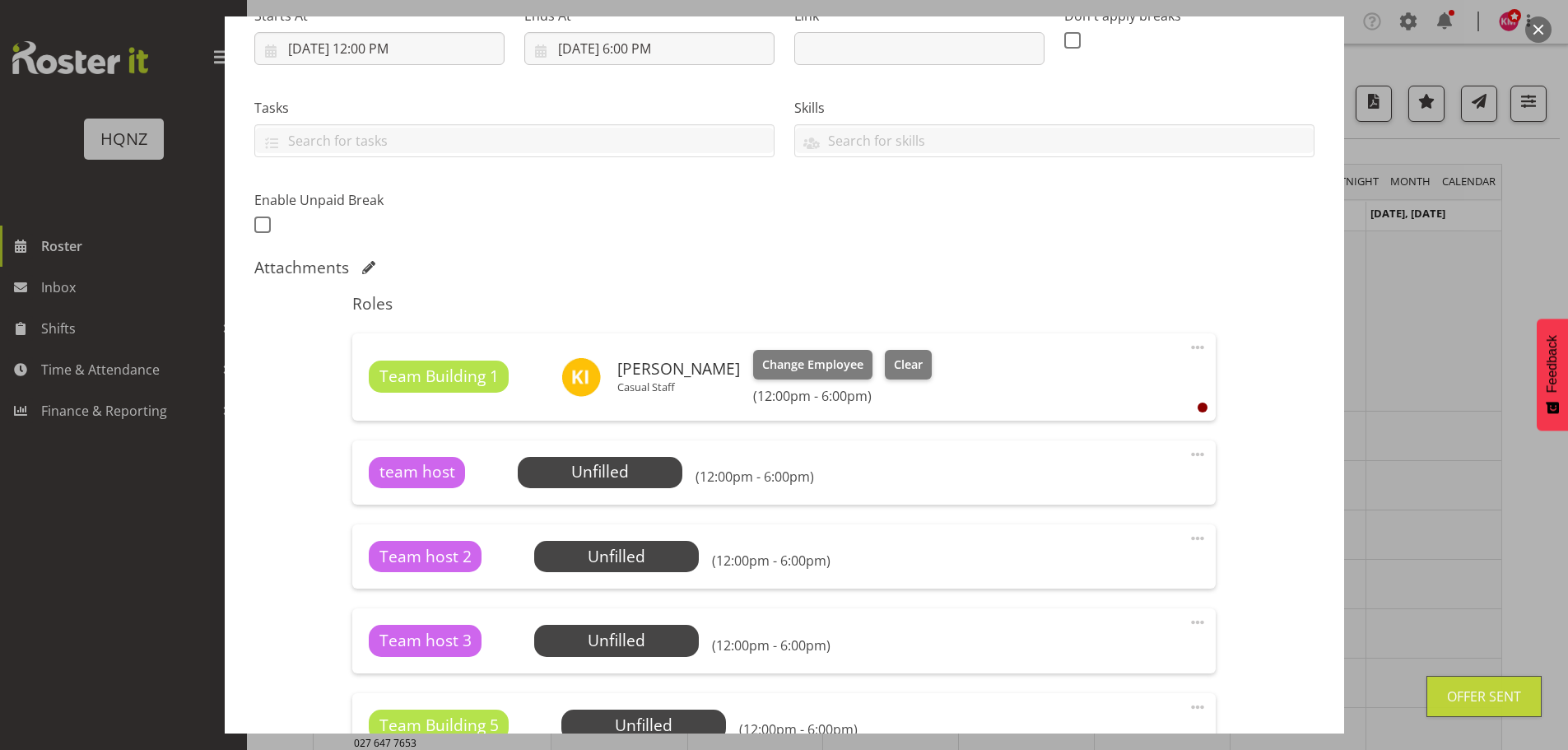
scroll to position [284, 0]
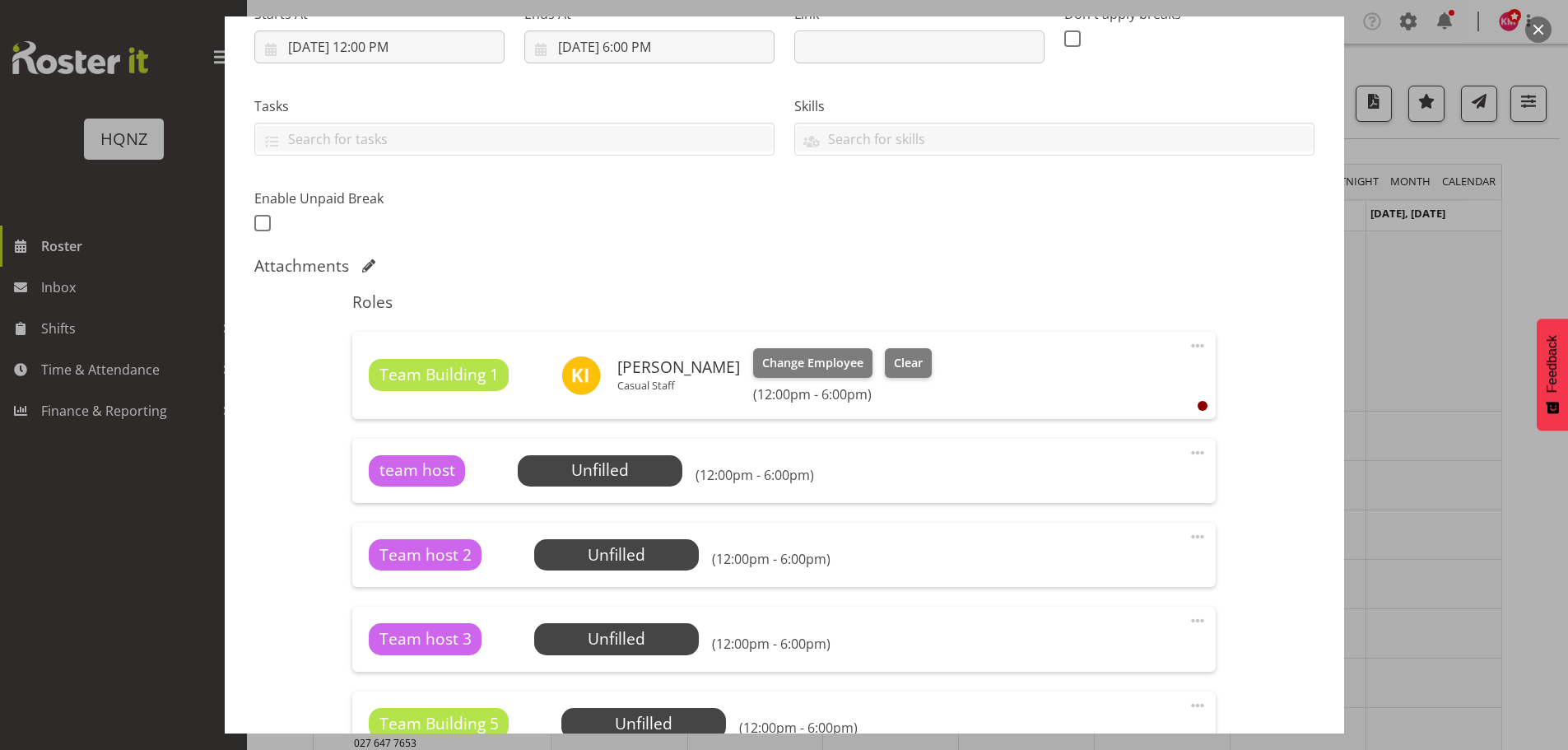
click at [1536, 32] on button "button" at bounding box center [1538, 30] width 27 height 27
